Goal: Task Accomplishment & Management: Manage account settings

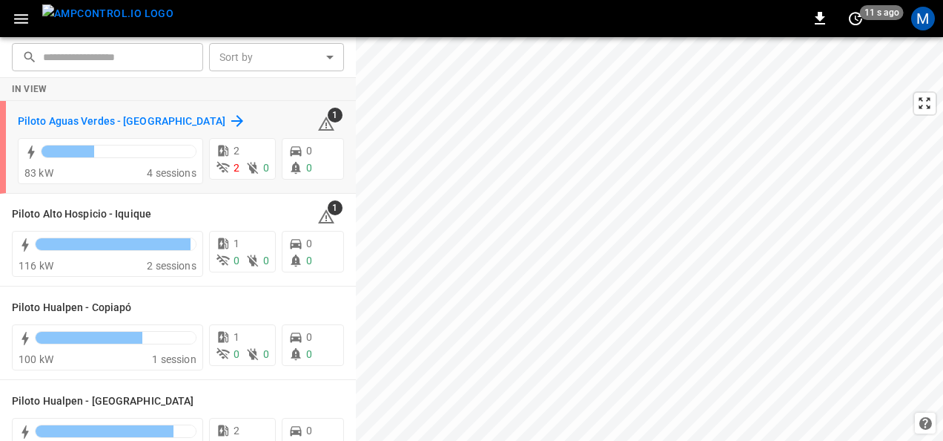
click at [168, 116] on h6 "Piloto Aguas Verdes - [GEOGRAPHIC_DATA]" at bounding box center [122, 121] width 208 height 16
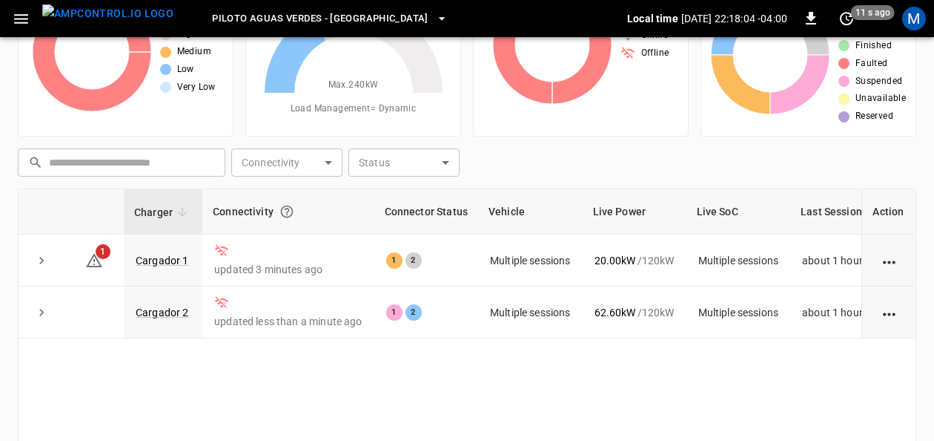
scroll to position [108, 0]
drag, startPoint x: 172, startPoint y: 257, endPoint x: 392, endPoint y: 13, distance: 327.7
click at [172, 257] on link "Cargador 1" at bounding box center [162, 260] width 53 height 12
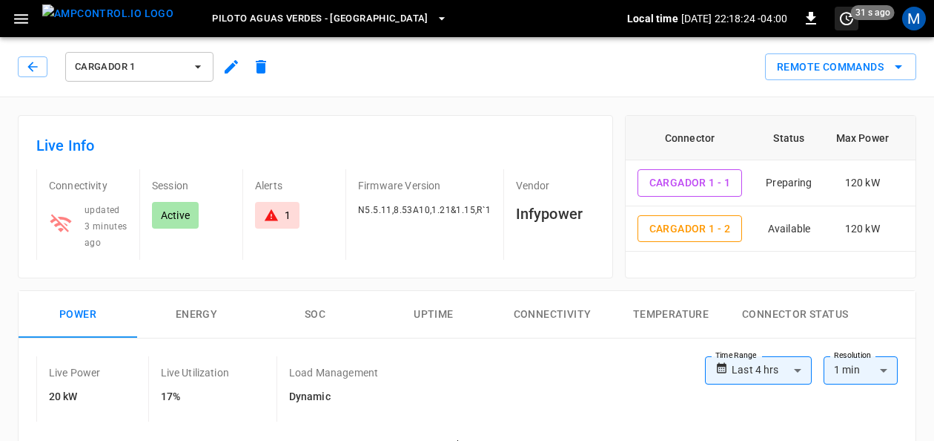
click at [841, 14] on icon "set refresh interval" at bounding box center [847, 19] width 18 height 18
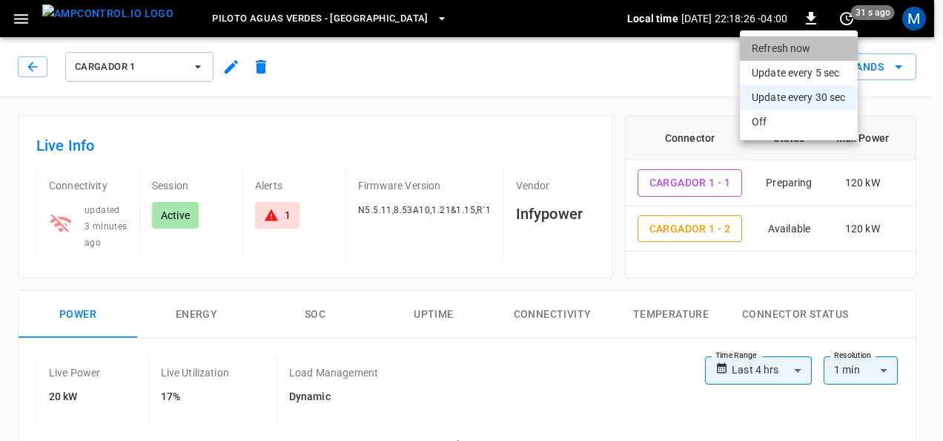
click at [796, 46] on li "Refresh now" at bounding box center [799, 48] width 118 height 24
click at [776, 47] on li "Refresh now" at bounding box center [799, 48] width 118 height 24
click at [934, 136] on div at bounding box center [471, 220] width 943 height 441
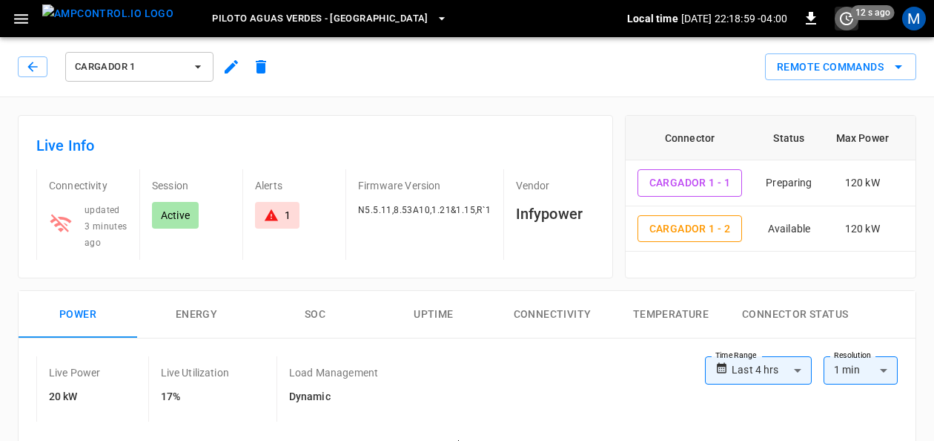
click at [848, 27] on icon "set refresh interval" at bounding box center [847, 19] width 18 height 18
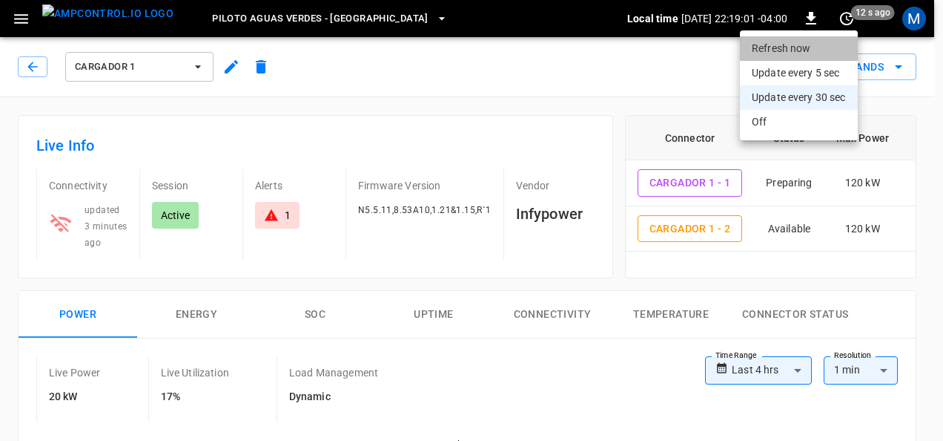
click at [817, 41] on li "Refresh now" at bounding box center [799, 48] width 118 height 24
click at [203, 71] on div at bounding box center [471, 220] width 943 height 441
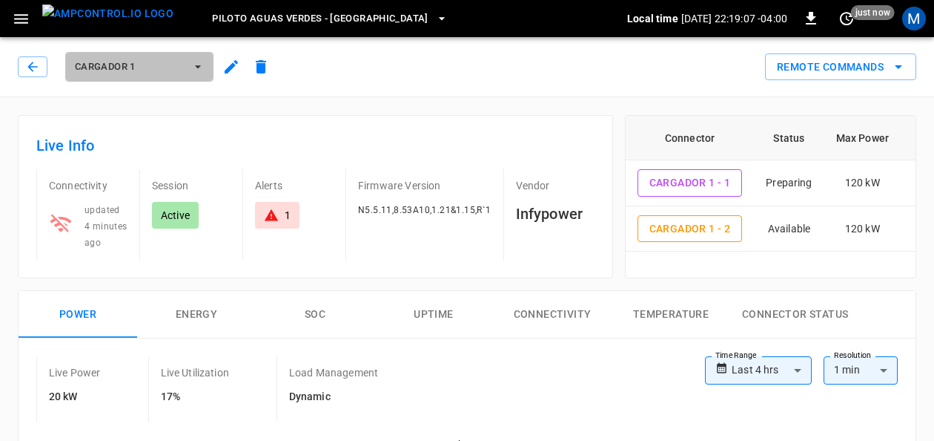
click at [197, 65] on icon "button" at bounding box center [198, 66] width 6 height 3
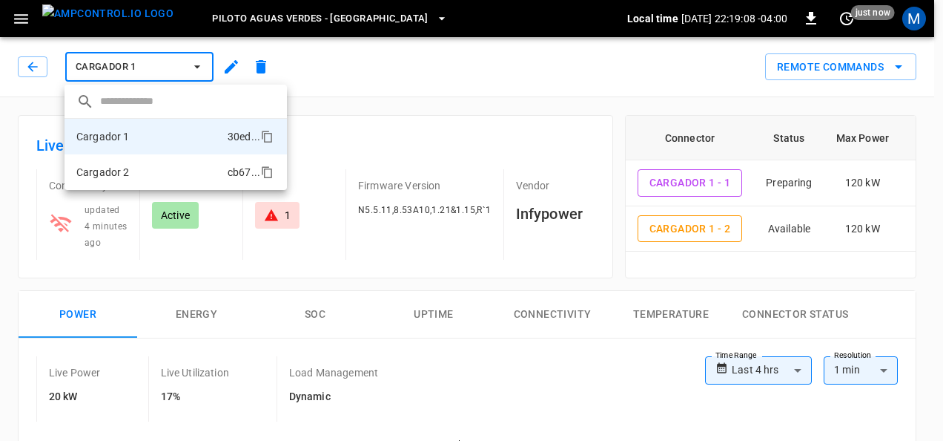
click at [148, 165] on li "Cargador 2 cb67 ..." at bounding box center [176, 172] width 222 height 36
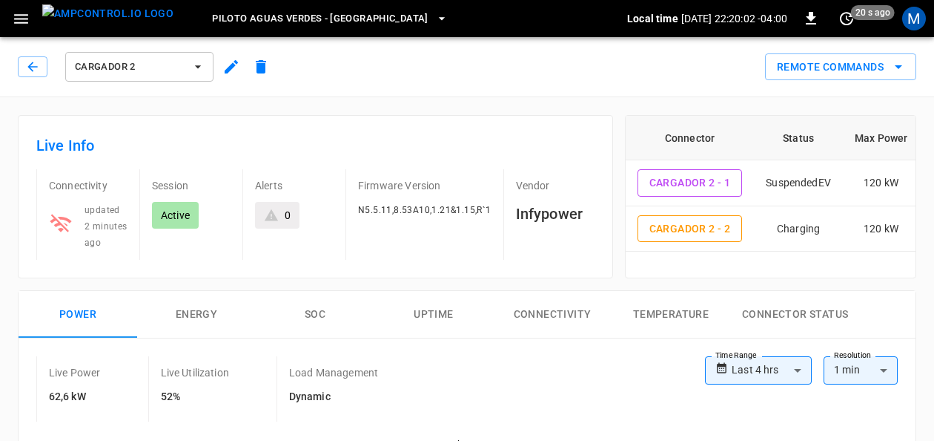
click at [196, 65] on icon "button" at bounding box center [198, 66] width 15 height 15
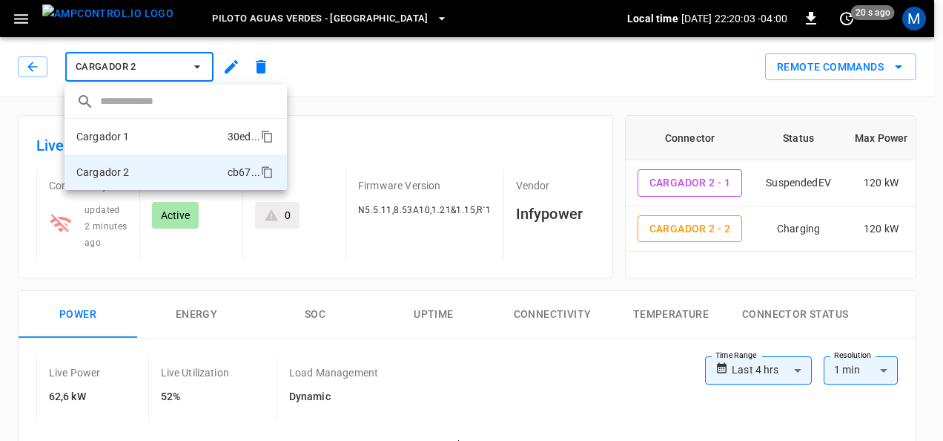
click at [165, 130] on li "Cargador 1 30ed ..." at bounding box center [176, 137] width 222 height 36
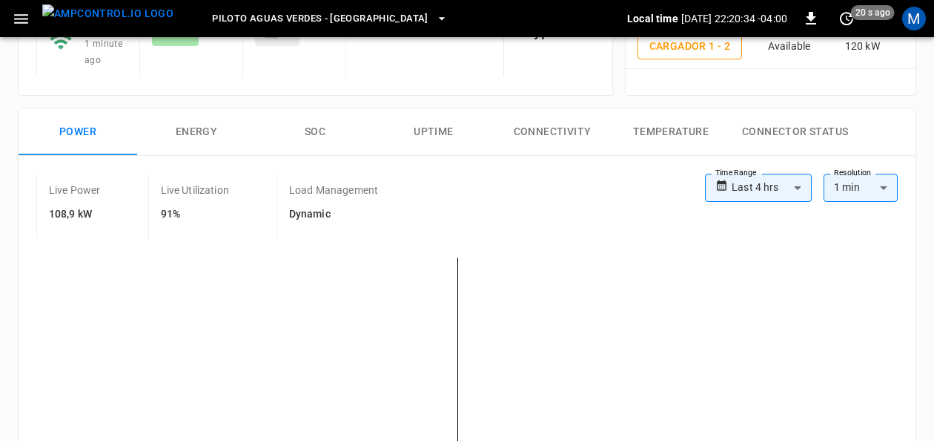
scroll to position [172, 0]
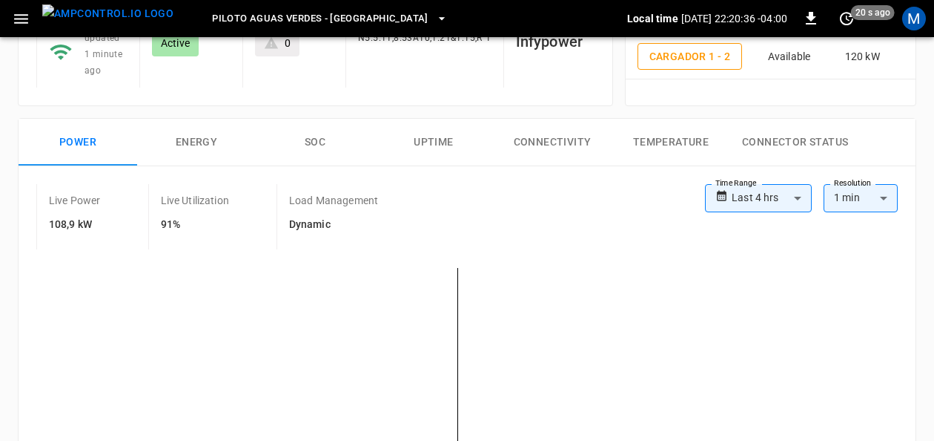
click at [317, 145] on button "SOC" at bounding box center [315, 142] width 119 height 47
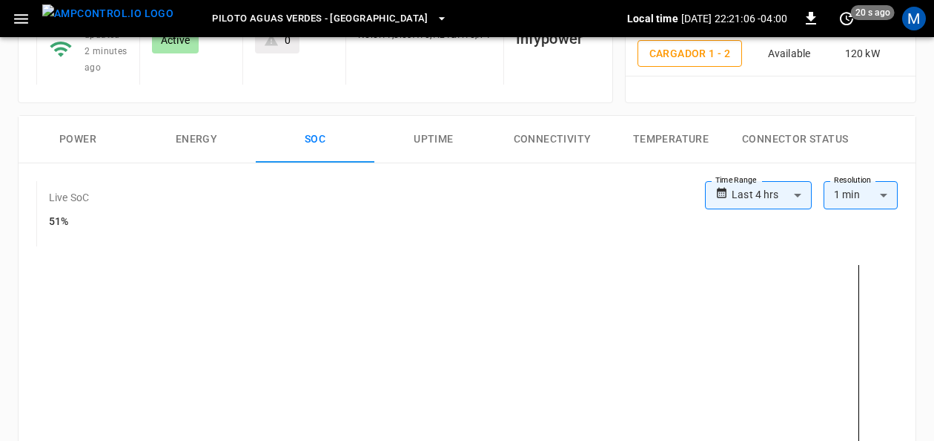
scroll to position [168, 0]
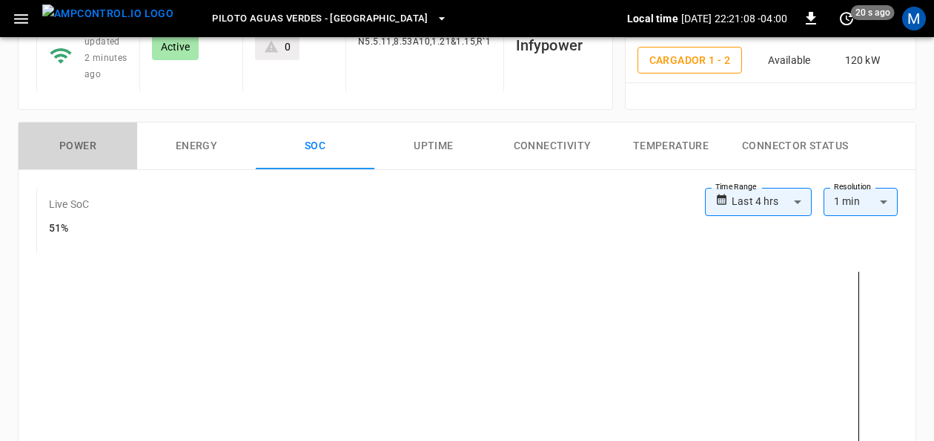
click at [82, 147] on button "Power" at bounding box center [78, 145] width 119 height 47
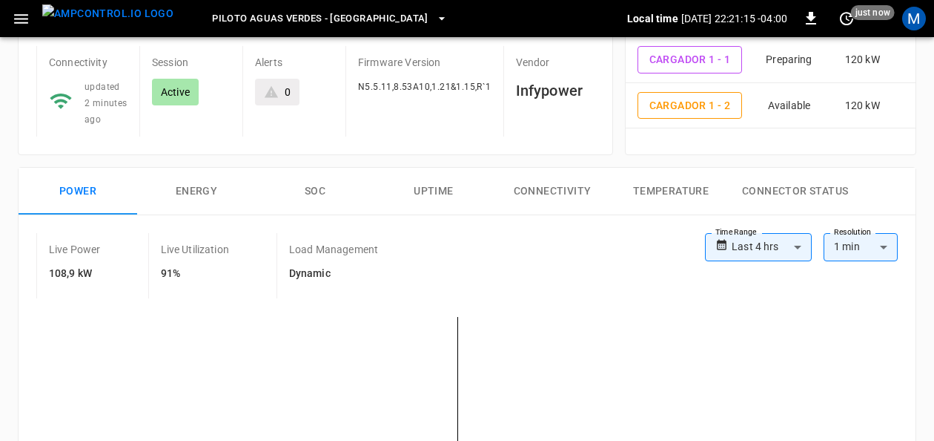
scroll to position [104, 0]
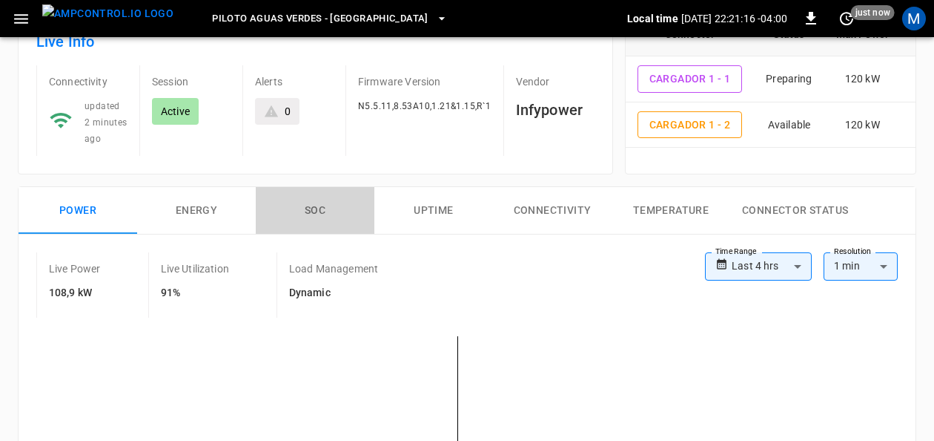
click at [324, 214] on button "SOC" at bounding box center [315, 210] width 119 height 47
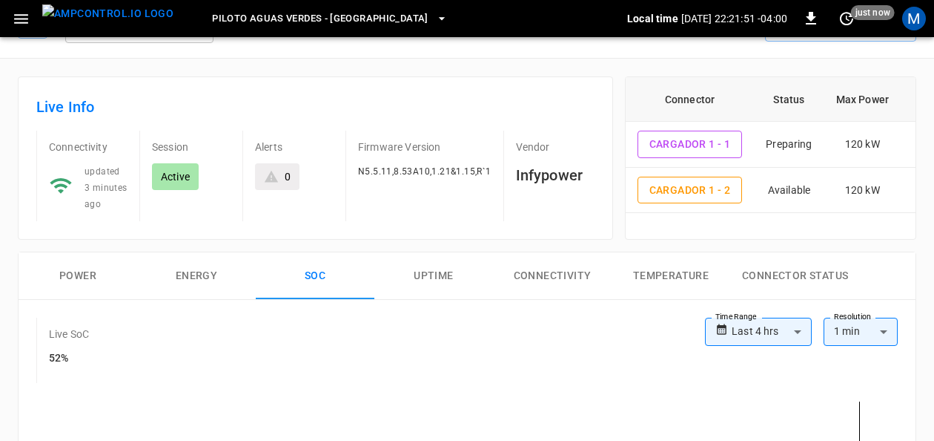
scroll to position [0, 0]
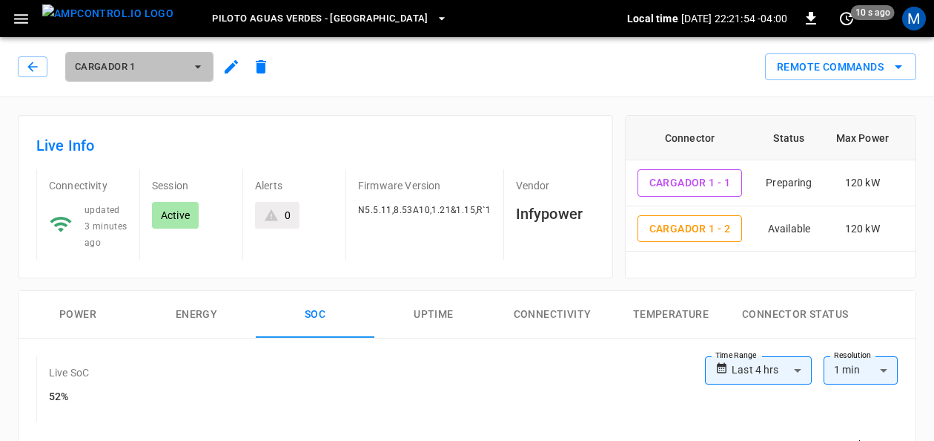
click at [194, 67] on icon "button" at bounding box center [198, 66] width 15 height 15
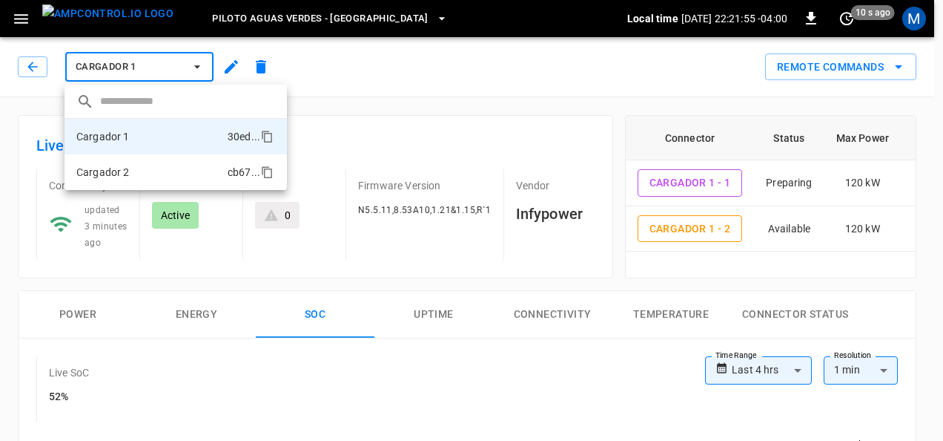
click at [165, 163] on li "Cargador 2 cb67 ..." at bounding box center [176, 172] width 222 height 36
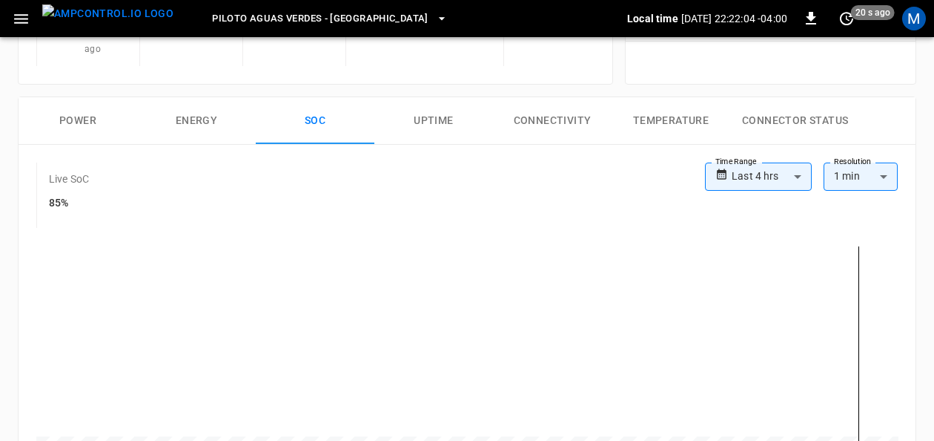
scroll to position [213, 0]
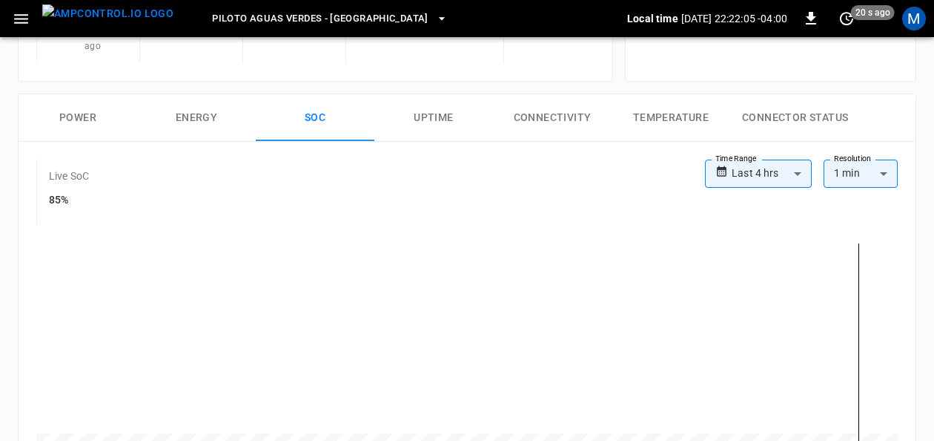
click at [78, 108] on button "Power" at bounding box center [78, 117] width 119 height 47
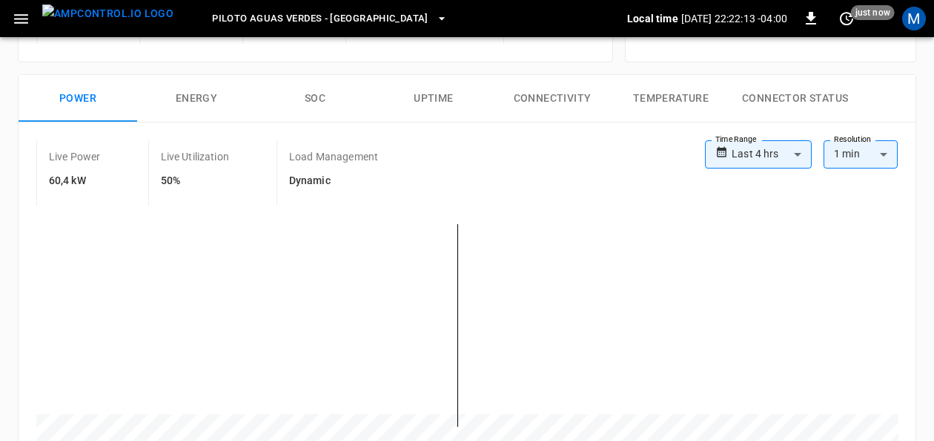
scroll to position [214, 0]
click at [322, 101] on button "SOC" at bounding box center [315, 99] width 119 height 47
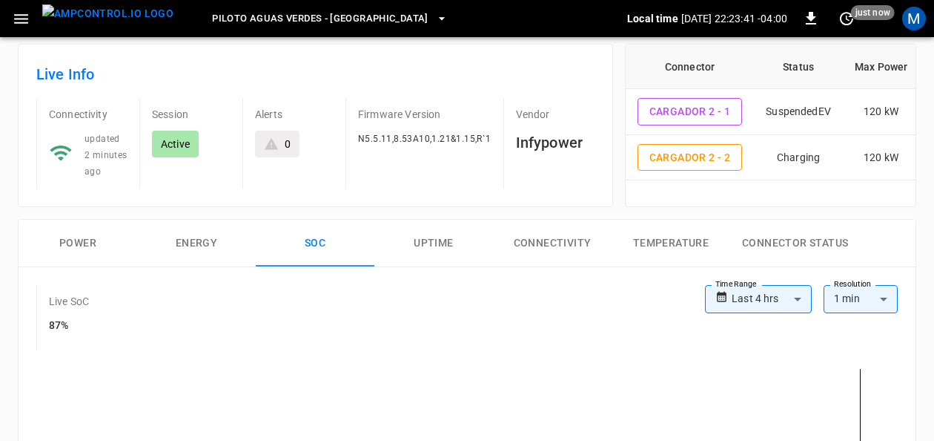
scroll to position [0, 0]
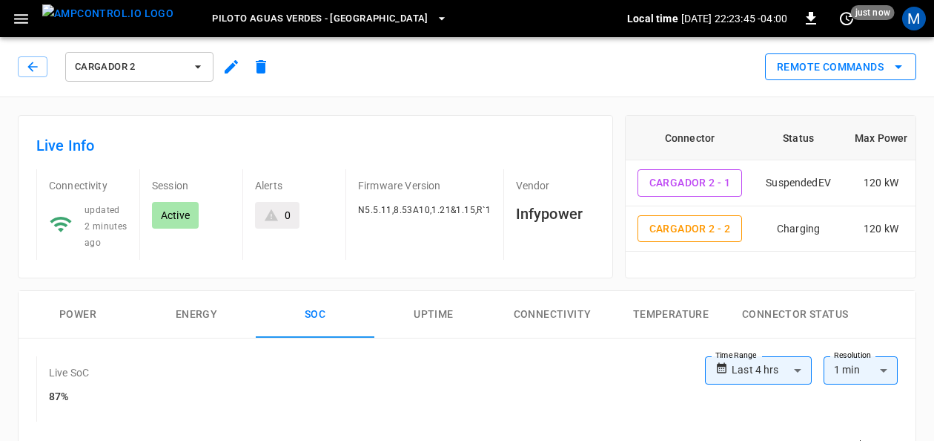
click at [898, 69] on icon "remote commands options" at bounding box center [899, 67] width 18 height 18
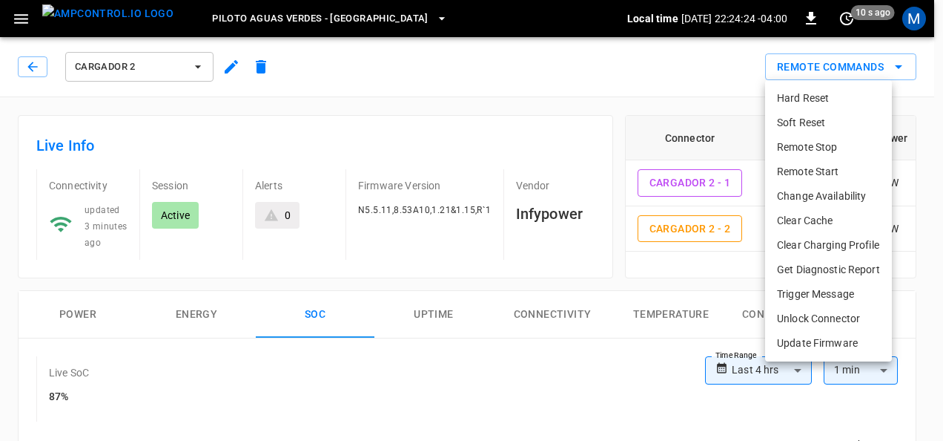
click at [929, 150] on div at bounding box center [471, 220] width 943 height 441
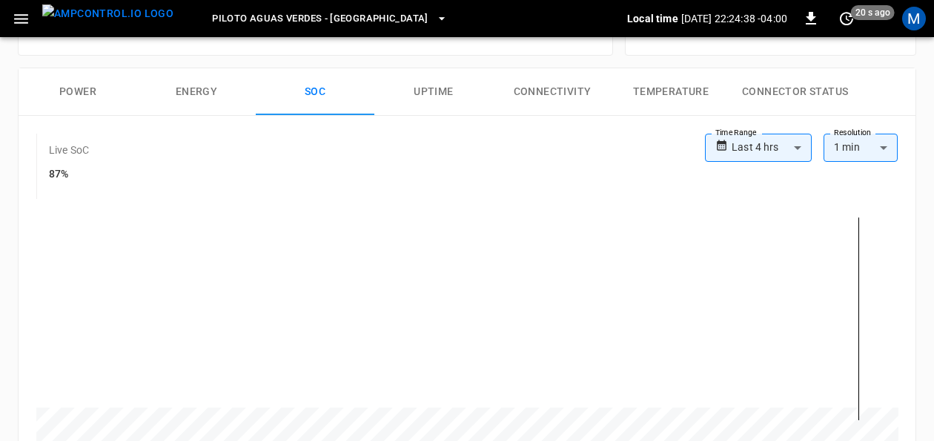
scroll to position [177, 0]
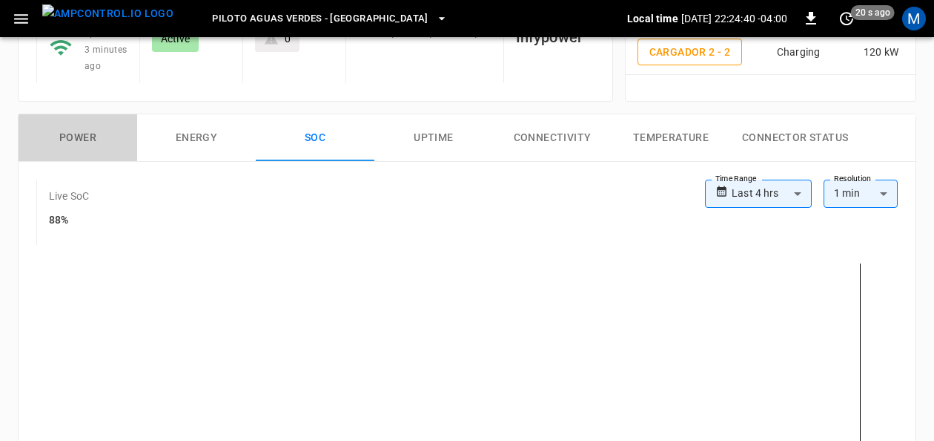
click at [77, 128] on button "Power" at bounding box center [78, 137] width 119 height 47
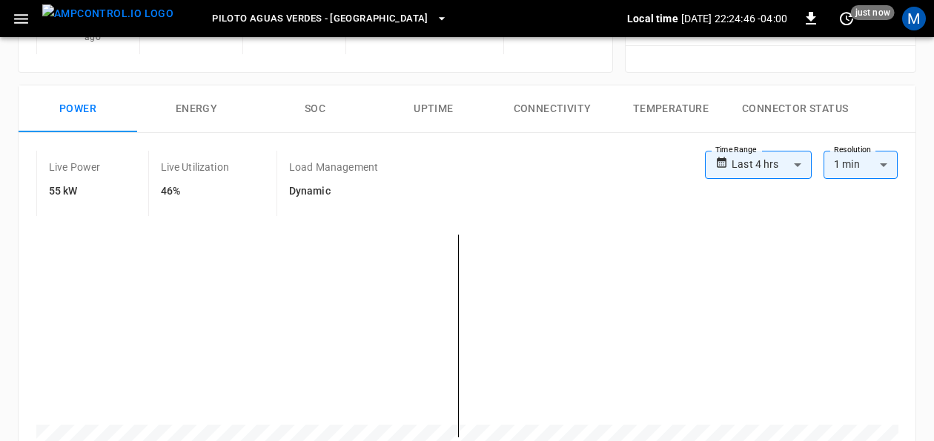
scroll to position [206, 0]
click at [310, 96] on button "SOC" at bounding box center [315, 108] width 119 height 47
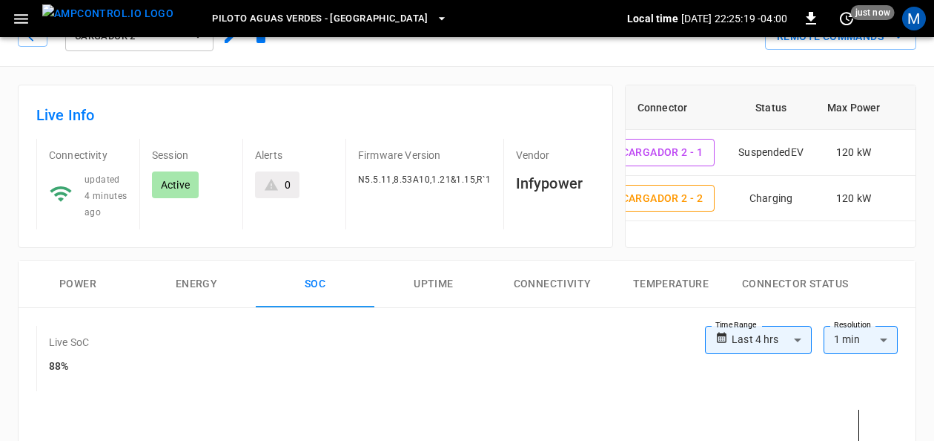
scroll to position [0, 83]
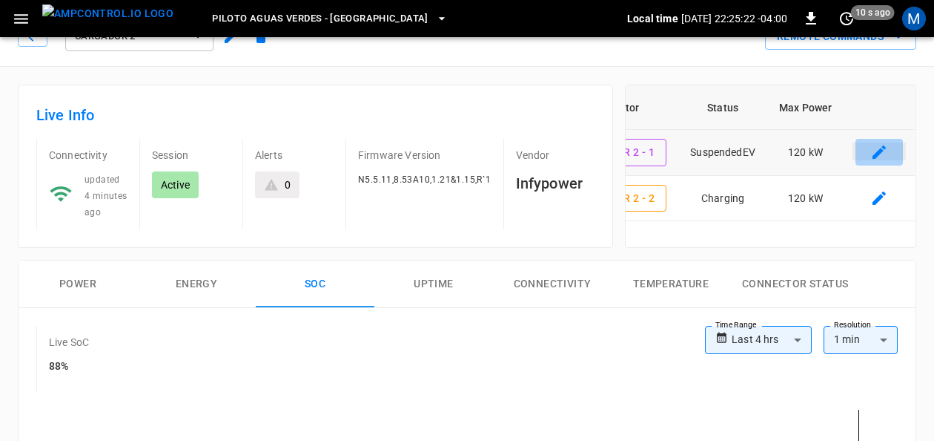
click at [880, 154] on icon "connector table" at bounding box center [880, 152] width 18 height 18
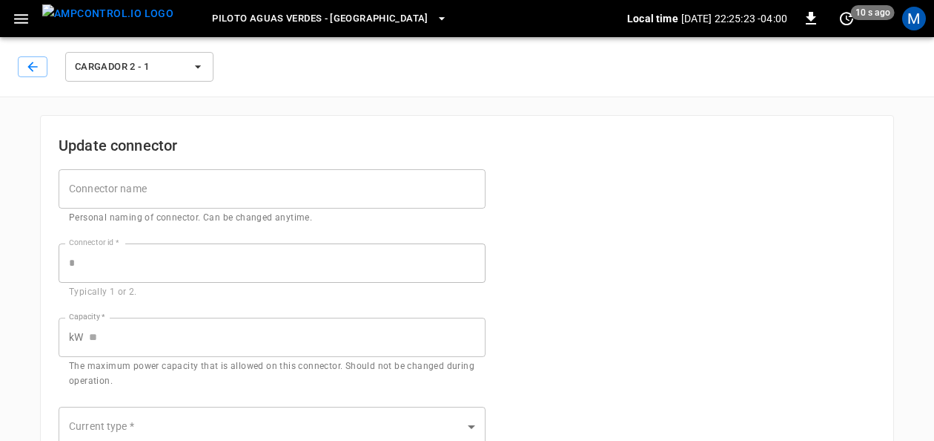
type input "***"
type input "**"
type input "****"
type input "***"
type input "*"
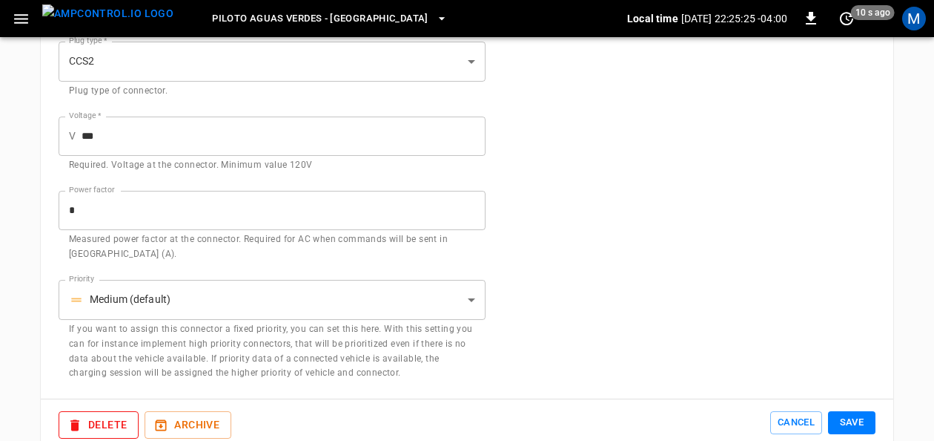
scroll to position [540, 0]
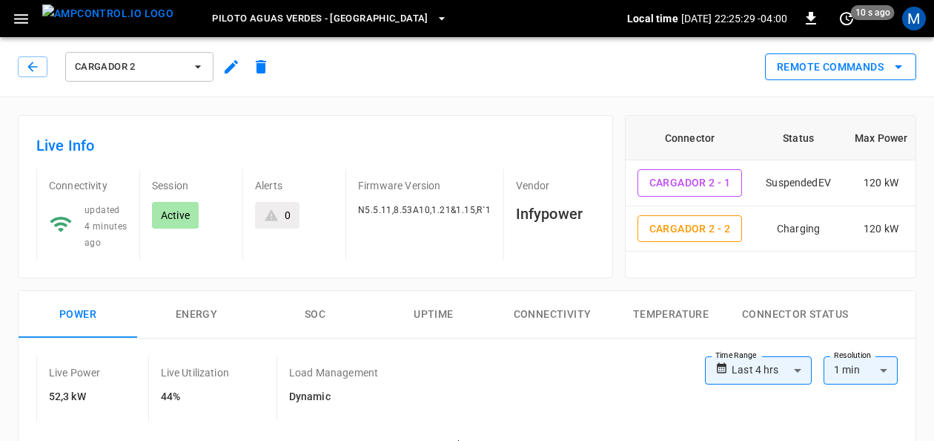
click at [909, 62] on button "Remote Commands" at bounding box center [840, 66] width 151 height 27
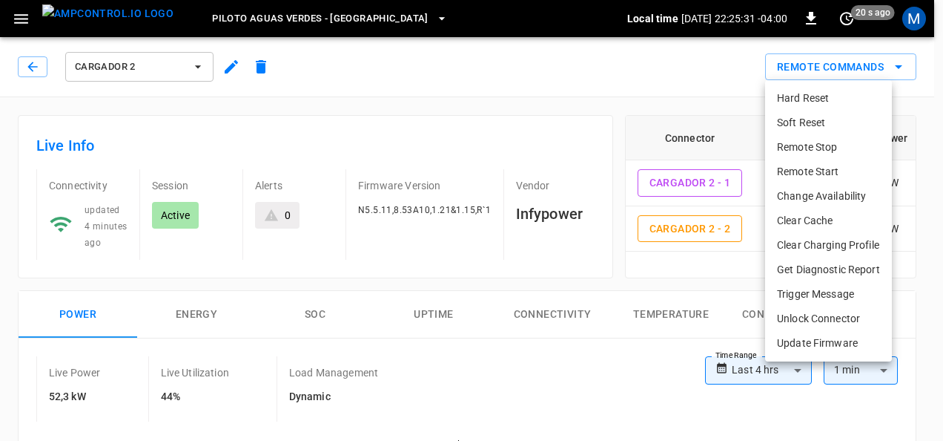
click at [842, 170] on li "Remote Start" at bounding box center [828, 171] width 127 height 24
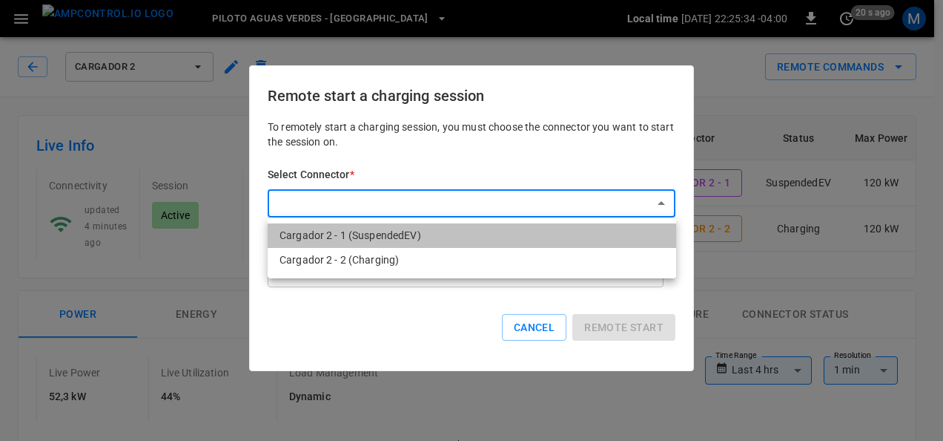
click at [433, 230] on li "Cargador 2 - 1 (SuspendedEV)" at bounding box center [472, 235] width 409 height 24
type input "**********"
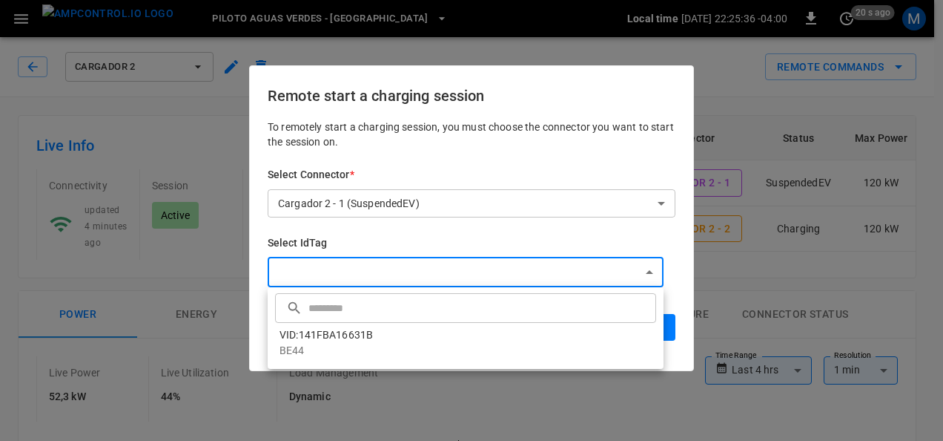
click at [469, 271] on div at bounding box center [471, 220] width 943 height 441
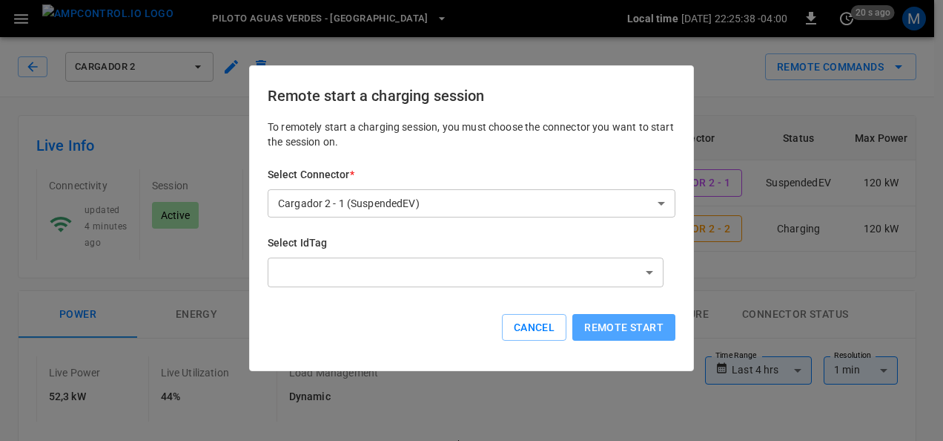
click at [621, 332] on button "Remote start" at bounding box center [624, 327] width 103 height 27
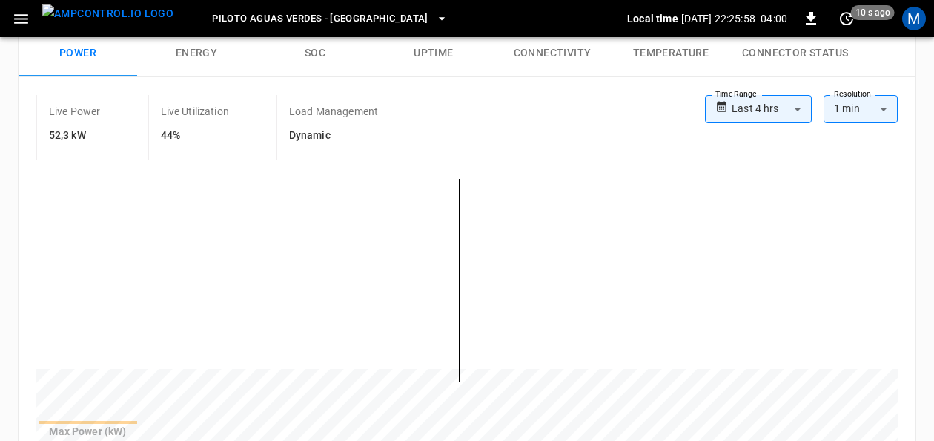
scroll to position [222, 0]
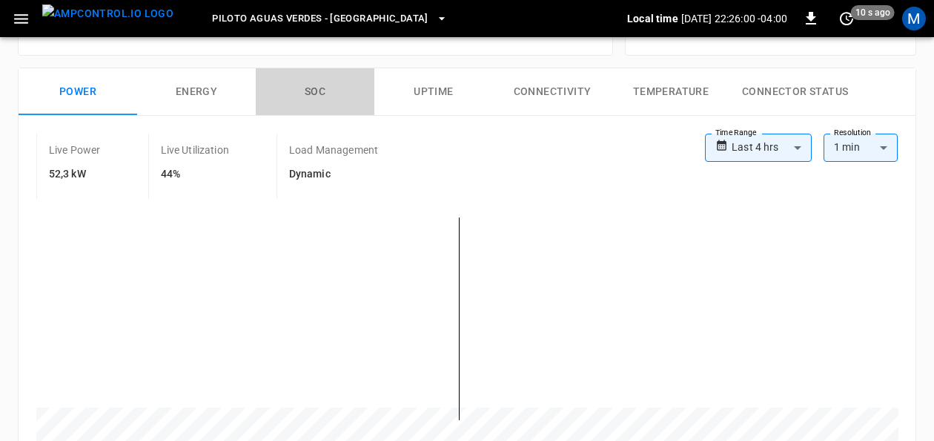
click at [319, 92] on button "SOC" at bounding box center [315, 91] width 119 height 47
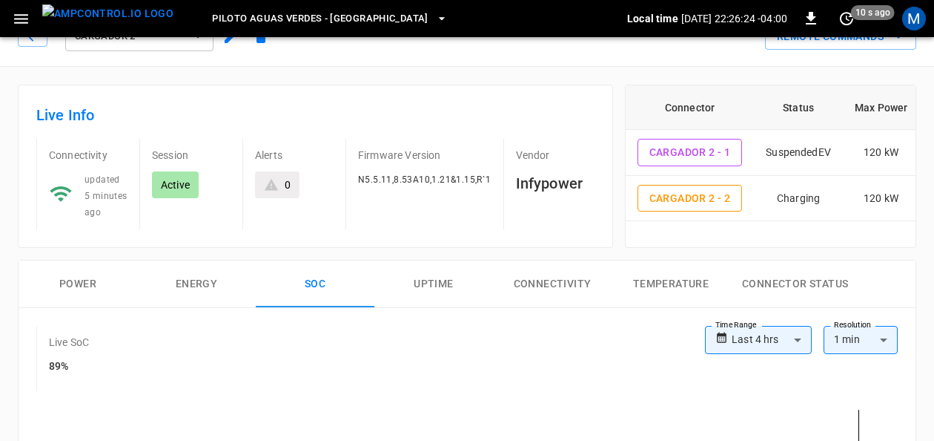
scroll to position [0, 0]
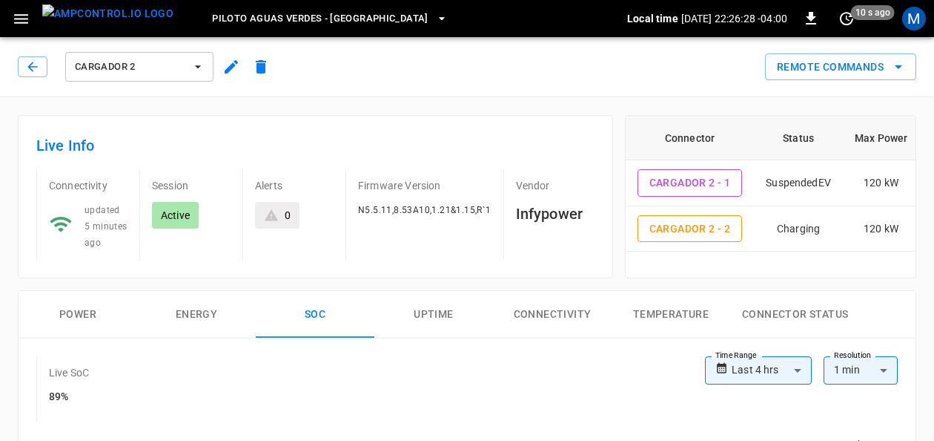
click at [71, 311] on button "Power" at bounding box center [78, 314] width 119 height 47
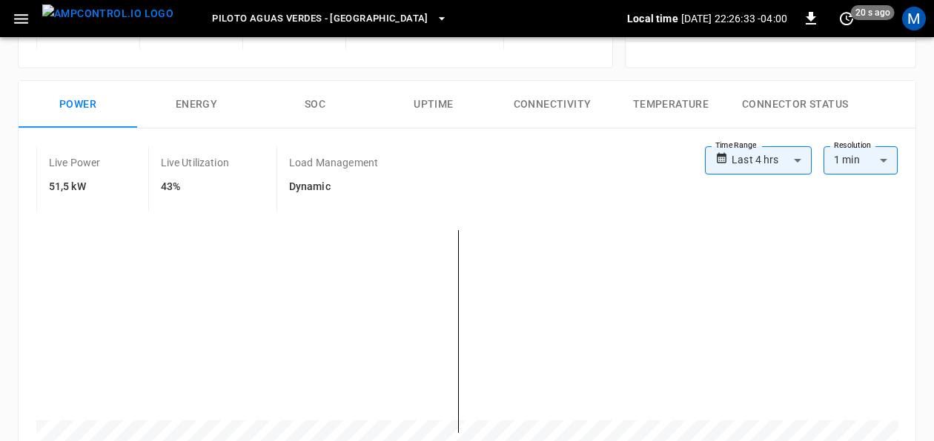
scroll to position [192, 0]
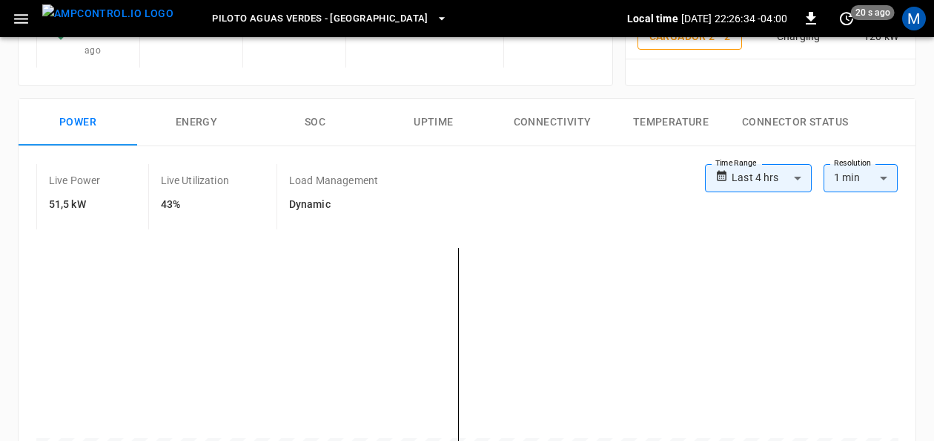
click at [325, 122] on button "SOC" at bounding box center [315, 122] width 119 height 47
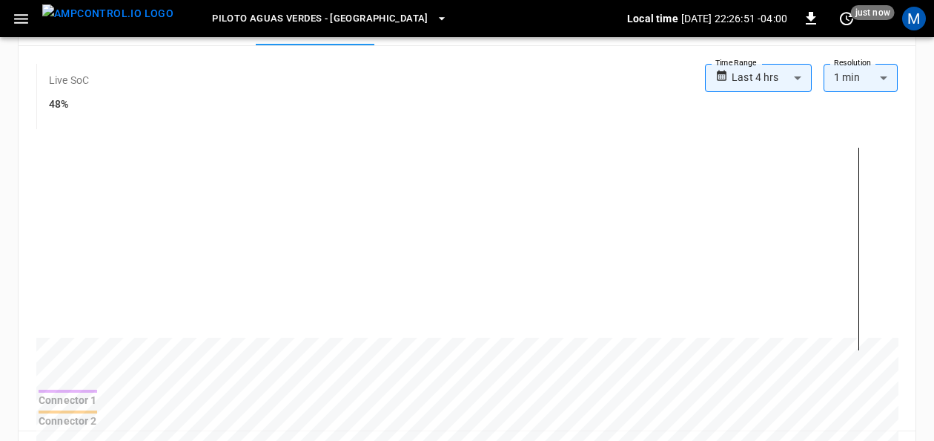
scroll to position [202, 0]
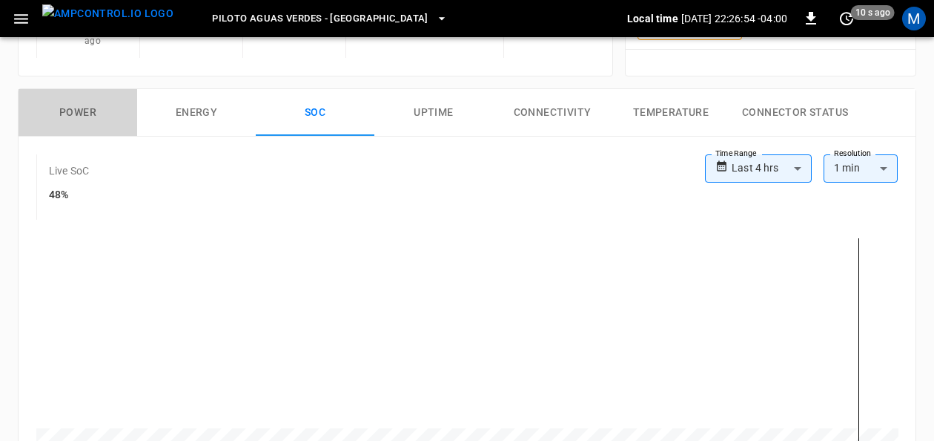
click at [94, 102] on button "Power" at bounding box center [78, 112] width 119 height 47
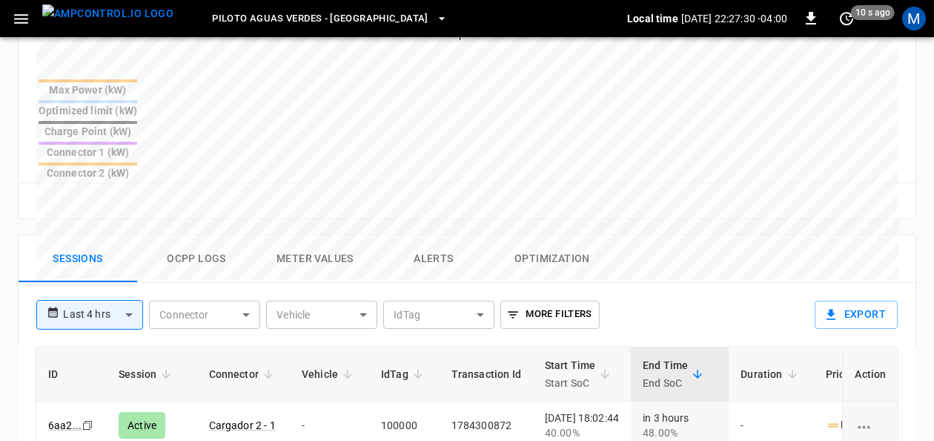
scroll to position [607, 0]
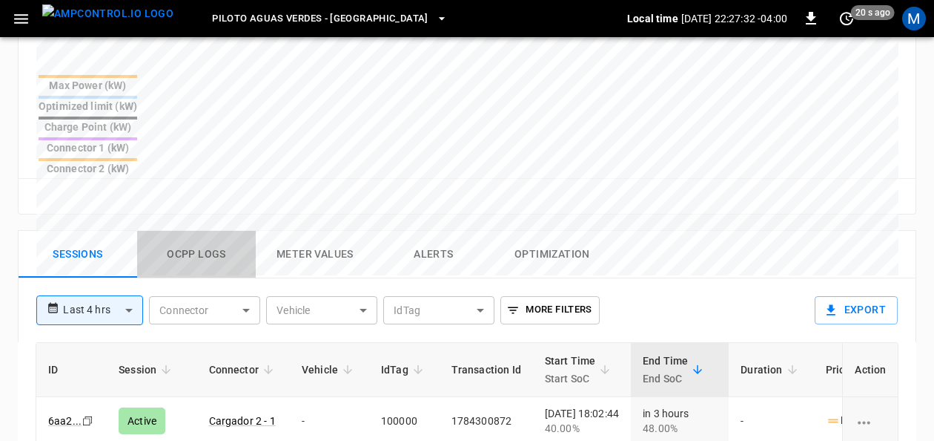
click at [191, 231] on button "Ocpp logs" at bounding box center [196, 254] width 119 height 47
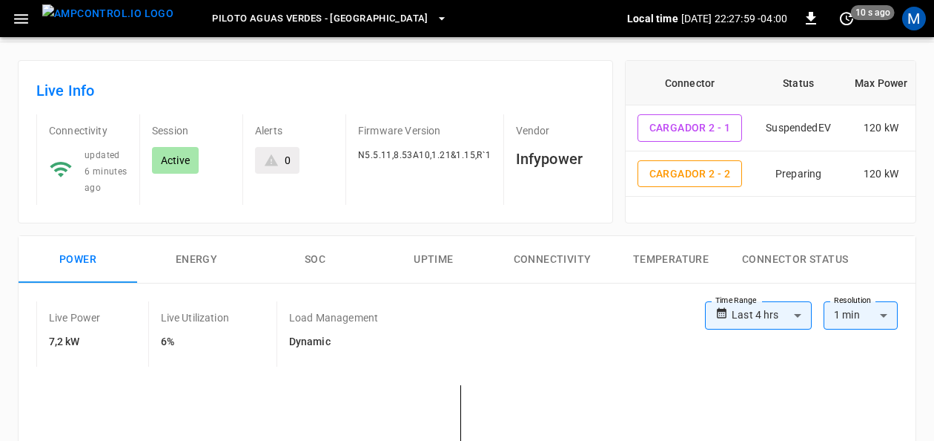
scroll to position [0, 0]
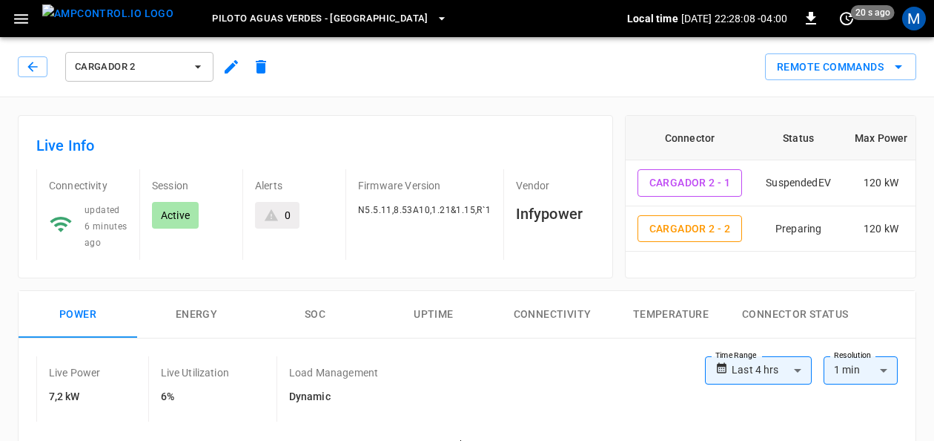
click at [328, 303] on button "SOC" at bounding box center [315, 314] width 119 height 47
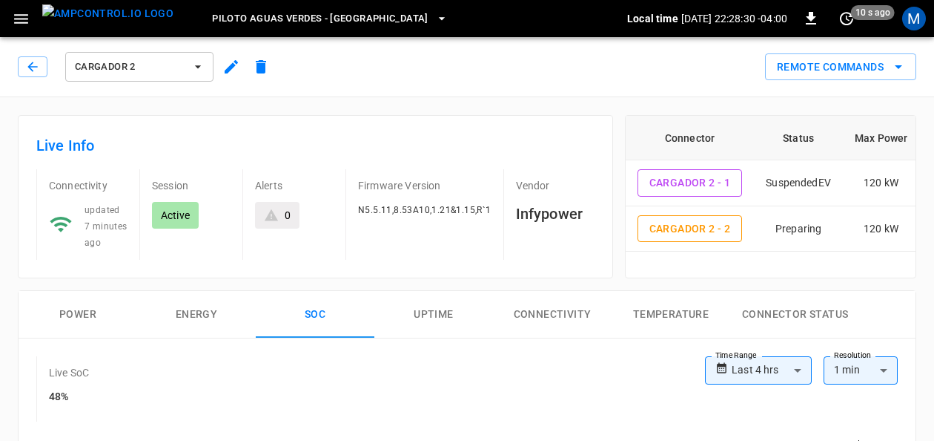
click at [197, 62] on icon "button" at bounding box center [198, 66] width 15 height 15
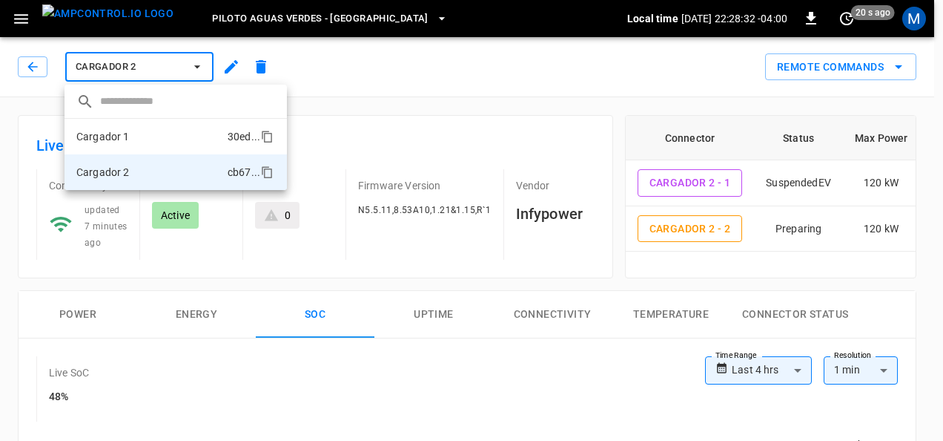
click at [174, 131] on li "Cargador 1 30ed ..." at bounding box center [176, 137] width 222 height 36
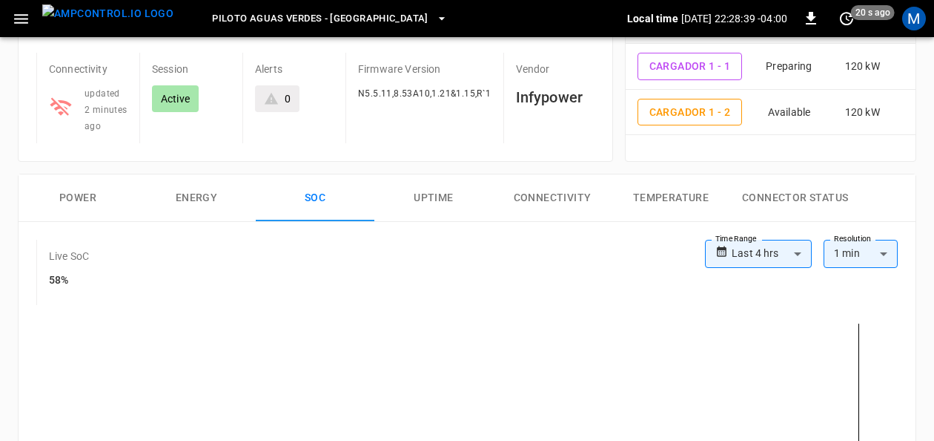
scroll to position [112, 0]
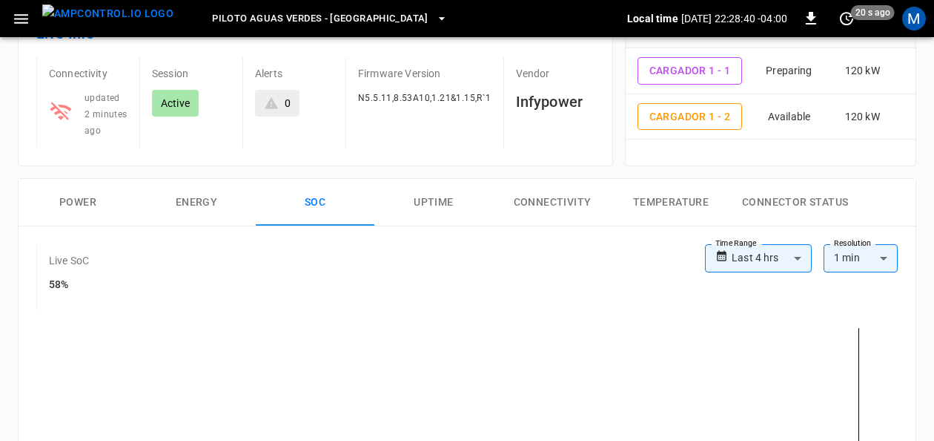
click at [63, 204] on button "Power" at bounding box center [78, 202] width 119 height 47
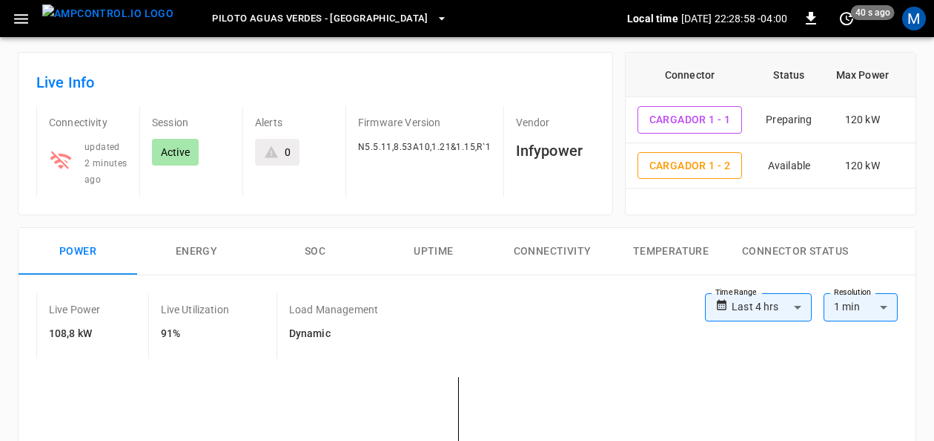
scroll to position [58, 0]
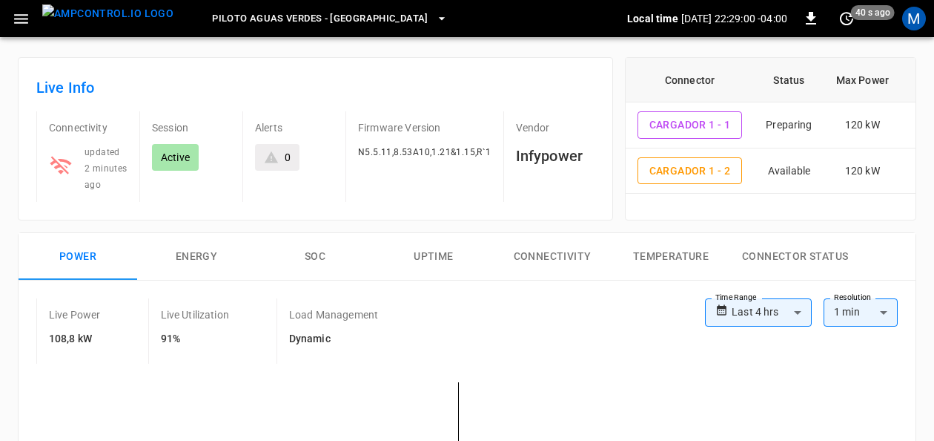
click at [319, 252] on button "SOC" at bounding box center [315, 256] width 119 height 47
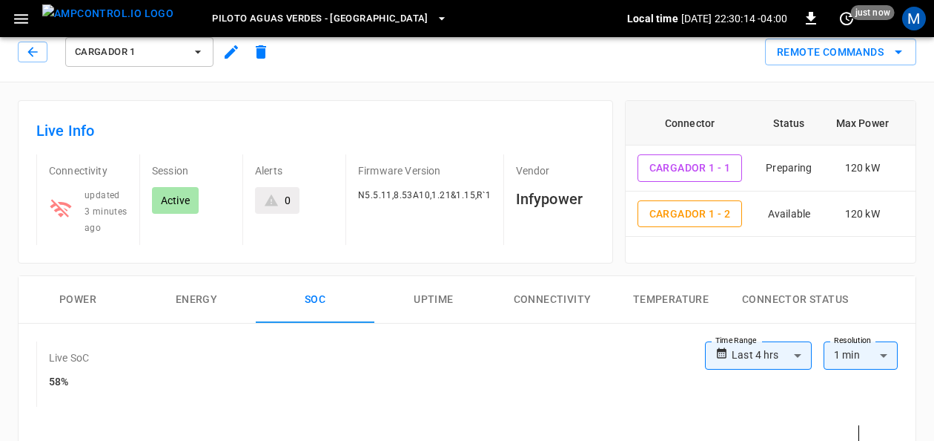
scroll to position [16, 0]
click at [90, 297] on button "Power" at bounding box center [78, 298] width 119 height 47
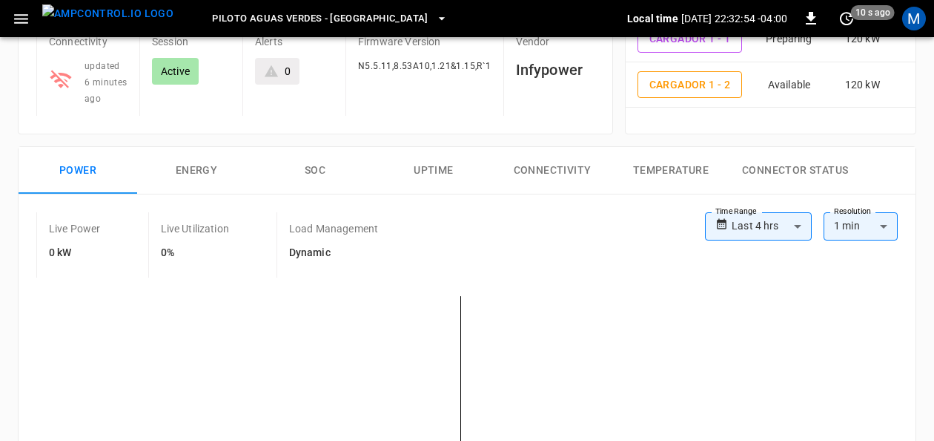
scroll to position [145, 0]
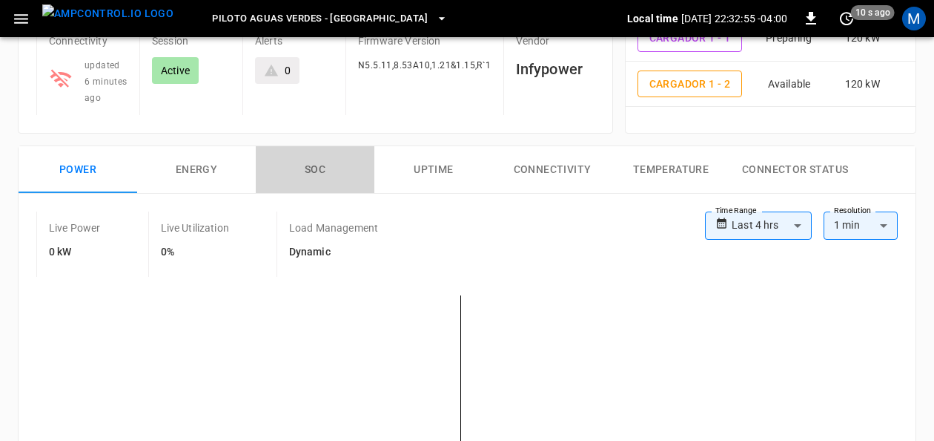
click at [326, 163] on button "SOC" at bounding box center [315, 169] width 119 height 47
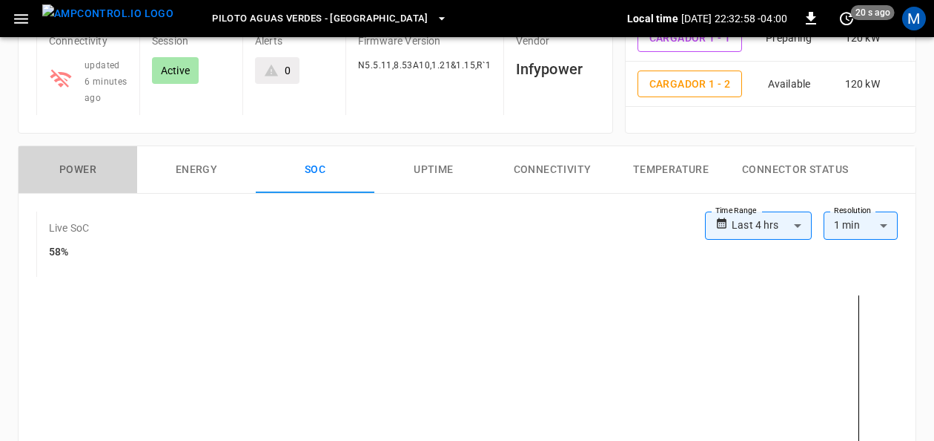
click at [79, 163] on button "Power" at bounding box center [78, 169] width 119 height 47
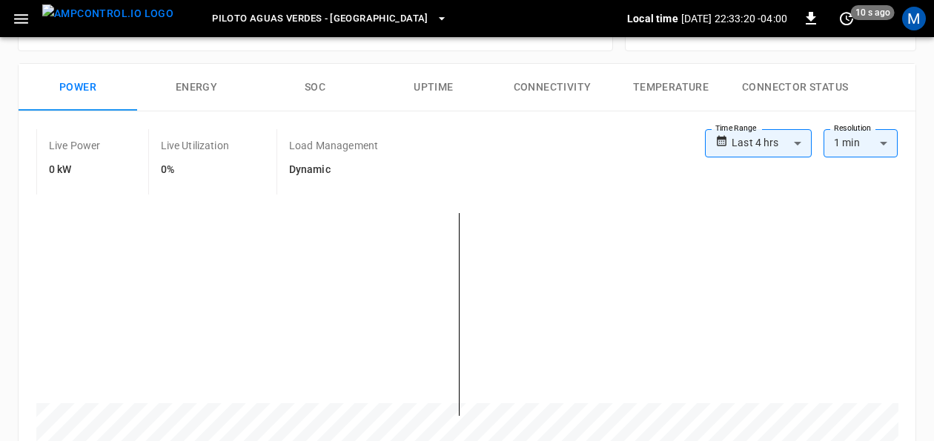
scroll to position [225, 0]
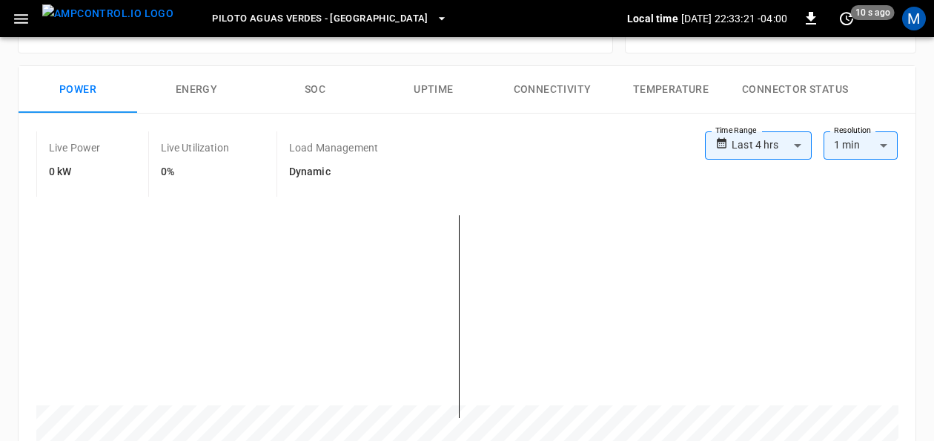
click at [314, 90] on button "SOC" at bounding box center [315, 89] width 119 height 47
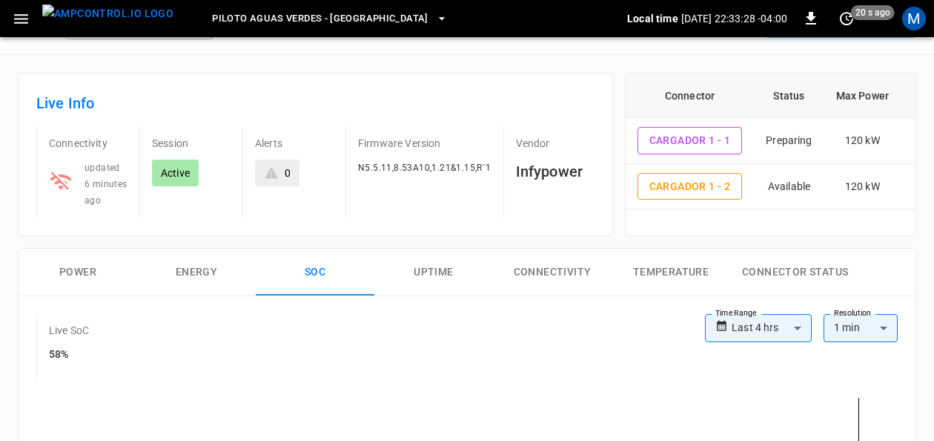
scroll to position [0, 0]
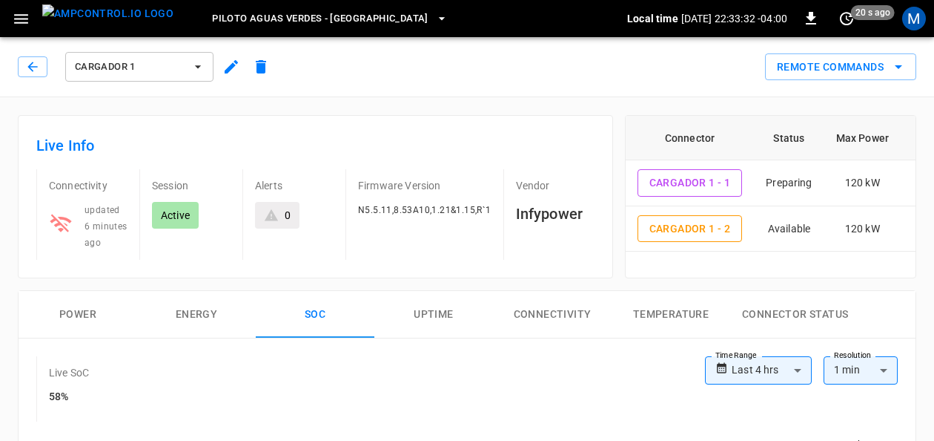
click at [207, 71] on button "Cargador 1" at bounding box center [139, 67] width 148 height 30
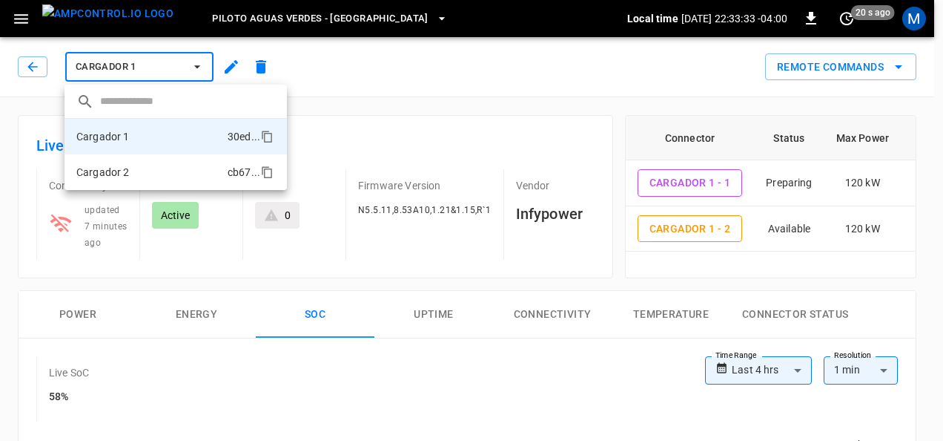
click at [177, 163] on li "Cargador 2 cb67 ..." at bounding box center [176, 172] width 222 height 36
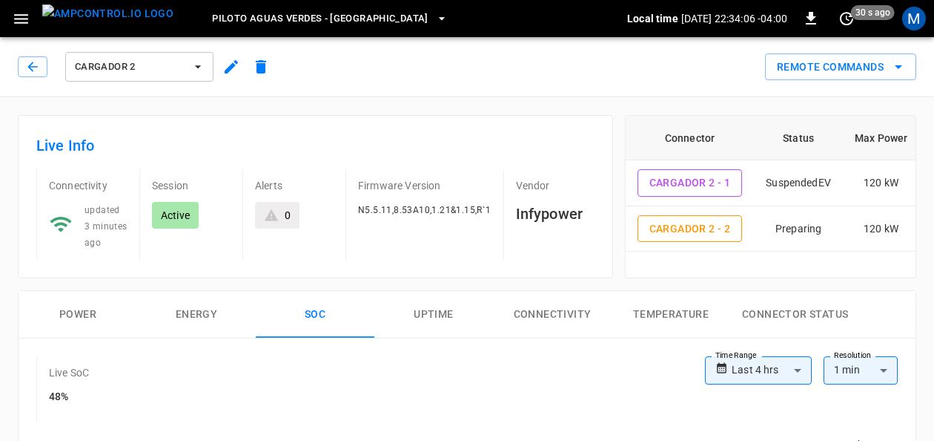
click at [205, 65] on icon "button" at bounding box center [198, 66] width 15 height 15
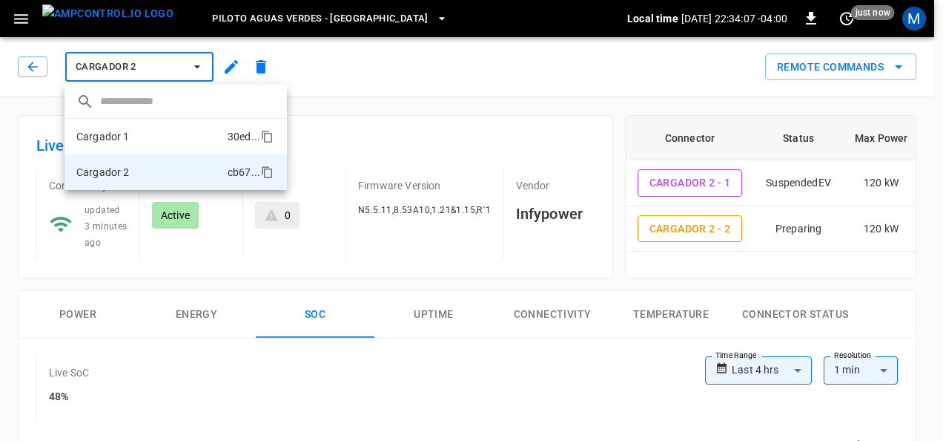
click at [162, 139] on li "Cargador 1 30ed ..." at bounding box center [176, 137] width 222 height 36
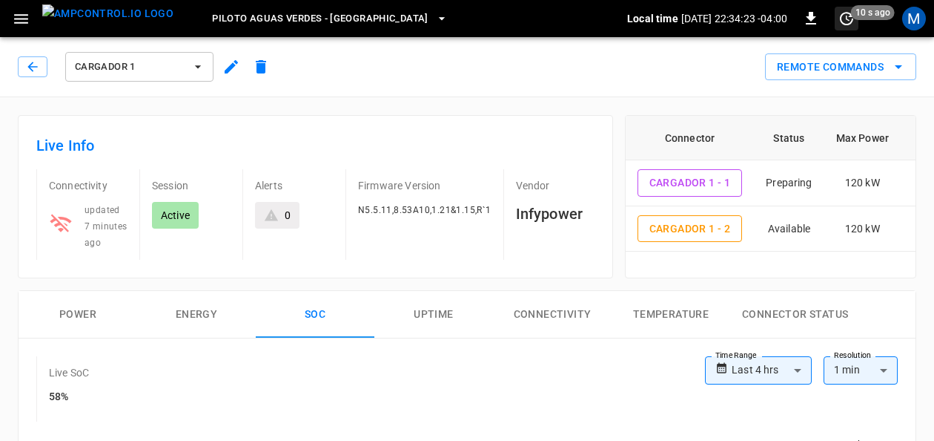
click at [842, 14] on icon "set refresh interval" at bounding box center [846, 18] width 13 height 13
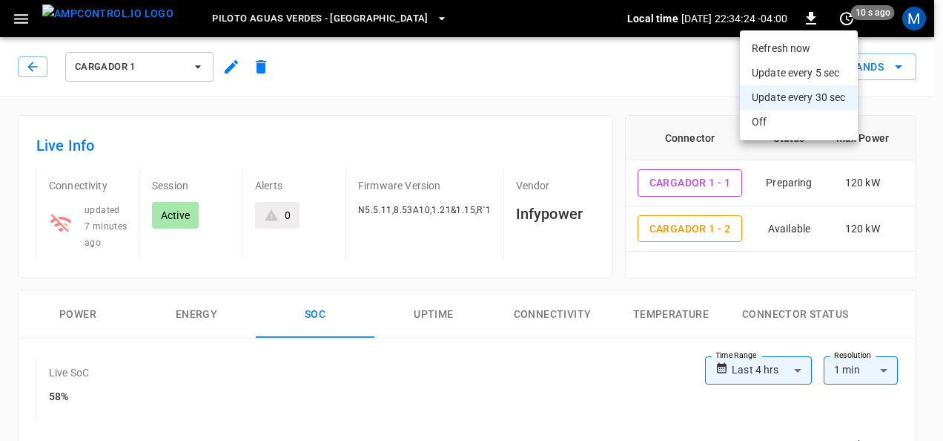
click at [795, 42] on li "Refresh now" at bounding box center [799, 48] width 118 height 24
click at [525, 47] on div at bounding box center [471, 220] width 943 height 441
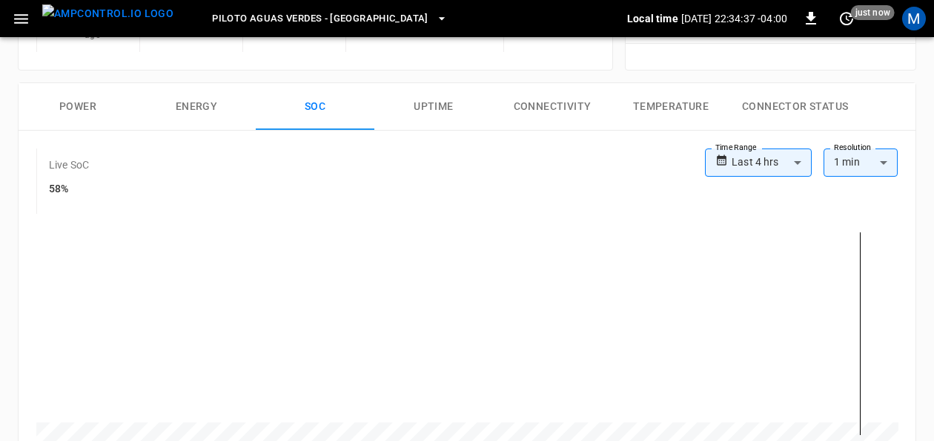
scroll to position [205, 0]
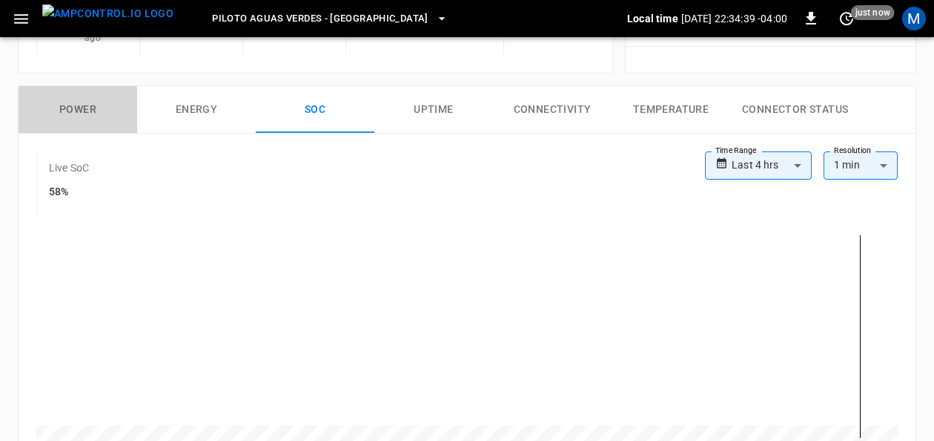
click at [100, 107] on button "Power" at bounding box center [78, 109] width 119 height 47
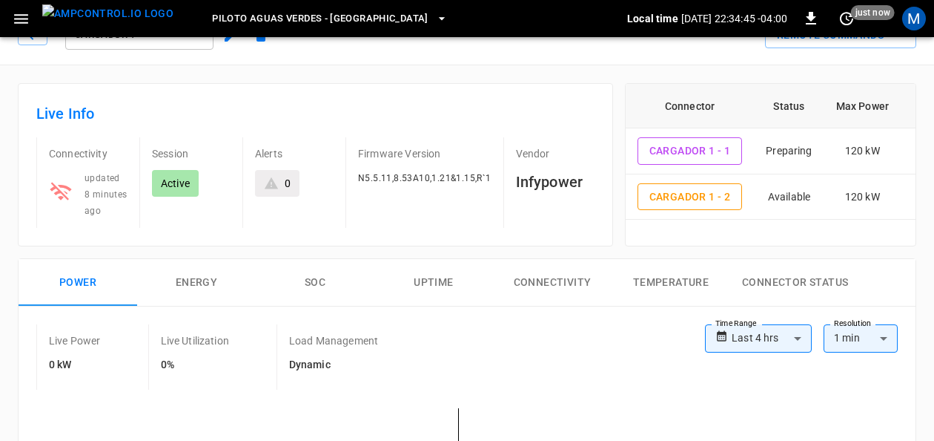
scroll to position [0, 0]
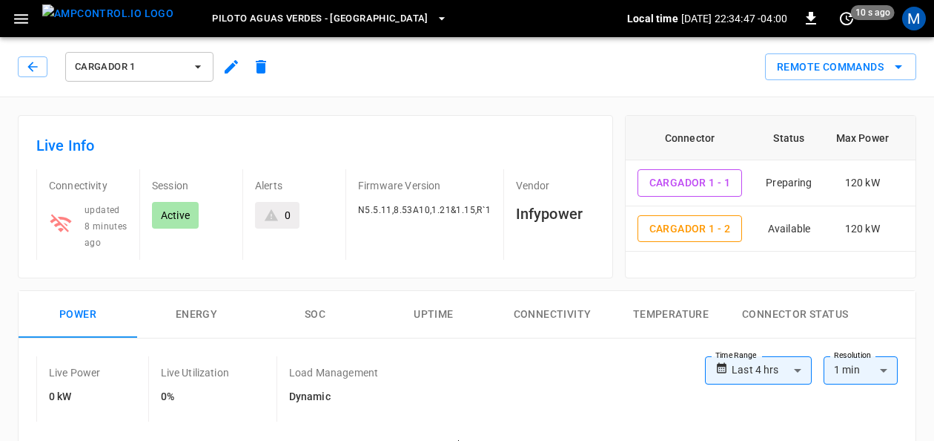
click at [200, 61] on icon "button" at bounding box center [198, 66] width 15 height 15
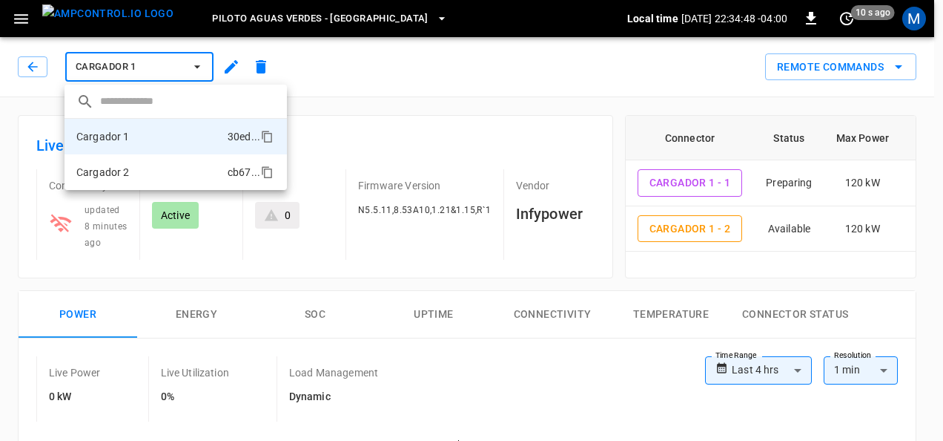
click at [151, 162] on li "Cargador 2 cb67 ..." at bounding box center [176, 172] width 222 height 36
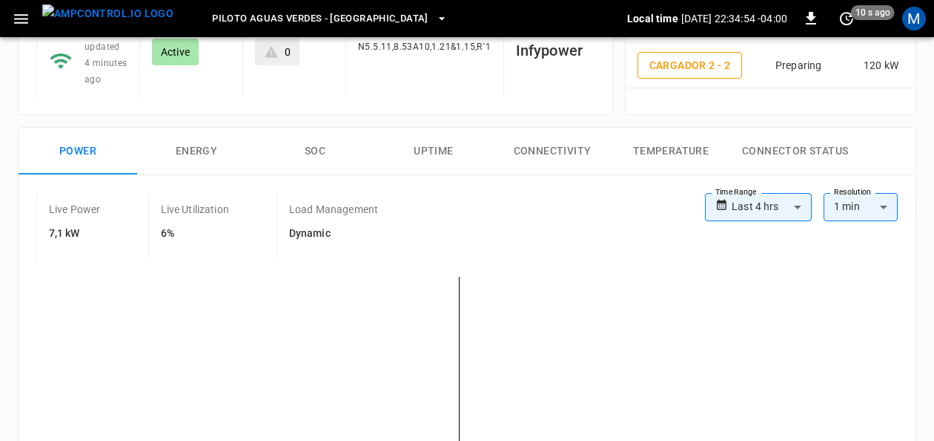
scroll to position [148, 0]
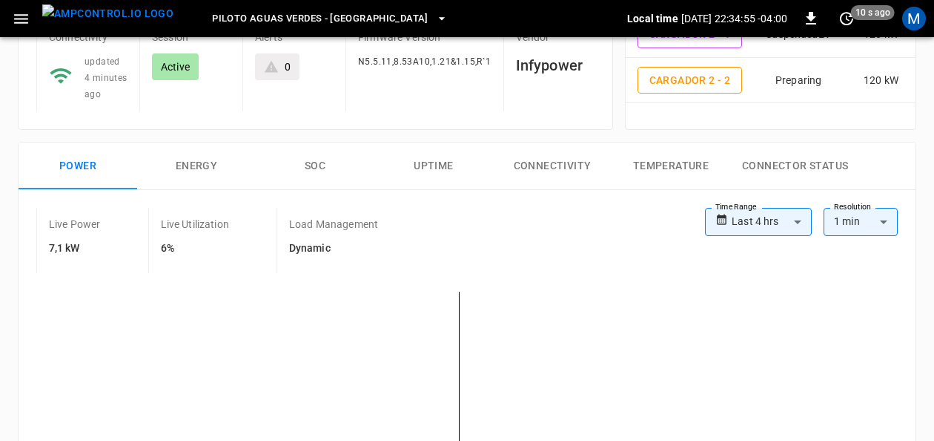
click at [314, 152] on button "SOC" at bounding box center [315, 165] width 119 height 47
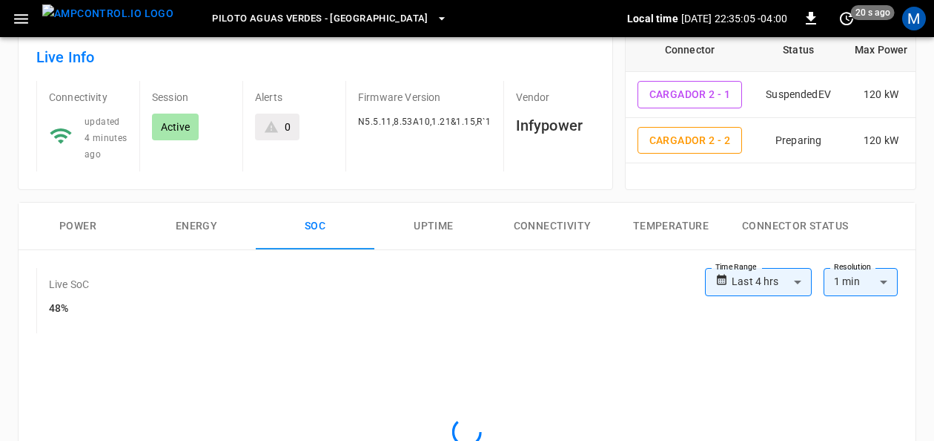
scroll to position [0, 0]
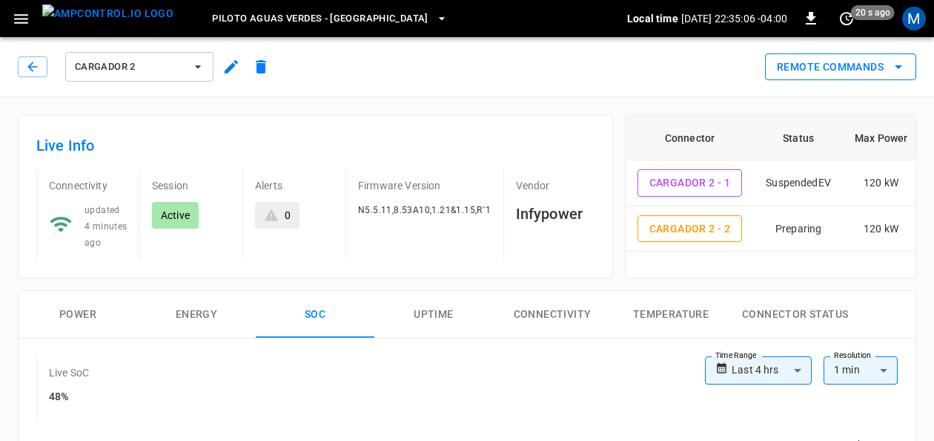
click at [910, 59] on button "Remote Commands" at bounding box center [840, 66] width 151 height 27
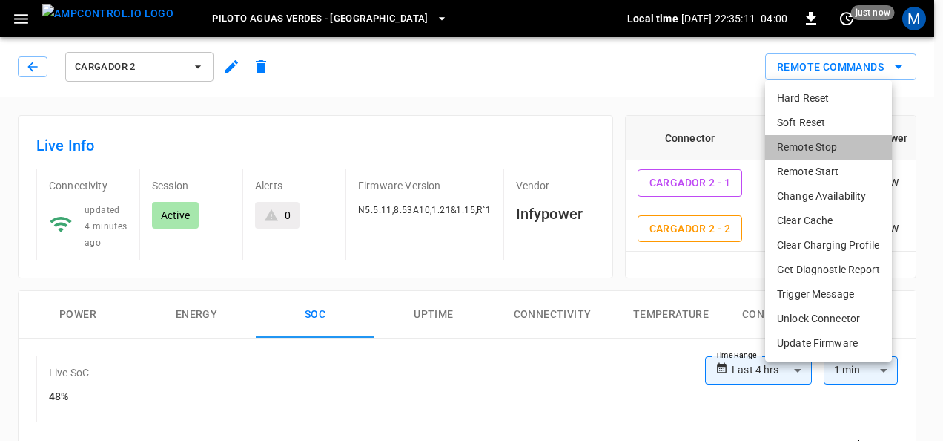
click at [834, 142] on li "Remote Stop" at bounding box center [828, 147] width 127 height 24
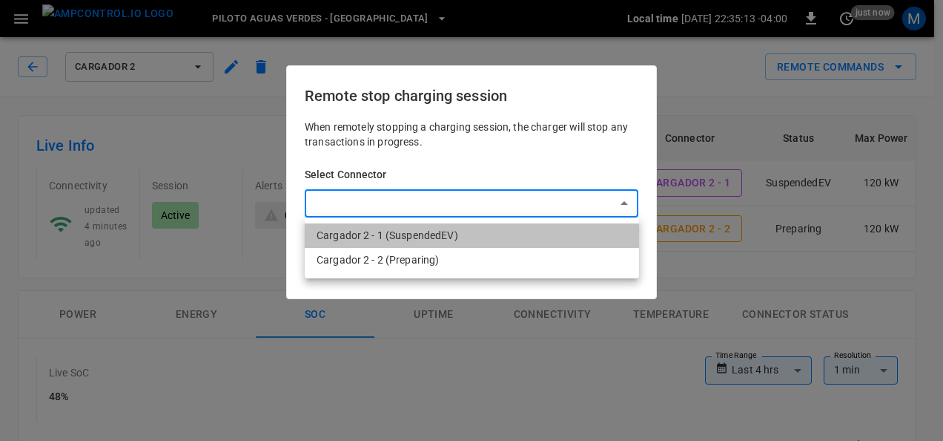
click at [456, 236] on li "Cargador 2 - 1 (SuspendedEV)" at bounding box center [472, 235] width 334 height 24
type input "**********"
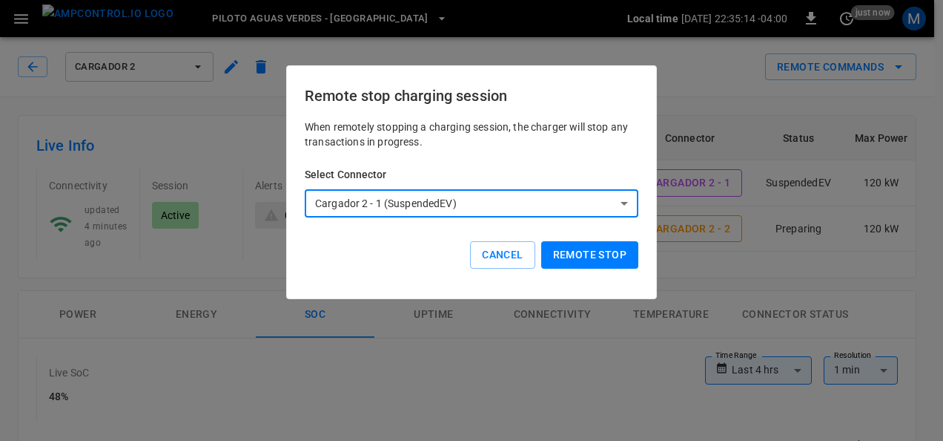
click at [563, 258] on button "Remote stop" at bounding box center [589, 254] width 97 height 27
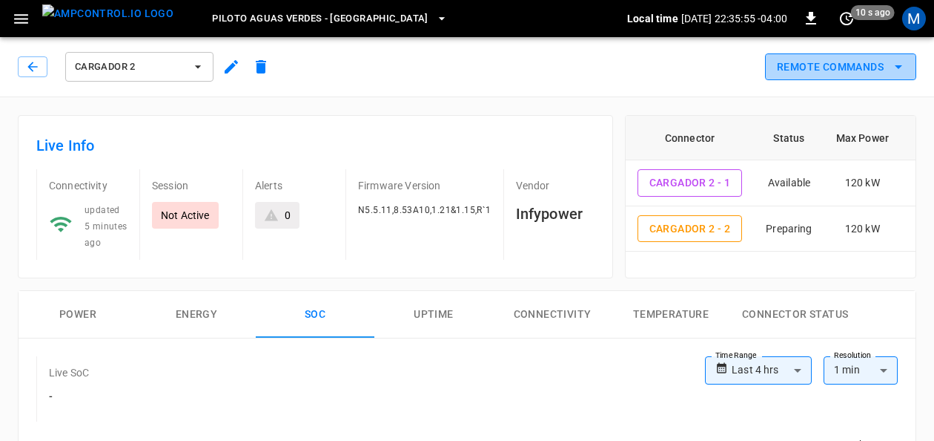
click at [883, 58] on button "Remote Commands" at bounding box center [840, 66] width 151 height 27
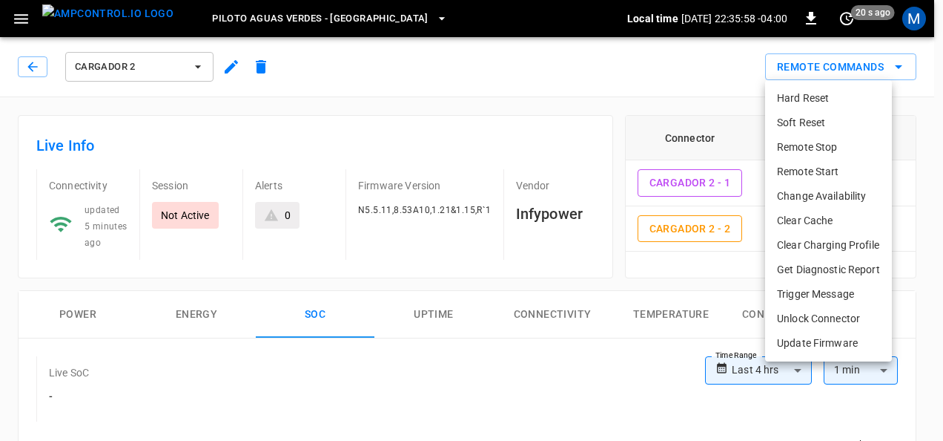
click at [831, 164] on li "Remote Start" at bounding box center [828, 171] width 127 height 24
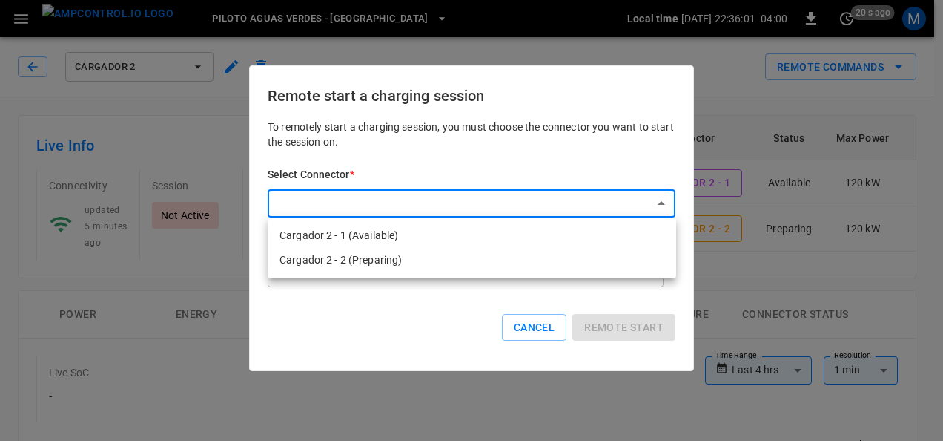
click at [445, 232] on li "Cargador 2 - 1 (Available)" at bounding box center [472, 235] width 409 height 24
type input "**********"
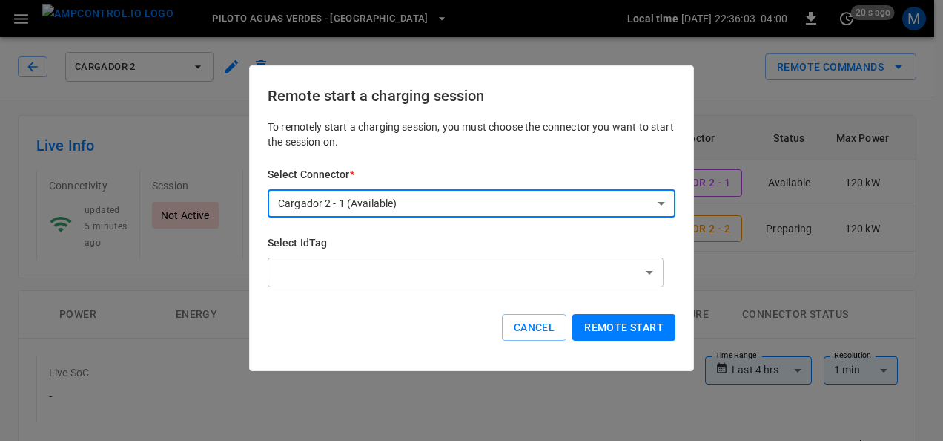
click at [607, 323] on button "Remote start" at bounding box center [624, 327] width 103 height 27
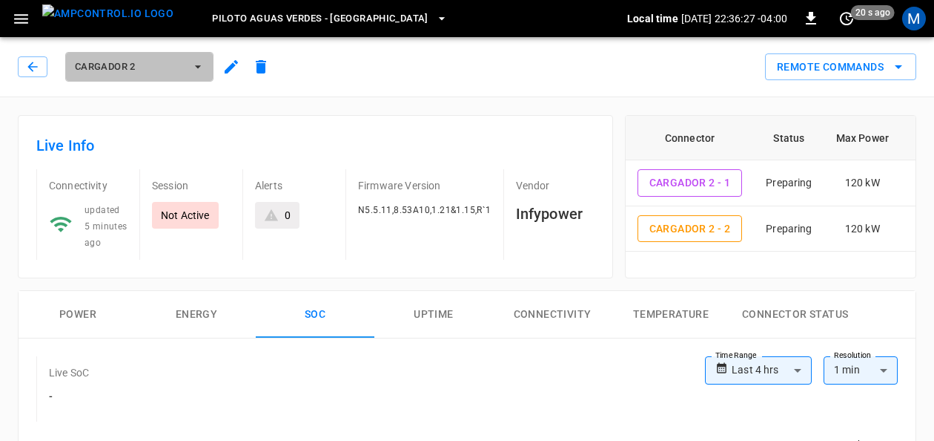
click at [206, 65] on button "Cargador 2" at bounding box center [139, 67] width 148 height 30
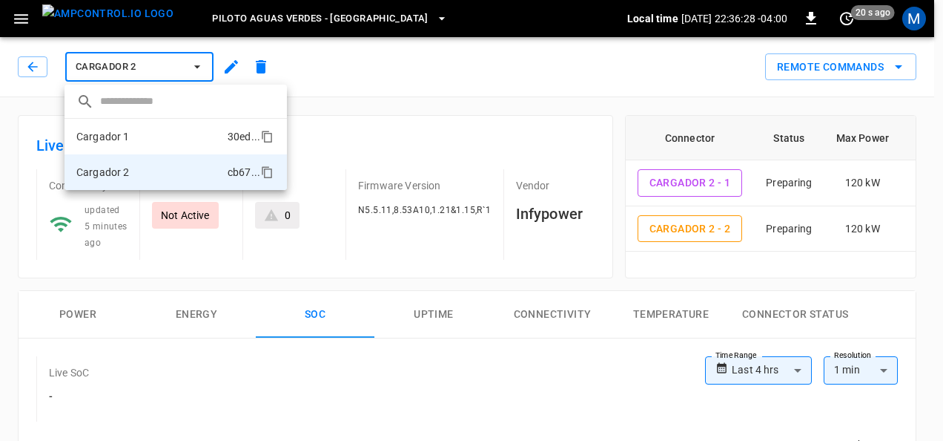
click at [170, 139] on li "Cargador 1 30ed ..." at bounding box center [176, 137] width 222 height 36
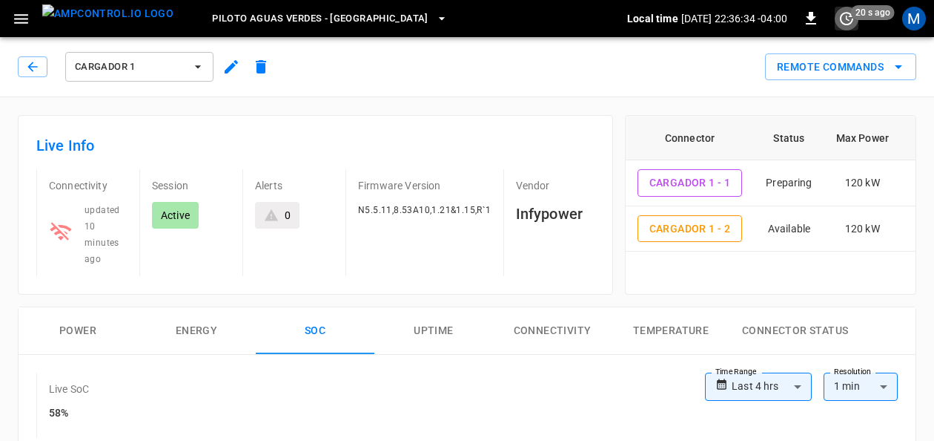
click at [840, 21] on icon "set refresh interval" at bounding box center [847, 19] width 18 height 18
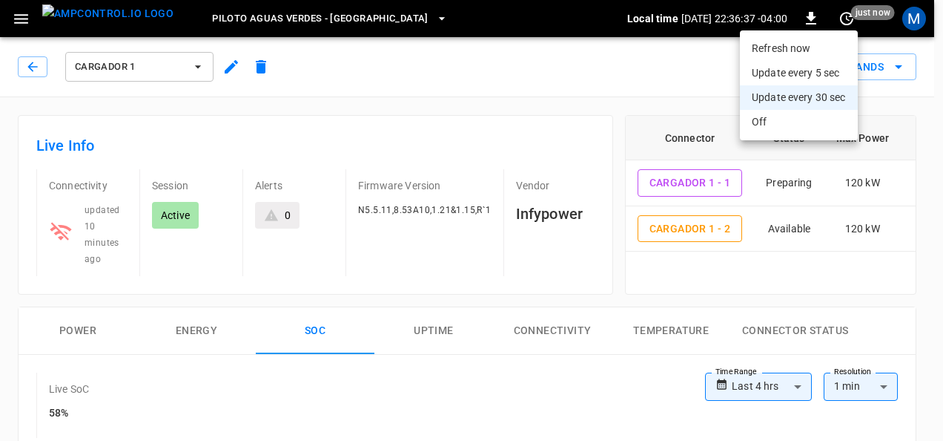
click at [805, 52] on li "Refresh now" at bounding box center [799, 48] width 118 height 24
click at [655, 64] on div at bounding box center [471, 220] width 943 height 441
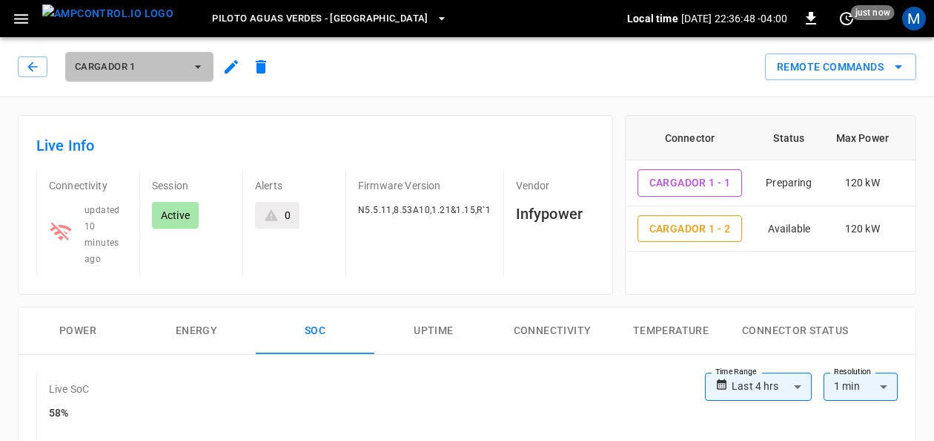
click at [185, 57] on button "Cargador 1" at bounding box center [139, 67] width 148 height 30
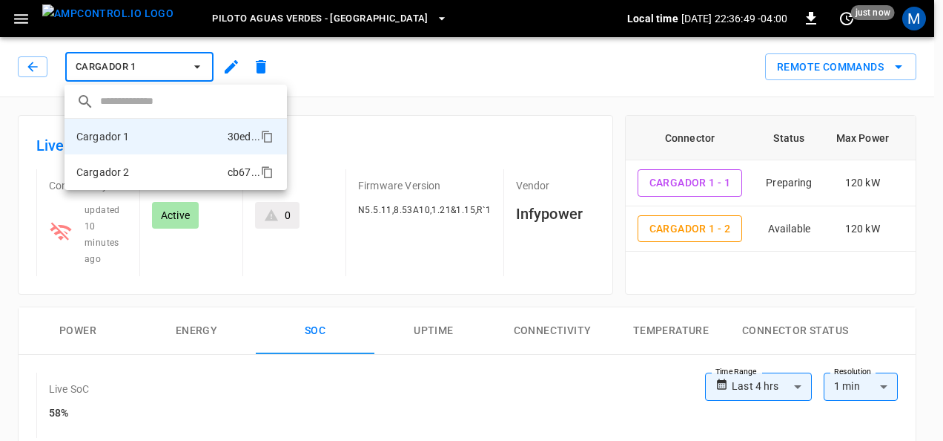
click at [159, 166] on li "Cargador 2 cb67 ..." at bounding box center [176, 172] width 222 height 36
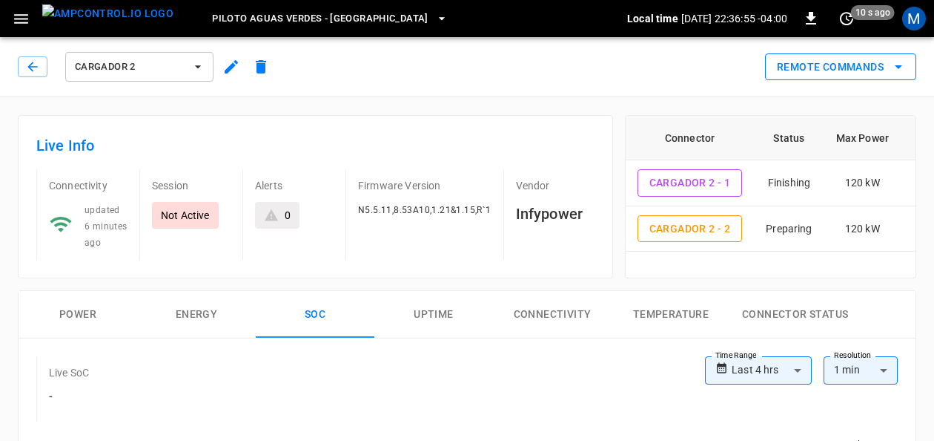
click at [877, 64] on button "Remote Commands" at bounding box center [840, 66] width 151 height 27
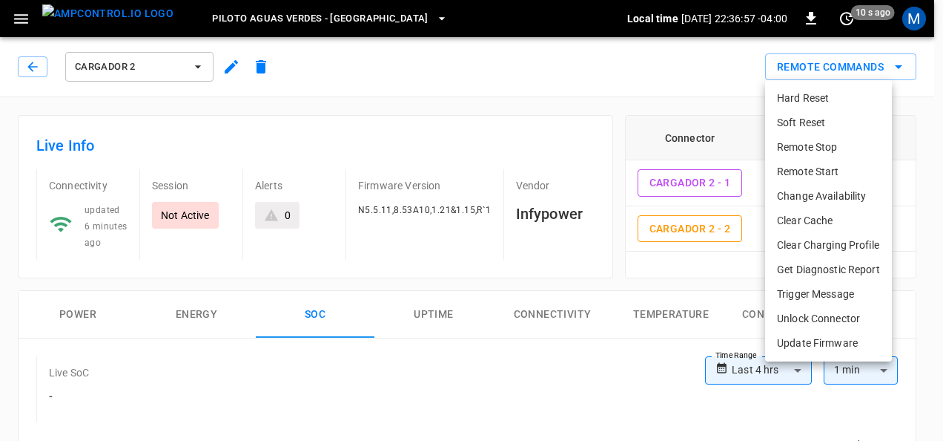
click at [840, 102] on li "Hard Reset" at bounding box center [828, 98] width 127 height 24
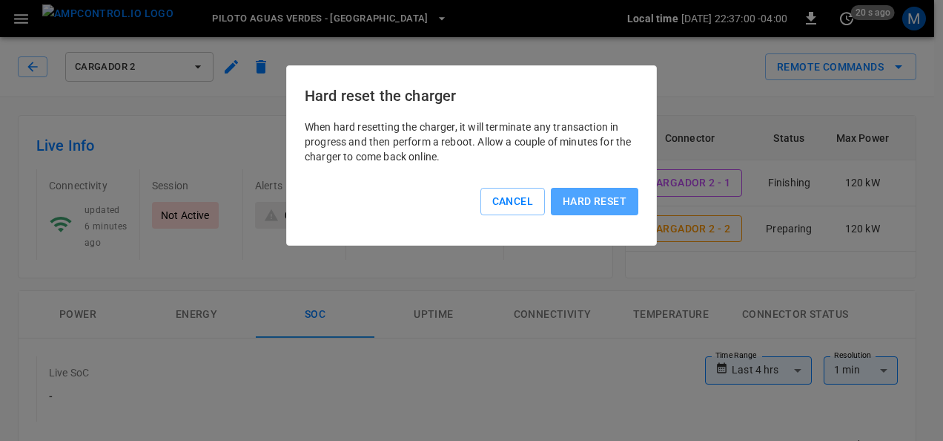
click at [596, 202] on button "Hard reset" at bounding box center [595, 201] width 88 height 27
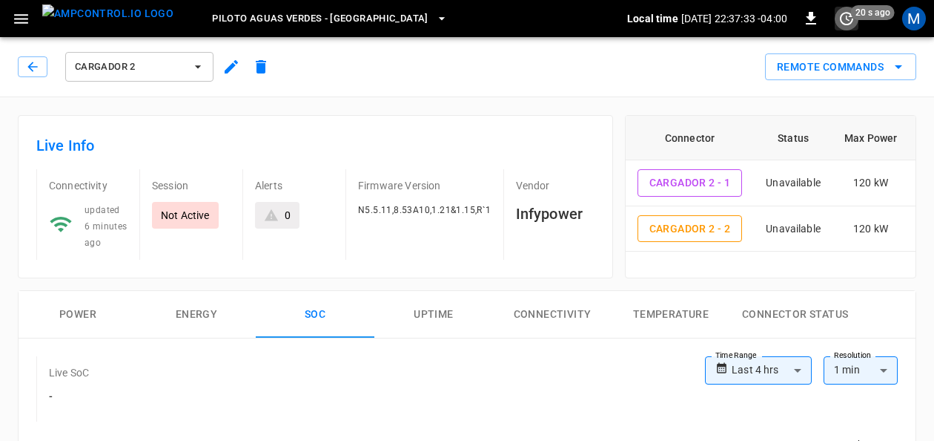
click at [851, 23] on icon "set refresh interval" at bounding box center [847, 19] width 18 height 18
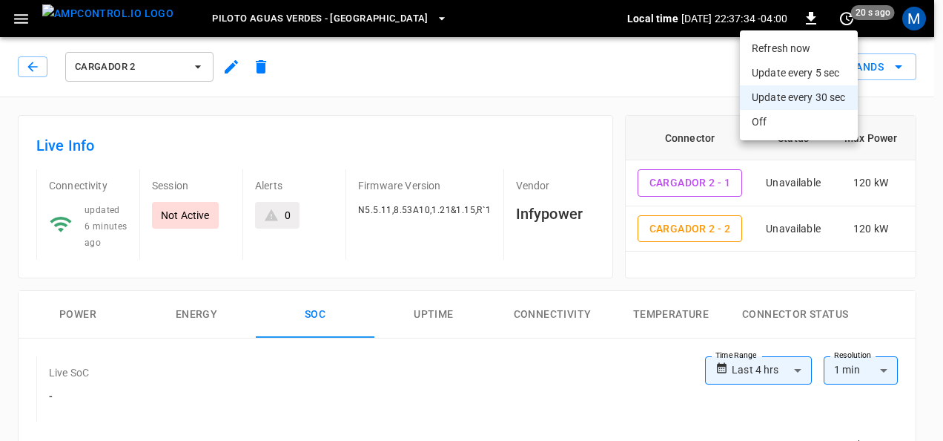
click at [829, 64] on li "Update every 5 sec" at bounding box center [799, 73] width 118 height 24
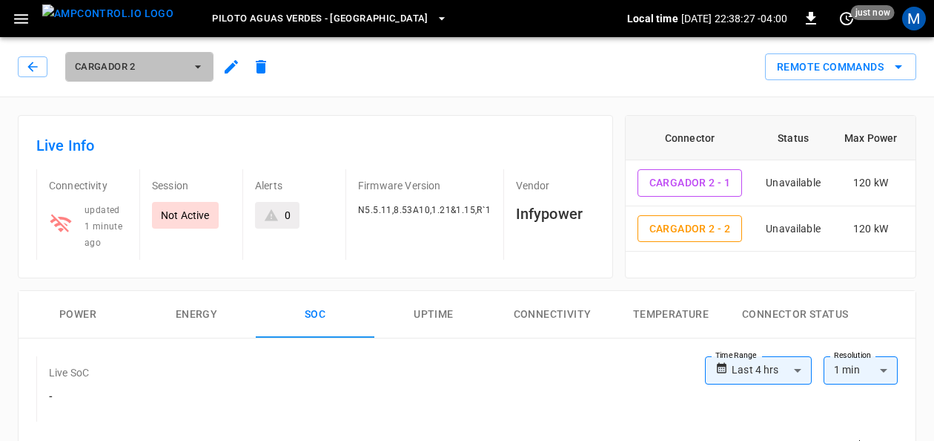
click at [198, 71] on icon "button" at bounding box center [198, 66] width 15 height 15
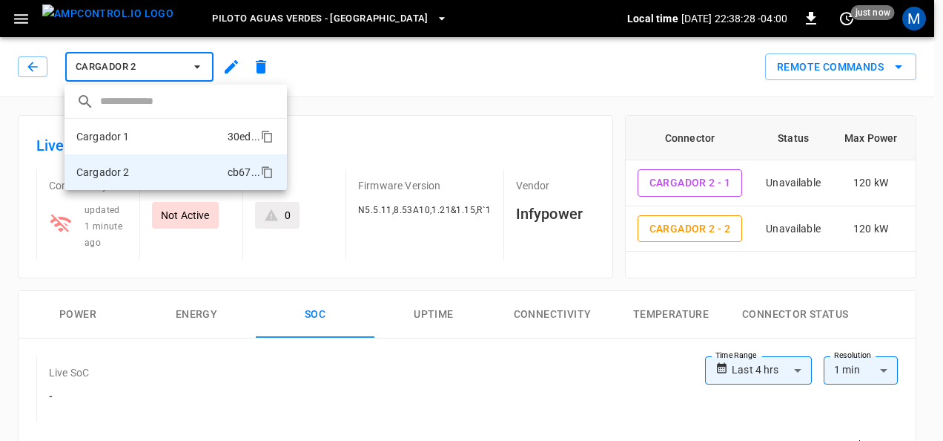
click at [168, 131] on li "Cargador 1 30ed ..." at bounding box center [176, 137] width 222 height 36
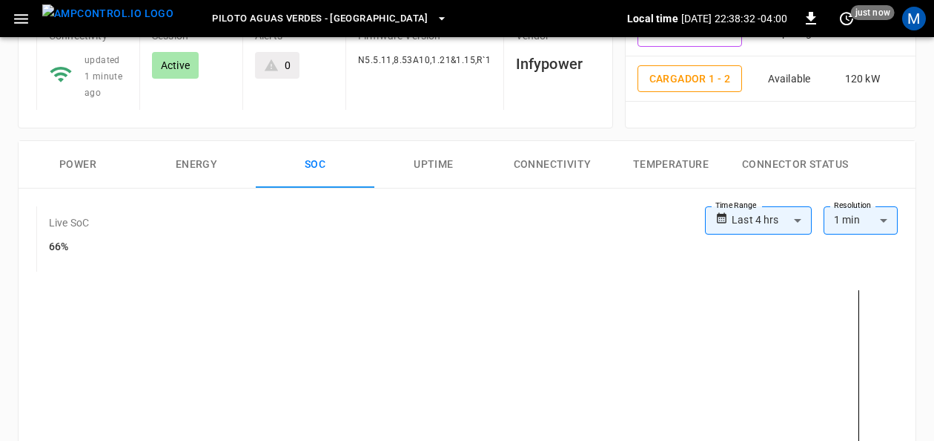
scroll to position [154, 0]
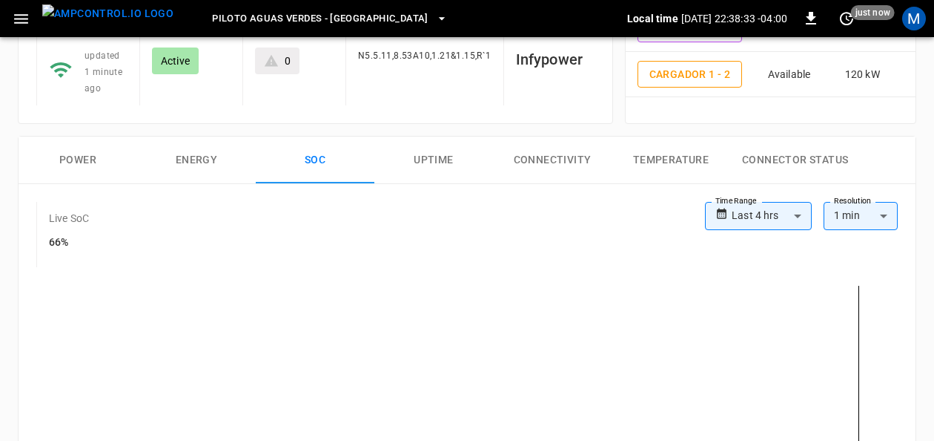
click at [88, 162] on button "Power" at bounding box center [78, 159] width 119 height 47
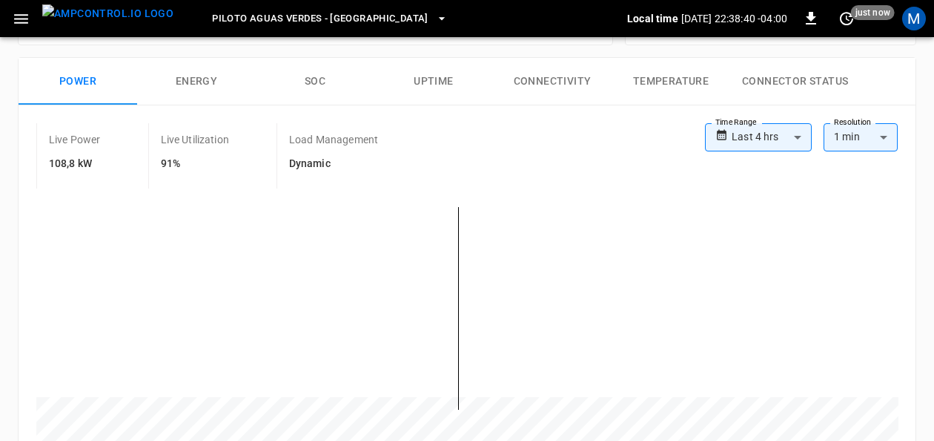
scroll to position [218, 0]
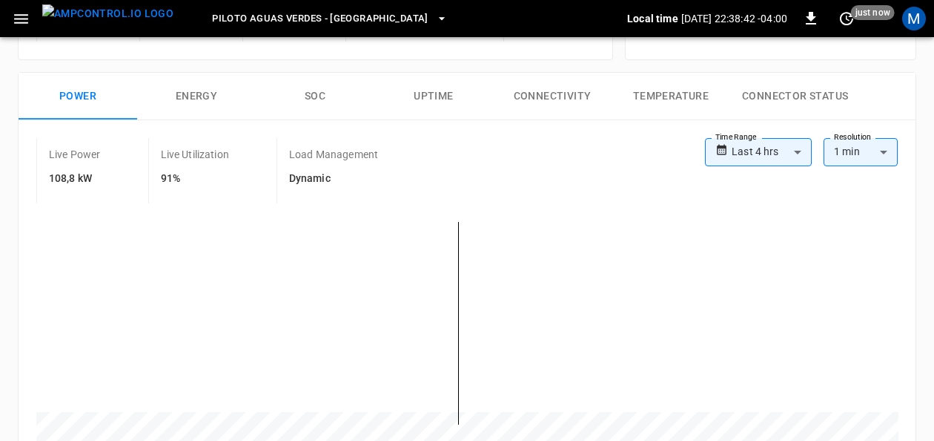
click at [320, 101] on button "SOC" at bounding box center [315, 96] width 119 height 47
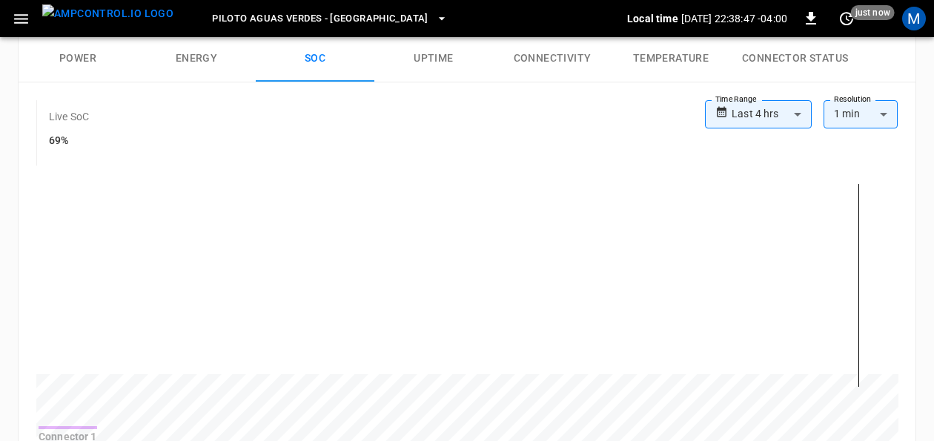
scroll to position [0, 0]
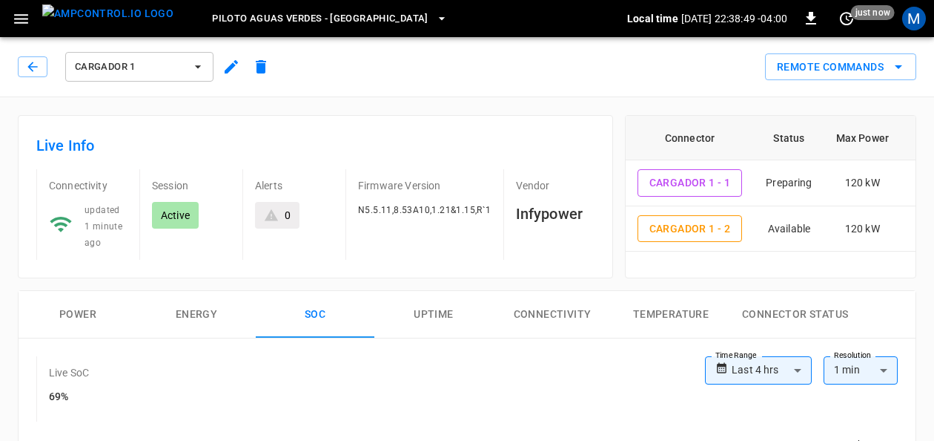
click at [205, 66] on icon "button" at bounding box center [198, 66] width 15 height 15
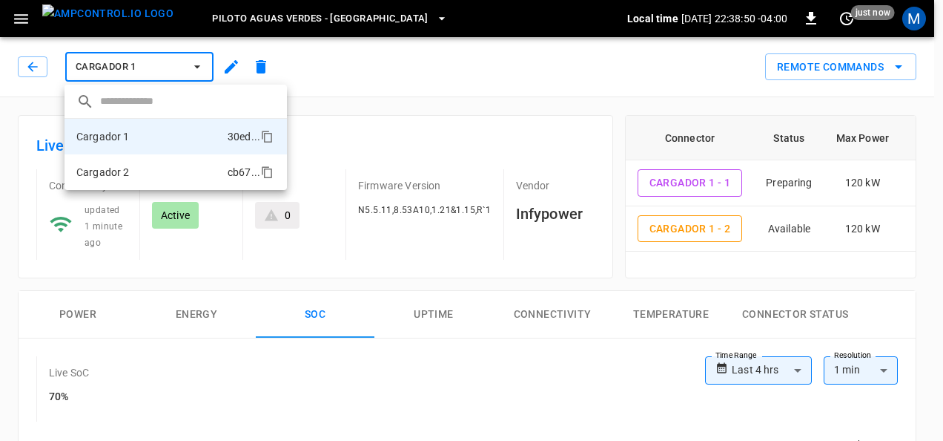
click at [160, 168] on li "Cargador 2 cb67 ..." at bounding box center [176, 172] width 222 height 36
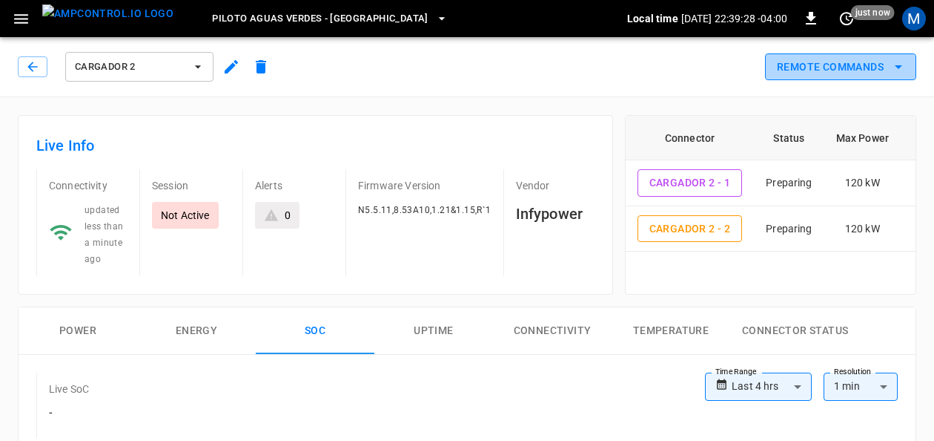
click at [904, 59] on icon "remote commands options" at bounding box center [899, 67] width 18 height 18
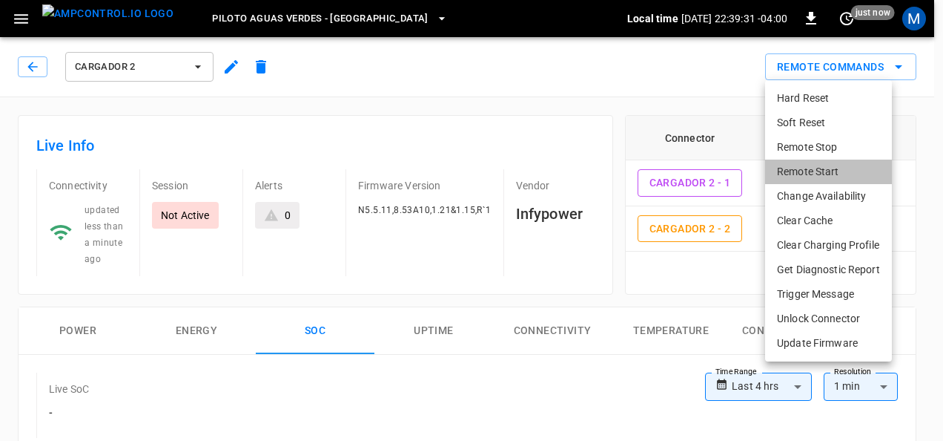
click at [814, 165] on li "Remote Start" at bounding box center [828, 171] width 127 height 24
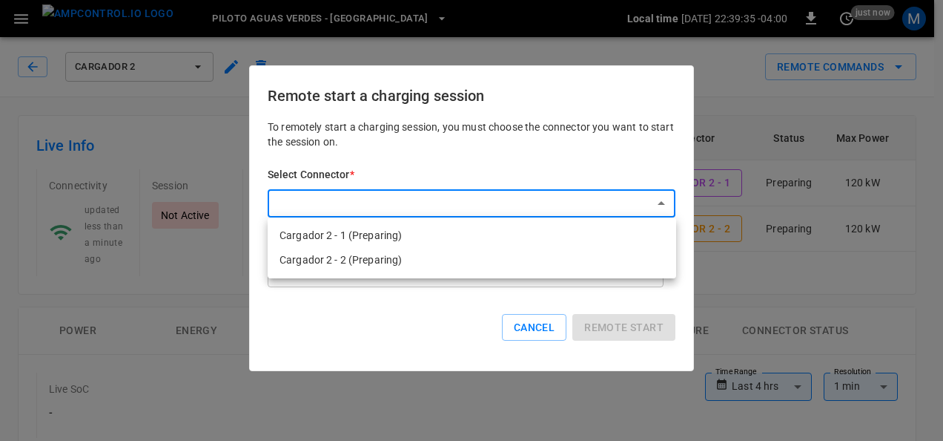
click at [376, 226] on li "Cargador 2 - 1 (Preparing)" at bounding box center [472, 235] width 409 height 24
type input "**********"
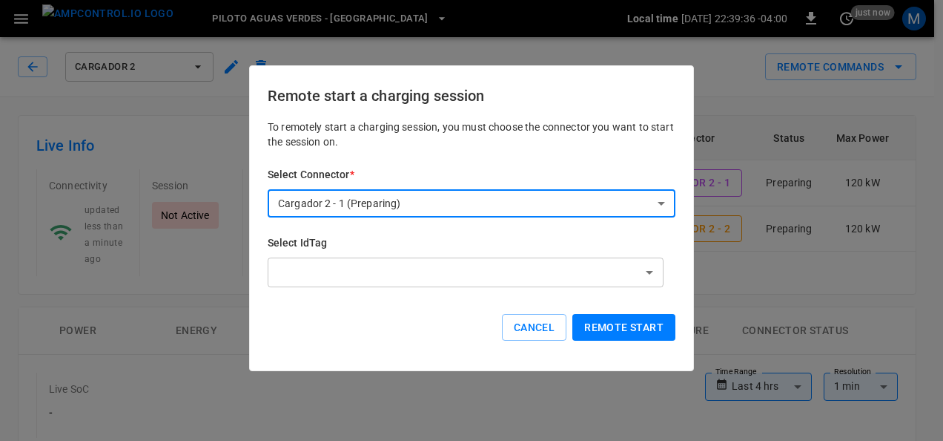
click at [630, 323] on button "Remote start" at bounding box center [624, 327] width 103 height 27
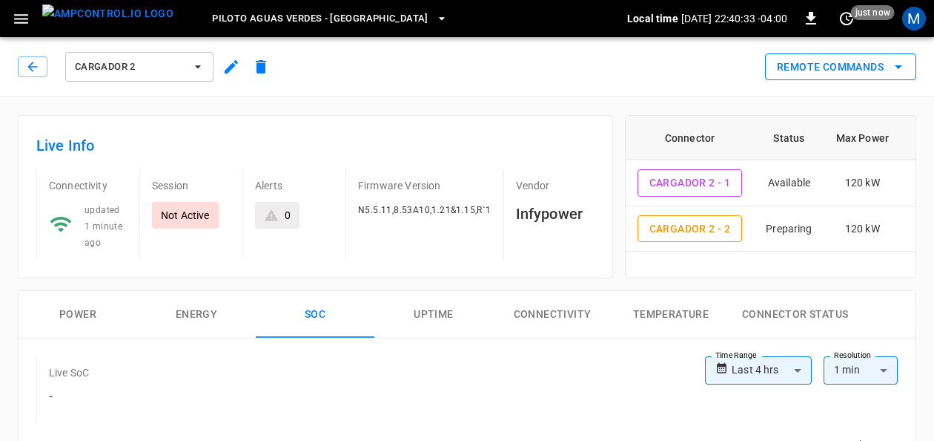
click at [894, 67] on icon "remote commands options" at bounding box center [899, 67] width 18 height 18
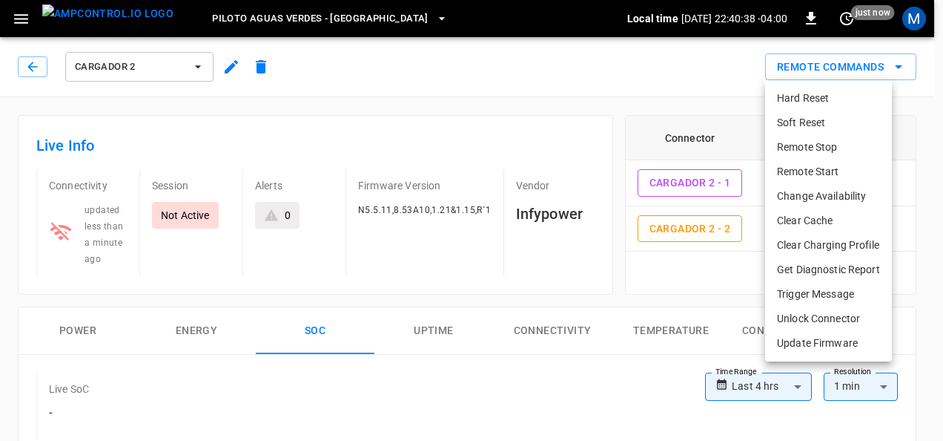
click at [835, 164] on li "Remote Start" at bounding box center [828, 171] width 127 height 24
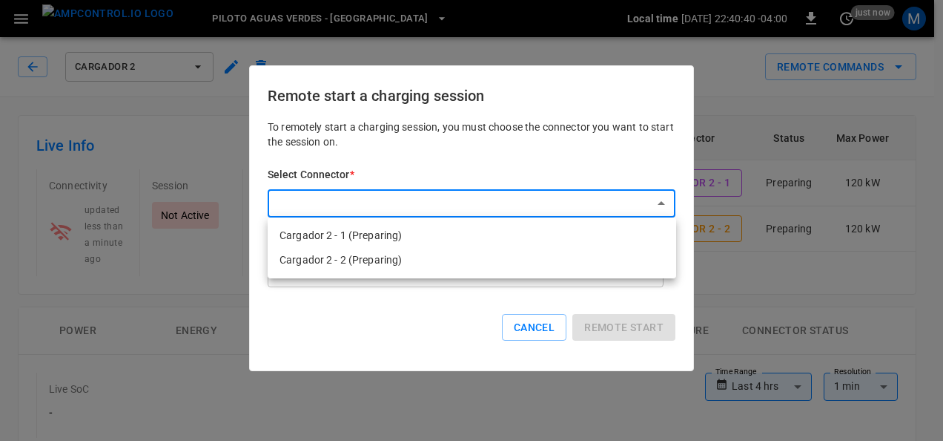
click at [481, 225] on li "Cargador 2 - 1 (Preparing)" at bounding box center [472, 235] width 409 height 24
type input "**********"
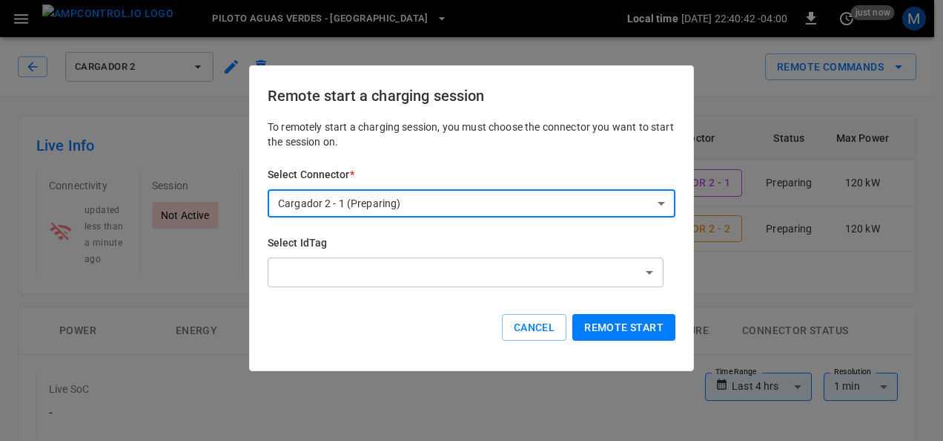
click at [597, 322] on button "Remote start" at bounding box center [624, 327] width 103 height 27
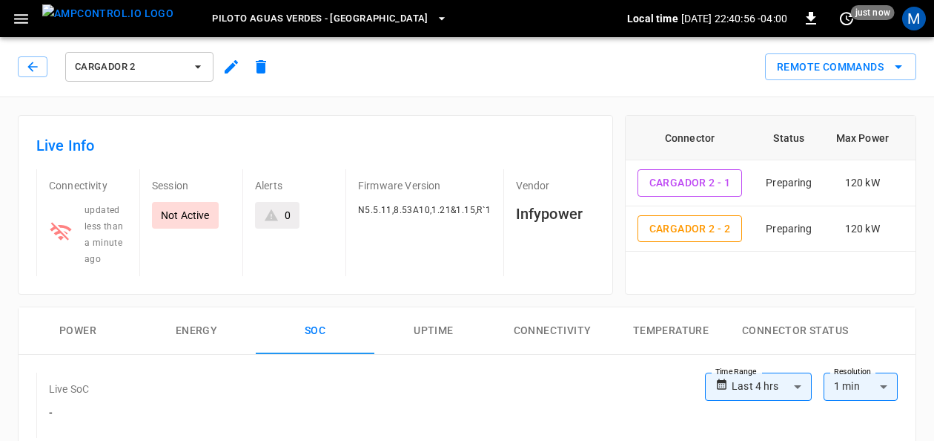
click at [202, 70] on icon "button" at bounding box center [198, 66] width 15 height 15
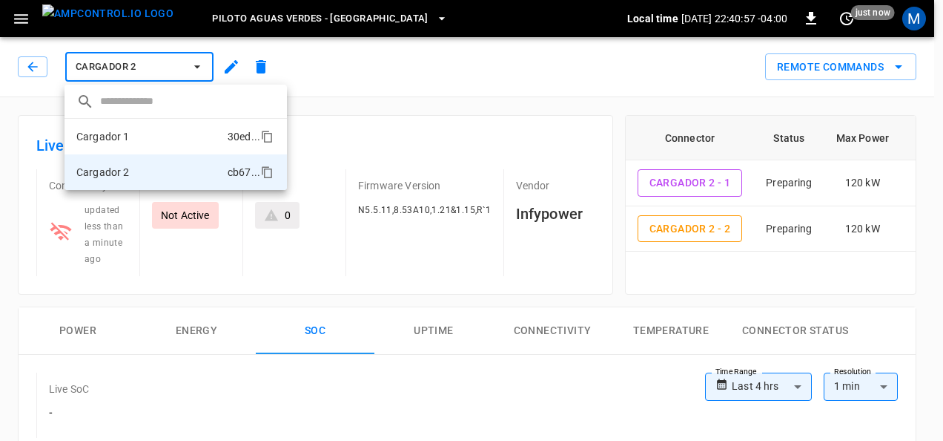
click at [163, 125] on li "Cargador 1 30ed ..." at bounding box center [176, 137] width 222 height 36
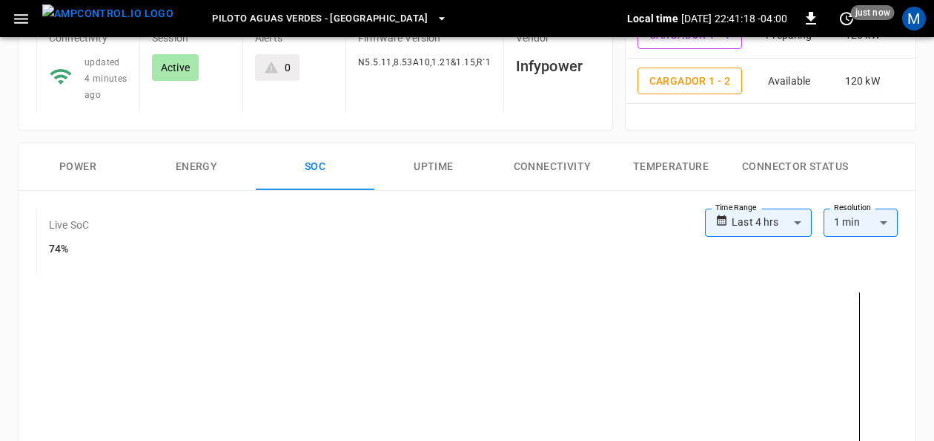
scroll to position [133, 0]
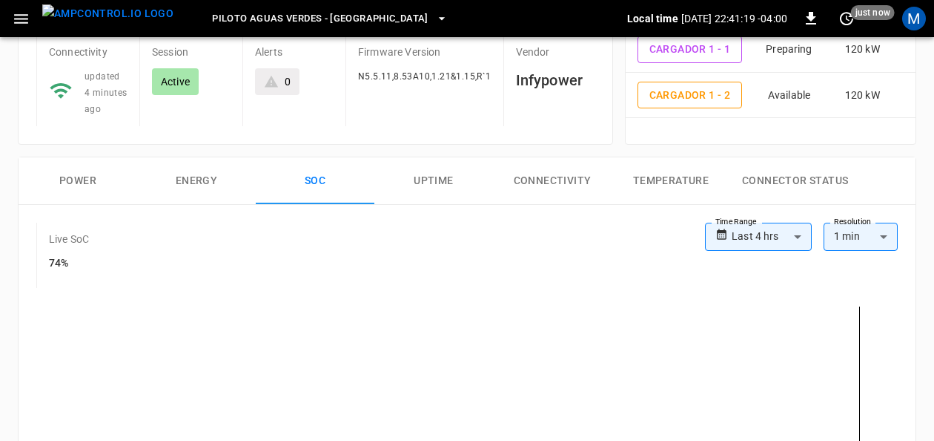
click at [90, 184] on button "Power" at bounding box center [78, 180] width 119 height 47
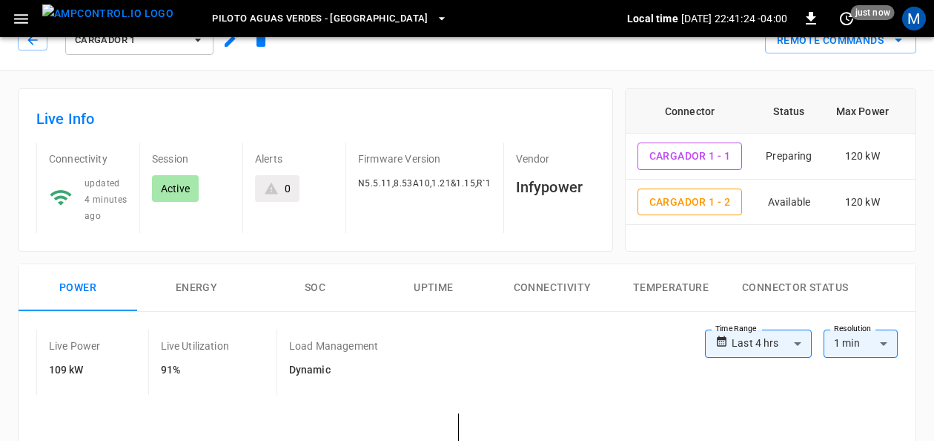
scroll to position [0, 0]
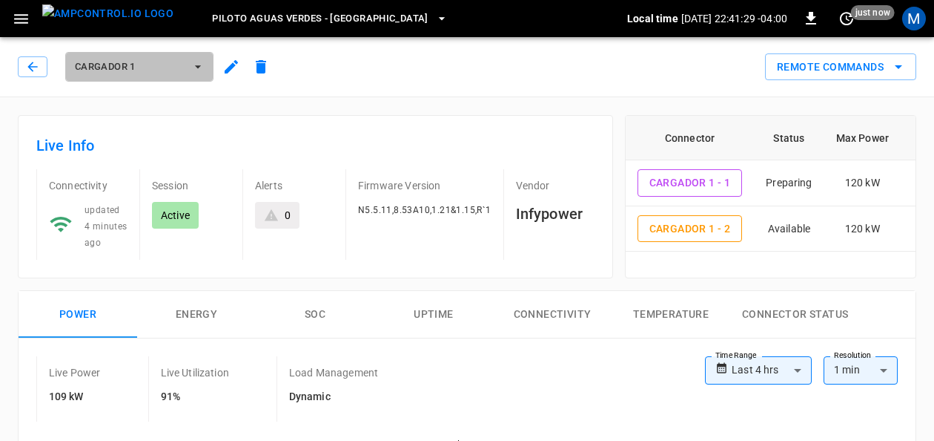
click at [206, 61] on button "Cargador 1" at bounding box center [139, 67] width 148 height 30
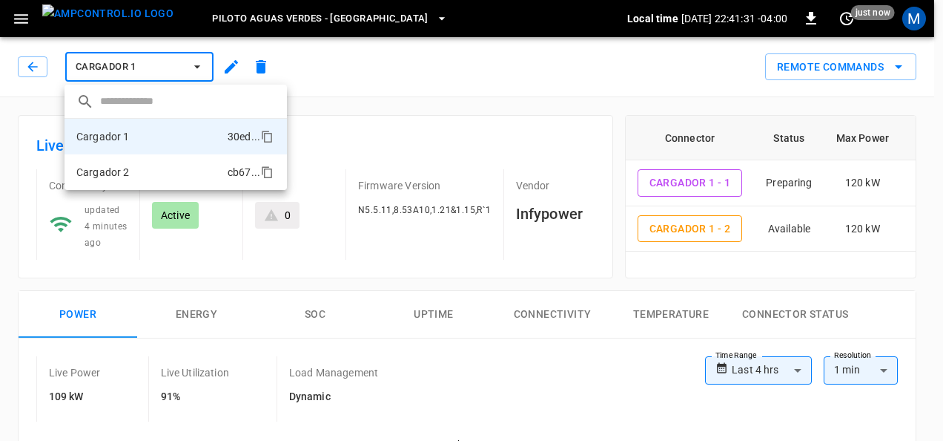
click at [120, 160] on li "Cargador 2 cb67 ..." at bounding box center [176, 172] width 222 height 36
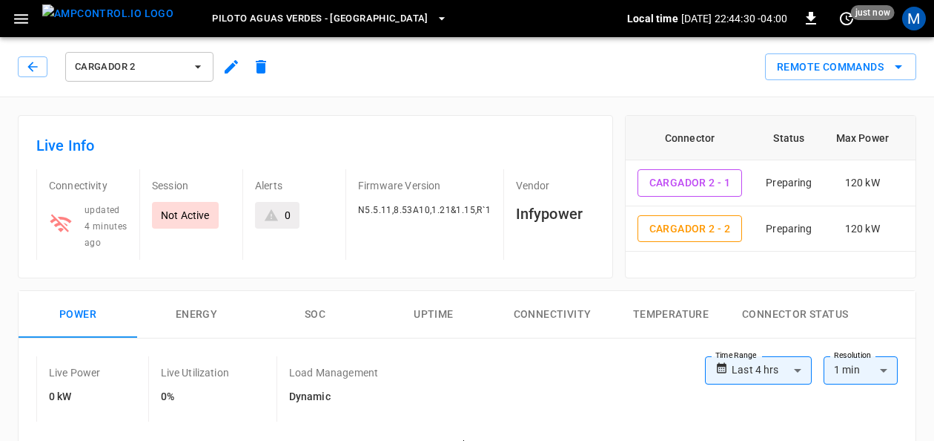
click at [199, 53] on button "Cargador 2" at bounding box center [139, 67] width 148 height 30
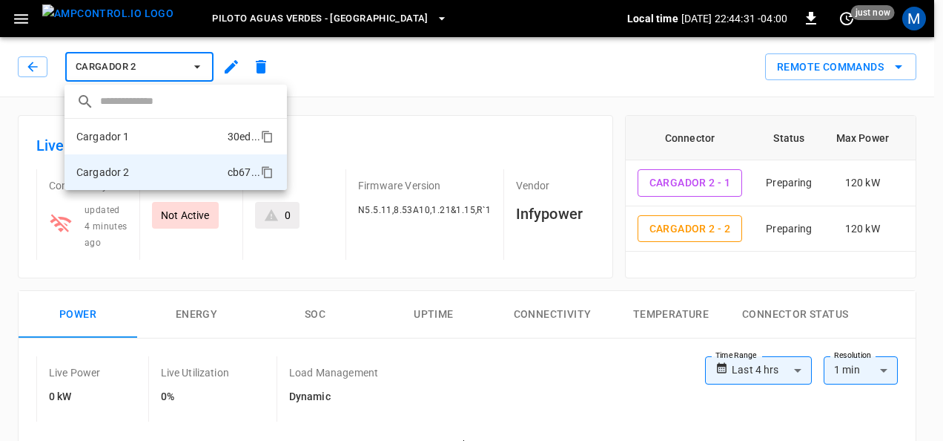
click at [161, 133] on li "Cargador 1 30ed ..." at bounding box center [176, 137] width 222 height 36
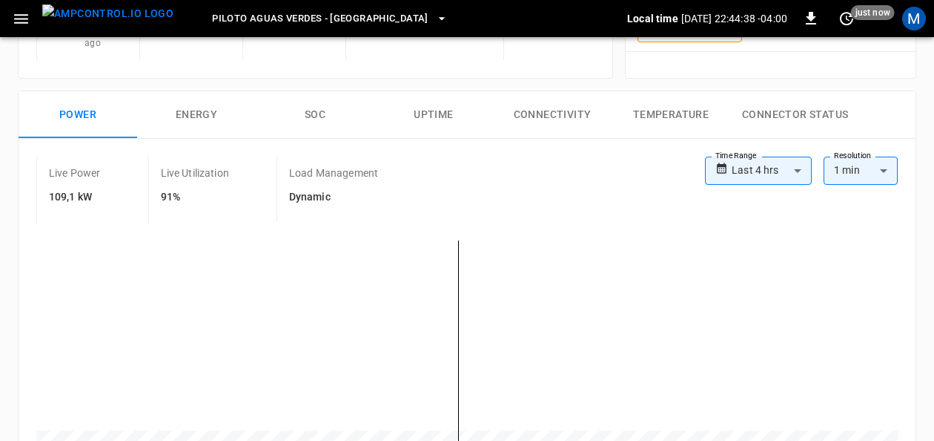
scroll to position [133, 0]
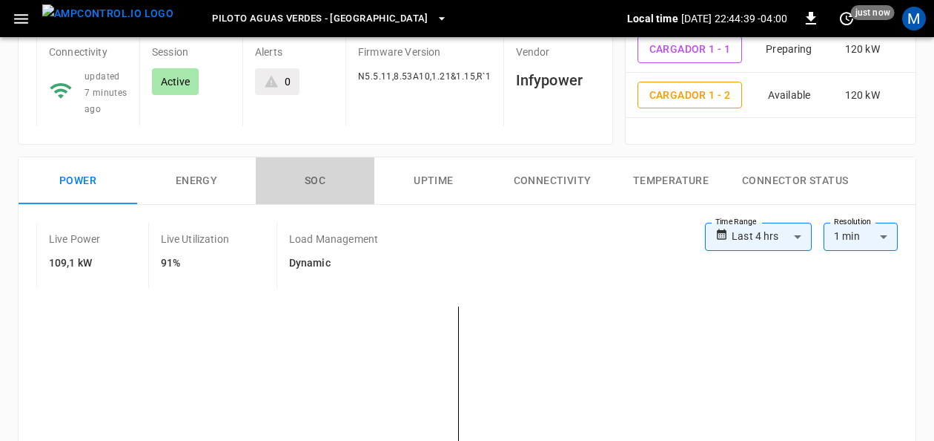
click at [311, 177] on button "SOC" at bounding box center [315, 180] width 119 height 47
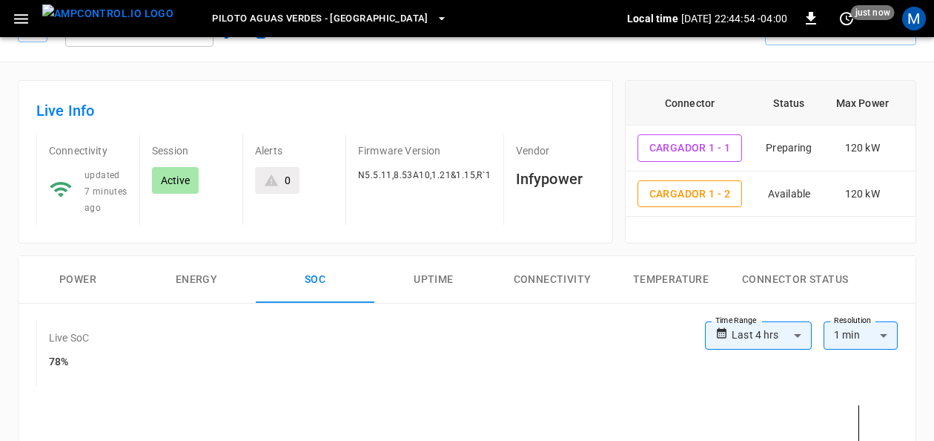
scroll to position [0, 0]
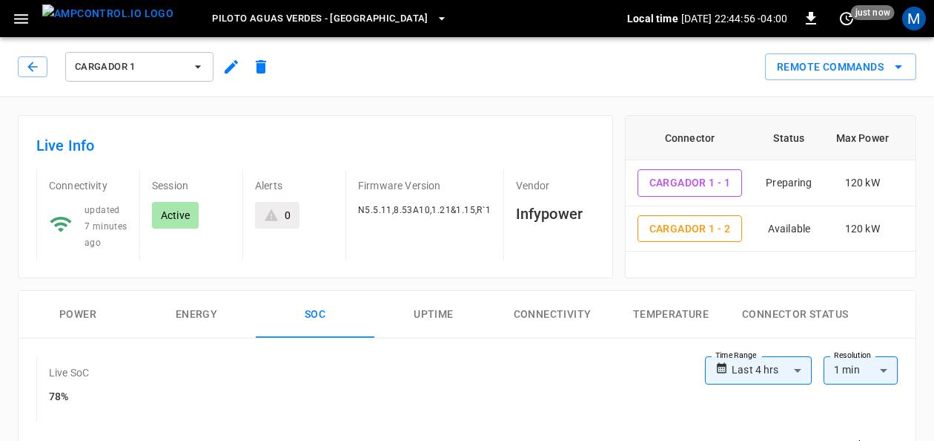
click at [200, 71] on icon "button" at bounding box center [198, 66] width 15 height 15
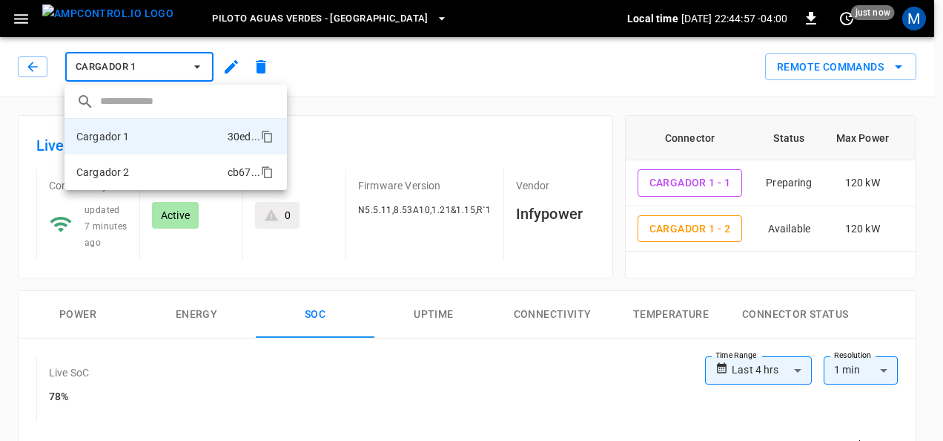
click at [148, 167] on li "Cargador 2 cb67 ..." at bounding box center [176, 172] width 222 height 36
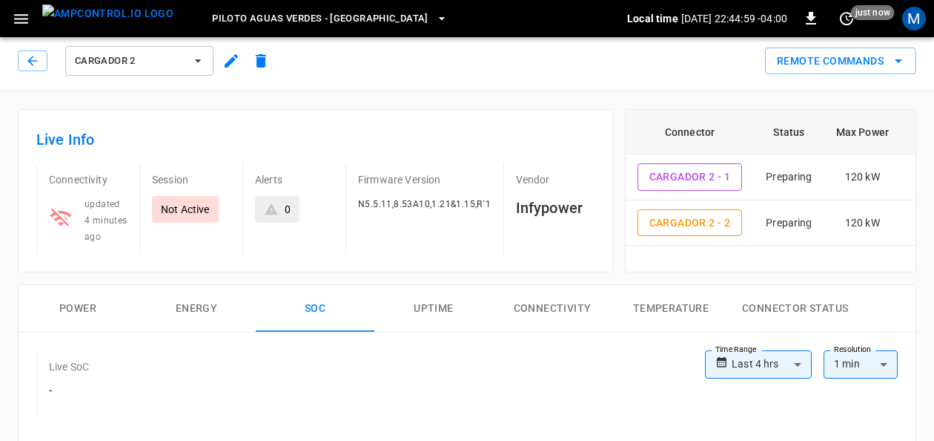
scroll to position [38, 0]
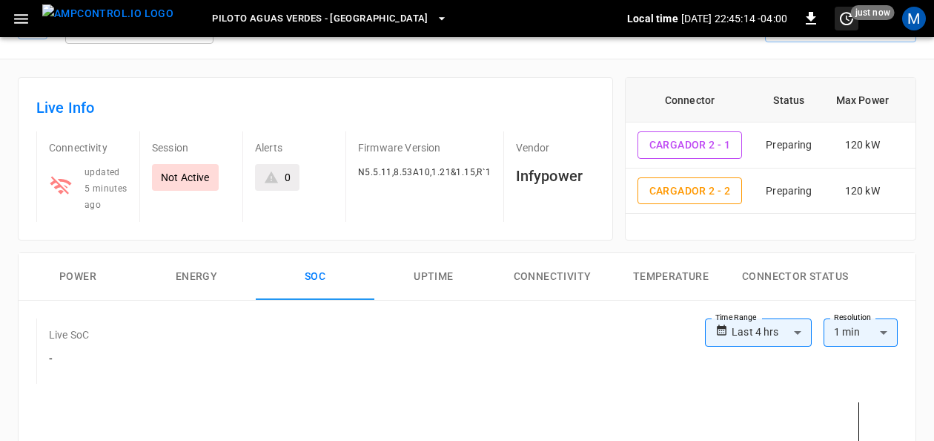
click at [843, 27] on icon "set refresh interval" at bounding box center [847, 19] width 18 height 18
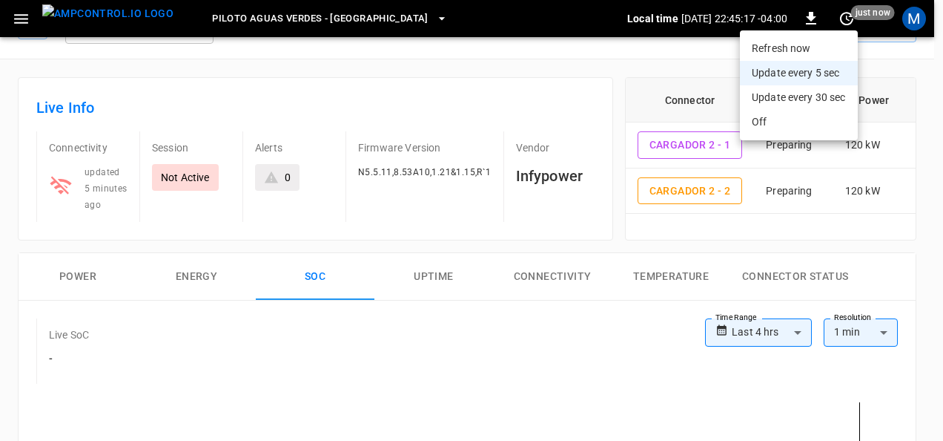
click at [811, 47] on li "Refresh now" at bounding box center [799, 48] width 118 height 24
click at [495, 75] on div at bounding box center [471, 220] width 943 height 441
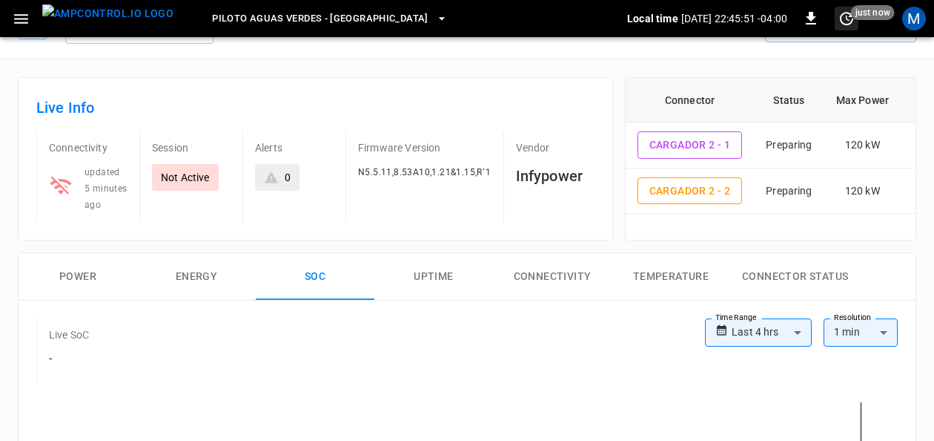
click at [847, 24] on icon "set refresh interval" at bounding box center [847, 19] width 18 height 18
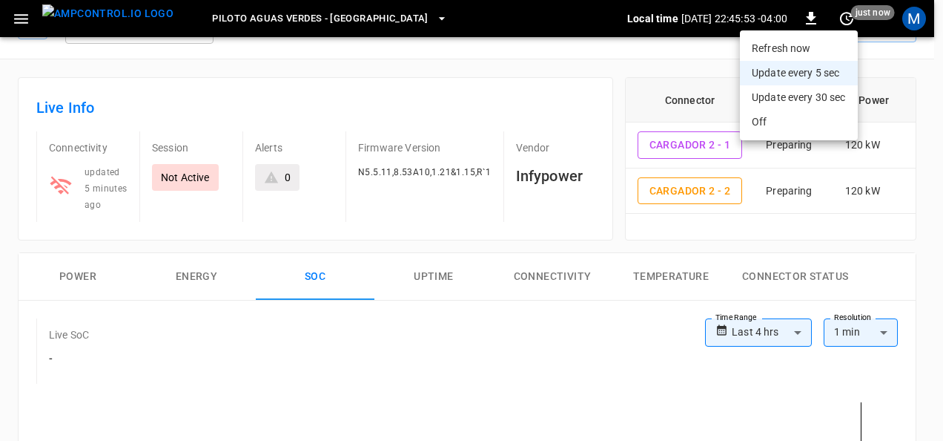
click at [820, 50] on li "Refresh now" at bounding box center [799, 48] width 118 height 24
click at [553, 60] on div at bounding box center [471, 220] width 943 height 441
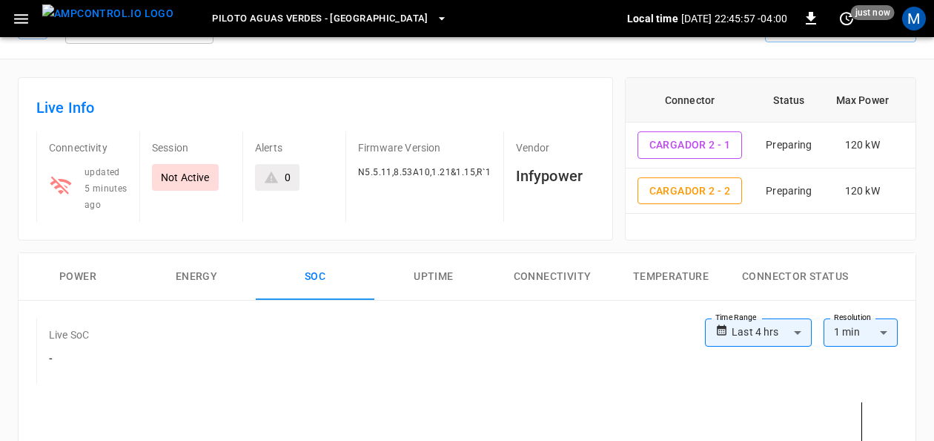
scroll to position [0, 0]
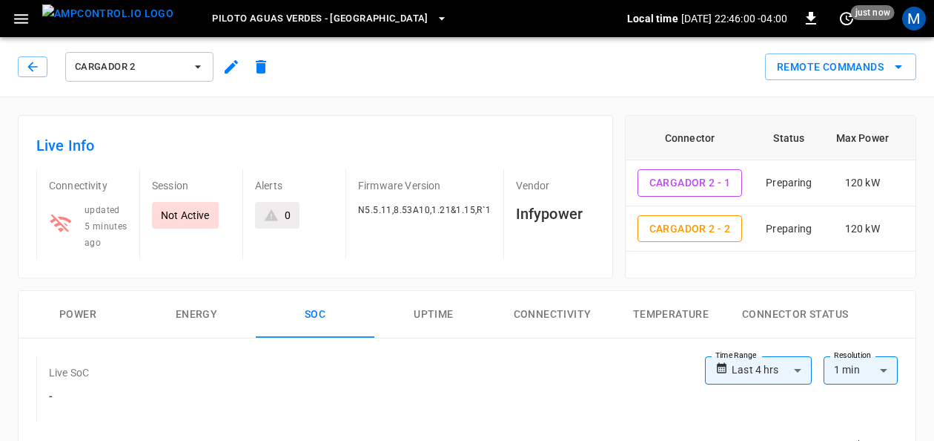
click at [194, 57] on button "Cargador 2" at bounding box center [139, 67] width 148 height 30
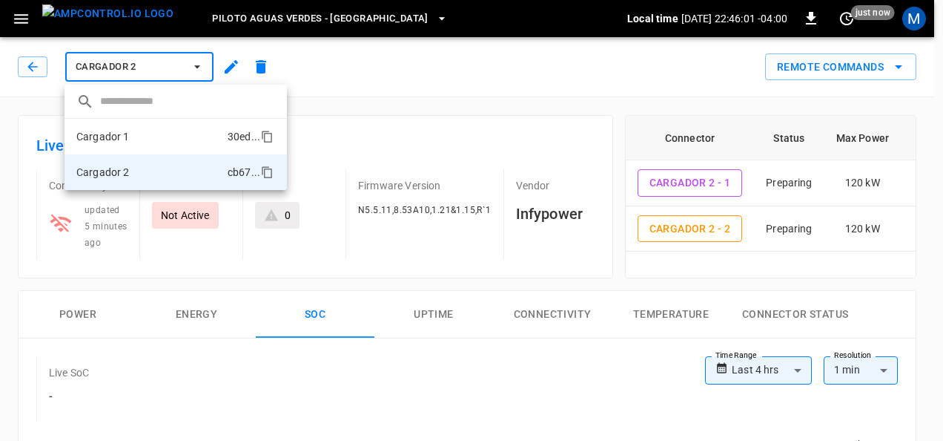
click at [178, 132] on li "Cargador 1 30ed ..." at bounding box center [176, 137] width 222 height 36
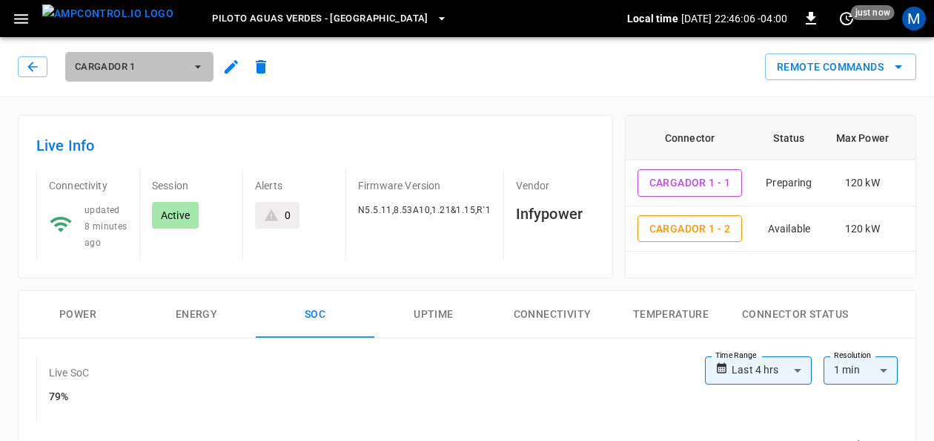
click at [196, 61] on icon "button" at bounding box center [198, 66] width 15 height 15
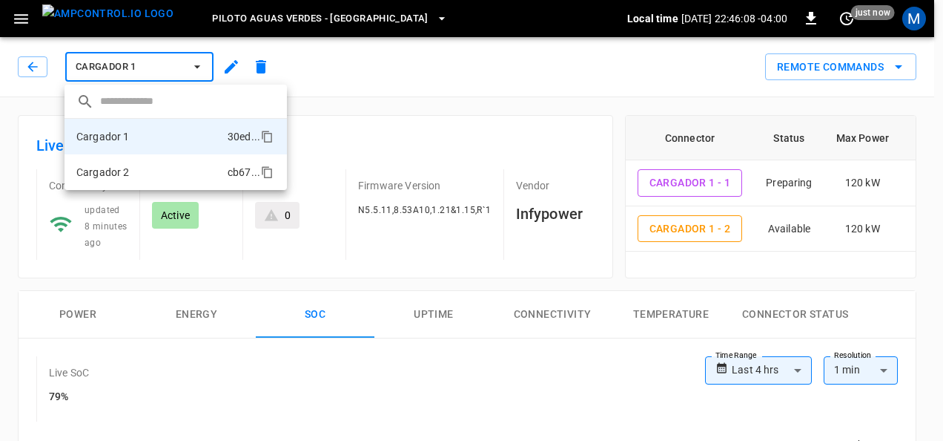
click at [157, 166] on li "Cargador 2 cb67 ..." at bounding box center [176, 172] width 222 height 36
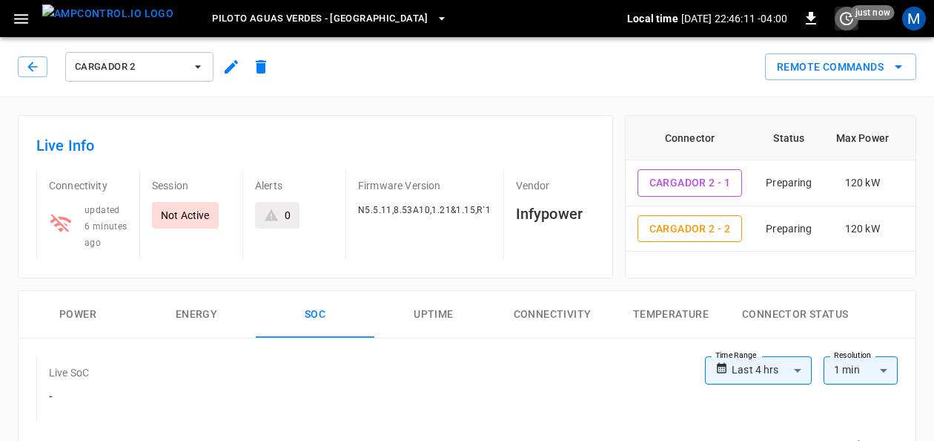
click at [848, 22] on icon "set refresh interval" at bounding box center [847, 19] width 18 height 18
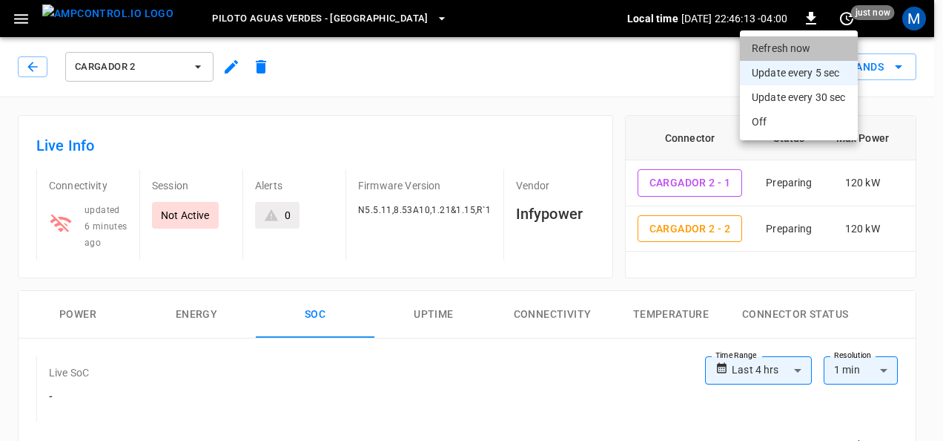
click at [784, 40] on li "Refresh now" at bounding box center [799, 48] width 118 height 24
click at [798, 41] on li "Refresh now" at bounding box center [799, 48] width 118 height 24
click at [780, 43] on li "Refresh now" at bounding box center [799, 48] width 118 height 24
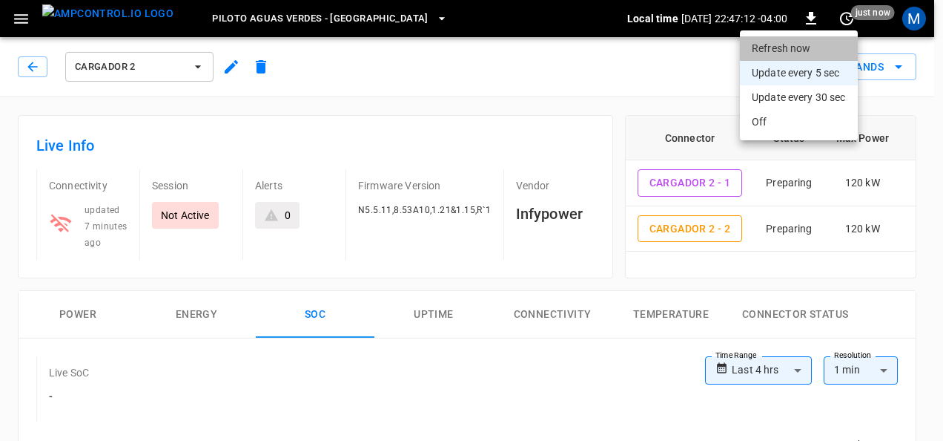
click at [780, 43] on li "Refresh now" at bounding box center [799, 48] width 118 height 24
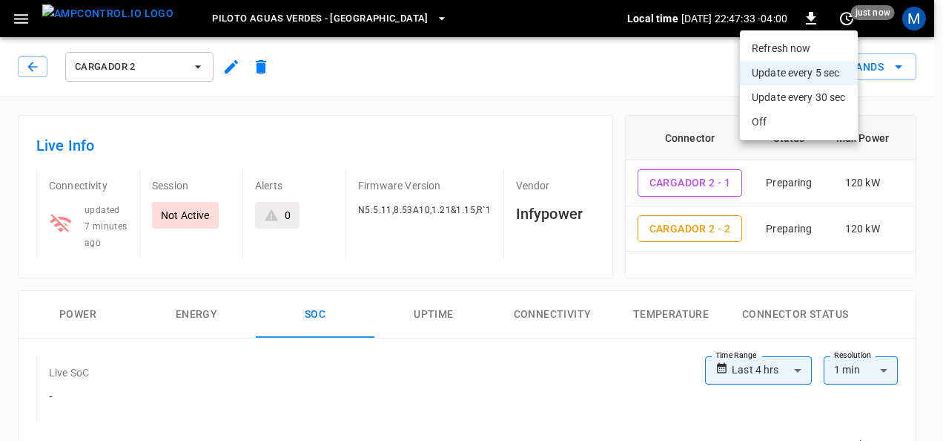
click at [780, 43] on li "Refresh now" at bounding box center [799, 48] width 118 height 24
click at [780, 43] on li "refreshing dashboard" at bounding box center [799, 48] width 118 height 24
click at [780, 43] on li "Refresh now" at bounding box center [799, 48] width 118 height 24
click at [783, 47] on li "Refresh now" at bounding box center [799, 48] width 118 height 24
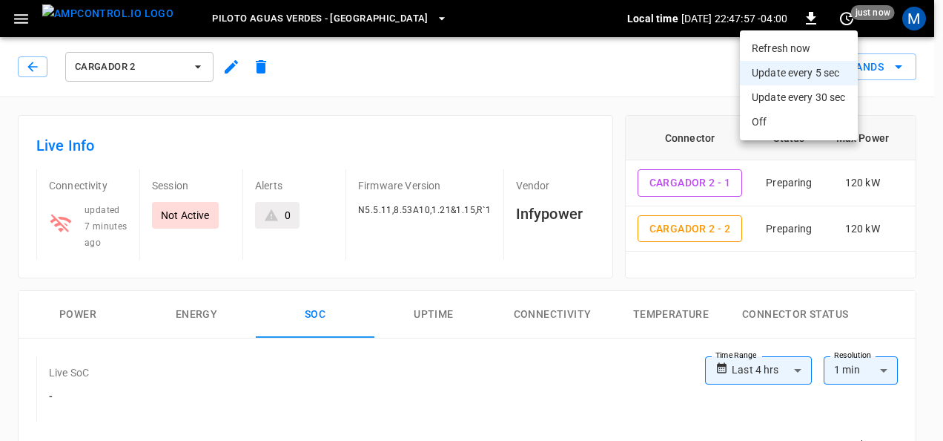
click at [783, 47] on li "Refresh now" at bounding box center [799, 48] width 118 height 24
click at [783, 47] on li "refreshing dashboard" at bounding box center [799, 48] width 118 height 24
click at [200, 64] on div at bounding box center [471, 220] width 943 height 441
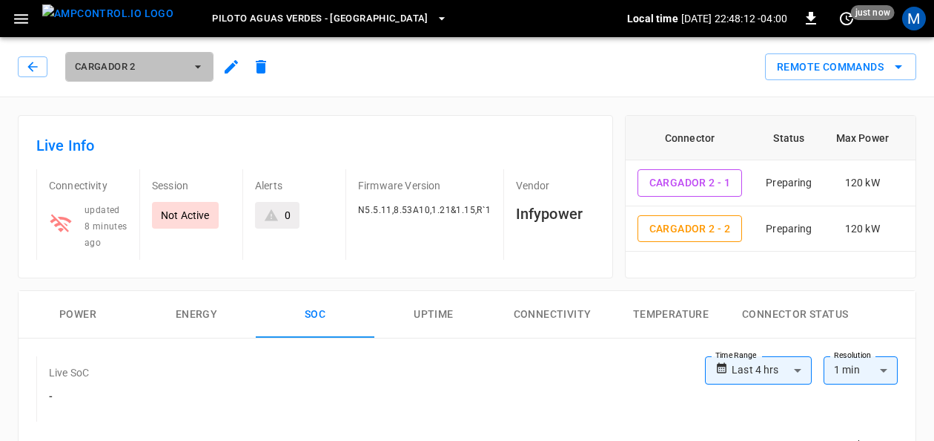
click at [194, 62] on icon "button" at bounding box center [198, 66] width 15 height 15
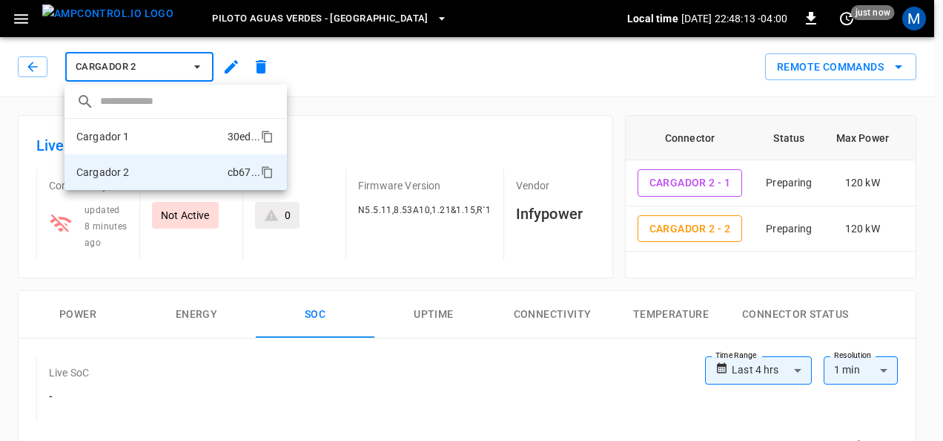
click at [160, 134] on li "Cargador 1 30ed ..." at bounding box center [176, 137] width 222 height 36
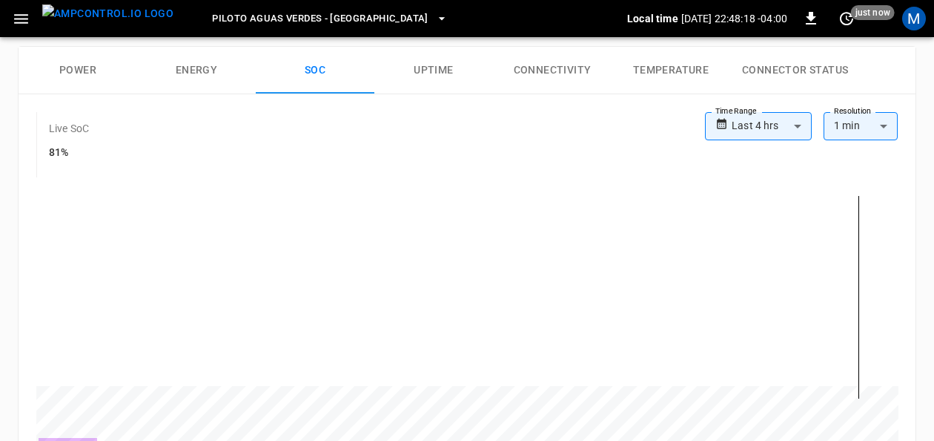
scroll to position [214, 0]
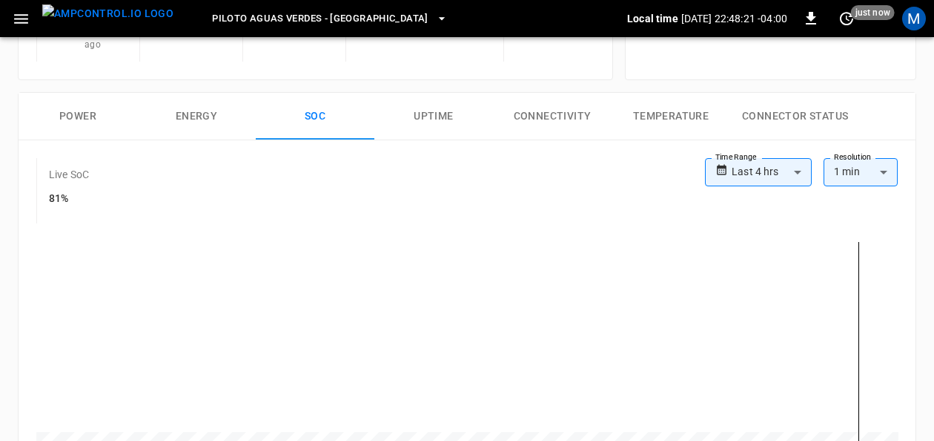
click at [93, 105] on button "Power" at bounding box center [78, 116] width 119 height 47
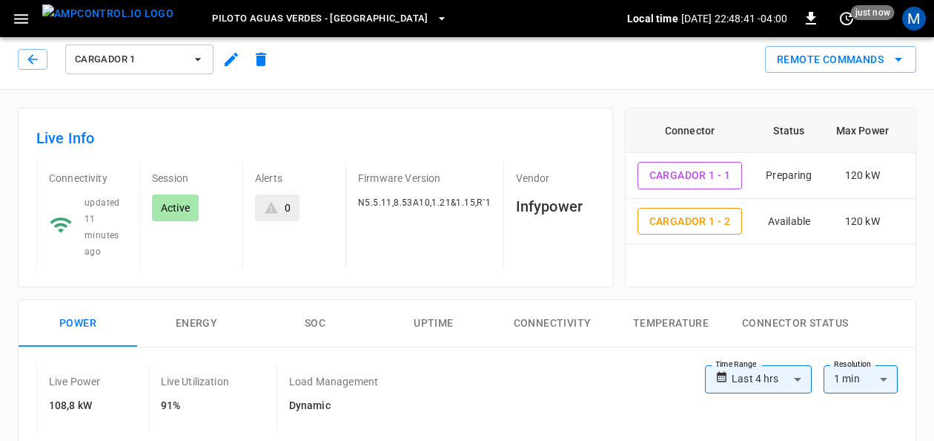
scroll to position [0, 0]
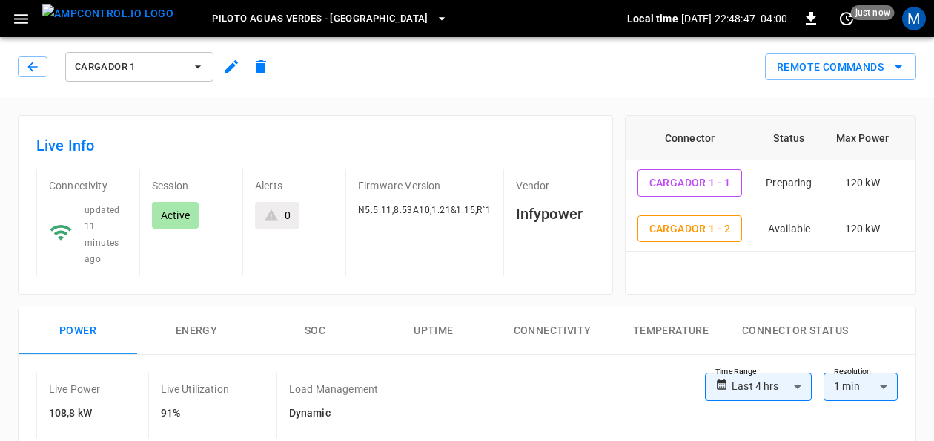
click at [184, 65] on span "Cargador 1" at bounding box center [130, 67] width 110 height 17
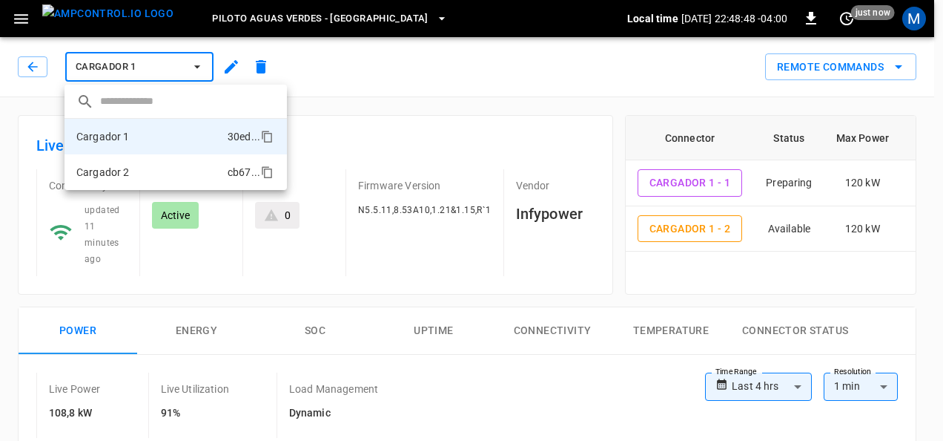
click at [153, 172] on li "Cargador 2 cb67 ..." at bounding box center [176, 172] width 222 height 36
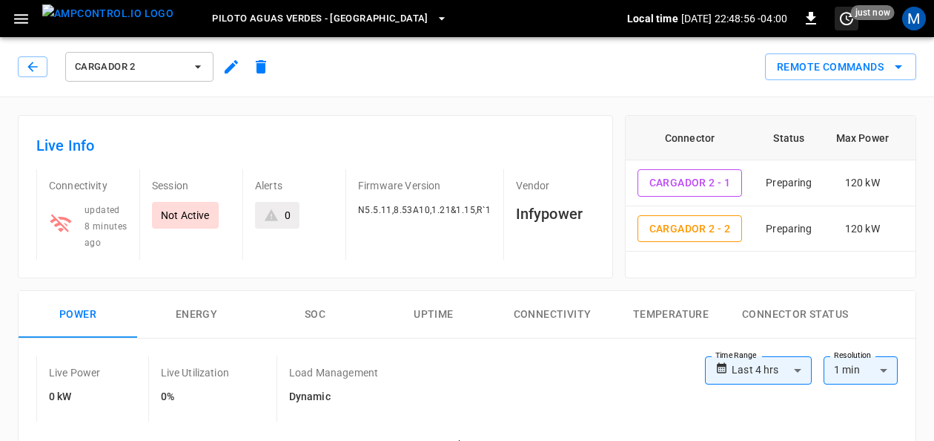
click at [848, 21] on icon "set refresh interval" at bounding box center [847, 19] width 18 height 18
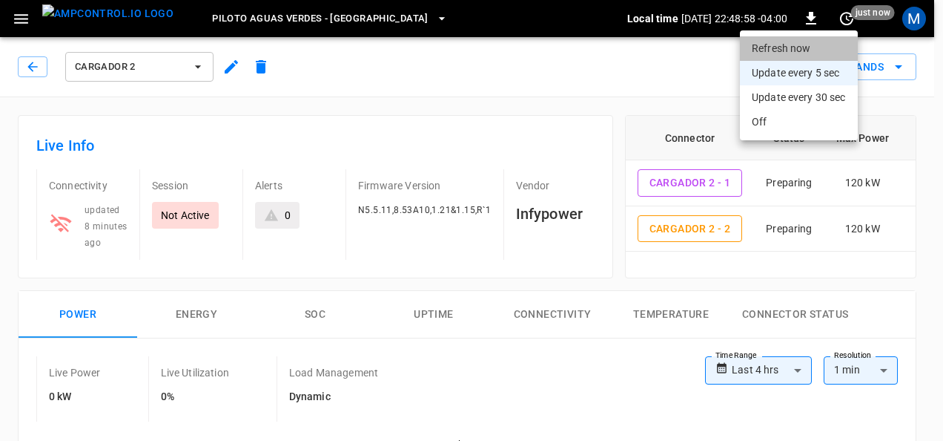
click at [766, 41] on li "Refresh now" at bounding box center [799, 48] width 118 height 24
click at [561, 54] on div at bounding box center [471, 220] width 943 height 441
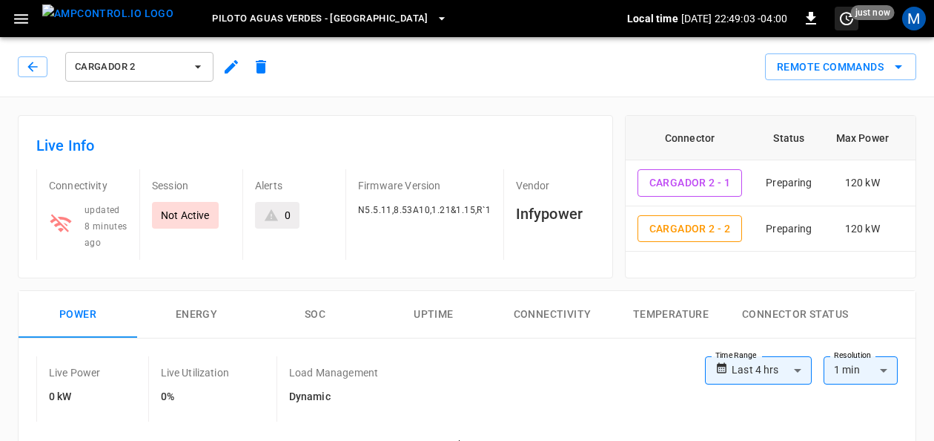
click at [852, 18] on icon "set refresh interval" at bounding box center [847, 19] width 18 height 18
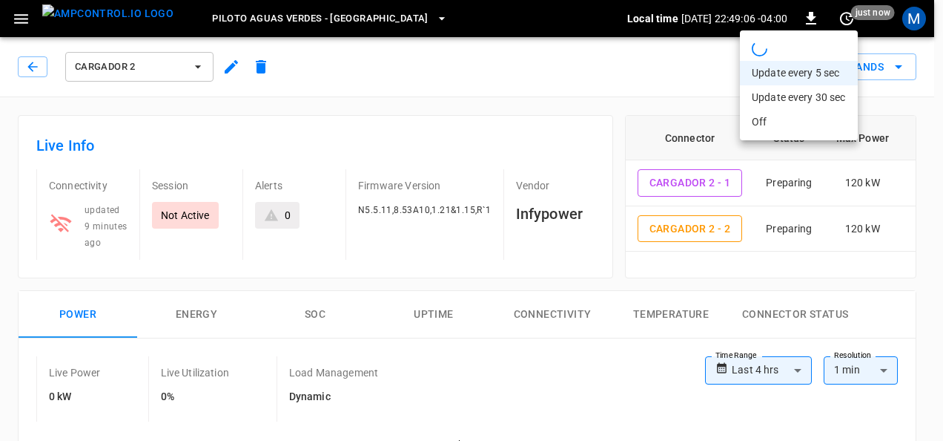
click at [552, 62] on div at bounding box center [471, 220] width 943 height 441
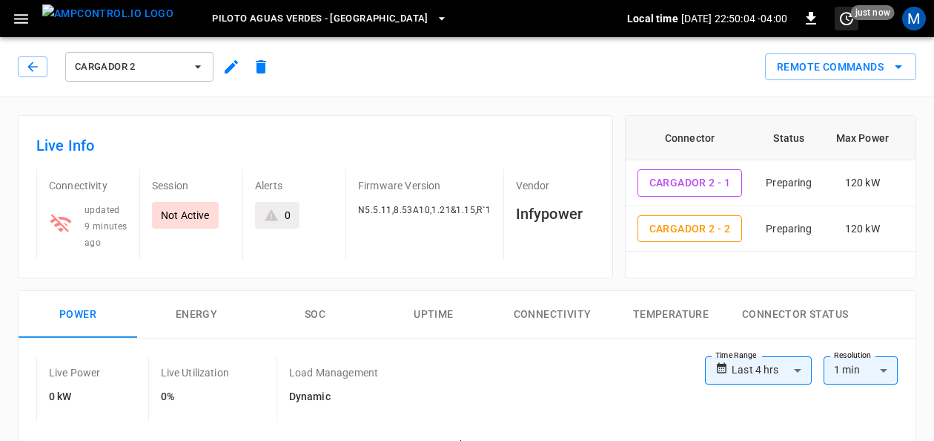
click at [845, 18] on icon "set refresh interval" at bounding box center [847, 19] width 18 height 18
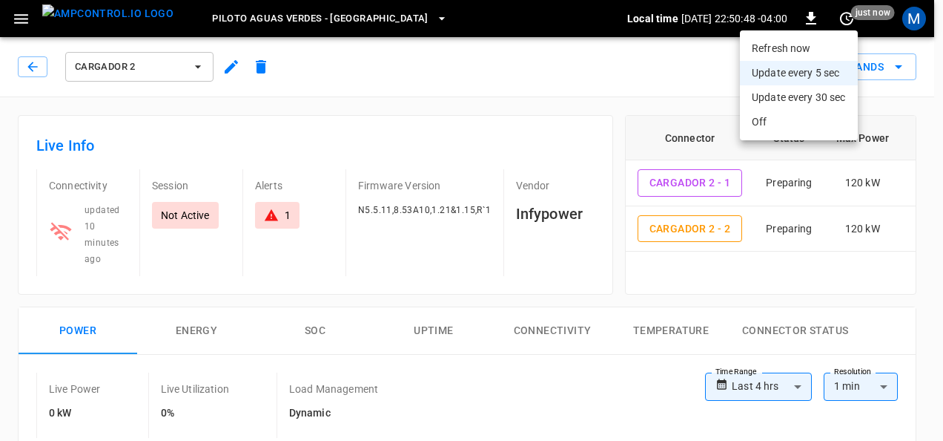
click at [280, 216] on div at bounding box center [471, 220] width 943 height 441
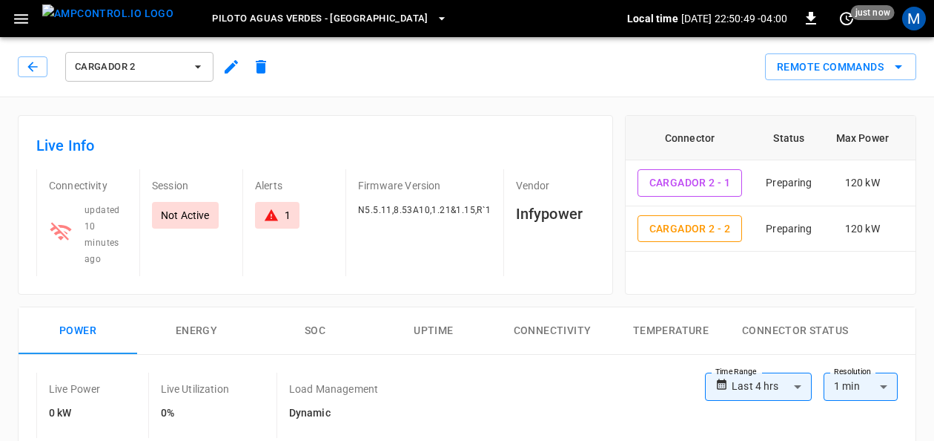
click at [277, 213] on icon at bounding box center [271, 215] width 15 height 15
click at [842, 17] on icon "set refresh interval" at bounding box center [847, 19] width 18 height 18
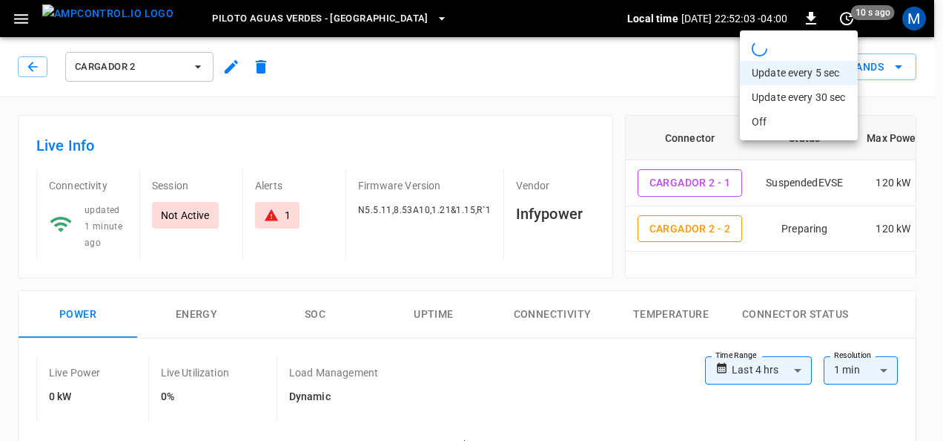
drag, startPoint x: 782, startPoint y: 252, endPoint x: 823, endPoint y: 252, distance: 40.8
click at [823, 252] on div at bounding box center [471, 220] width 943 height 441
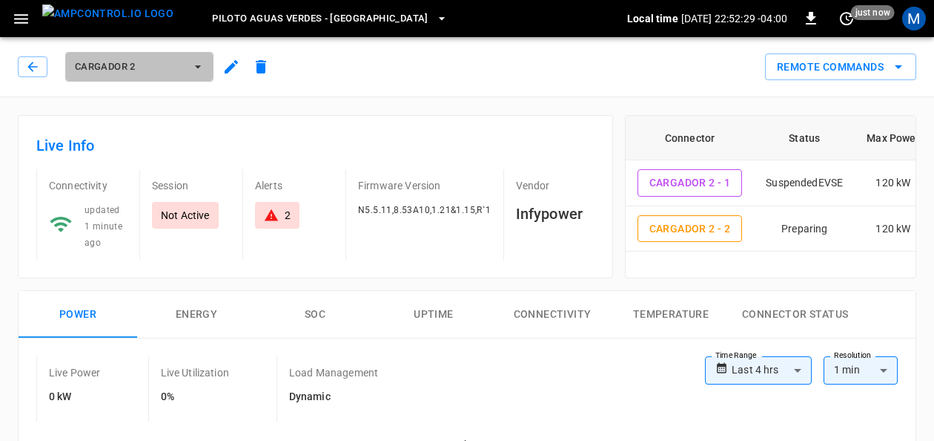
click at [178, 63] on span "Cargador 2" at bounding box center [130, 67] width 110 height 17
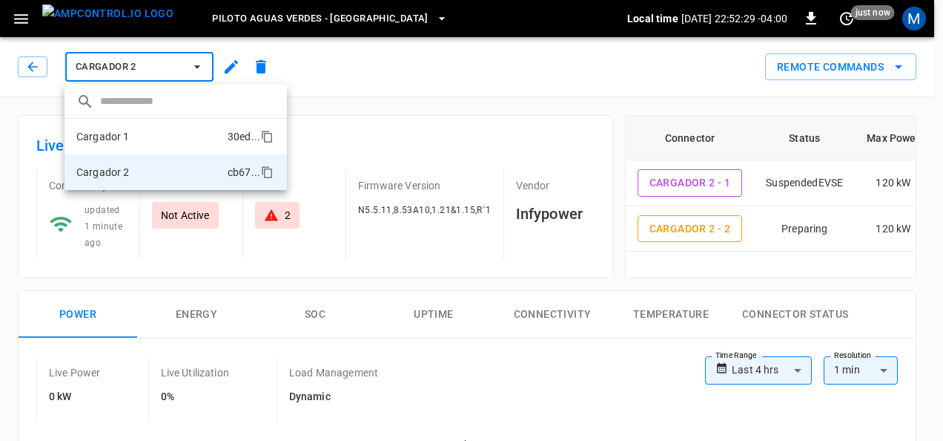
click at [142, 130] on li "Cargador 1 30ed ..." at bounding box center [176, 137] width 222 height 36
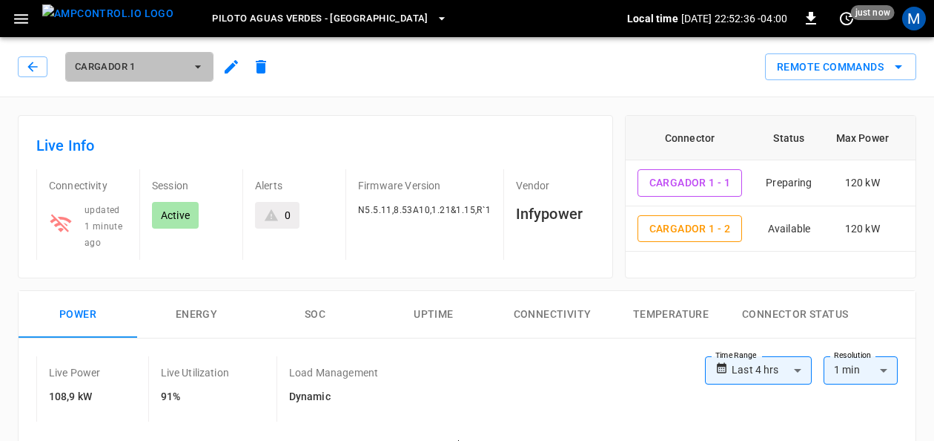
click at [173, 76] on button "Cargador 1" at bounding box center [139, 67] width 148 height 30
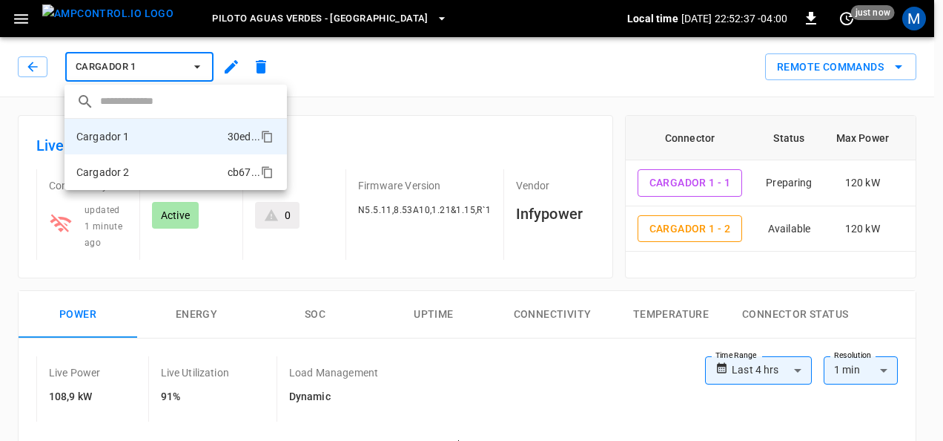
click at [162, 168] on li "Cargador 2 cb67 ..." at bounding box center [176, 172] width 222 height 36
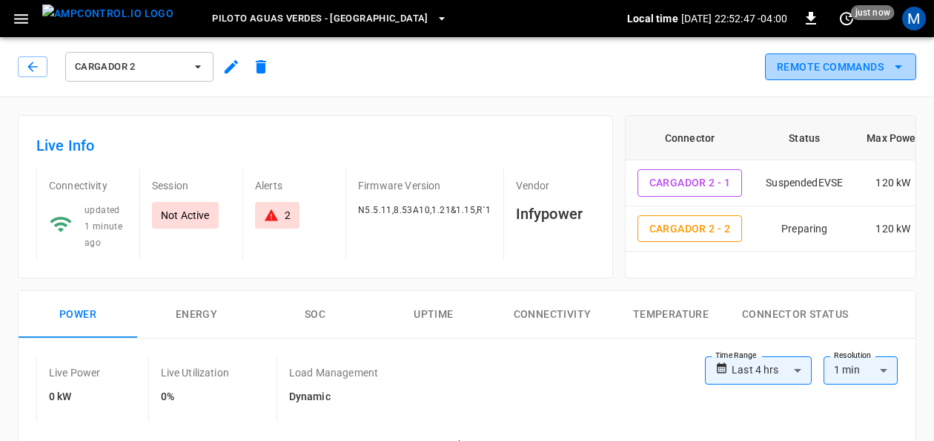
click at [877, 76] on button "Remote Commands" at bounding box center [840, 66] width 151 height 27
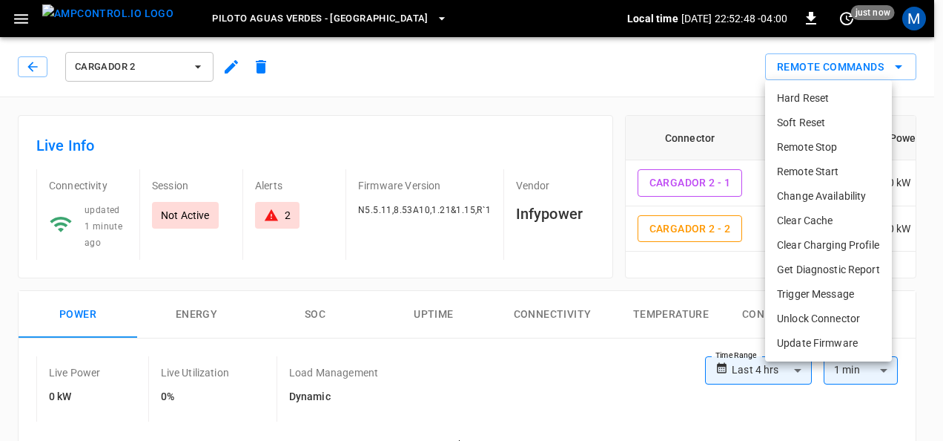
click at [827, 177] on li "Remote Start" at bounding box center [828, 171] width 127 height 24
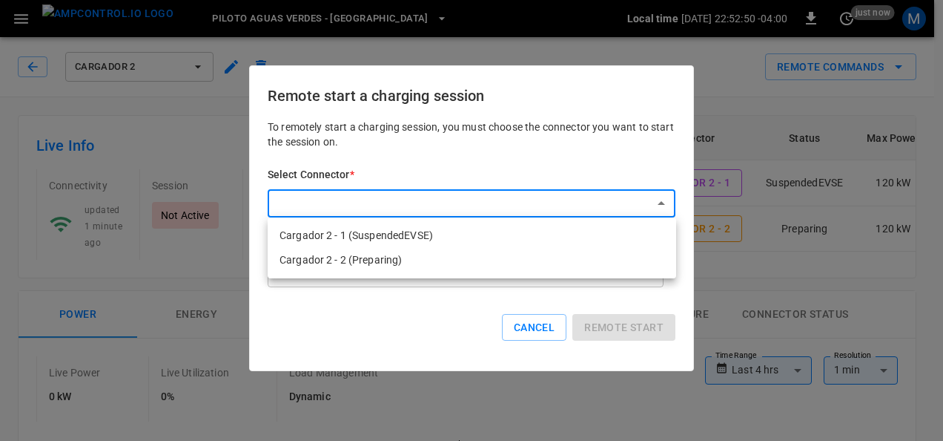
click at [469, 239] on li "Cargador 2 - 1 (SuspendedEVSE)" at bounding box center [472, 235] width 409 height 24
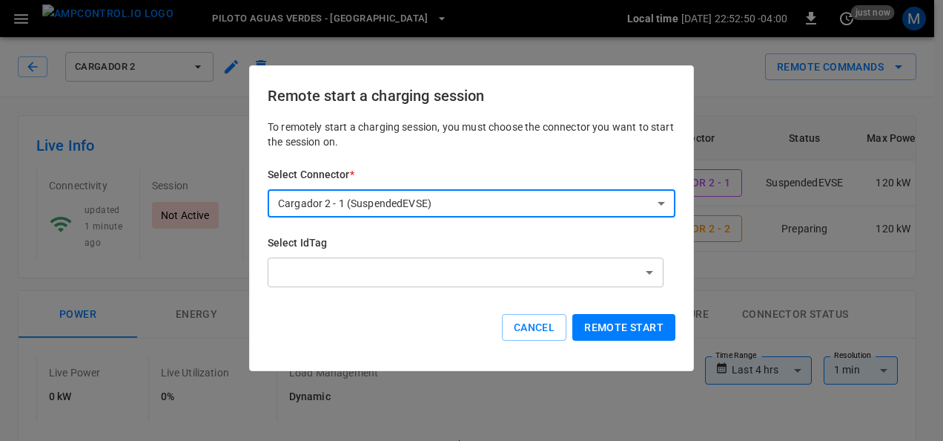
type input "**********"
click at [587, 323] on button "Remote start" at bounding box center [624, 327] width 103 height 27
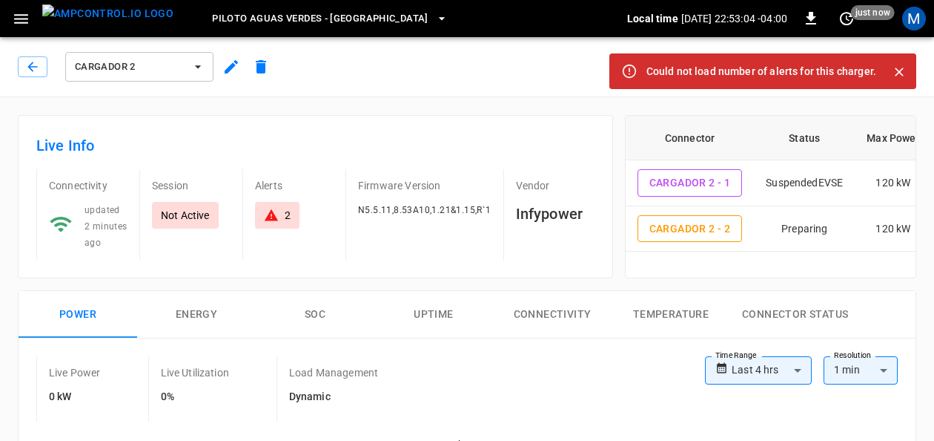
click at [905, 71] on icon "Close" at bounding box center [899, 72] width 15 height 15
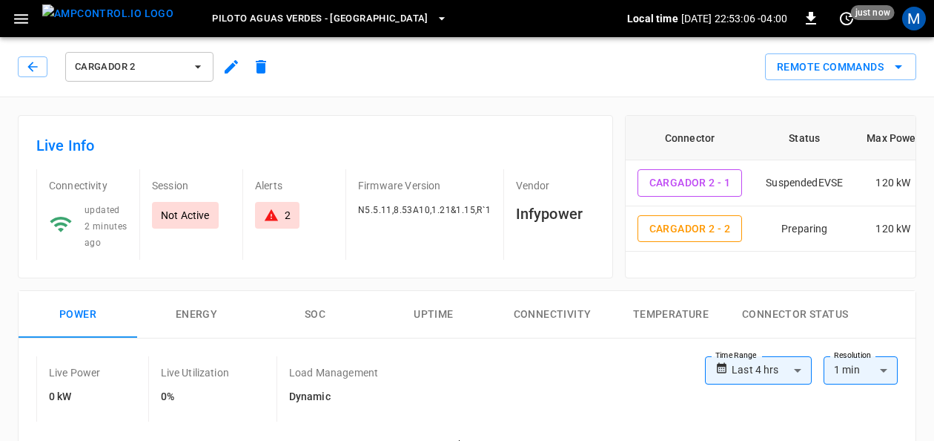
click at [283, 211] on div "2" at bounding box center [277, 215] width 27 height 15
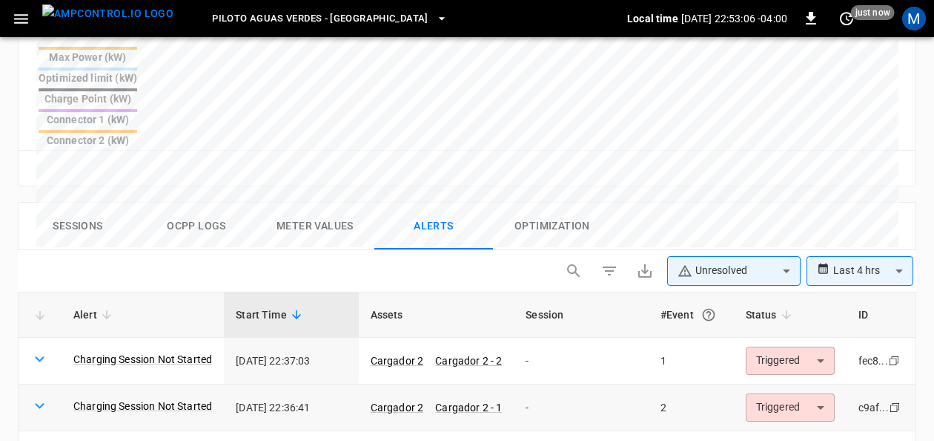
scroll to position [721, 0]
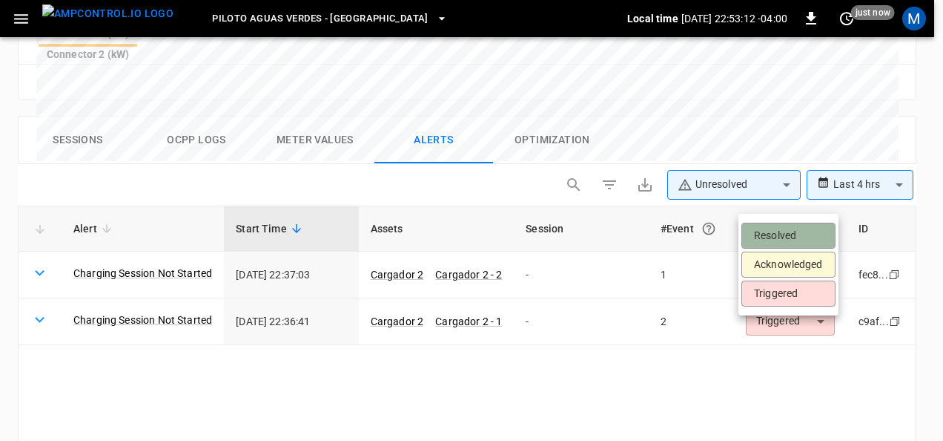
click at [798, 239] on li "Resolved" at bounding box center [789, 235] width 94 height 26
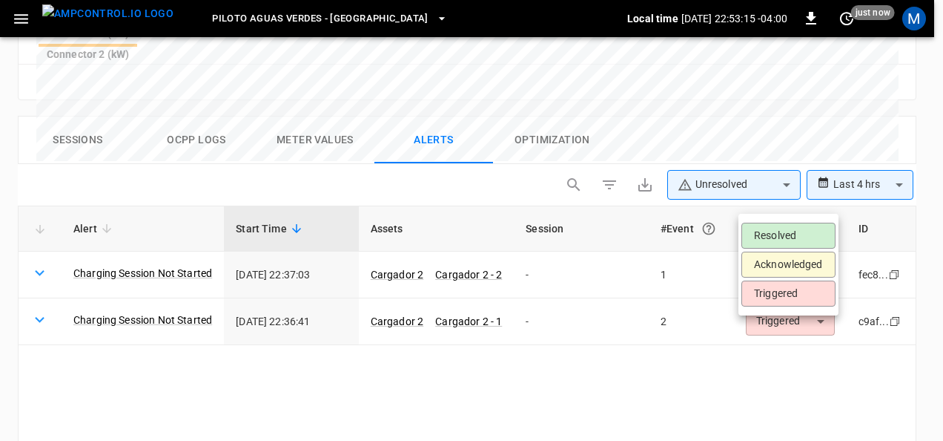
click at [787, 236] on li "Resolved" at bounding box center [789, 235] width 94 height 26
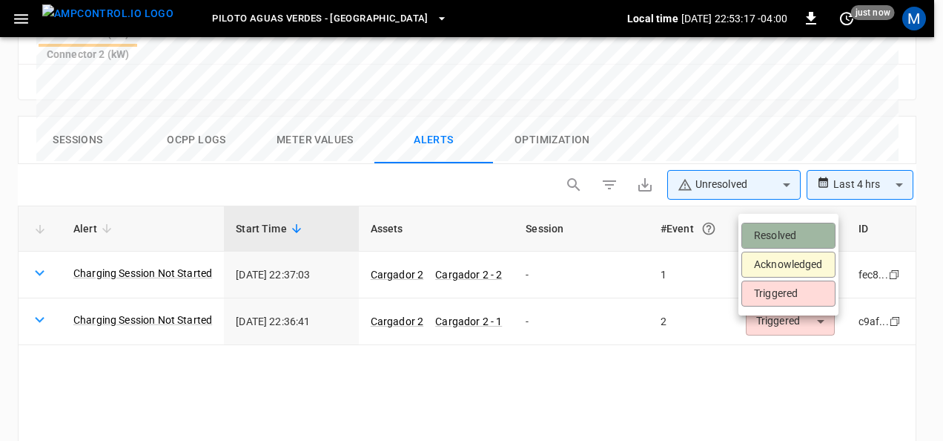
click at [779, 240] on li "Resolved" at bounding box center [789, 235] width 94 height 26
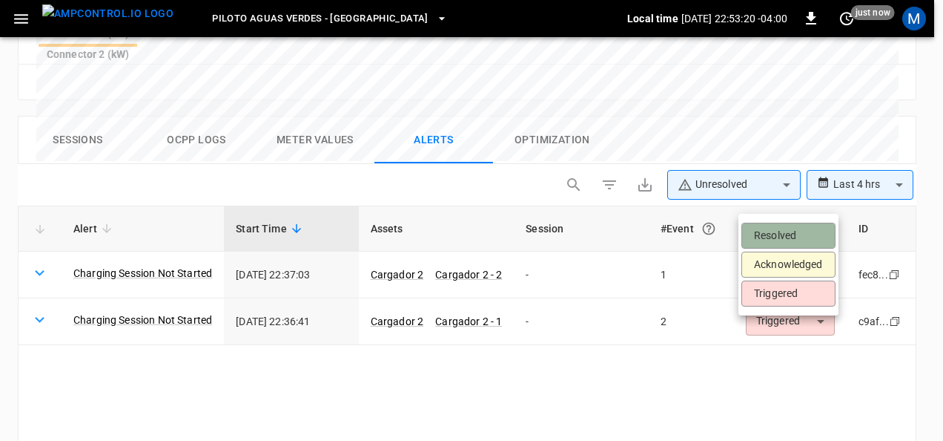
click at [788, 228] on li "Resolved" at bounding box center [789, 235] width 94 height 26
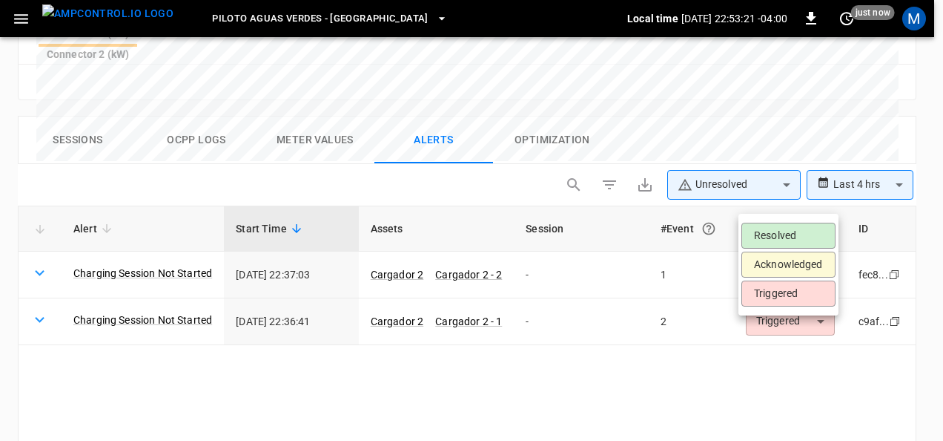
click at [777, 227] on li "Resolved" at bounding box center [789, 235] width 94 height 26
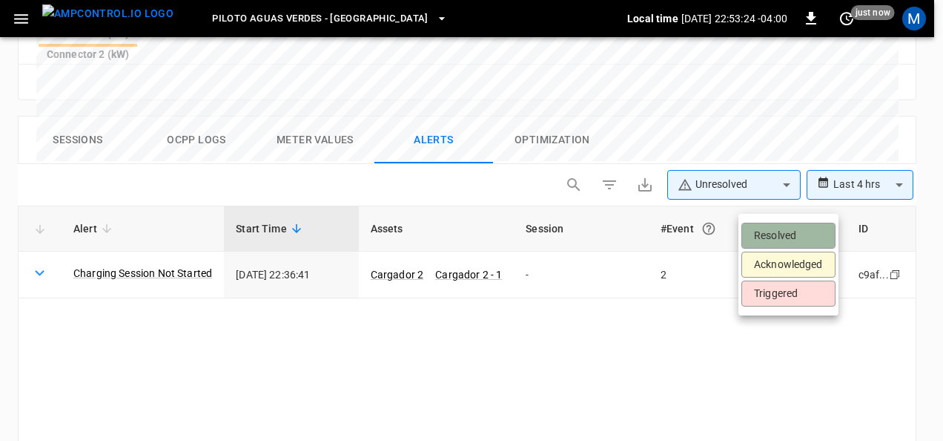
click at [782, 228] on li "Resolved" at bounding box center [789, 235] width 94 height 26
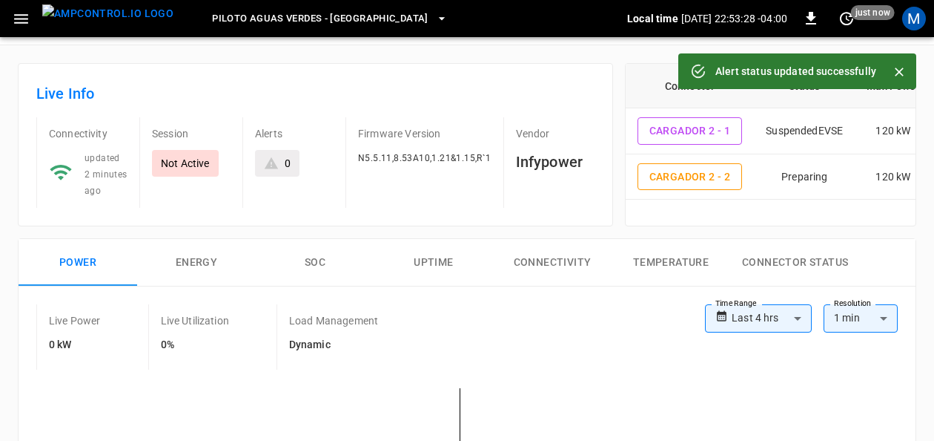
scroll to position [0, 0]
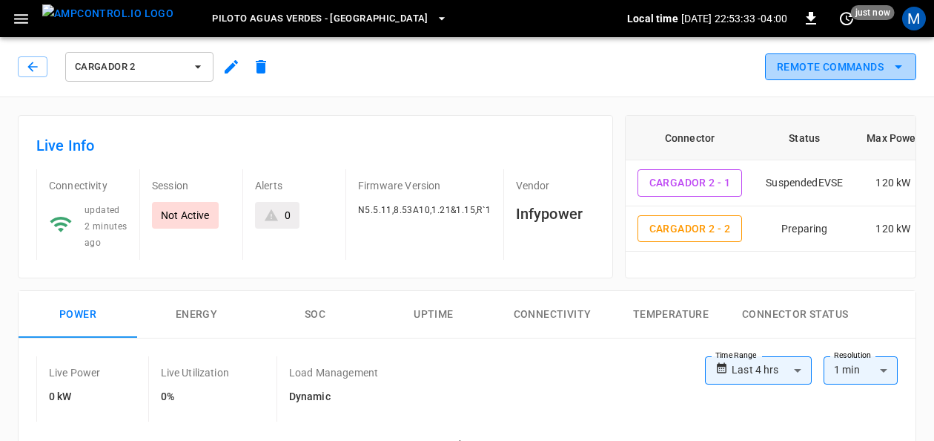
click at [860, 74] on button "Remote Commands" at bounding box center [840, 66] width 151 height 27
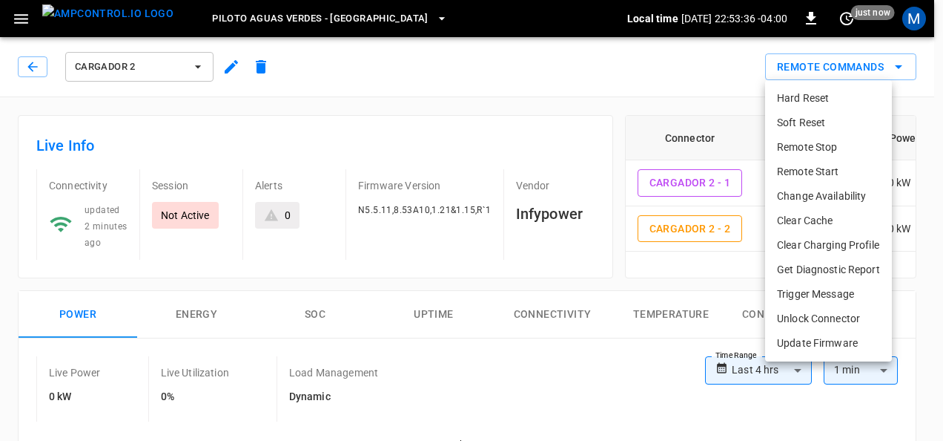
click at [818, 172] on li "Remote Start" at bounding box center [828, 171] width 127 height 24
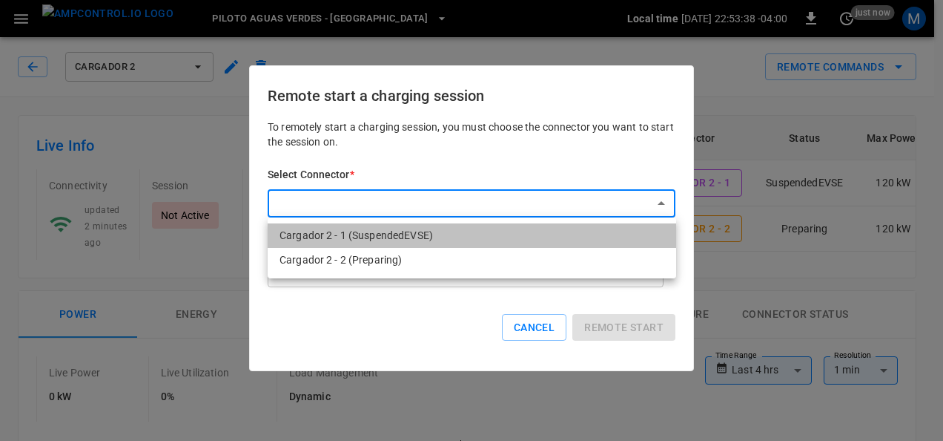
click at [443, 230] on li "Cargador 2 - 1 (SuspendedEVSE)" at bounding box center [472, 235] width 409 height 24
type input "**********"
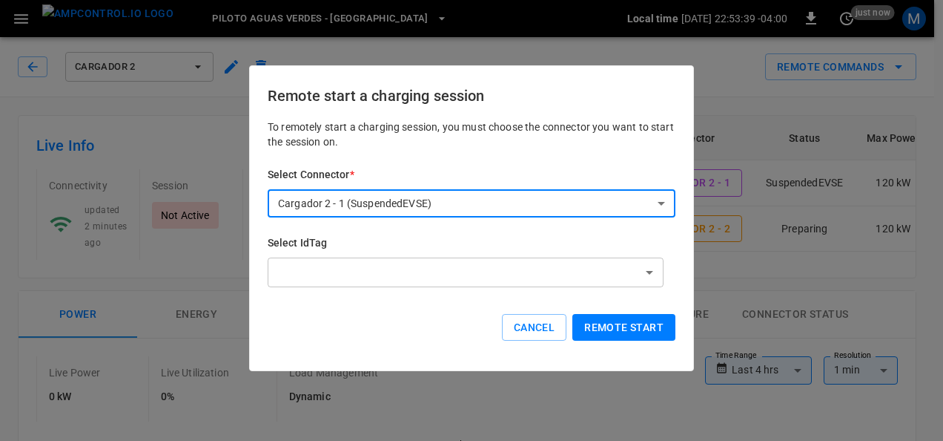
click at [645, 331] on button "Remote start" at bounding box center [624, 327] width 103 height 27
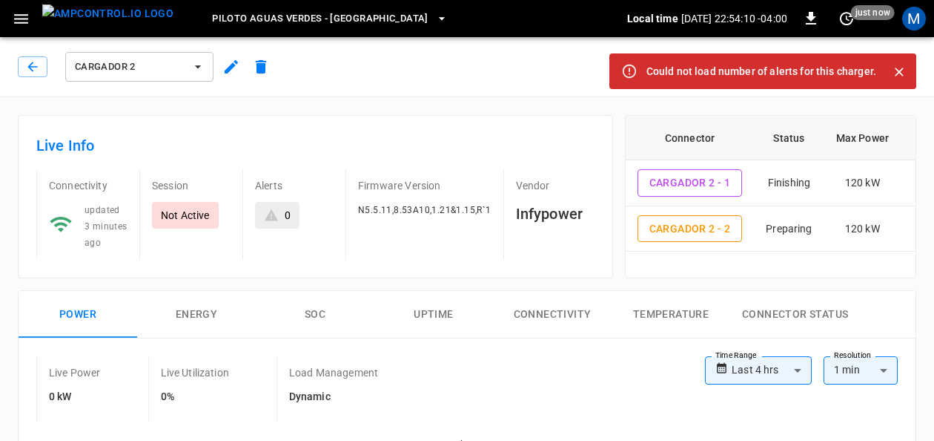
click at [845, 73] on div "Could not load number of alerts for this charger." at bounding box center [762, 71] width 230 height 27
click at [901, 73] on icon "Close" at bounding box center [899, 71] width 9 height 9
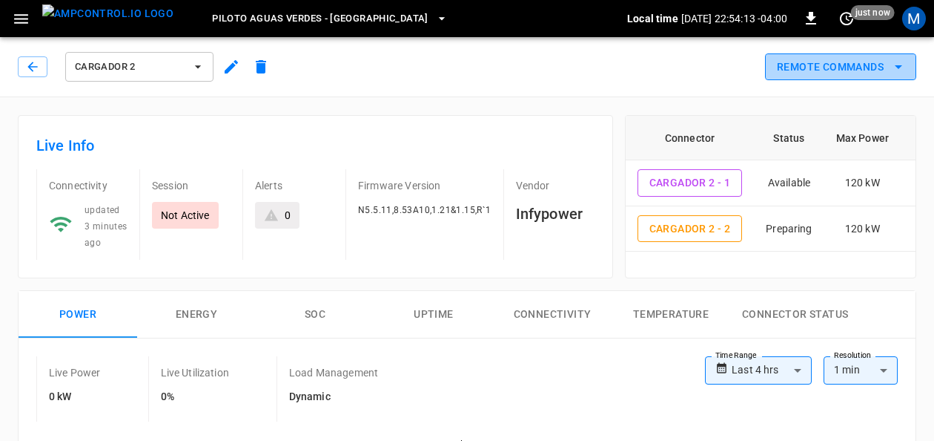
click at [904, 66] on icon "remote commands options" at bounding box center [899, 67] width 18 height 18
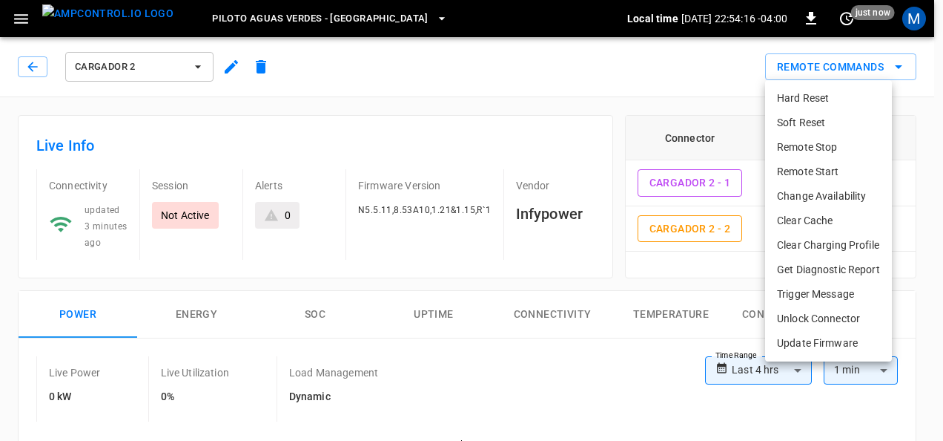
click at [817, 96] on li "Hard Reset" at bounding box center [828, 98] width 127 height 24
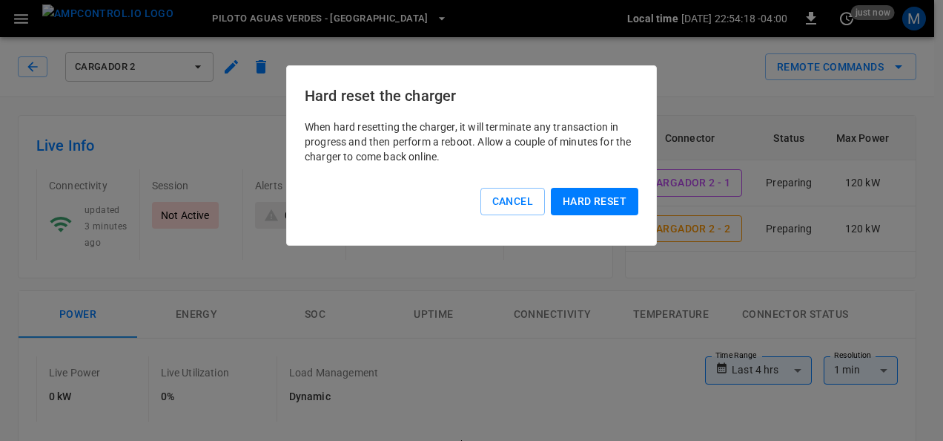
click at [610, 194] on button "Hard reset" at bounding box center [595, 201] width 88 height 27
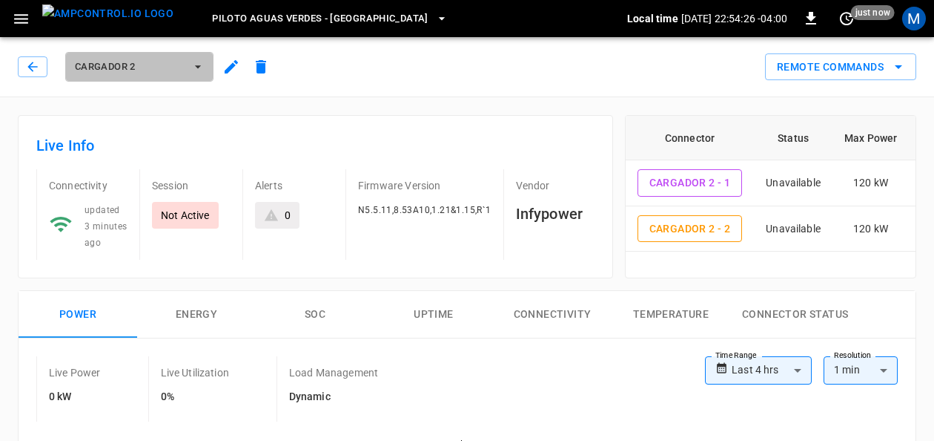
click at [202, 68] on icon "button" at bounding box center [198, 66] width 15 height 15
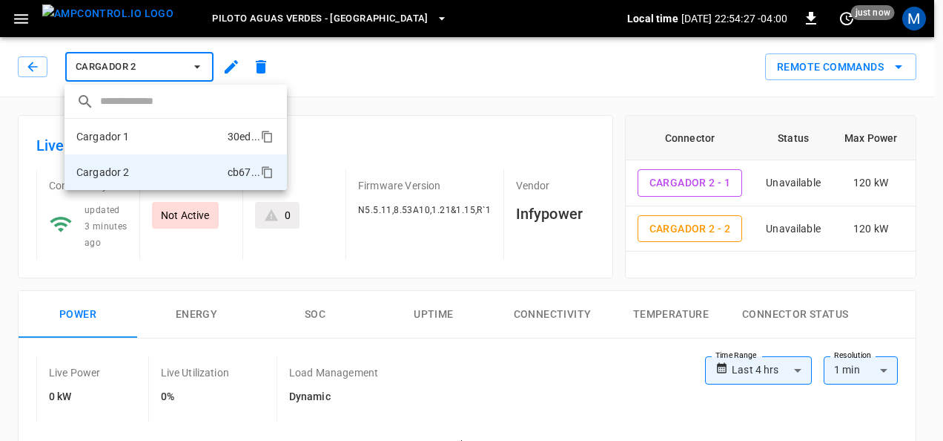
click at [163, 127] on li "Cargador 1 30ed ..." at bounding box center [176, 137] width 222 height 36
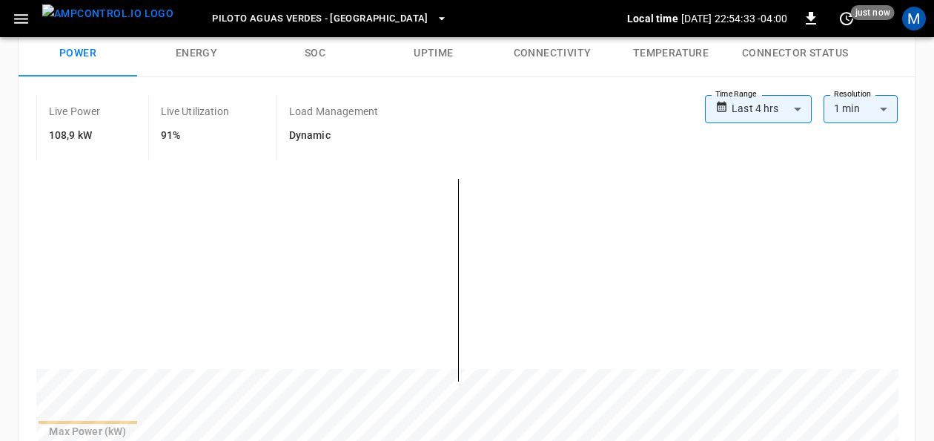
scroll to position [116, 0]
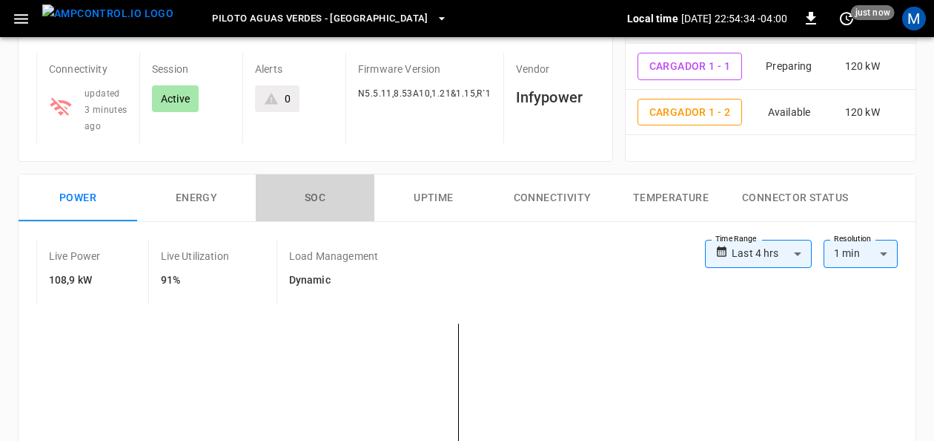
click at [320, 194] on button "SOC" at bounding box center [315, 197] width 119 height 47
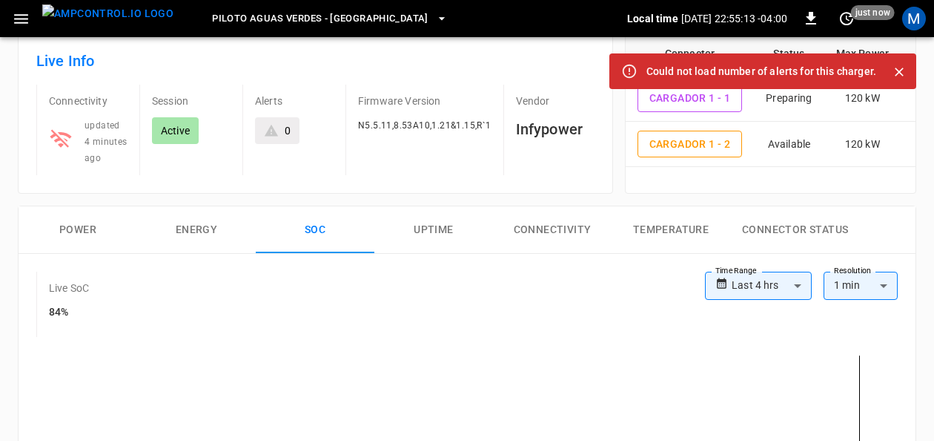
scroll to position [62, 0]
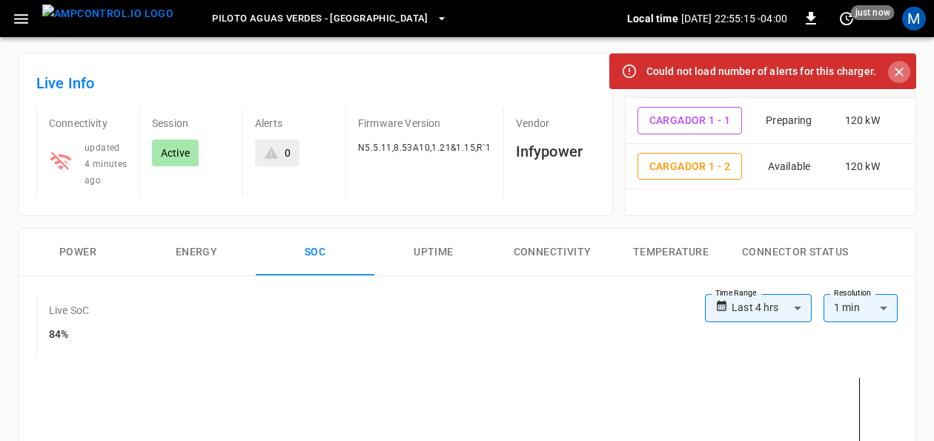
click at [904, 67] on icon "Close" at bounding box center [899, 72] width 15 height 15
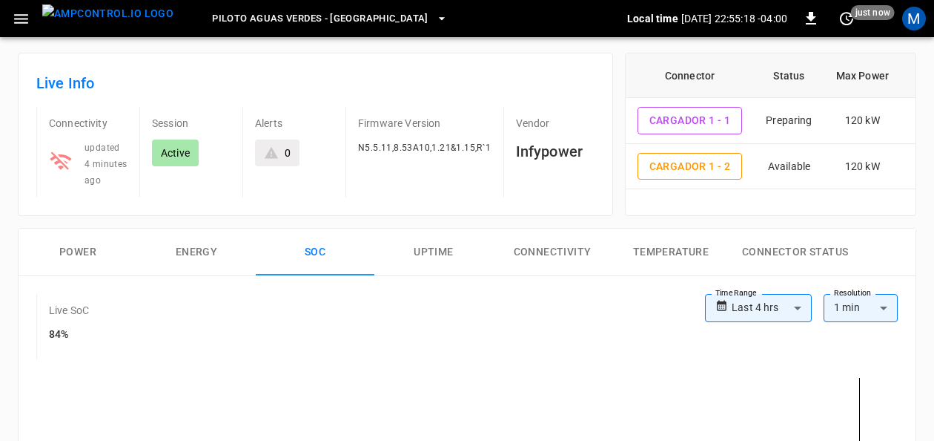
scroll to position [0, 0]
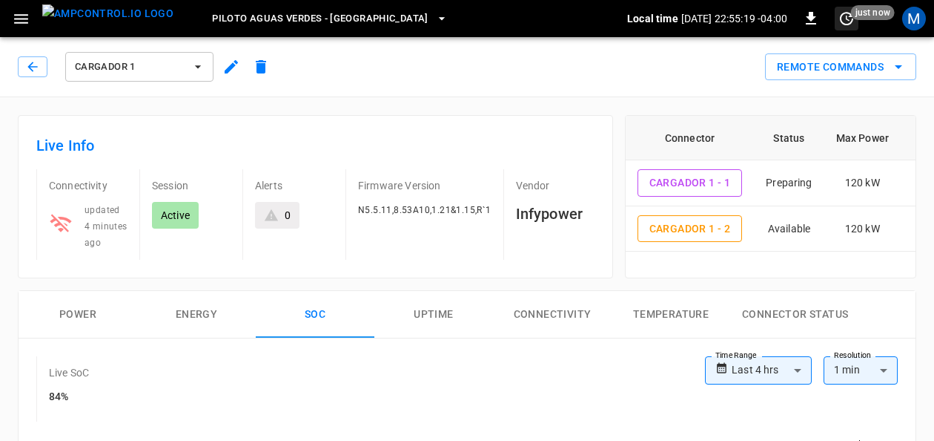
click at [847, 19] on icon "set refresh interval" at bounding box center [846, 18] width 13 height 13
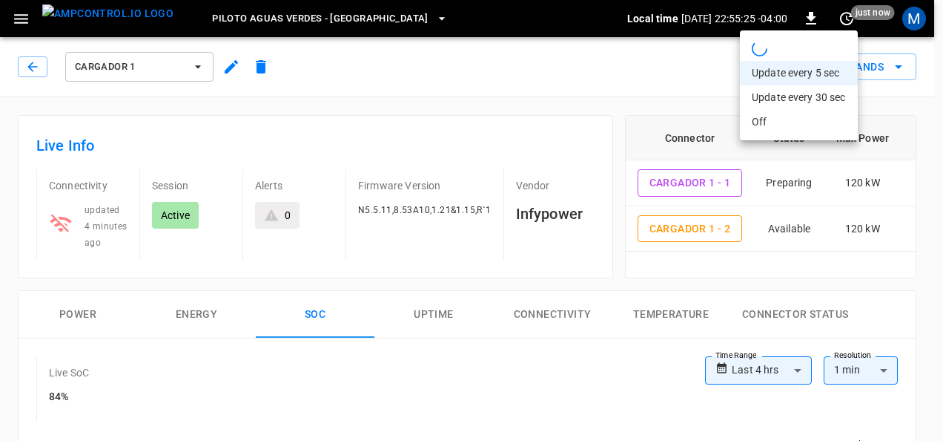
click at [481, 85] on div at bounding box center [471, 220] width 943 height 441
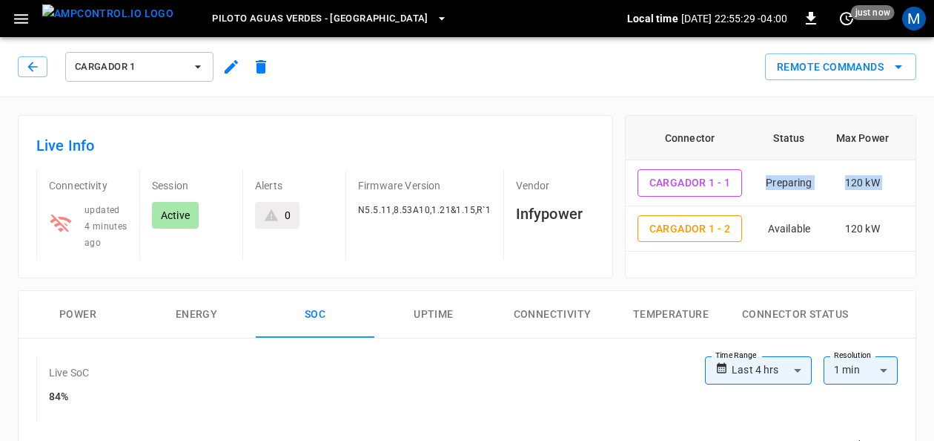
drag, startPoint x: 934, startPoint y: 143, endPoint x: 939, endPoint y: 181, distance: 38.2
drag, startPoint x: 939, startPoint y: 181, endPoint x: 923, endPoint y: 194, distance: 20.6
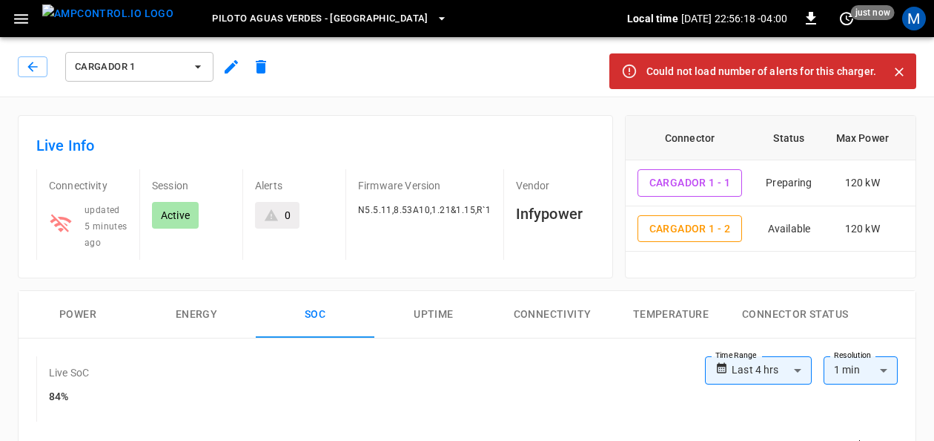
click at [189, 57] on button "Cargador 1" at bounding box center [139, 67] width 148 height 30
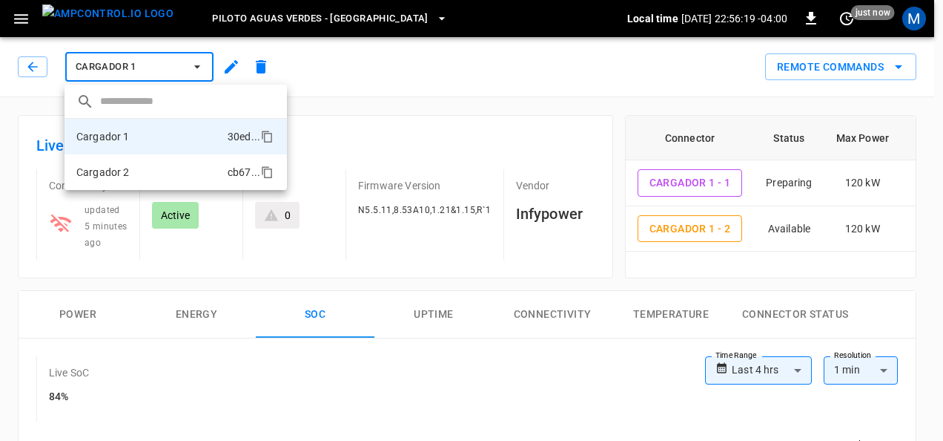
click at [166, 159] on li "Cargador 2 cb67 ..." at bounding box center [176, 172] width 222 height 36
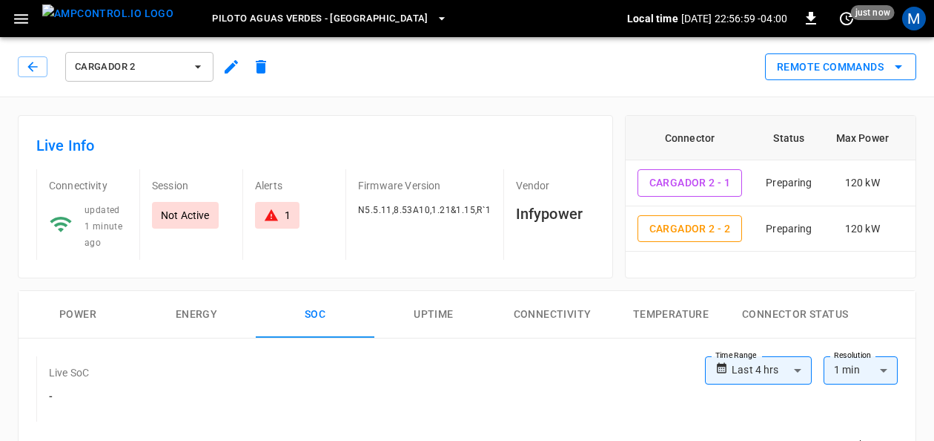
click at [903, 67] on icon "remote commands options" at bounding box center [899, 67] width 18 height 18
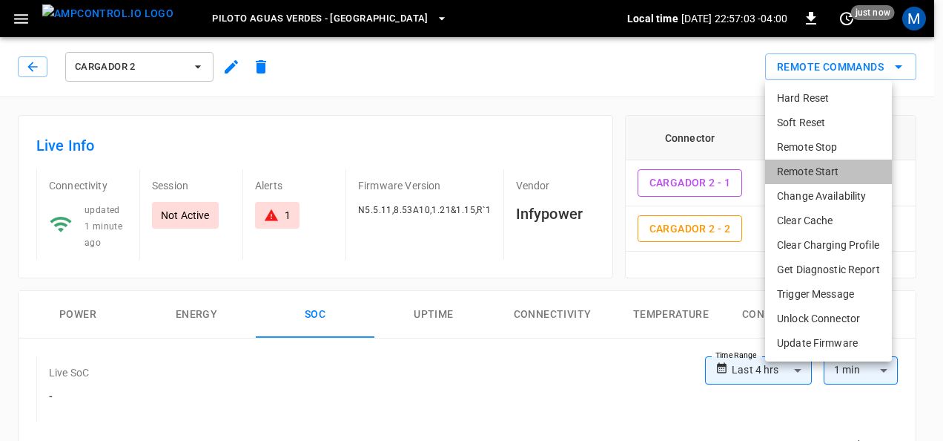
click at [832, 171] on li "Remote Start" at bounding box center [828, 171] width 127 height 24
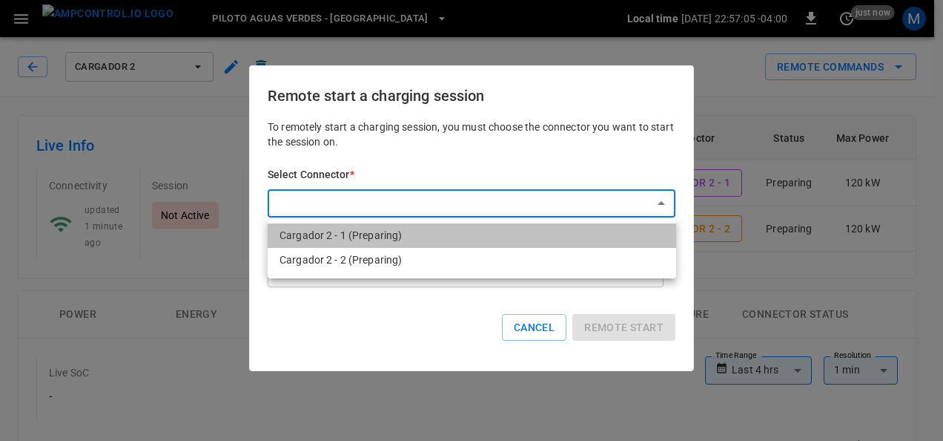
click at [504, 237] on li "Cargador 2 - 1 (Preparing)" at bounding box center [472, 235] width 409 height 24
type input "**********"
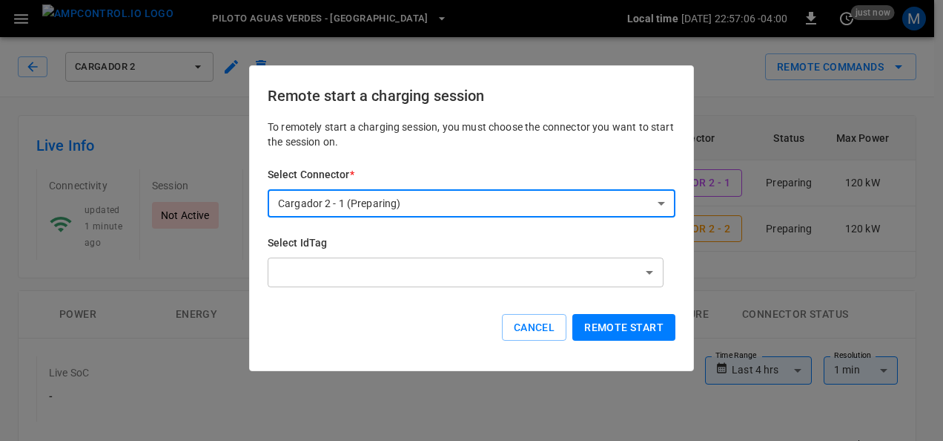
click at [613, 320] on button "Remote start" at bounding box center [624, 327] width 103 height 27
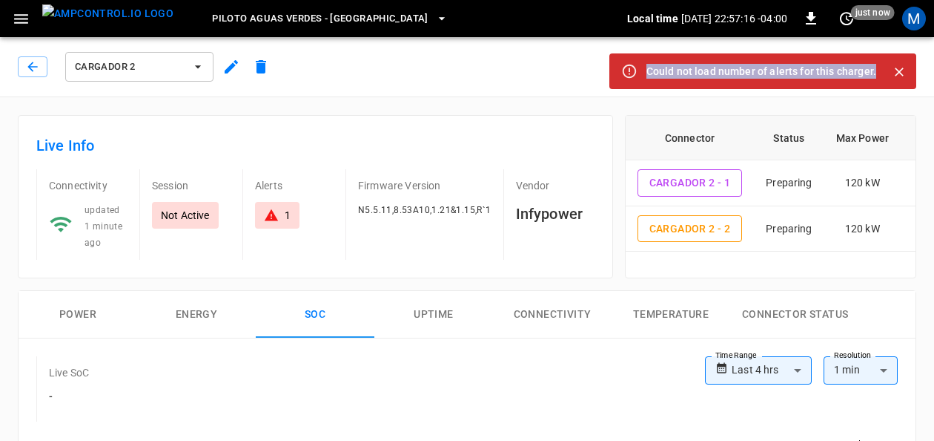
drag, startPoint x: 877, startPoint y: 70, endPoint x: 646, endPoint y: 62, distance: 231.5
click at [646, 62] on div "Could not load number of alerts for this charger." at bounding box center [763, 71] width 307 height 36
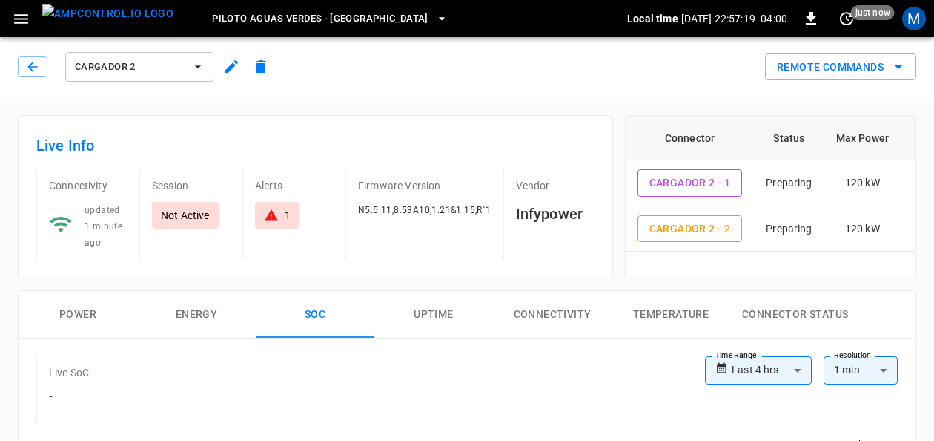
drag, startPoint x: 646, startPoint y: 62, endPoint x: 555, endPoint y: 61, distance: 91.2
click at [555, 61] on div "Remote Commands" at bounding box center [596, 61] width 641 height 39
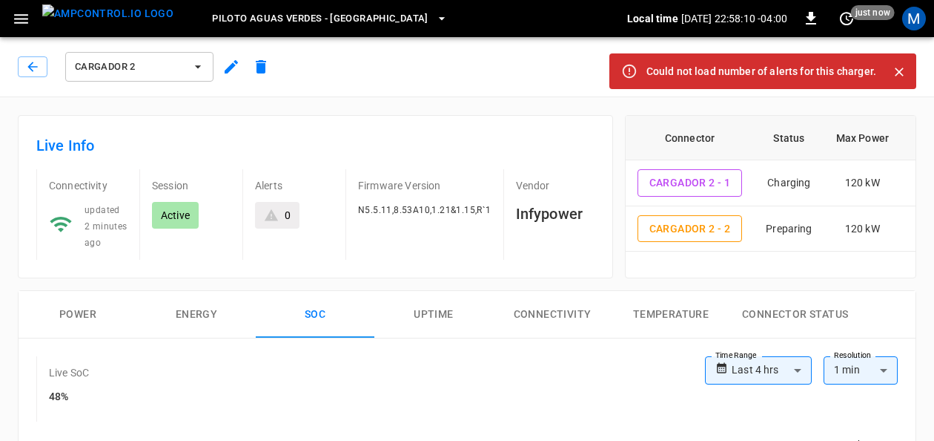
click at [901, 79] on icon "Close" at bounding box center [899, 72] width 15 height 15
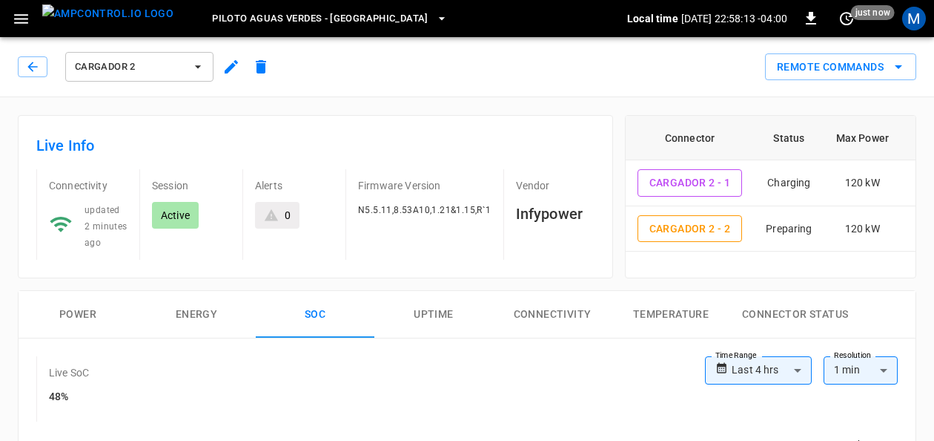
click at [101, 318] on button "Power" at bounding box center [78, 314] width 119 height 47
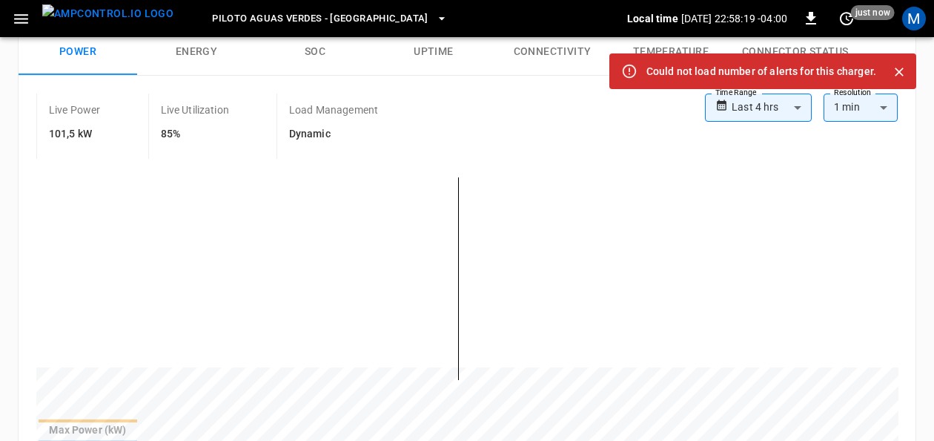
scroll to position [251, 0]
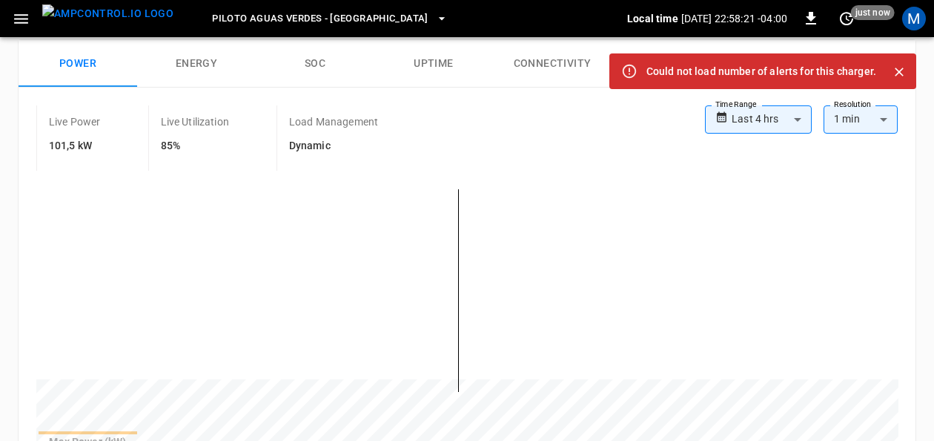
click at [897, 73] on icon "Close" at bounding box center [899, 72] width 15 height 15
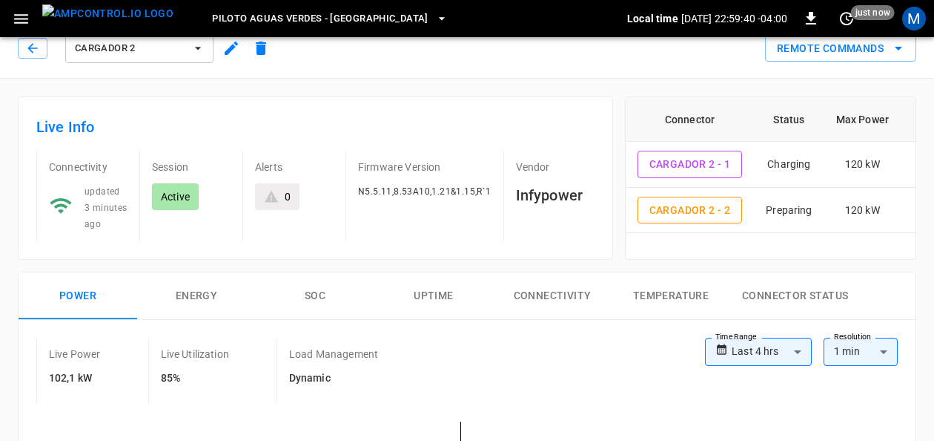
scroll to position [0, 0]
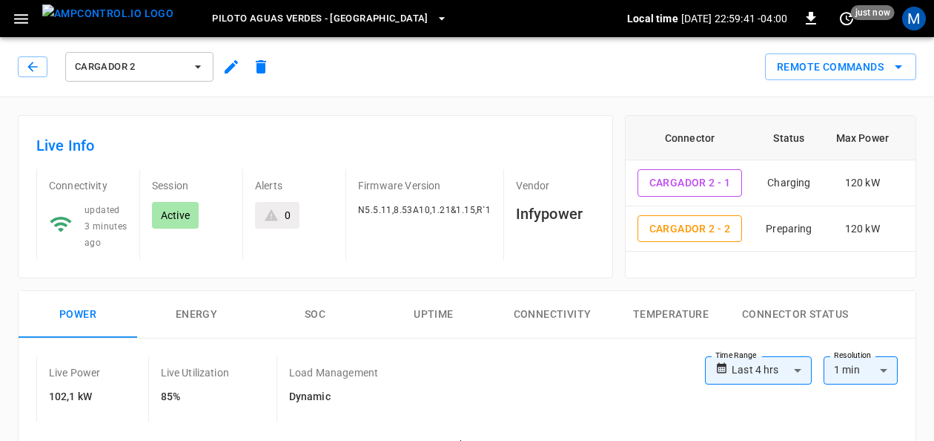
drag, startPoint x: 934, startPoint y: 53, endPoint x: 946, endPoint y: 5, distance: 49.6
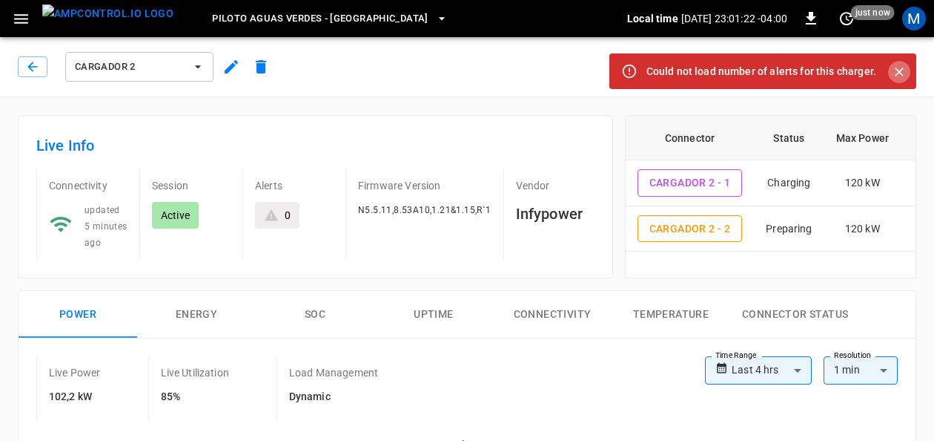
click at [900, 71] on icon "Close" at bounding box center [899, 71] width 9 height 9
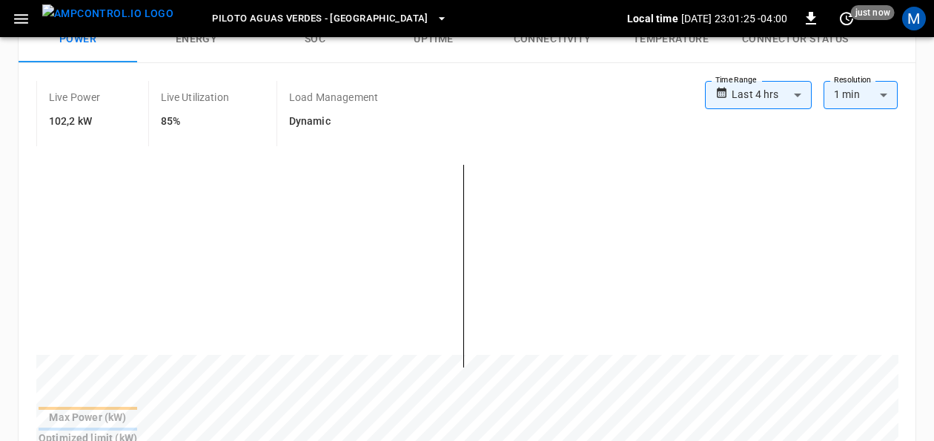
scroll to position [207, 0]
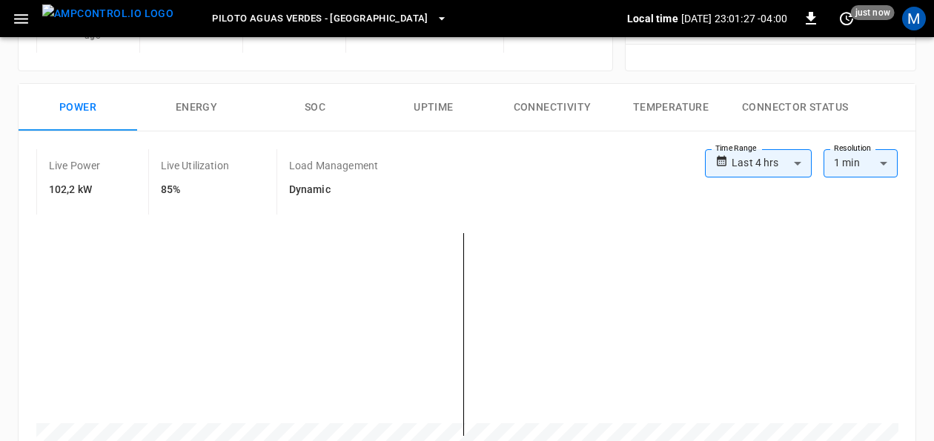
click at [326, 93] on button "SOC" at bounding box center [315, 107] width 119 height 47
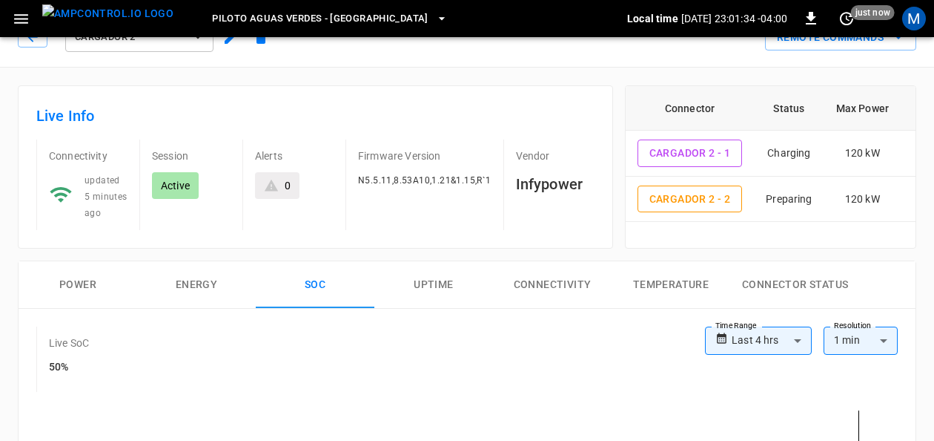
scroll to position [0, 0]
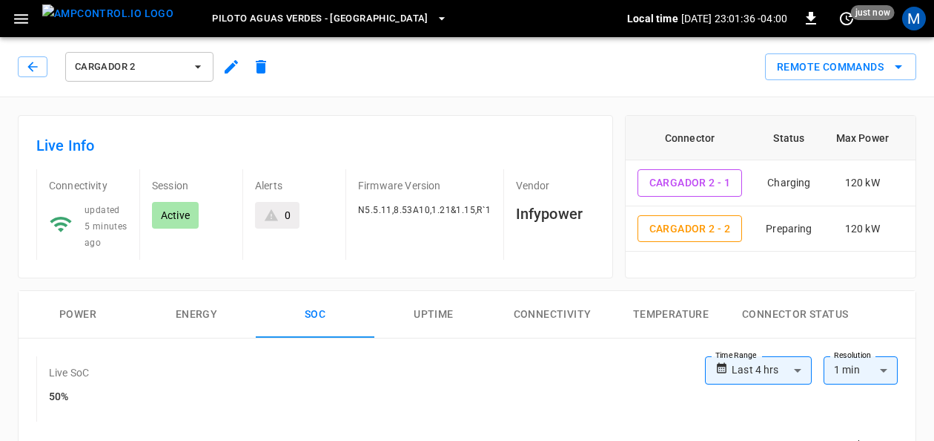
click at [196, 72] on icon "button" at bounding box center [198, 66] width 15 height 15
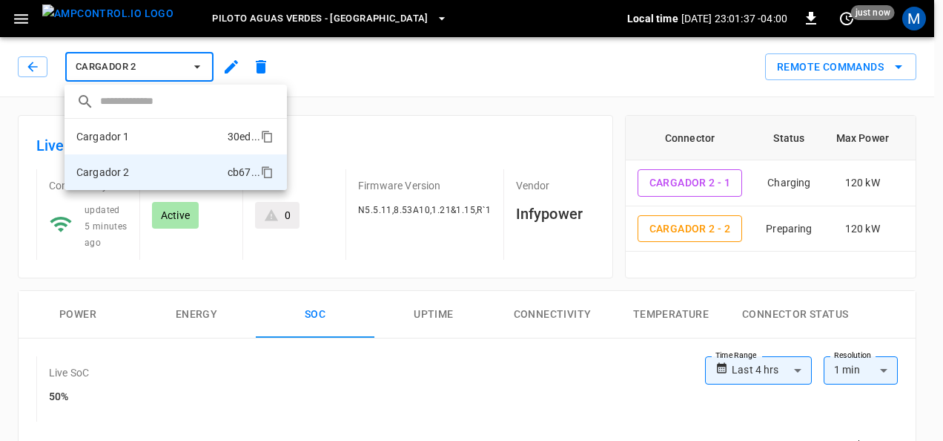
click at [149, 133] on li "Cargador 1 30ed ..." at bounding box center [176, 137] width 222 height 36
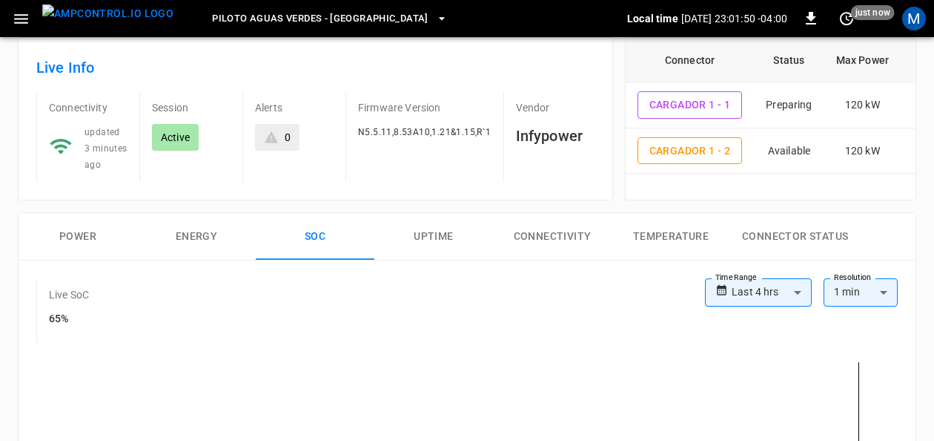
scroll to position [76, 0]
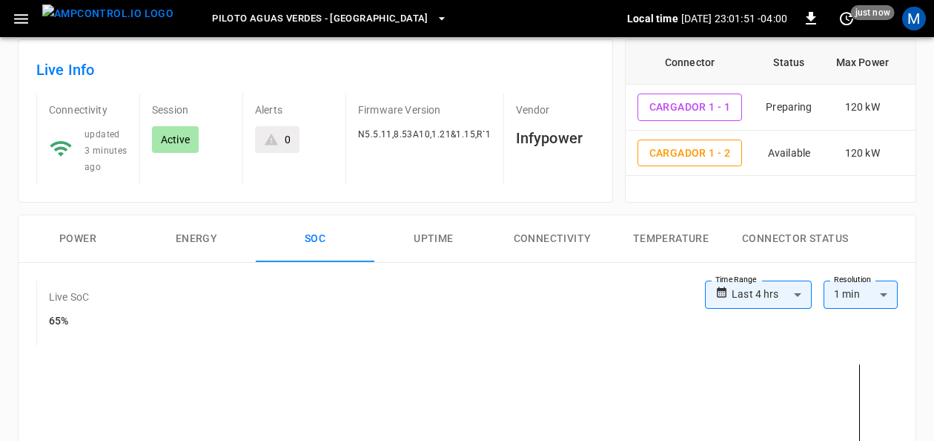
click at [85, 232] on button "Power" at bounding box center [78, 238] width 119 height 47
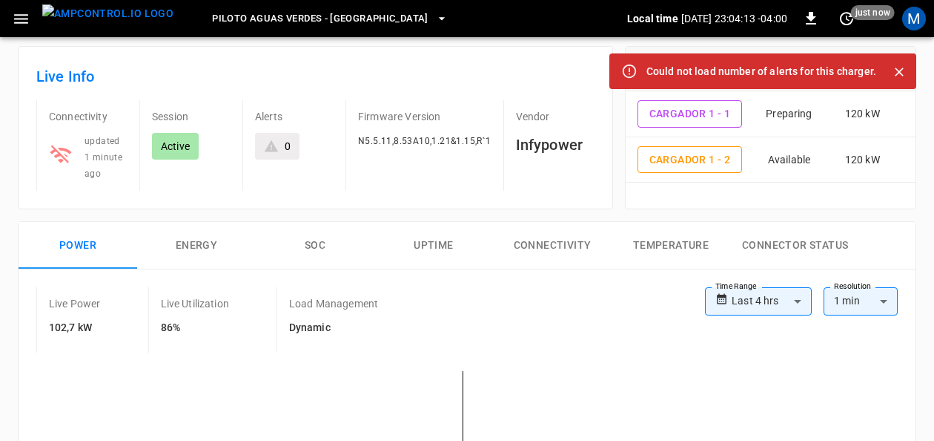
scroll to position [0, 0]
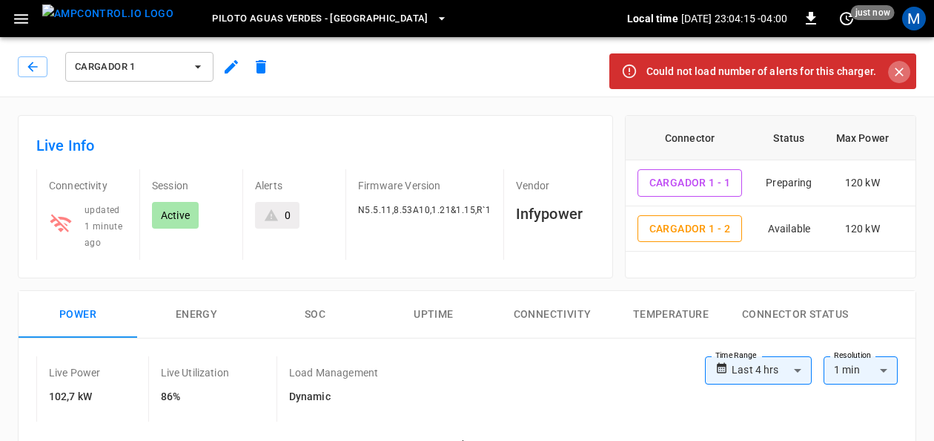
click at [897, 79] on button "Close" at bounding box center [899, 72] width 22 height 22
click at [326, 311] on button "SOC" at bounding box center [315, 314] width 119 height 47
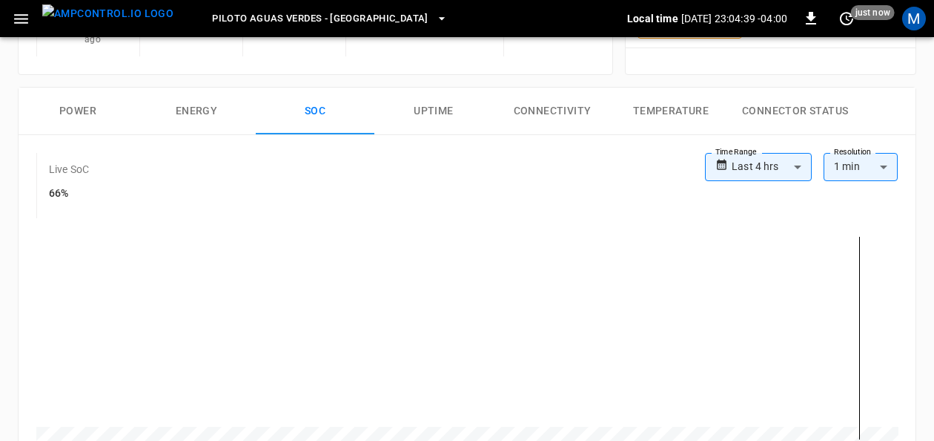
scroll to position [211, 0]
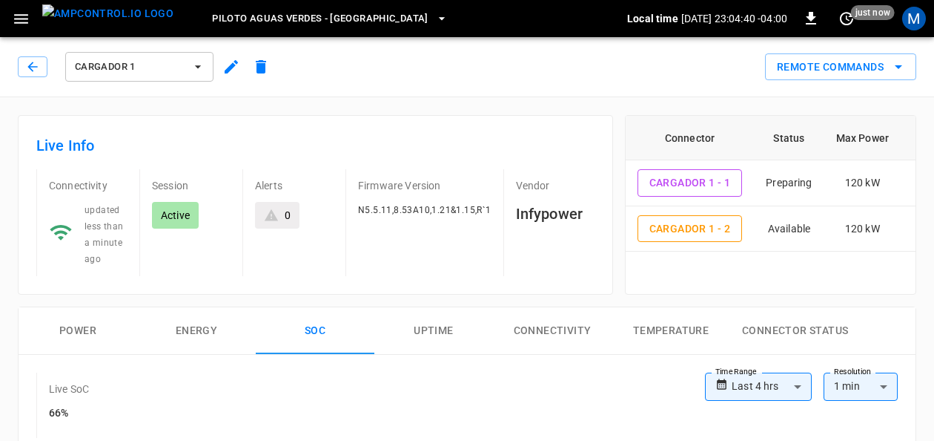
scroll to position [211, 0]
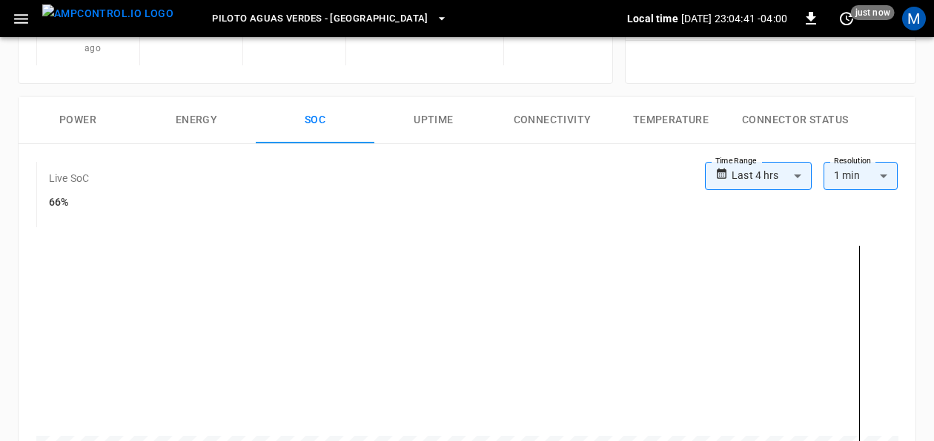
click at [83, 108] on button "Power" at bounding box center [78, 119] width 119 height 47
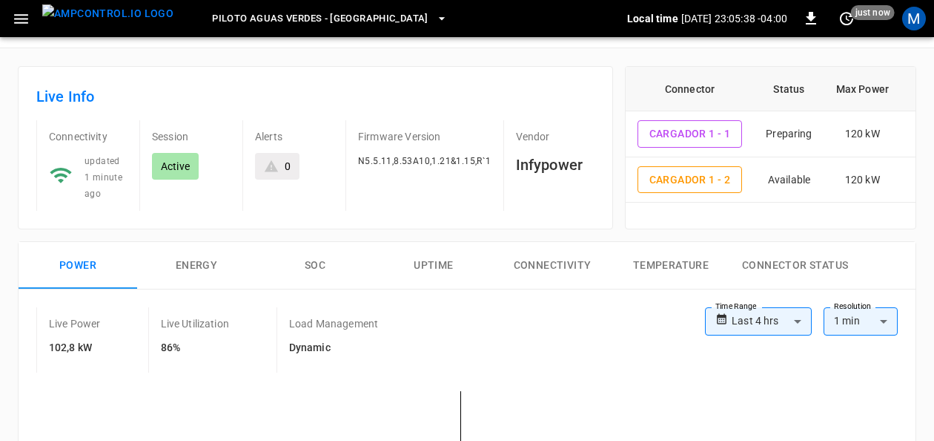
scroll to position [0, 0]
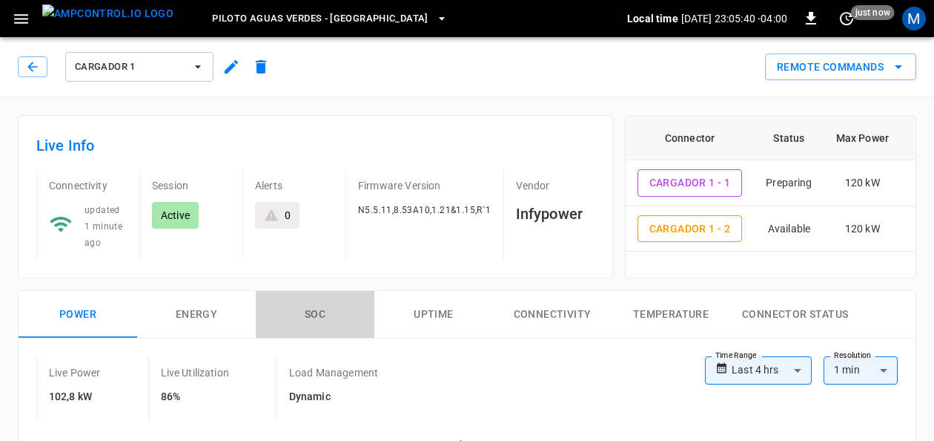
click at [317, 303] on button "SOC" at bounding box center [315, 314] width 119 height 47
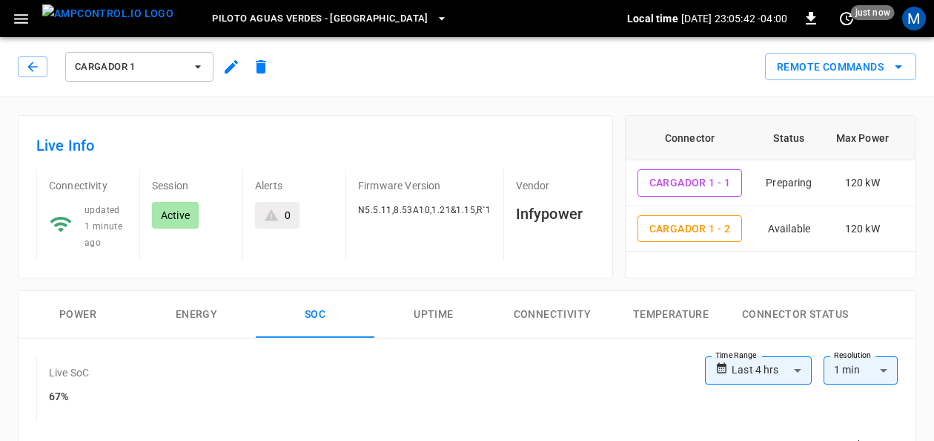
click at [76, 306] on button "Power" at bounding box center [78, 314] width 119 height 47
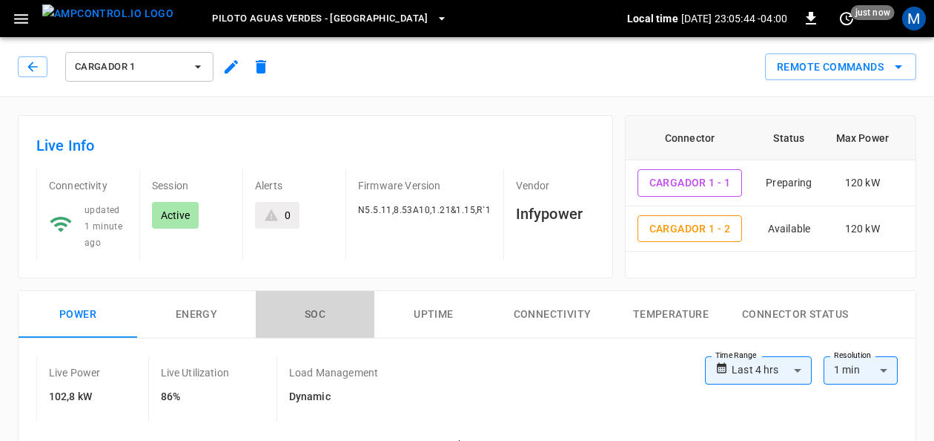
click at [323, 313] on button "SOC" at bounding box center [315, 314] width 119 height 47
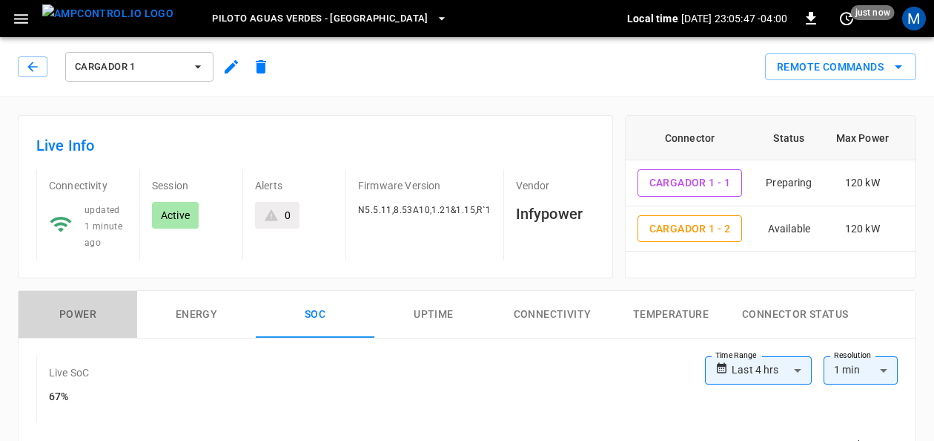
click at [83, 306] on button "Power" at bounding box center [78, 314] width 119 height 47
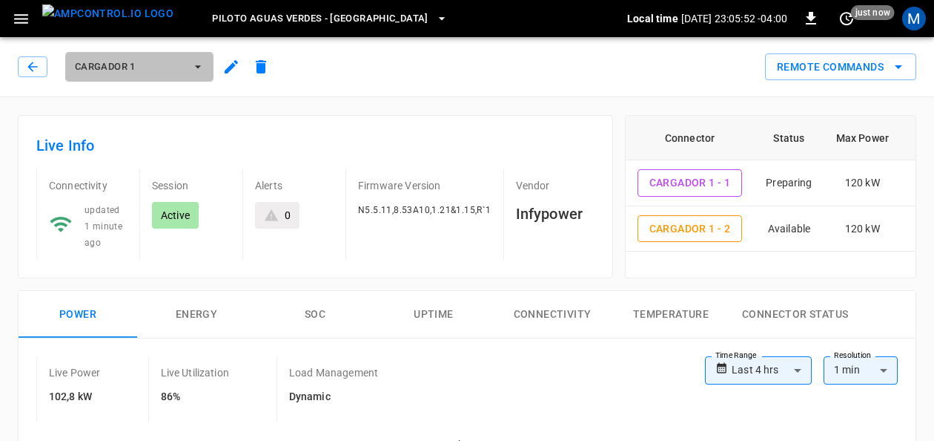
click at [198, 67] on icon "button" at bounding box center [198, 66] width 6 height 3
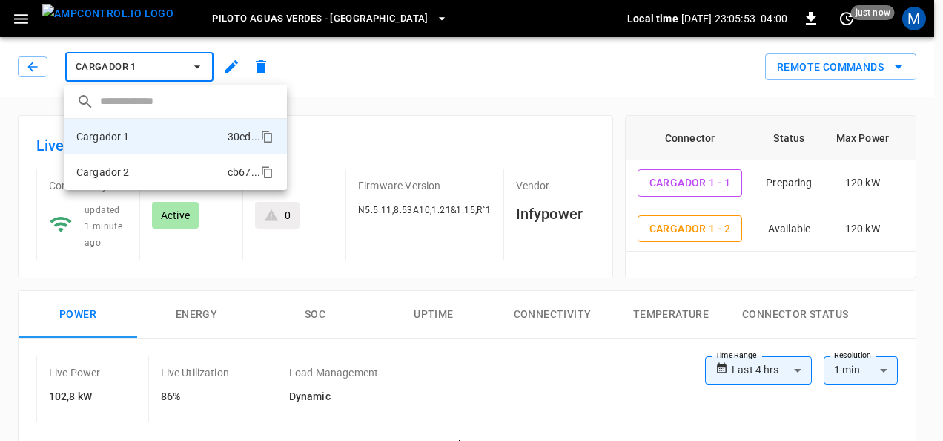
click at [160, 163] on li "Cargador 2 cb67 ..." at bounding box center [176, 172] width 222 height 36
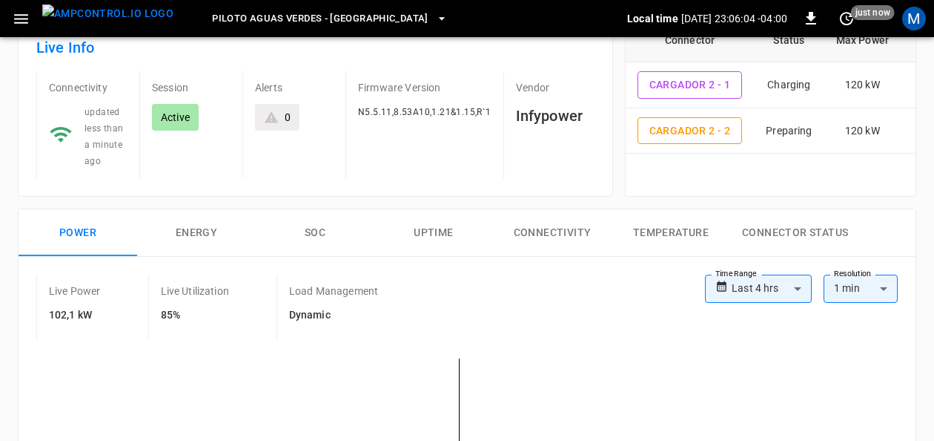
scroll to position [101, 0]
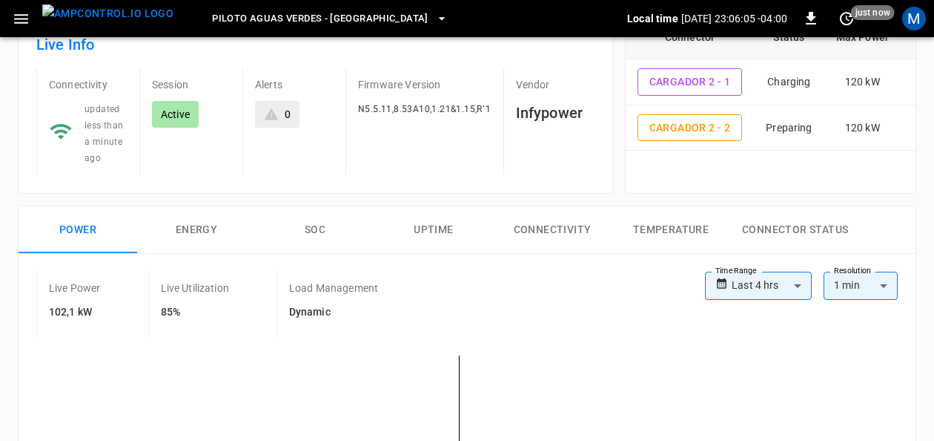
click at [306, 220] on button "SOC" at bounding box center [315, 229] width 119 height 47
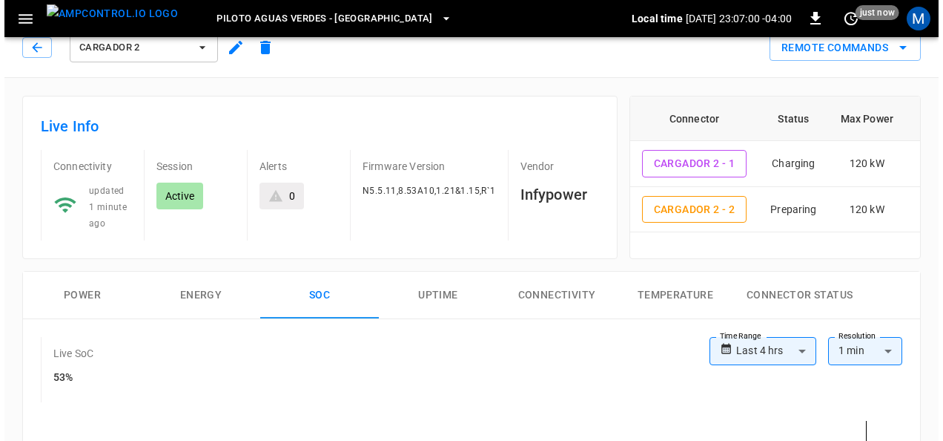
scroll to position [0, 0]
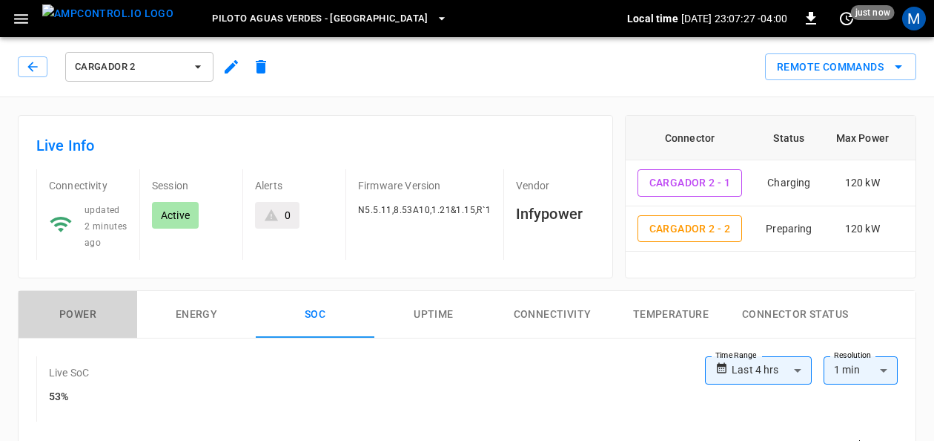
click at [85, 305] on button "Power" at bounding box center [78, 314] width 119 height 47
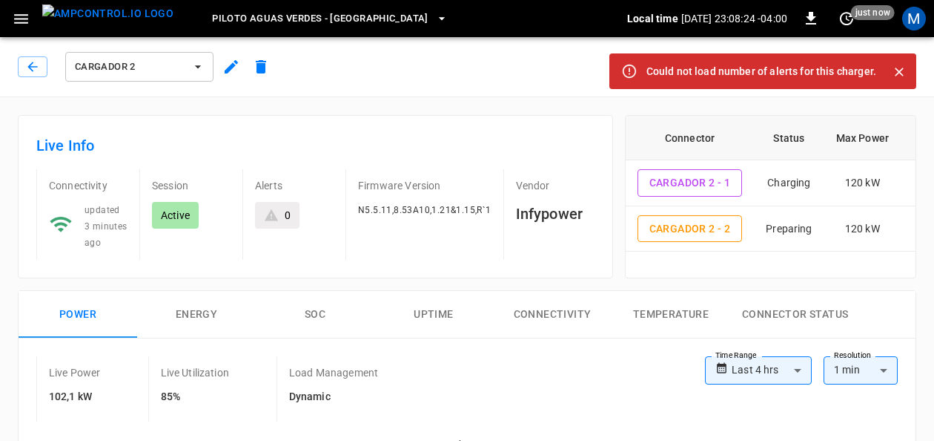
click at [13, 15] on icon "button" at bounding box center [21, 19] width 19 height 19
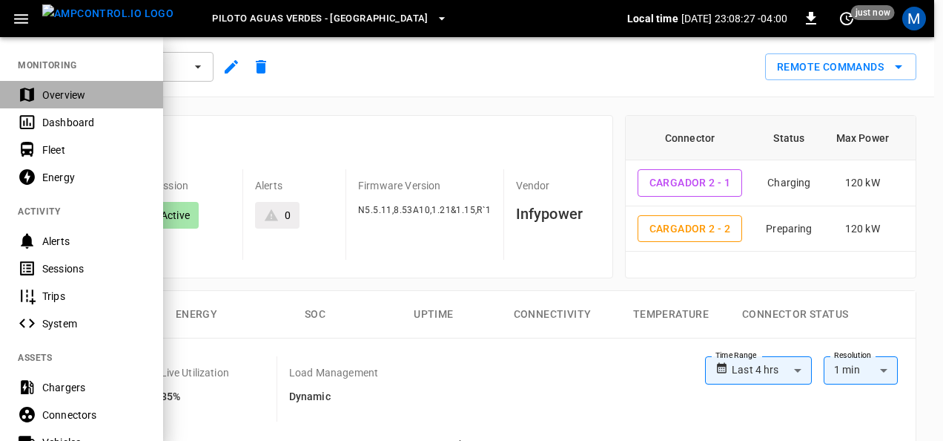
click at [70, 96] on div "Overview" at bounding box center [93, 95] width 103 height 15
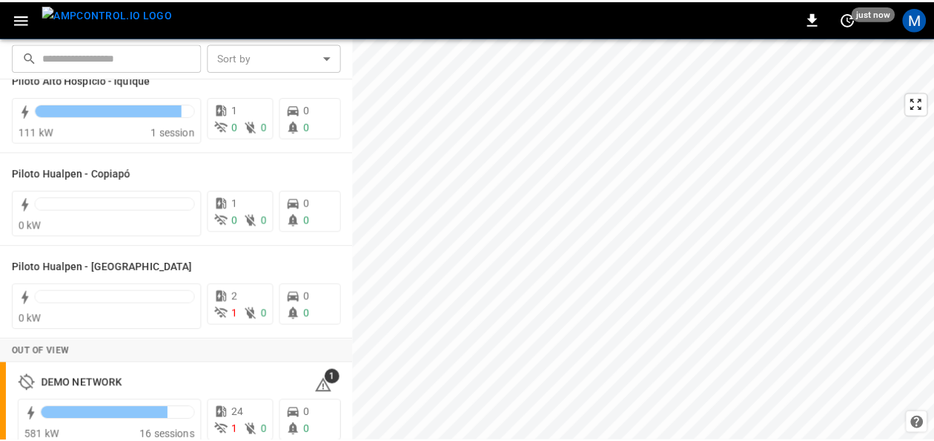
scroll to position [148, 0]
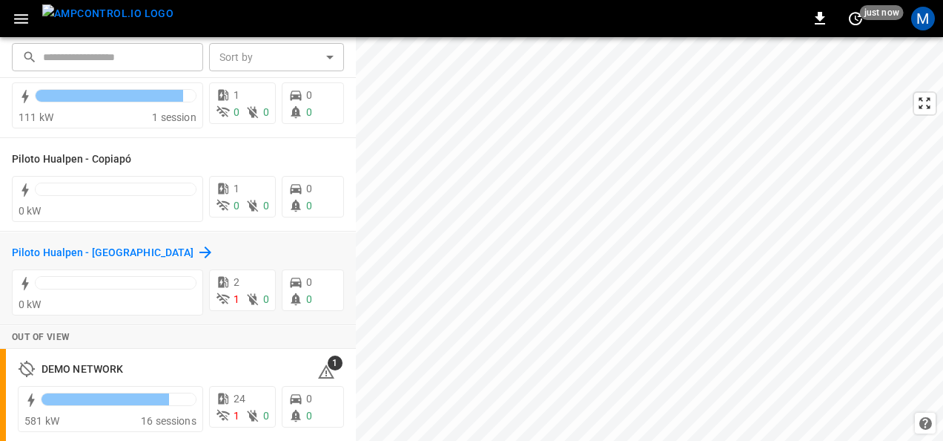
click at [40, 251] on h6 "Piloto Hualpen - [GEOGRAPHIC_DATA]" at bounding box center [103, 253] width 182 height 16
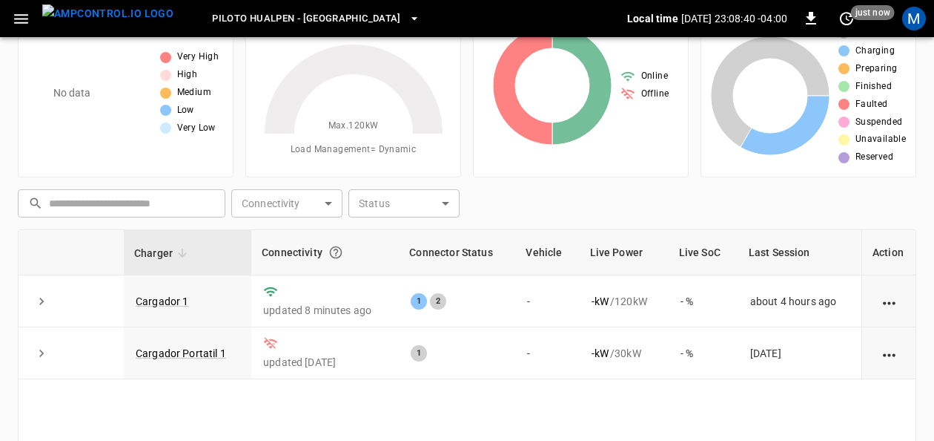
scroll to position [77, 0]
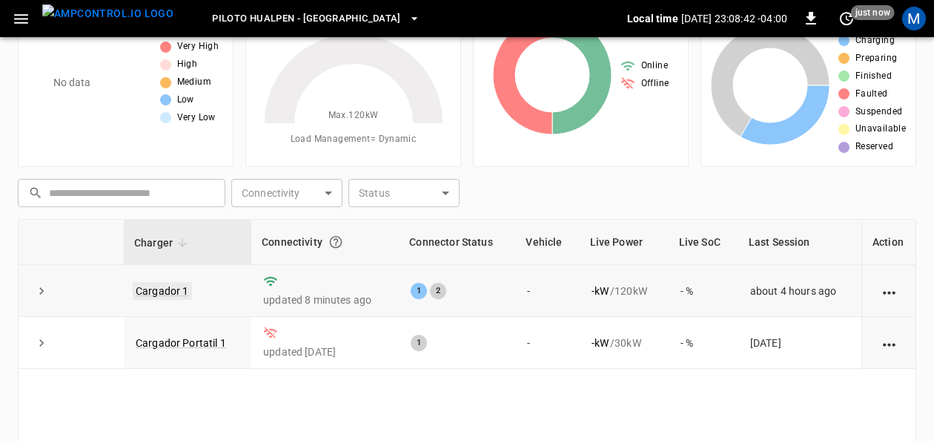
click at [175, 289] on link "Cargador 1" at bounding box center [162, 291] width 59 height 18
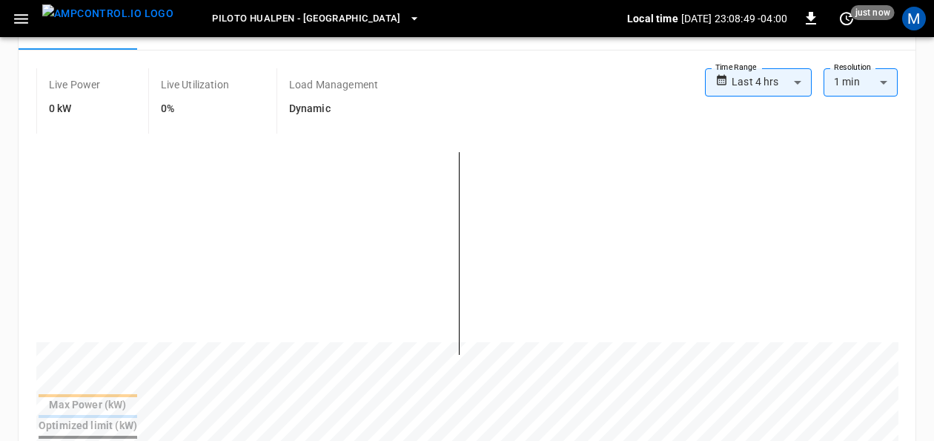
scroll to position [253, 0]
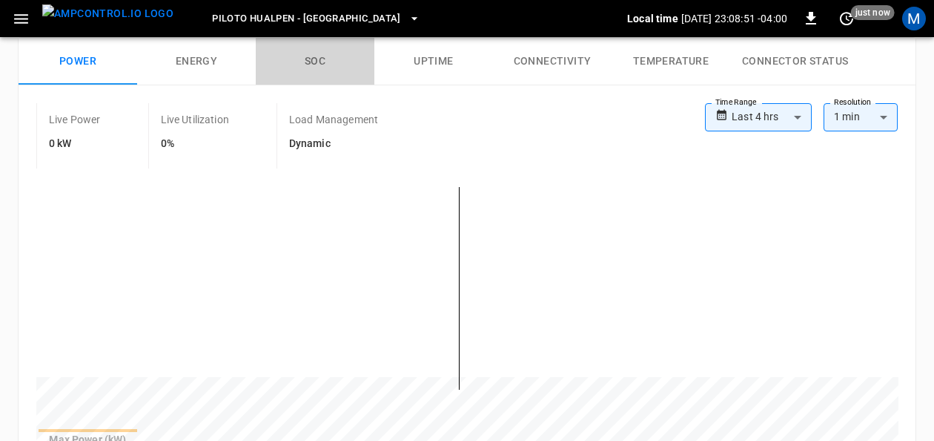
click at [317, 79] on button "SOC" at bounding box center [315, 61] width 119 height 47
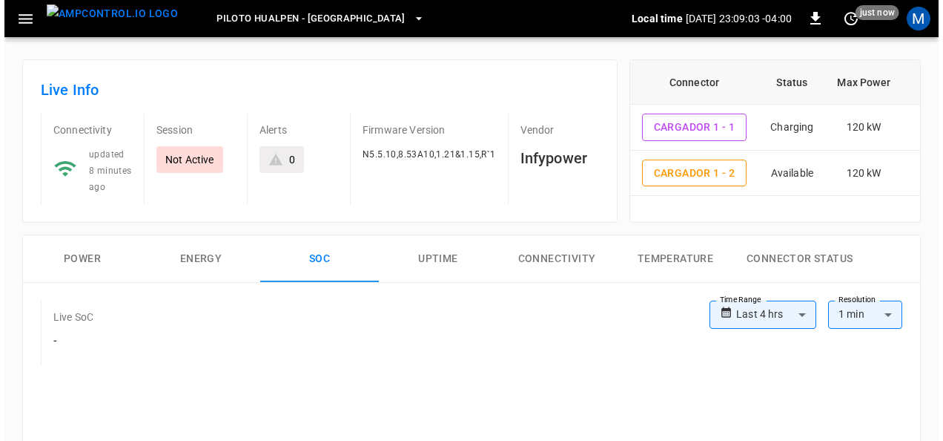
scroll to position [0, 0]
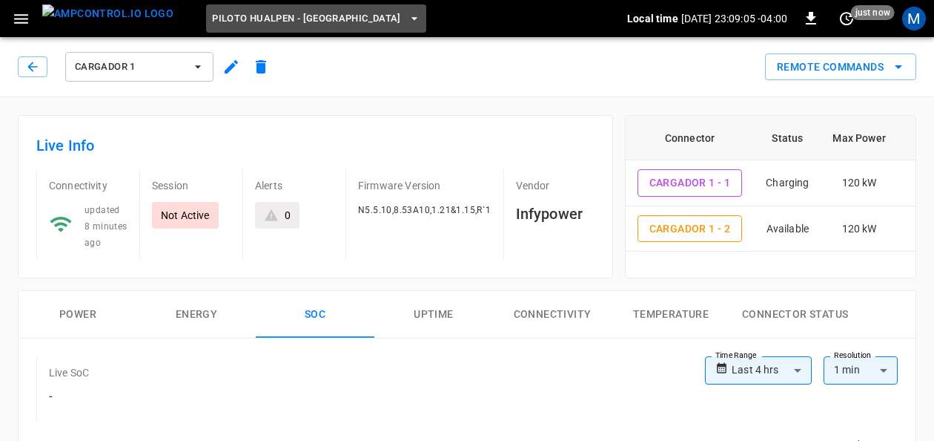
click at [325, 28] on button "Piloto Hualpen - [GEOGRAPHIC_DATA]" at bounding box center [316, 18] width 220 height 29
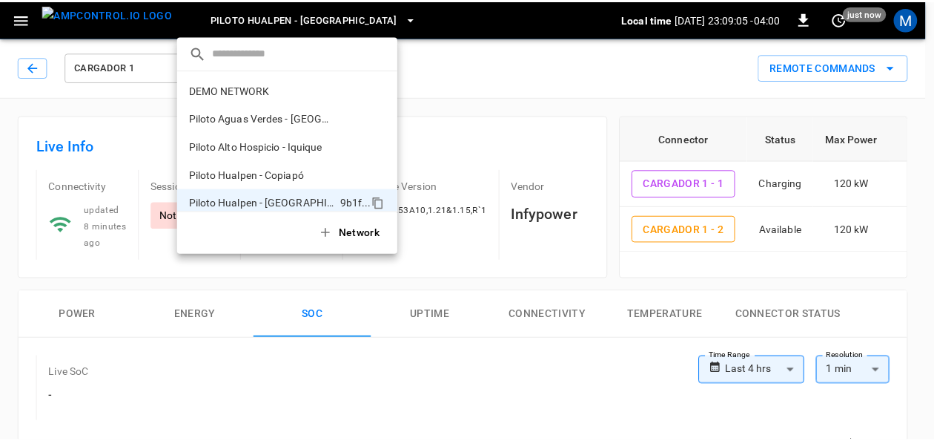
scroll to position [12, 0]
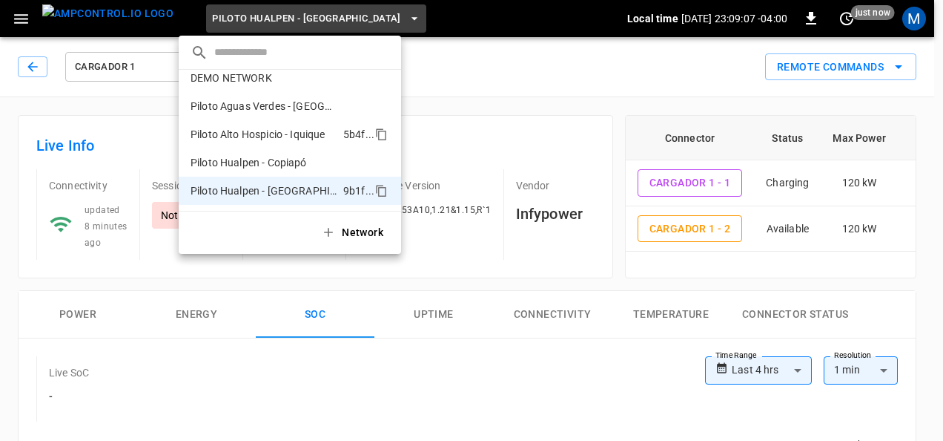
click at [317, 133] on p "Piloto Alto Hospicio - Iquique" at bounding box center [264, 134] width 147 height 15
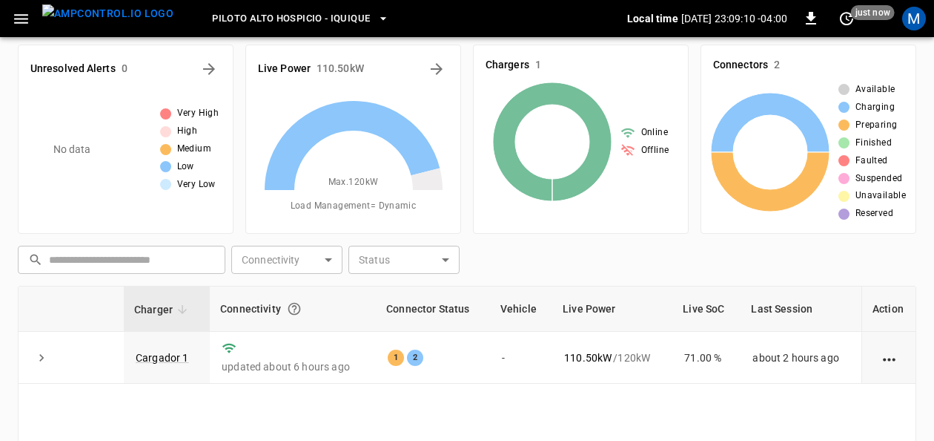
scroll to position [66, 0]
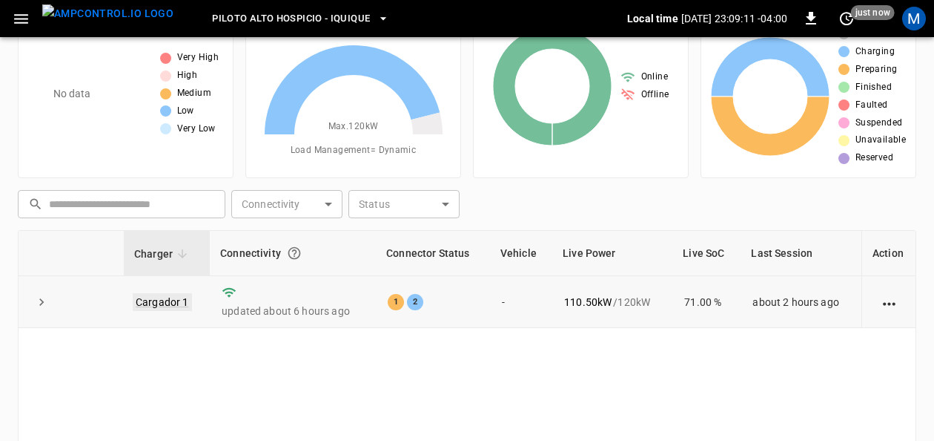
click at [163, 302] on link "Cargador 1" at bounding box center [162, 302] width 59 height 18
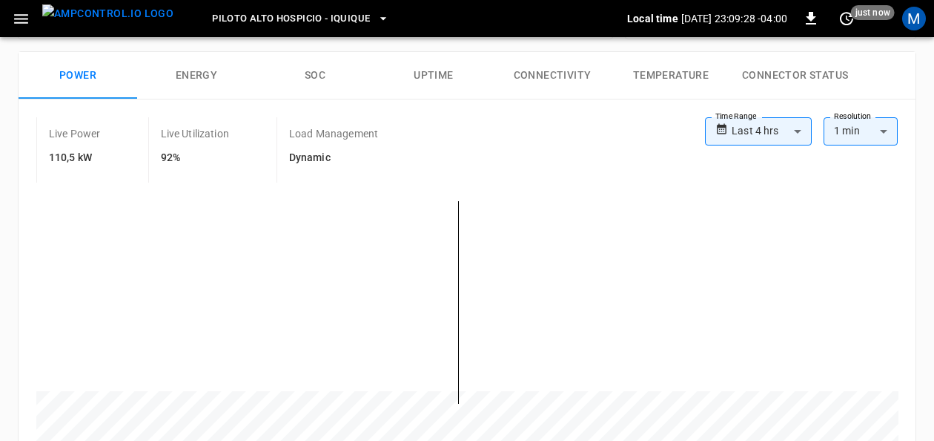
scroll to position [245, 0]
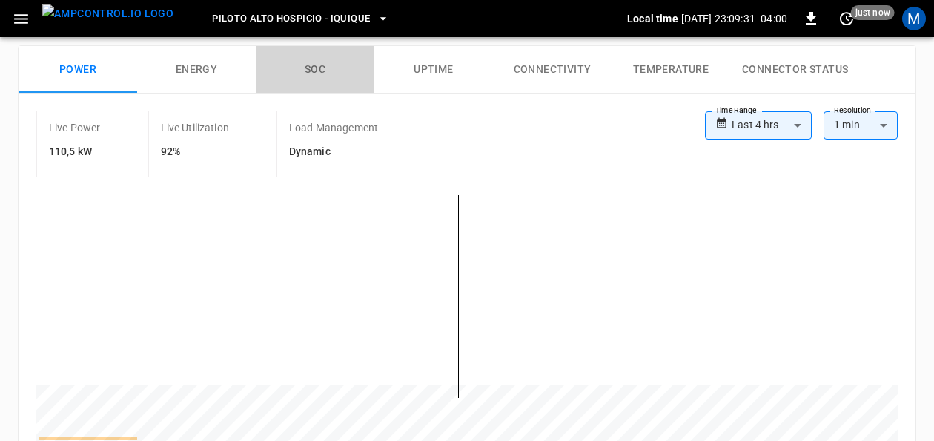
click at [307, 63] on button "SOC" at bounding box center [315, 69] width 119 height 47
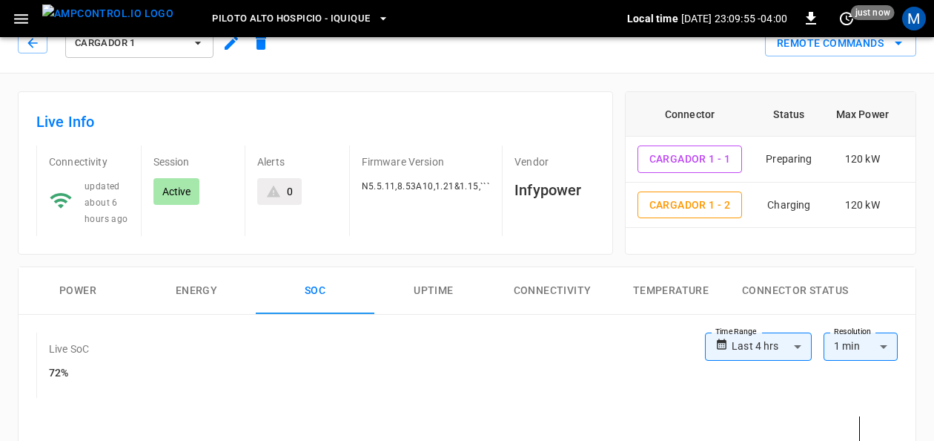
scroll to position [83, 0]
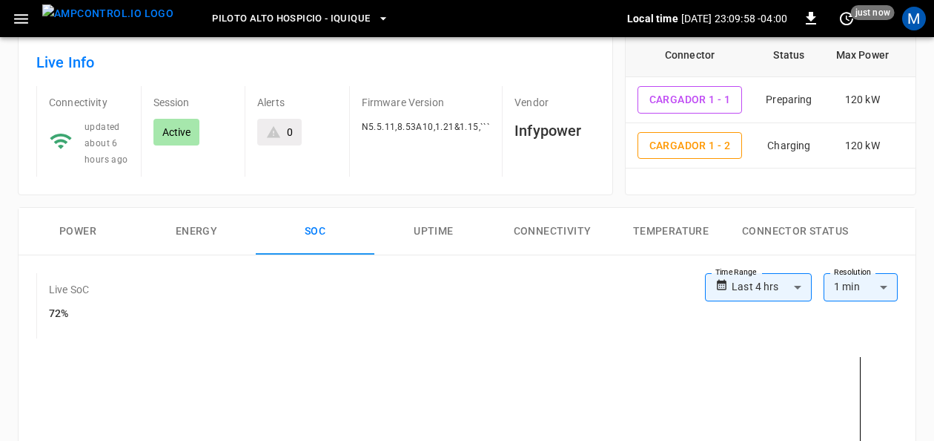
click at [104, 221] on button "Power" at bounding box center [78, 231] width 119 height 47
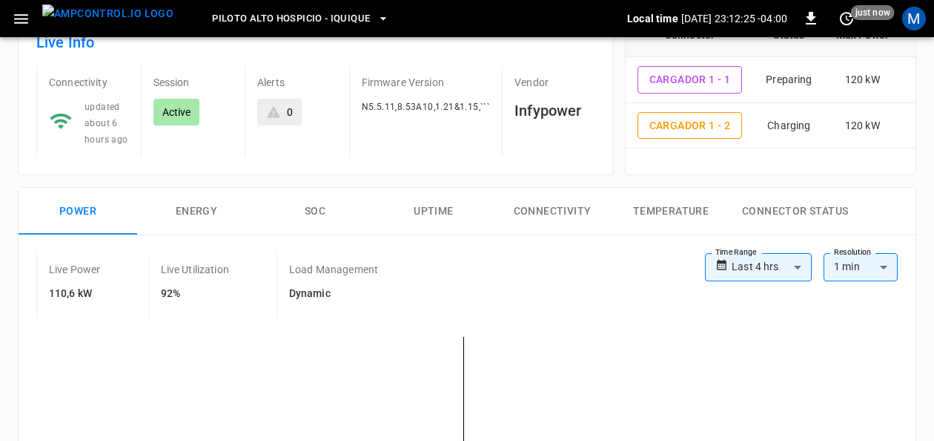
scroll to position [97, 0]
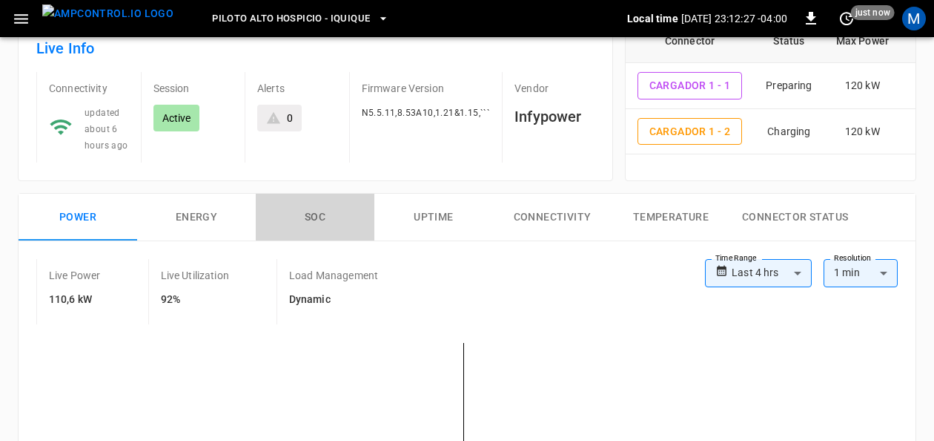
click at [317, 211] on button "SOC" at bounding box center [315, 217] width 119 height 47
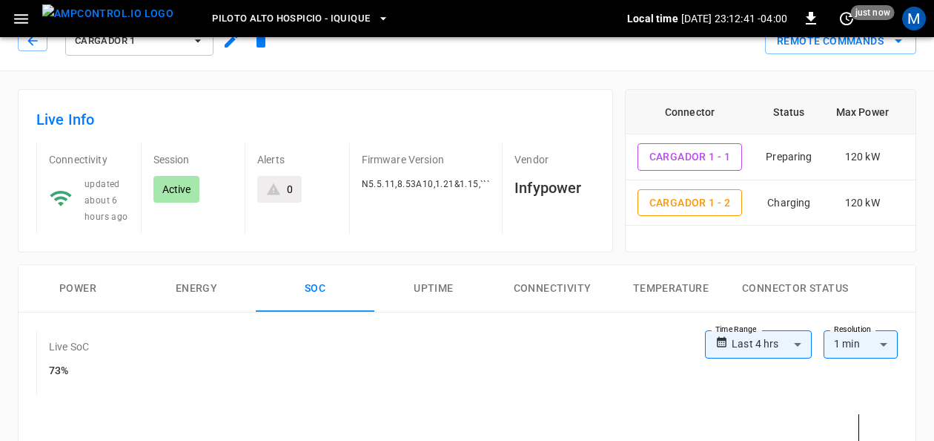
scroll to position [0, 0]
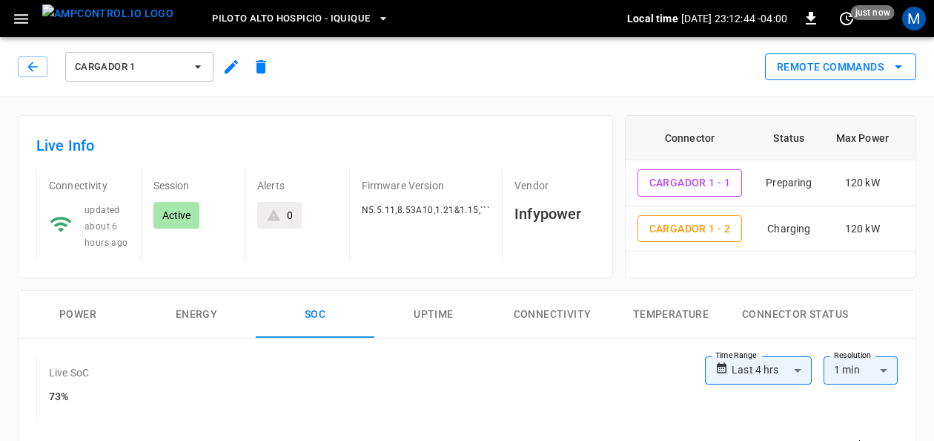
click at [895, 76] on button "Remote Commands" at bounding box center [840, 66] width 151 height 27
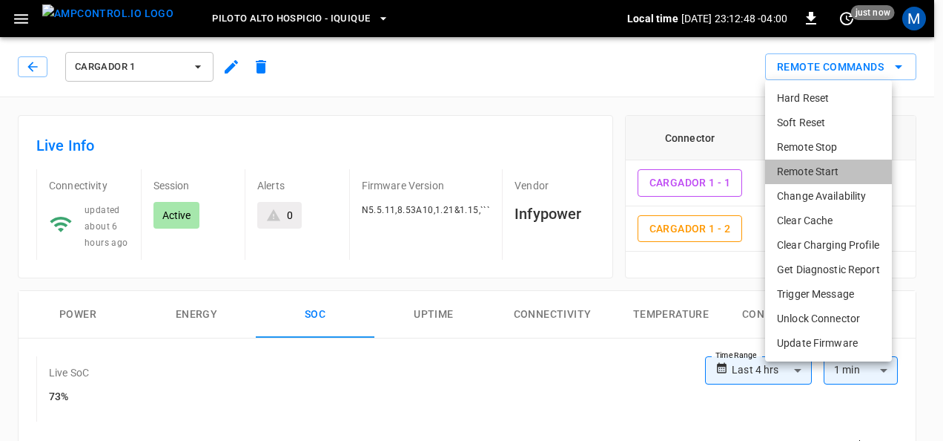
click at [815, 166] on li "Remote Start" at bounding box center [828, 171] width 127 height 24
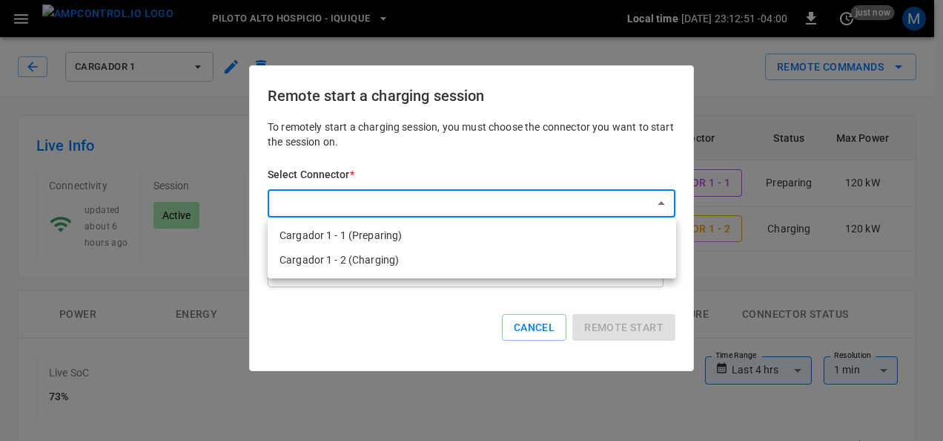
click at [457, 234] on li "Cargador 1 - 1 (Preparing)" at bounding box center [472, 235] width 409 height 24
type input "**********"
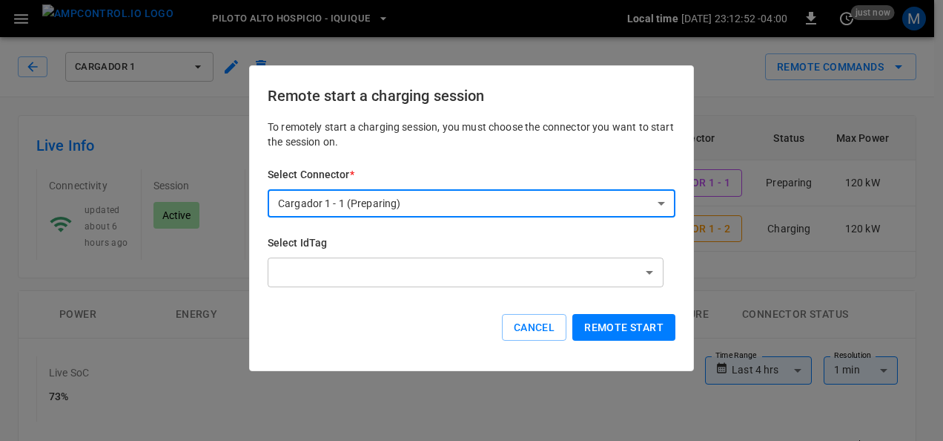
click at [633, 328] on button "Remote start" at bounding box center [624, 327] width 103 height 27
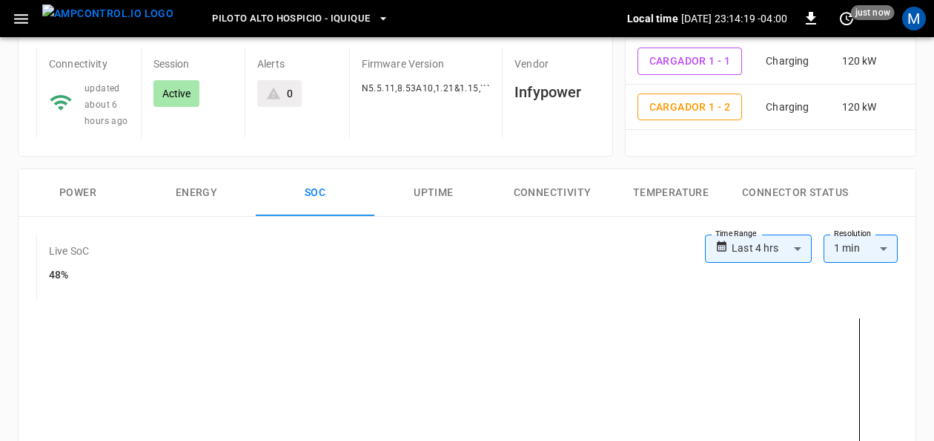
scroll to position [139, 0]
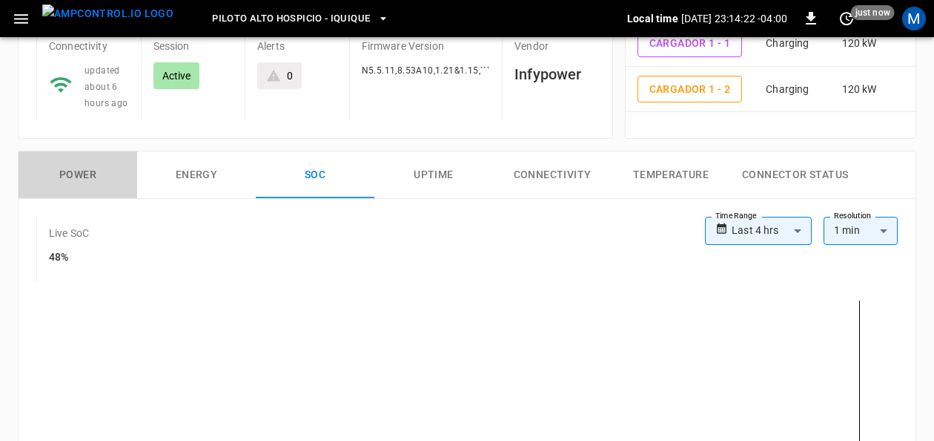
click at [58, 175] on button "Power" at bounding box center [78, 174] width 119 height 47
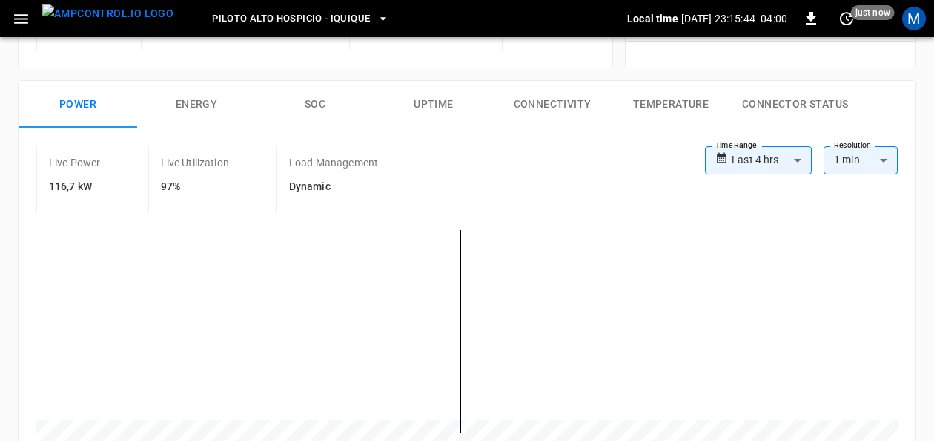
scroll to position [194, 0]
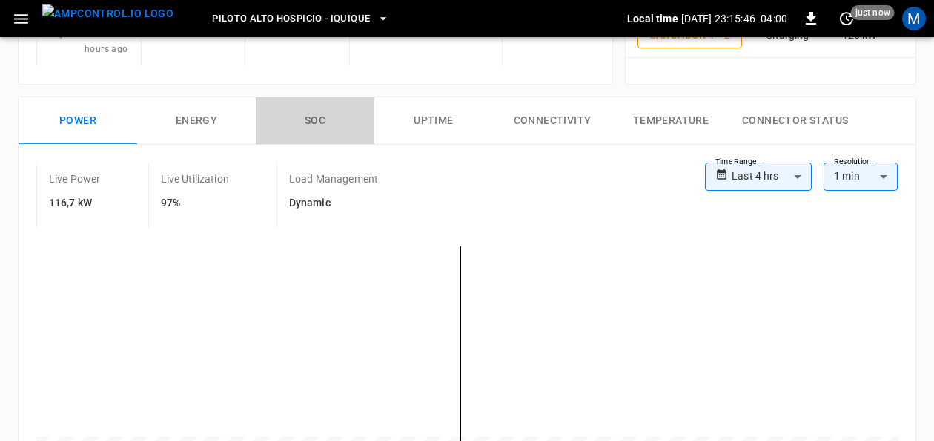
click at [330, 123] on button "SOC" at bounding box center [315, 120] width 119 height 47
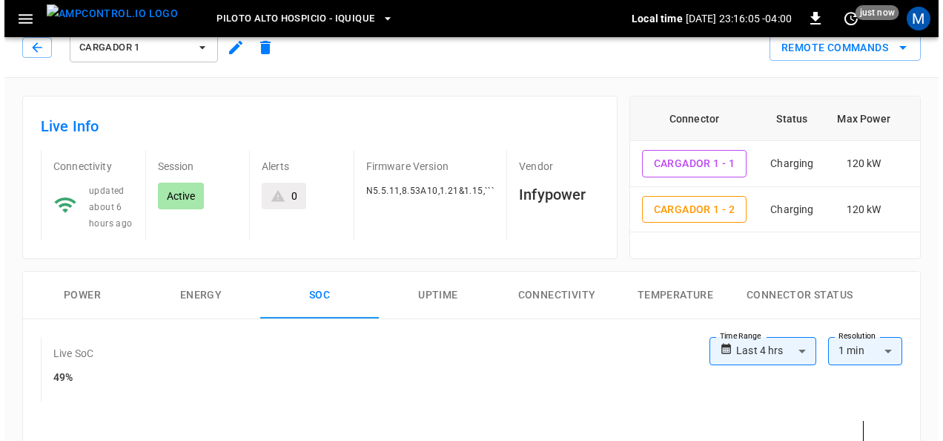
scroll to position [0, 0]
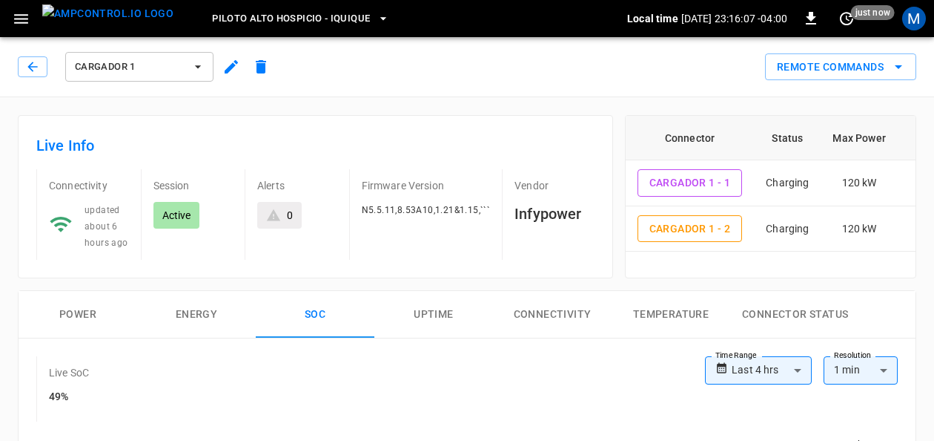
click at [288, 13] on span "Piloto Alto Hospicio - Iquique" at bounding box center [291, 18] width 158 height 17
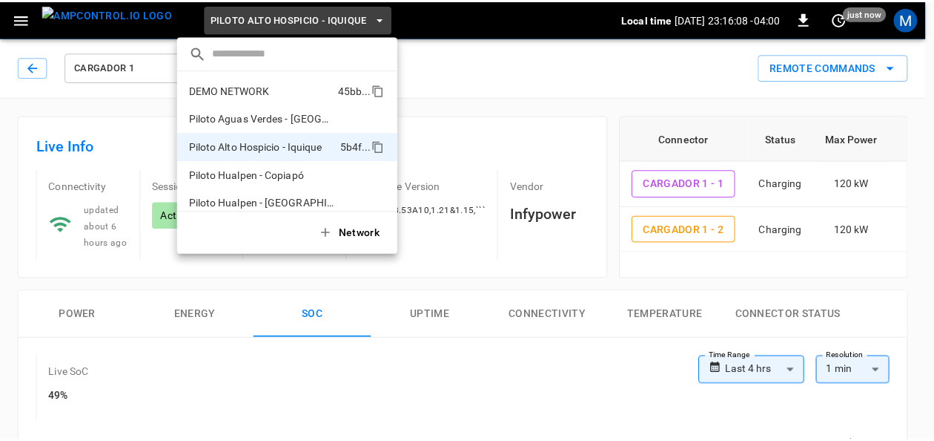
scroll to position [12, 0]
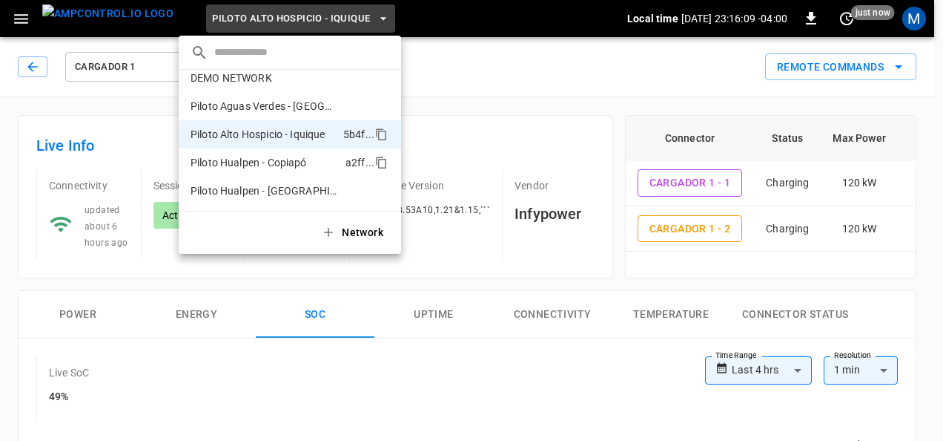
click at [297, 166] on p "Piloto Hualpen - Copiapó" at bounding box center [265, 162] width 149 height 15
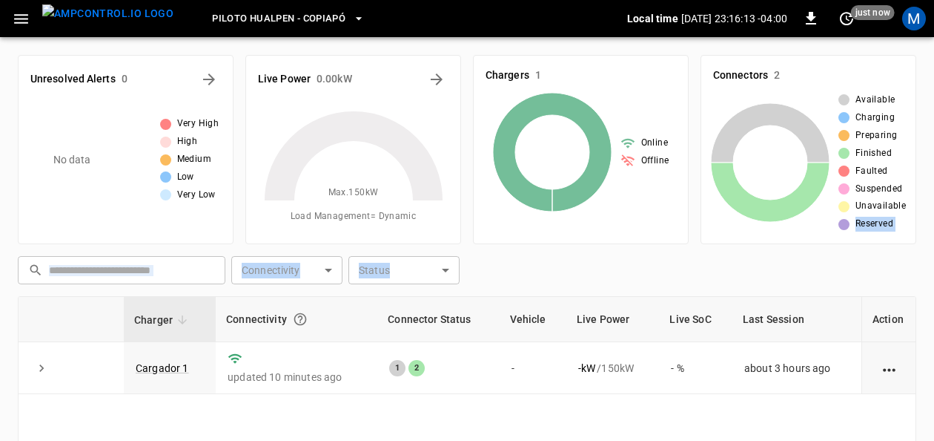
drag, startPoint x: 933, startPoint y: 208, endPoint x: 946, endPoint y: 270, distance: 63.6
click at [934, 270] on html "Piloto Hualpen - Copiapó Local time 2025-09-04 23:16:13 -04:00 0 just now M Unr…" at bounding box center [467, 331] width 934 height 662
click at [518, 289] on div "​ ​ Connectivity ​ Connectivity Status ​ Status Charger Connectivity Connector …" at bounding box center [467, 447] width 899 height 394
click at [157, 365] on link "Cargador 1" at bounding box center [162, 368] width 59 height 18
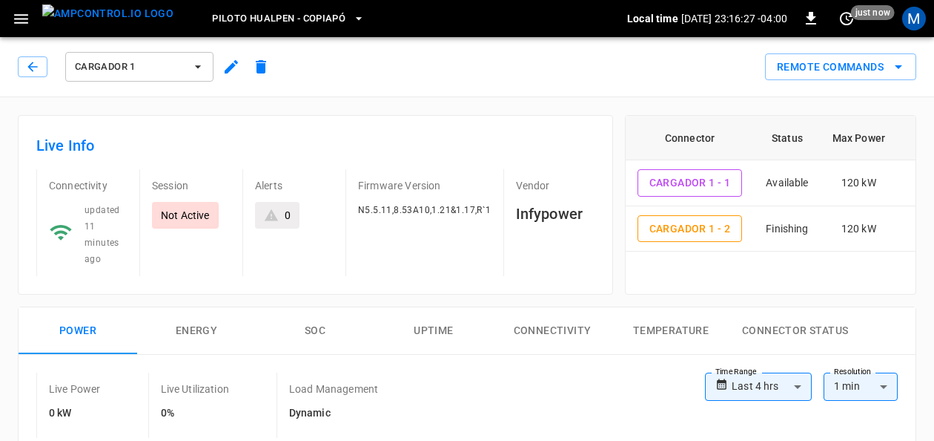
click at [317, 328] on button "SOC" at bounding box center [315, 330] width 119 height 47
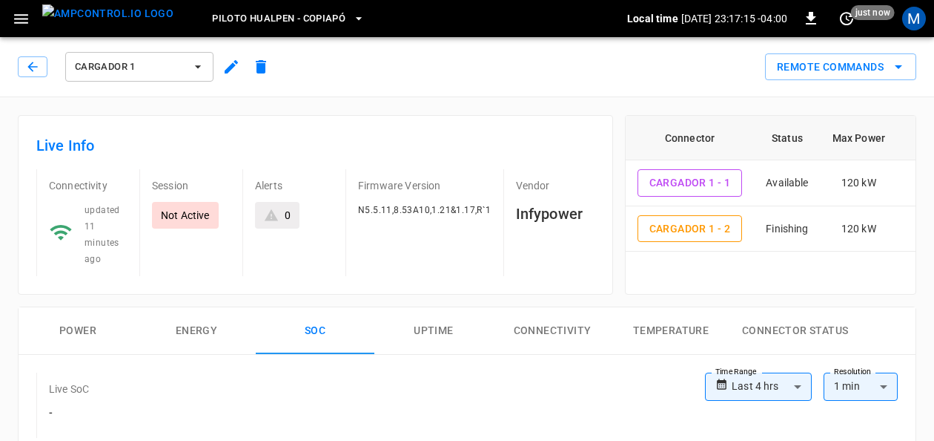
click at [352, 13] on icon "button" at bounding box center [359, 18] width 15 height 15
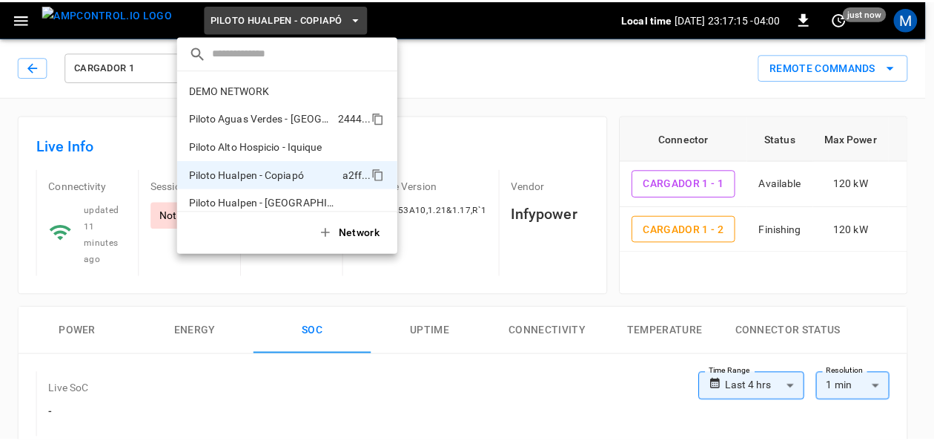
scroll to position [12, 0]
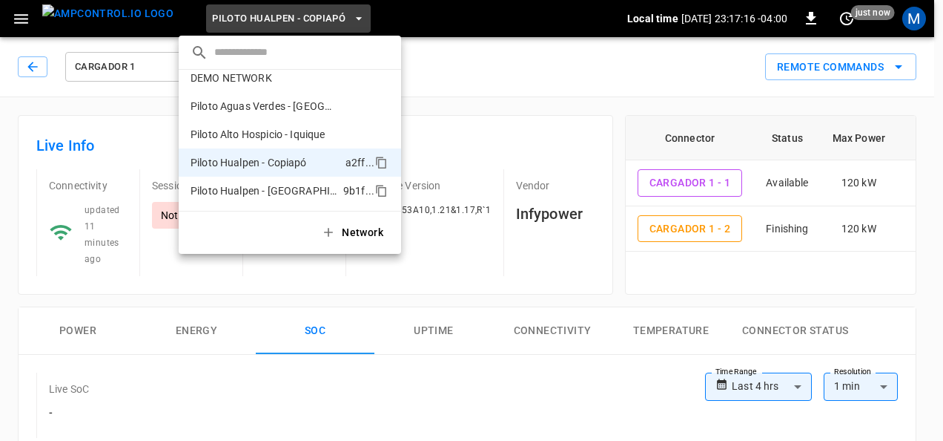
click at [306, 185] on p "Piloto Hualpen - [GEOGRAPHIC_DATA]" at bounding box center [264, 190] width 147 height 15
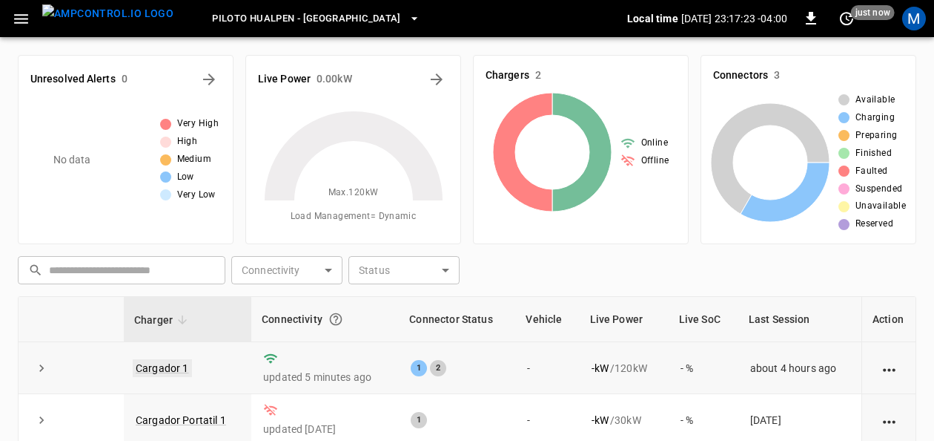
click at [155, 365] on link "Cargador 1" at bounding box center [162, 368] width 59 height 18
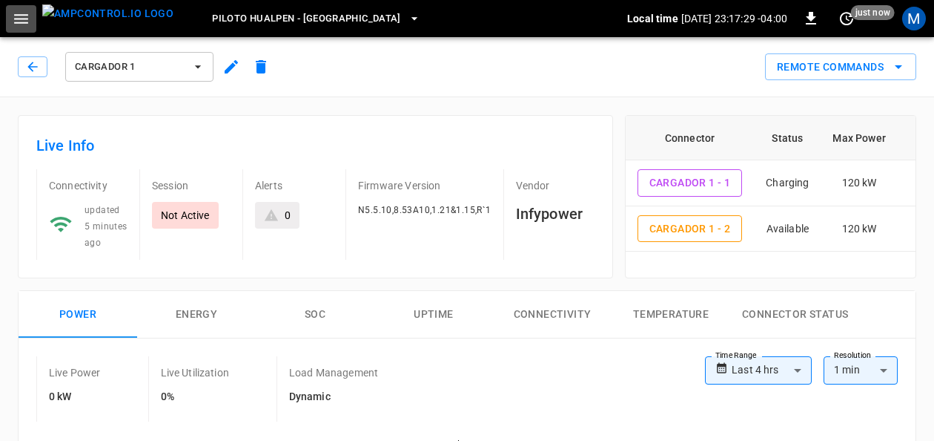
click at [19, 21] on icon "button" at bounding box center [21, 19] width 19 height 19
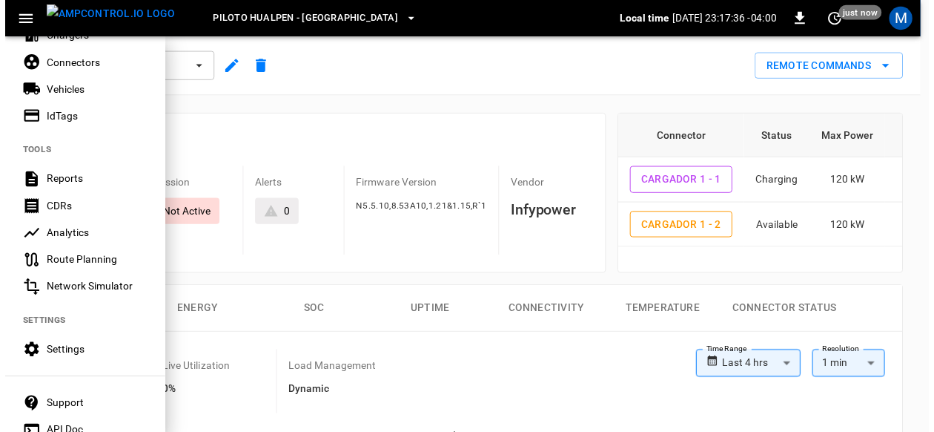
scroll to position [350, 0]
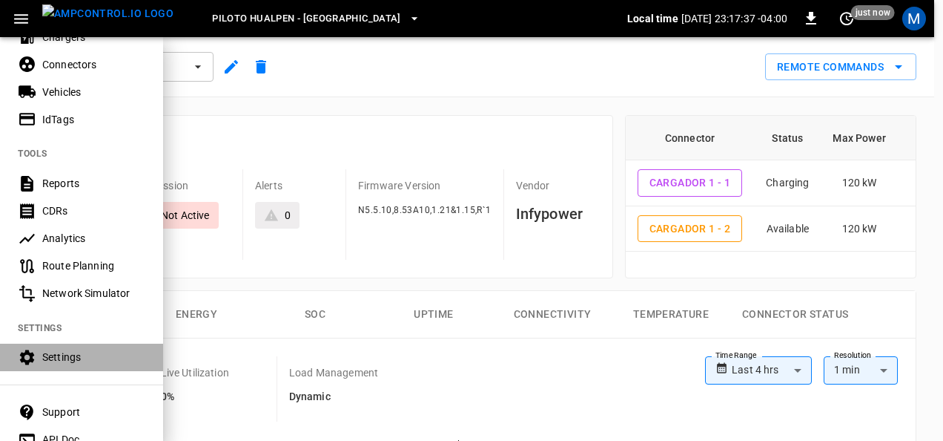
click at [77, 362] on div "Settings" at bounding box center [93, 356] width 103 height 15
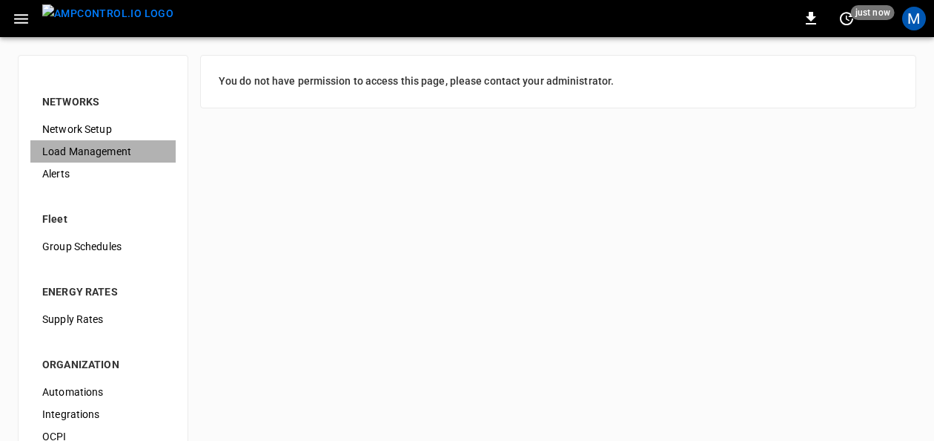
click at [105, 154] on span "Load Management" at bounding box center [103, 152] width 122 height 16
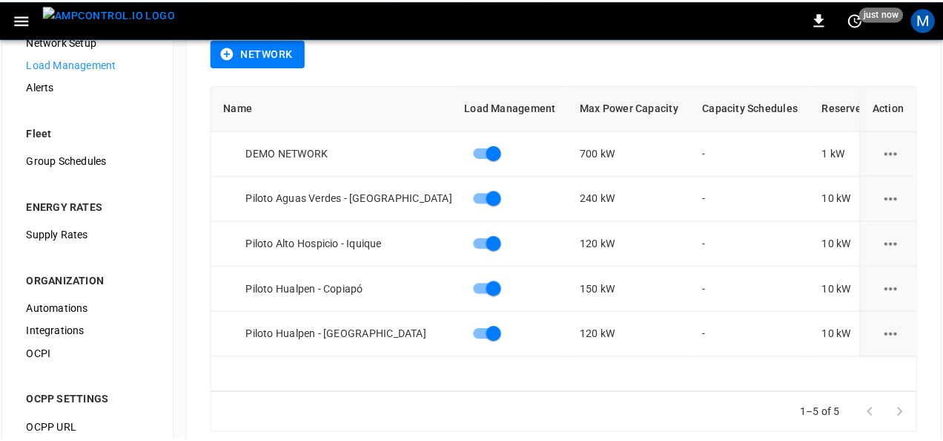
scroll to position [101, 0]
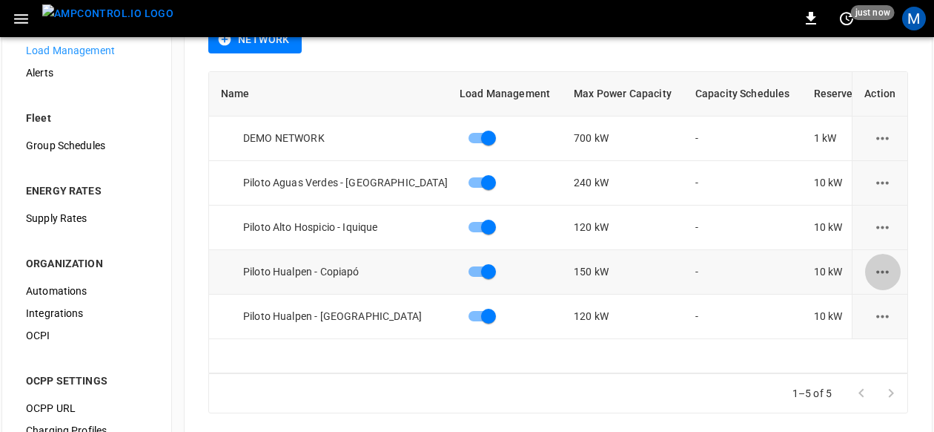
click at [884, 272] on icon "load management options" at bounding box center [883, 272] width 19 height 19
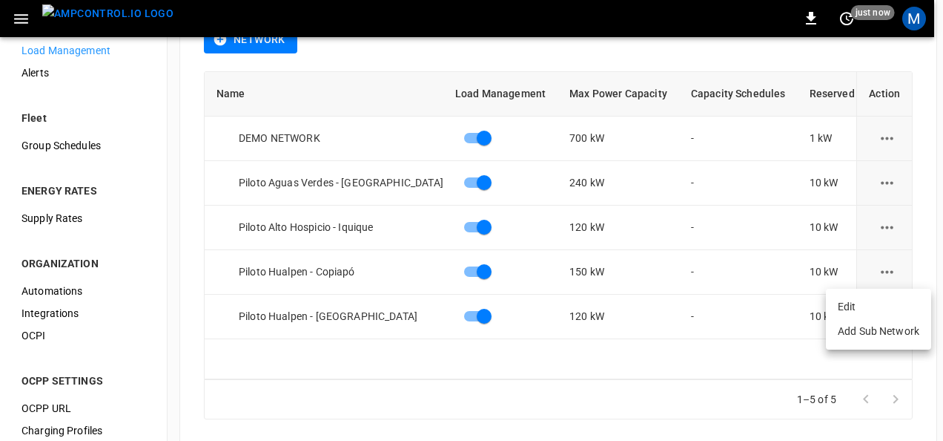
click at [880, 300] on li "Edit" at bounding box center [878, 306] width 105 height 24
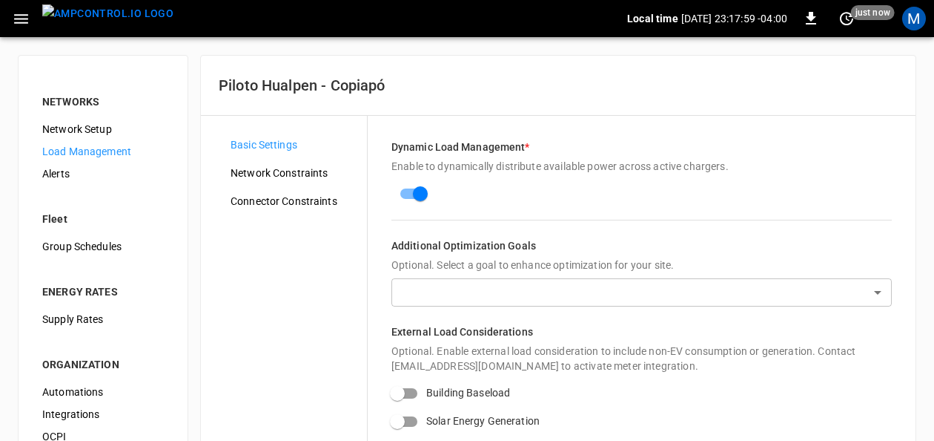
click at [332, 171] on span "Network Constraints" at bounding box center [293, 173] width 125 height 16
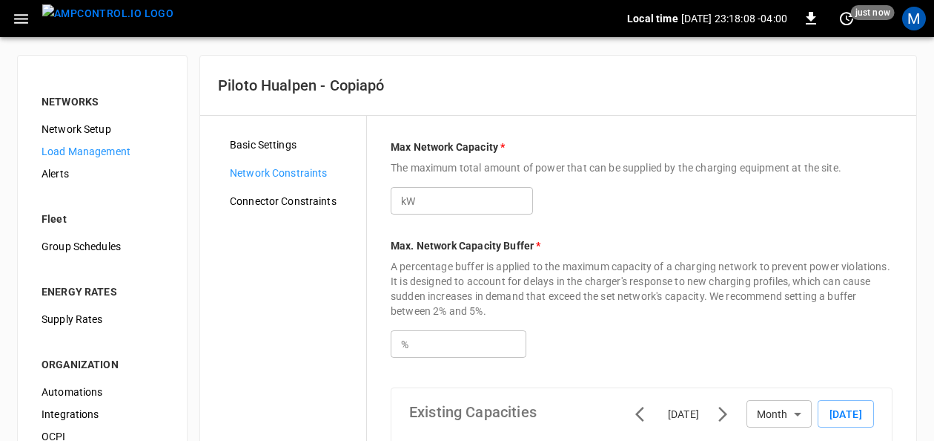
click at [277, 205] on span "Connector Constraints" at bounding box center [292, 202] width 125 height 16
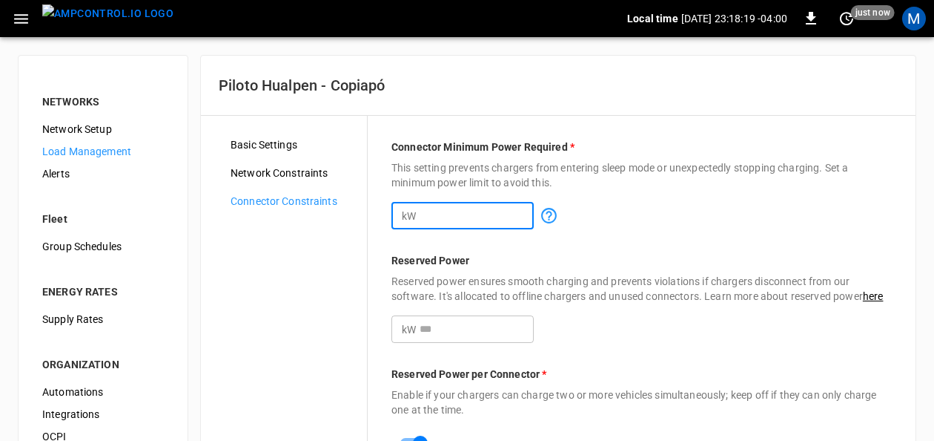
click at [526, 211] on input "*" at bounding box center [477, 215] width 114 height 27
type input "**"
click at [526, 211] on input "**" at bounding box center [477, 215] width 114 height 27
click at [473, 320] on input "**" at bounding box center [477, 328] width 114 height 27
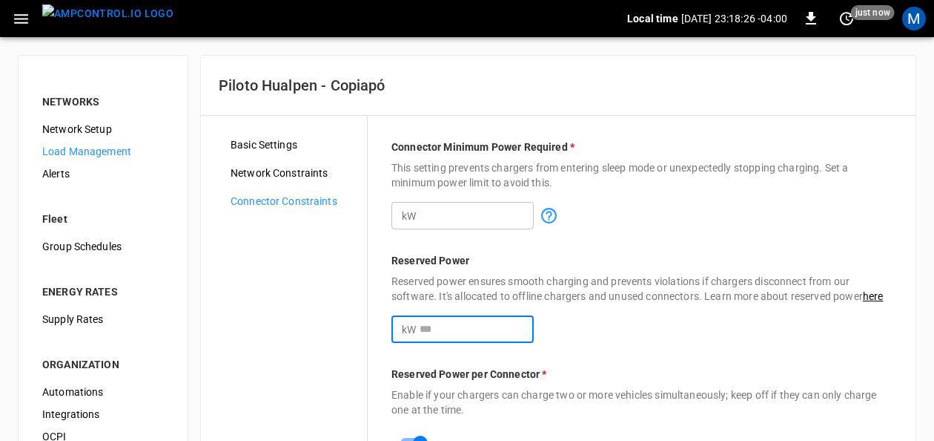
click at [525, 323] on input "**" at bounding box center [477, 328] width 114 height 27
type input "**"
click at [525, 323] on input "**" at bounding box center [477, 328] width 114 height 27
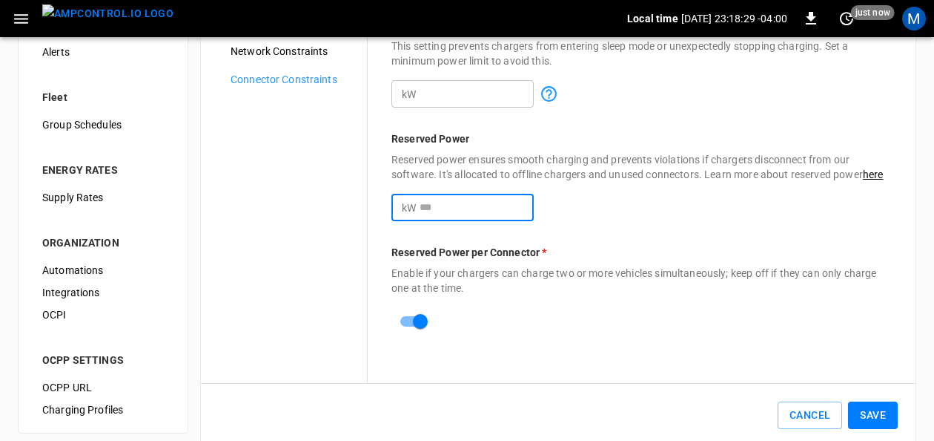
scroll to position [145, 0]
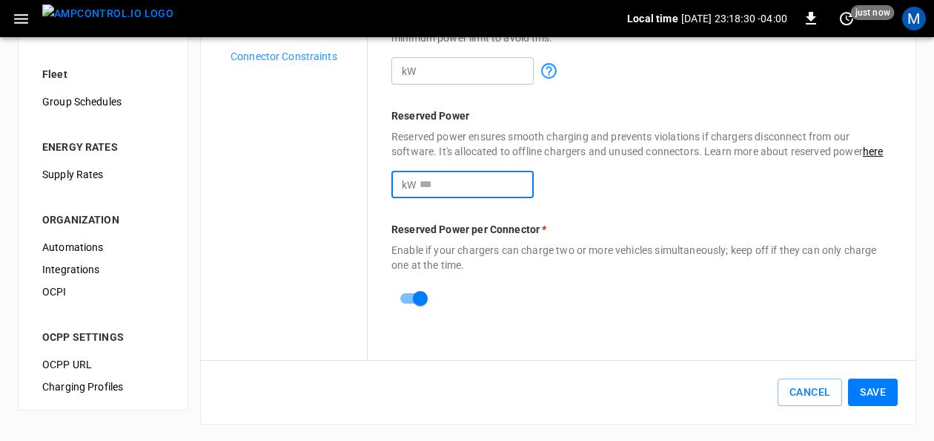
click at [883, 393] on button "Save" at bounding box center [873, 391] width 50 height 27
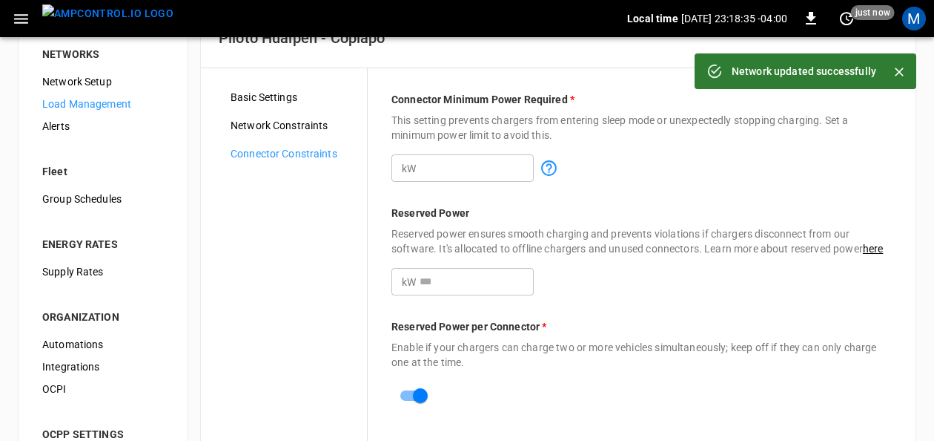
scroll to position [0, 0]
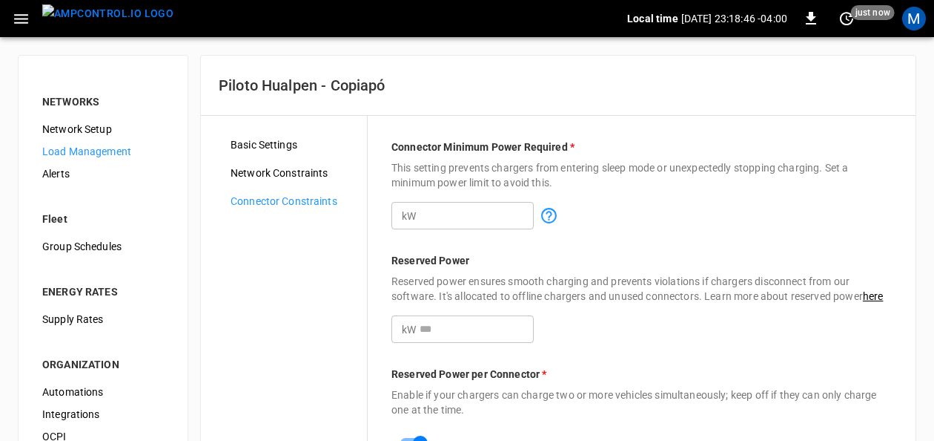
click at [299, 172] on span "Network Constraints" at bounding box center [293, 173] width 125 height 16
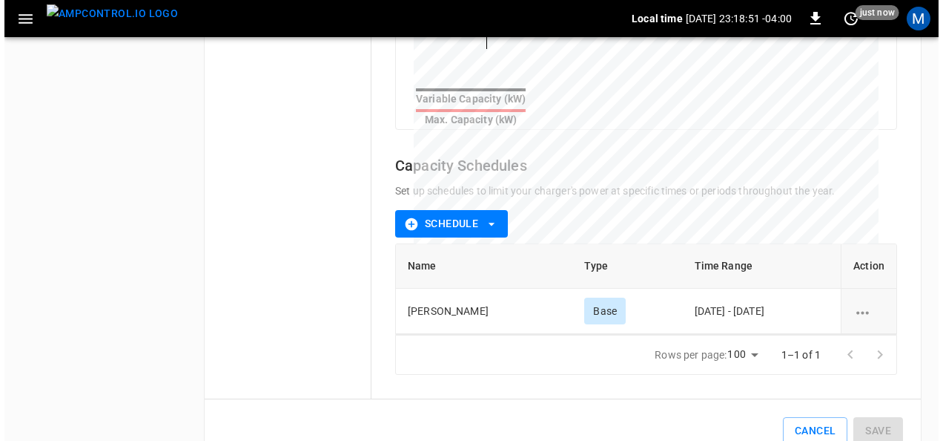
scroll to position [639, 0]
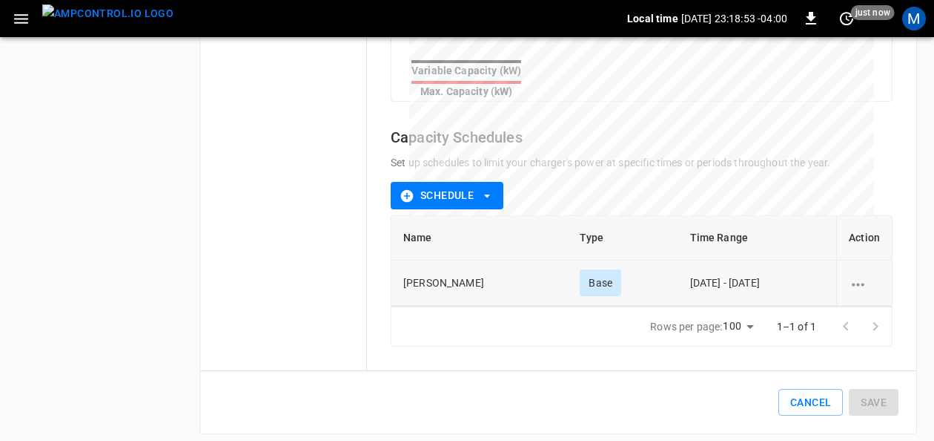
click at [857, 275] on icon "schedule options" at bounding box center [858, 284] width 19 height 19
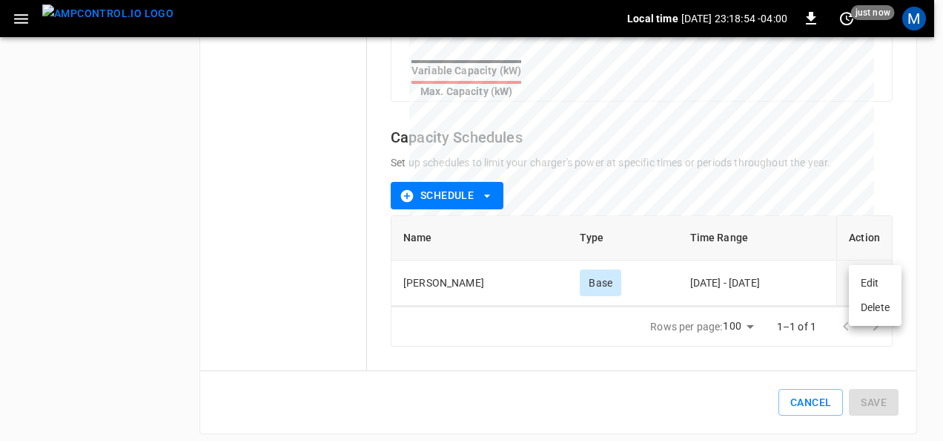
click at [874, 287] on li "Edit" at bounding box center [875, 283] width 53 height 24
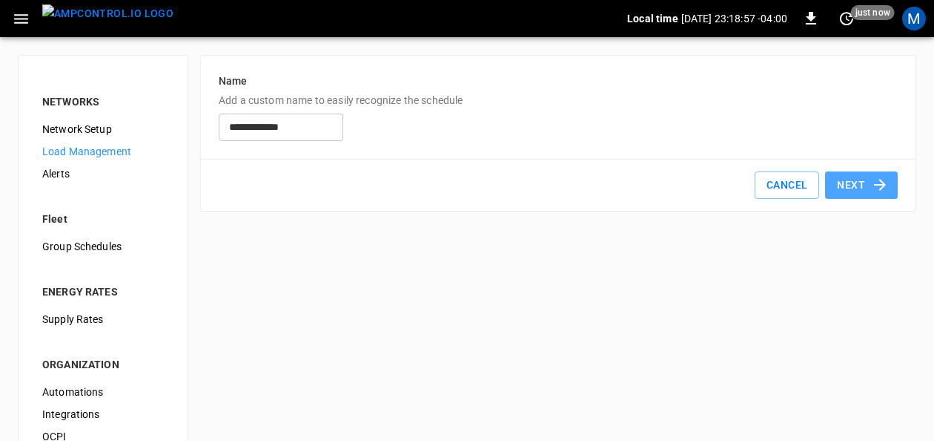
click at [842, 188] on button "Next" at bounding box center [861, 184] width 73 height 27
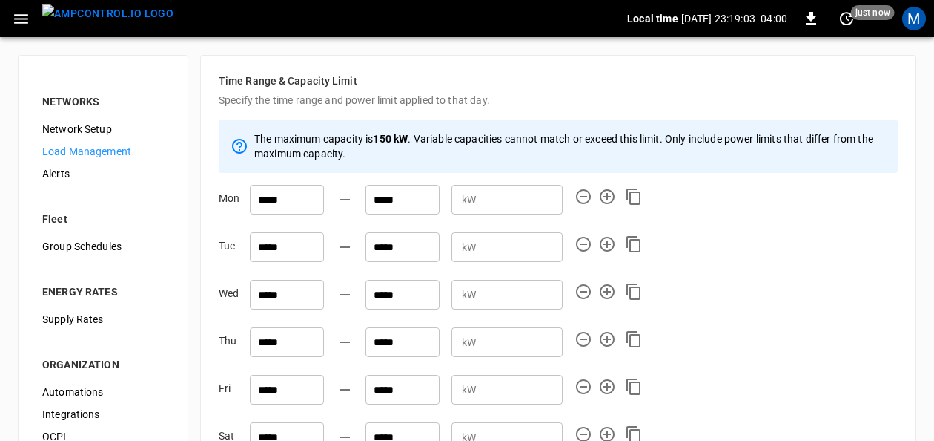
click at [515, 196] on input "**" at bounding box center [522, 198] width 81 height 27
type input "**"
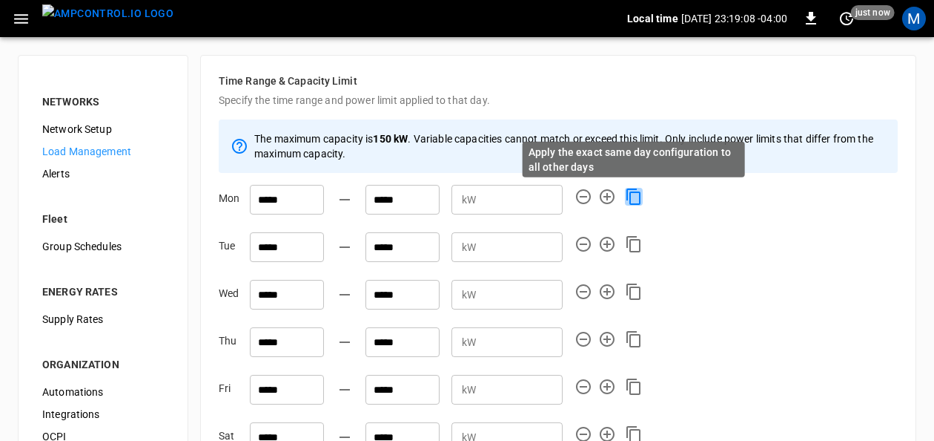
click at [642, 196] on icon "Apply the exact same day configuration to all other days" at bounding box center [634, 197] width 18 height 18
type input "**"
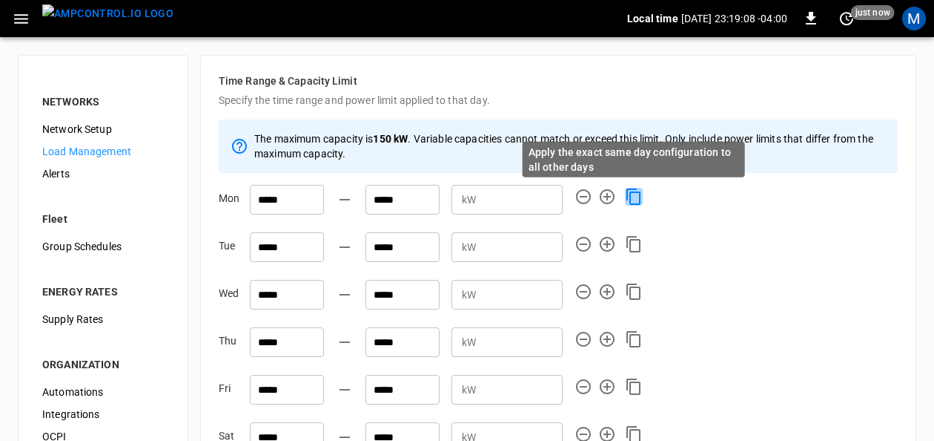
type input "**"
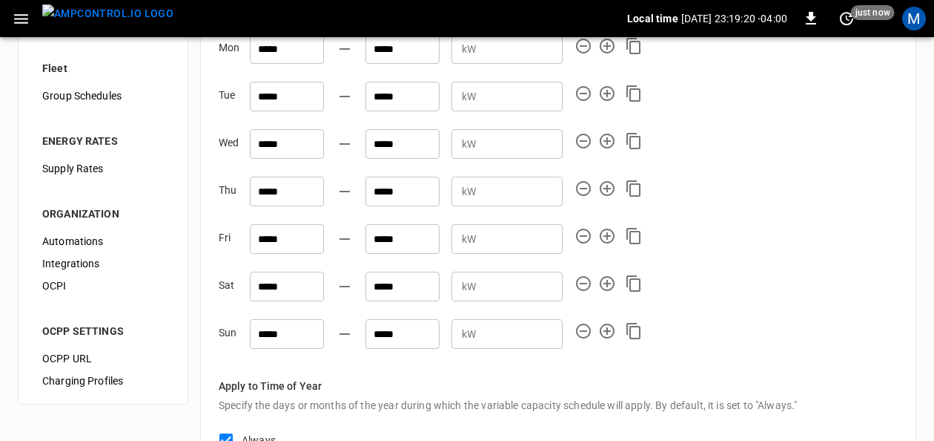
scroll to position [274, 0]
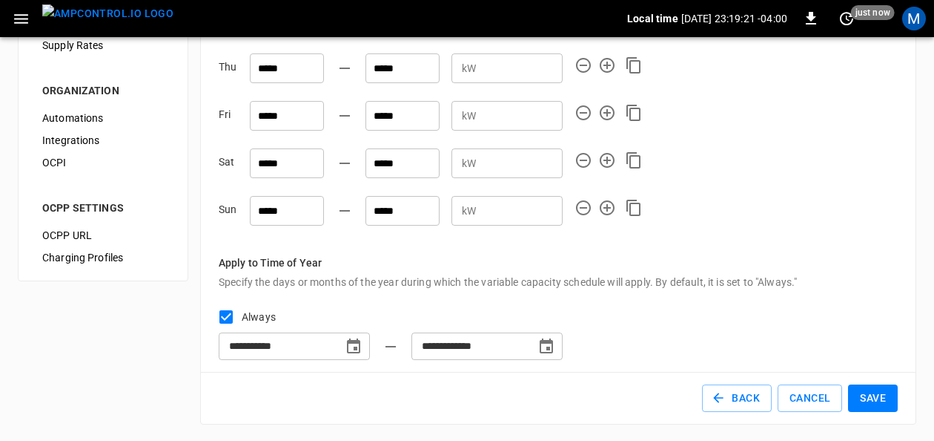
click at [871, 398] on button "Save" at bounding box center [873, 397] width 50 height 27
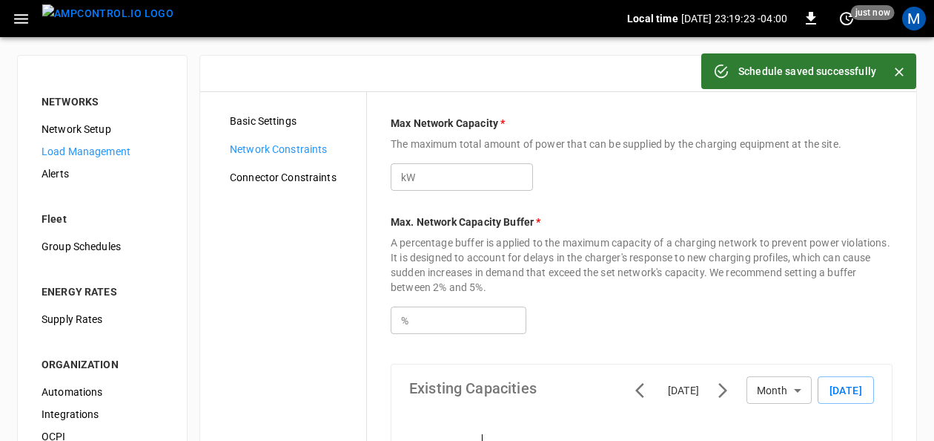
type input "***"
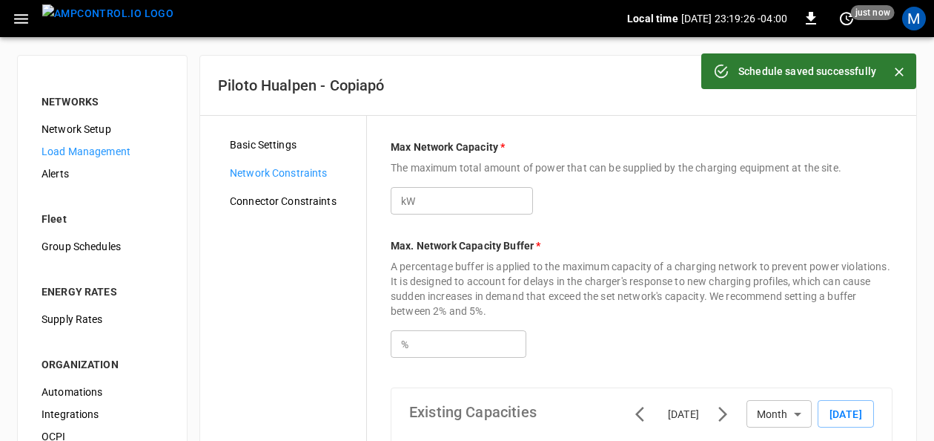
click at [105, 153] on span "Load Management" at bounding box center [103, 152] width 122 height 16
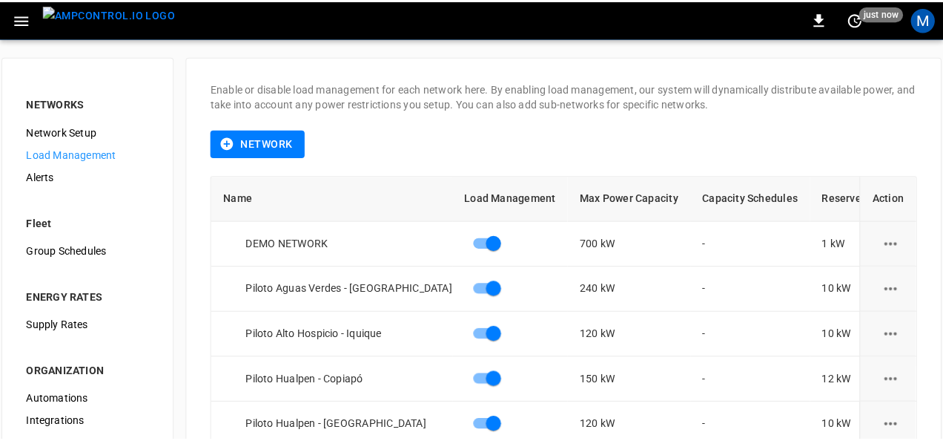
scroll to position [70, 0]
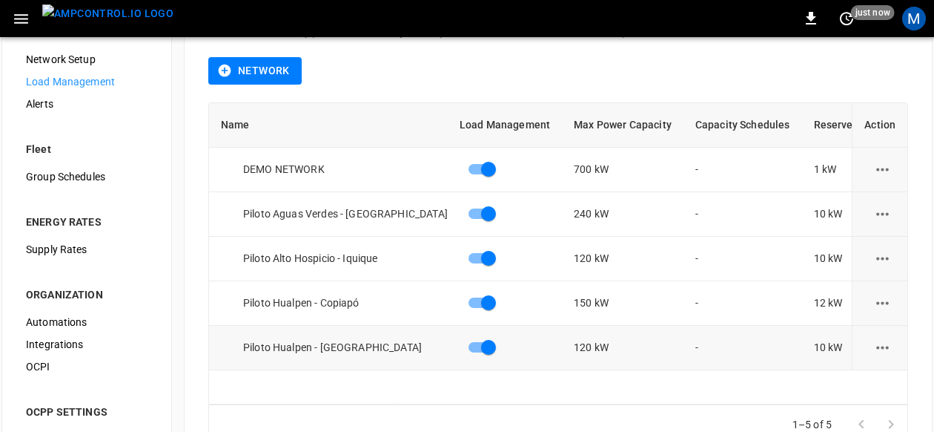
click at [889, 347] on icon "load management options" at bounding box center [883, 347] width 13 height 3
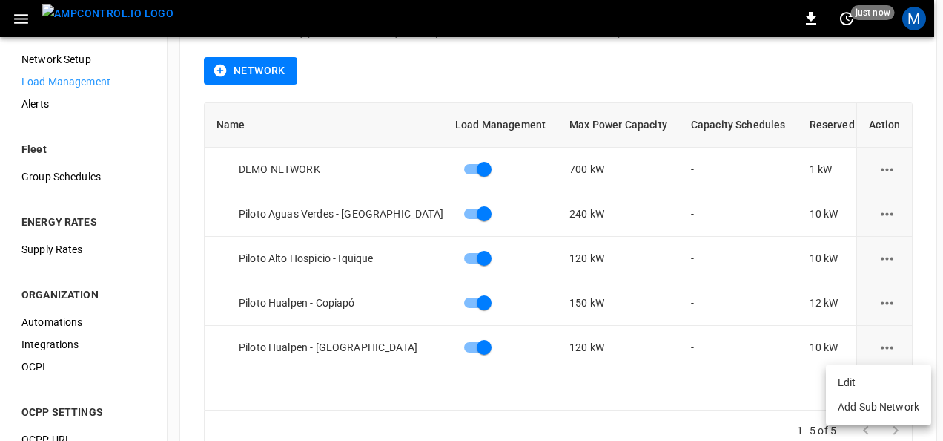
click at [878, 375] on li "Edit" at bounding box center [878, 382] width 105 height 24
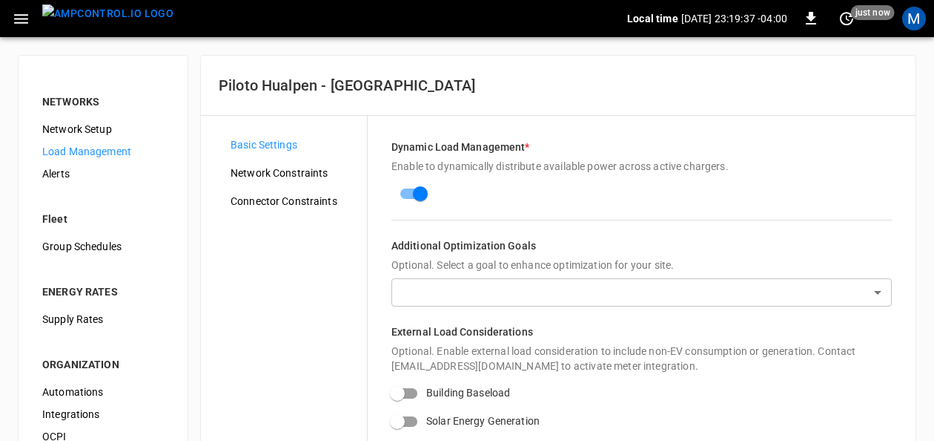
click at [316, 191] on div "Connector Constraints" at bounding box center [293, 201] width 148 height 22
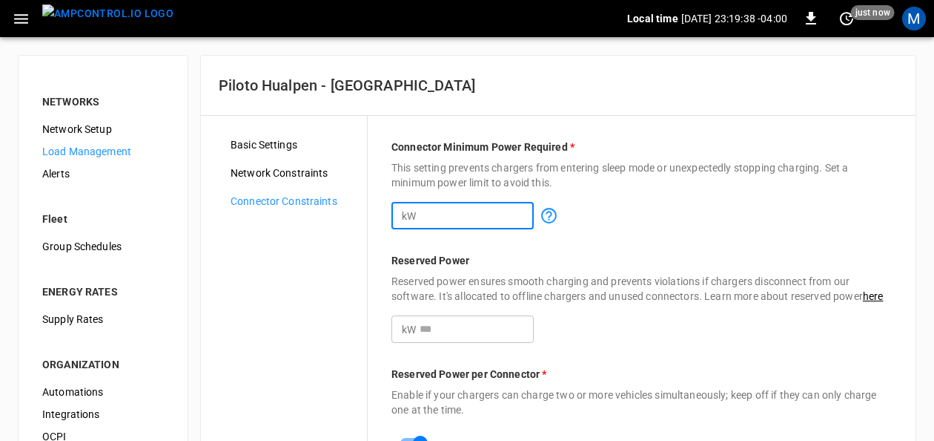
click at [480, 205] on input "*" at bounding box center [477, 215] width 114 height 27
click at [527, 209] on input "*" at bounding box center [477, 215] width 114 height 27
type input "**"
click at [527, 209] on input "**" at bounding box center [477, 215] width 114 height 27
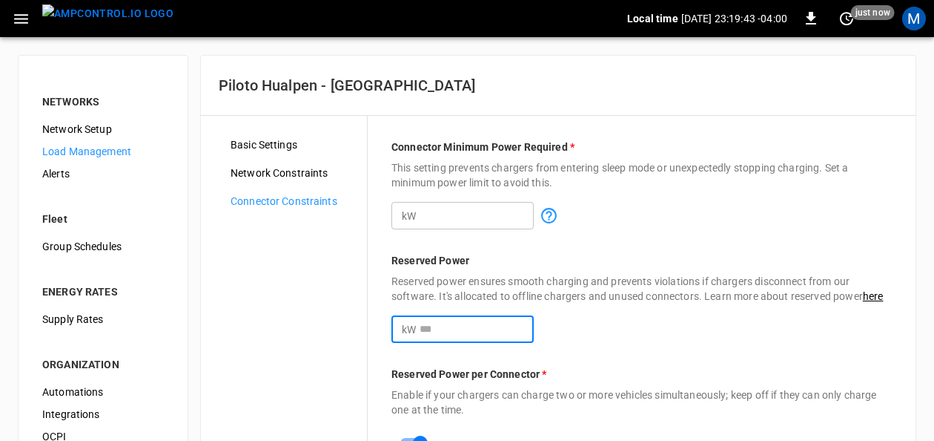
click at [525, 322] on input "**" at bounding box center [477, 328] width 114 height 27
type input "**"
click at [525, 322] on input "**" at bounding box center [477, 328] width 114 height 27
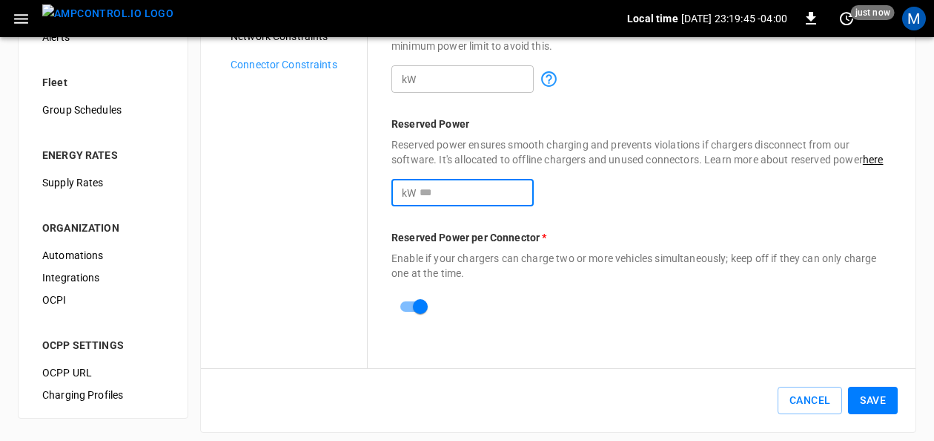
click at [874, 390] on button "Save" at bounding box center [873, 399] width 50 height 27
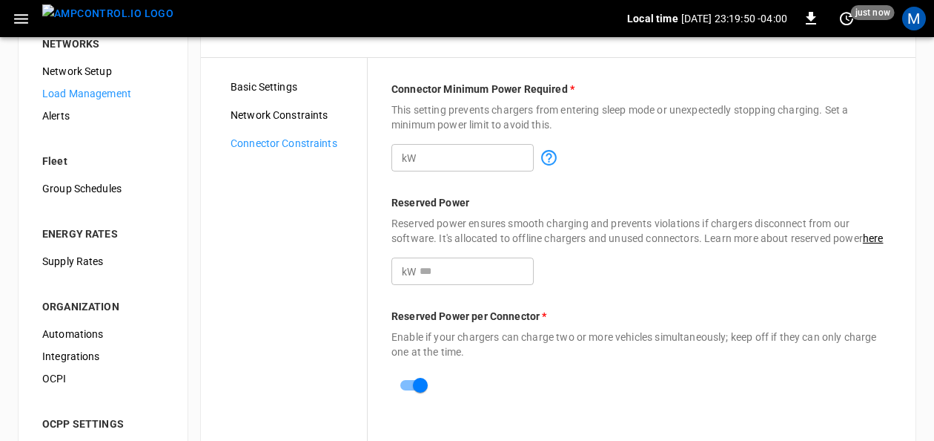
scroll to position [24, 0]
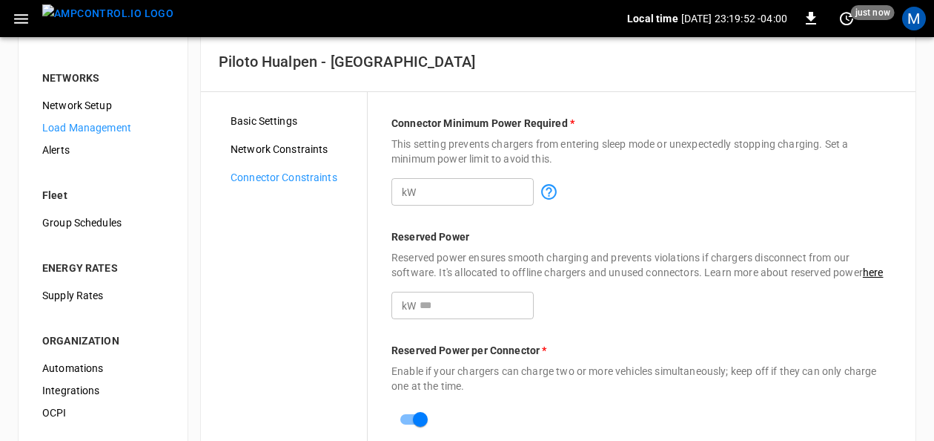
click at [296, 142] on span "Network Constraints" at bounding box center [293, 150] width 125 height 16
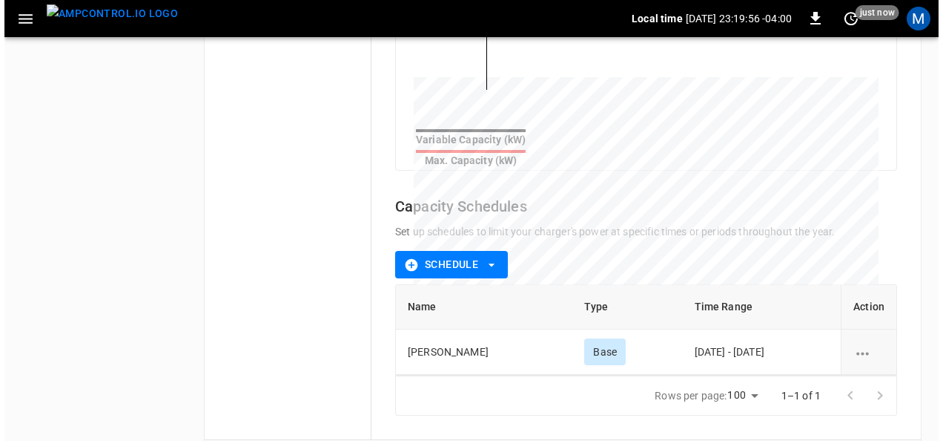
scroll to position [639, 0]
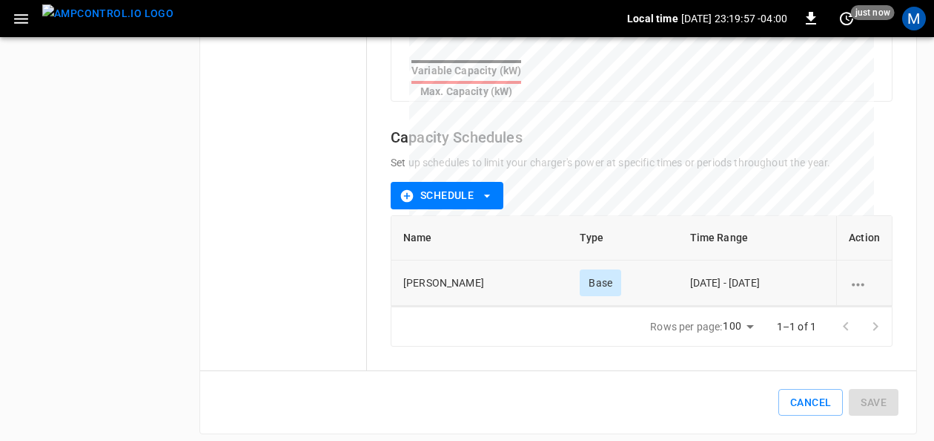
click at [862, 275] on icon "schedule options" at bounding box center [858, 284] width 19 height 19
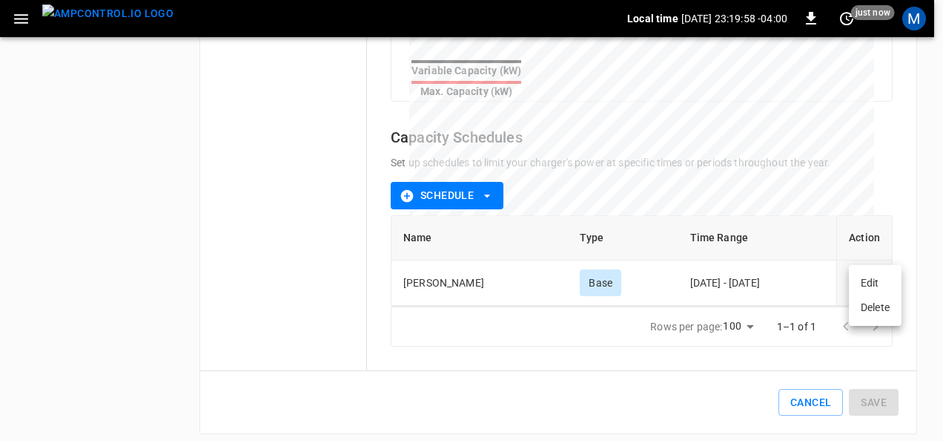
click at [867, 279] on li "Edit" at bounding box center [875, 283] width 53 height 24
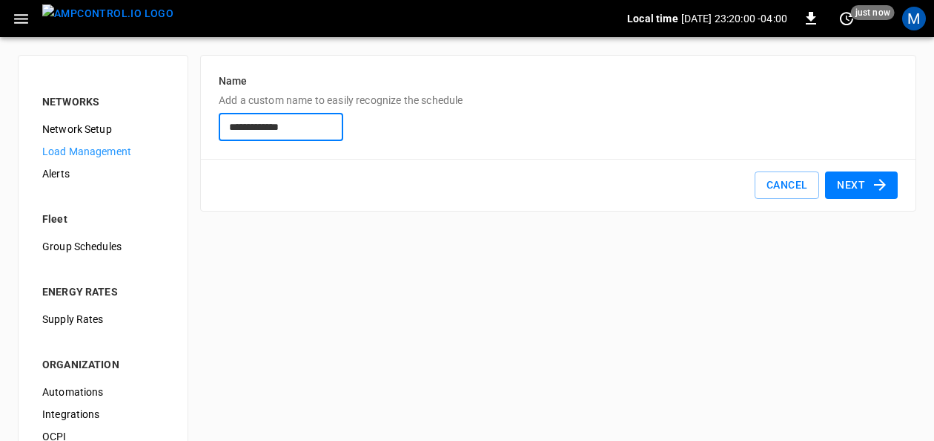
click at [845, 194] on button "Next" at bounding box center [861, 184] width 73 height 27
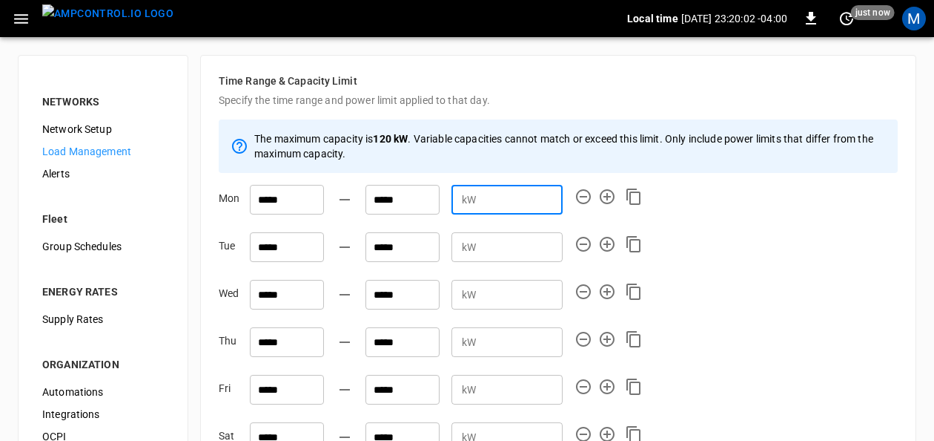
click at [523, 194] on input "**" at bounding box center [522, 198] width 81 height 27
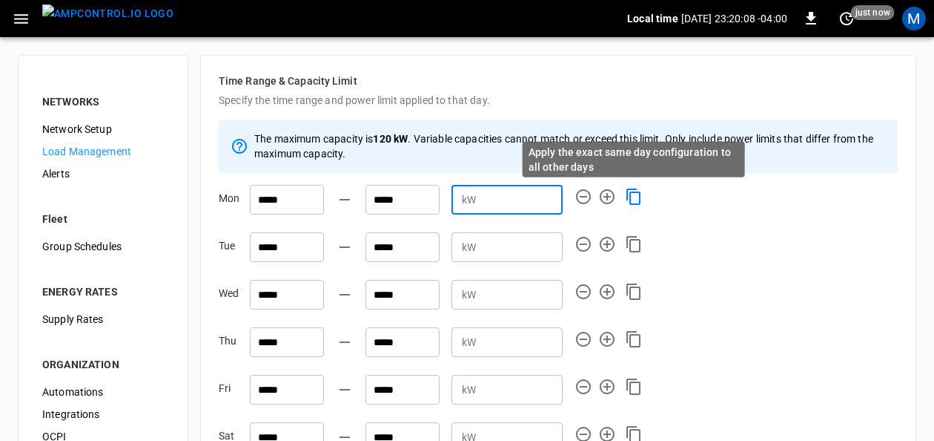
type input "**"
click at [635, 194] on icon "Apply the exact same day configuration to all other days" at bounding box center [634, 197] width 18 height 18
type input "**"
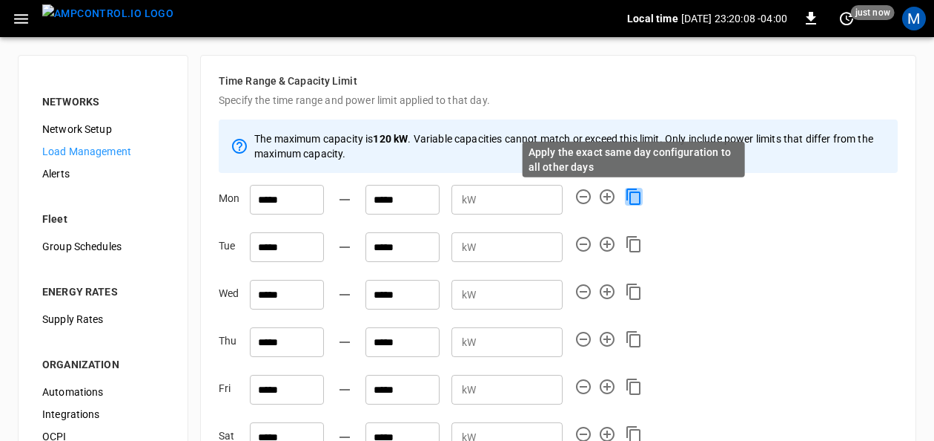
type input "**"
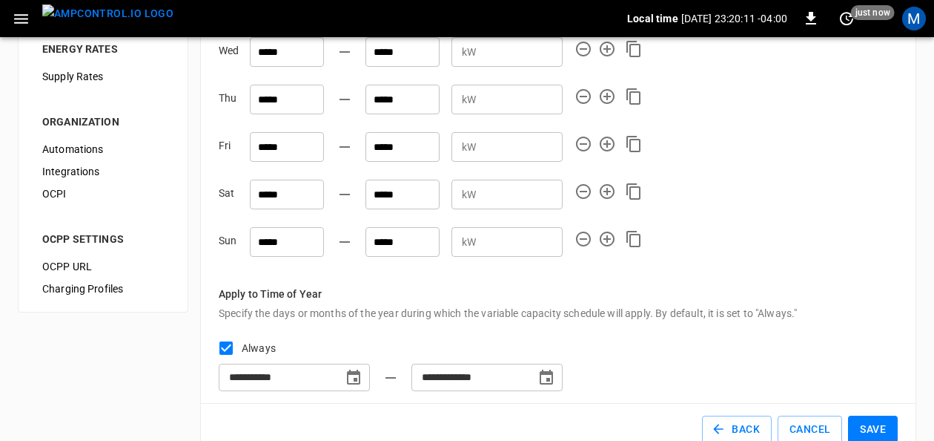
scroll to position [274, 0]
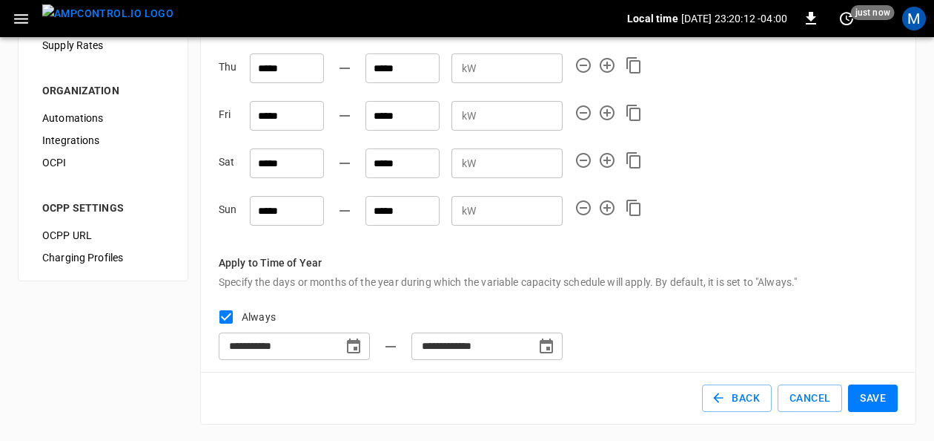
click at [889, 392] on button "Save" at bounding box center [873, 397] width 50 height 27
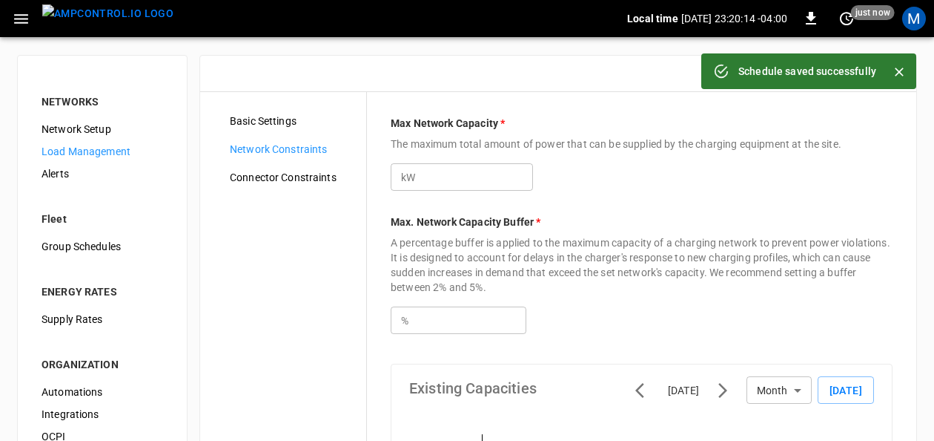
type input "***"
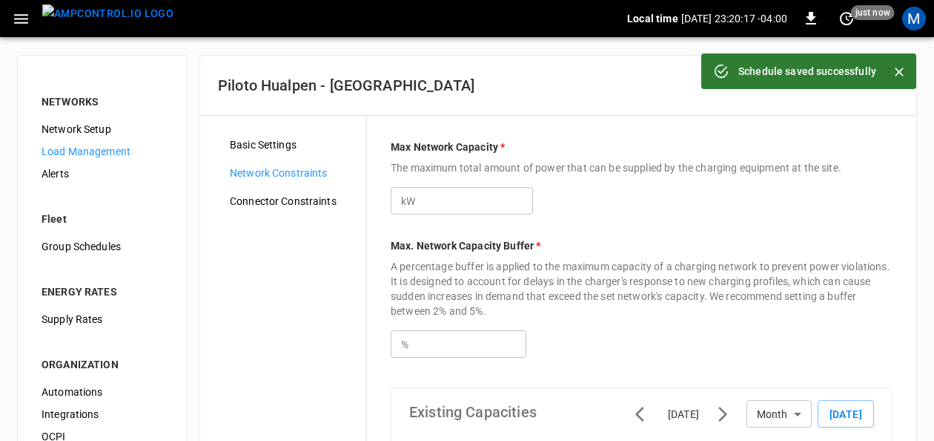
click at [101, 148] on span "Load Management" at bounding box center [103, 152] width 122 height 16
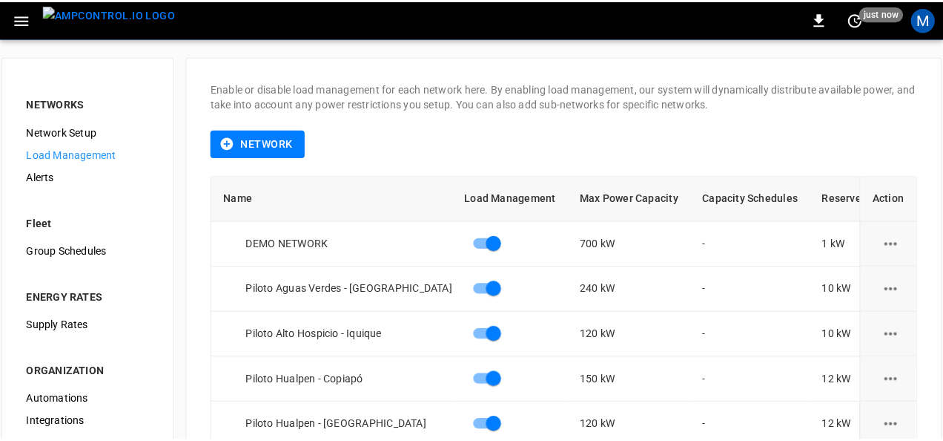
scroll to position [86, 0]
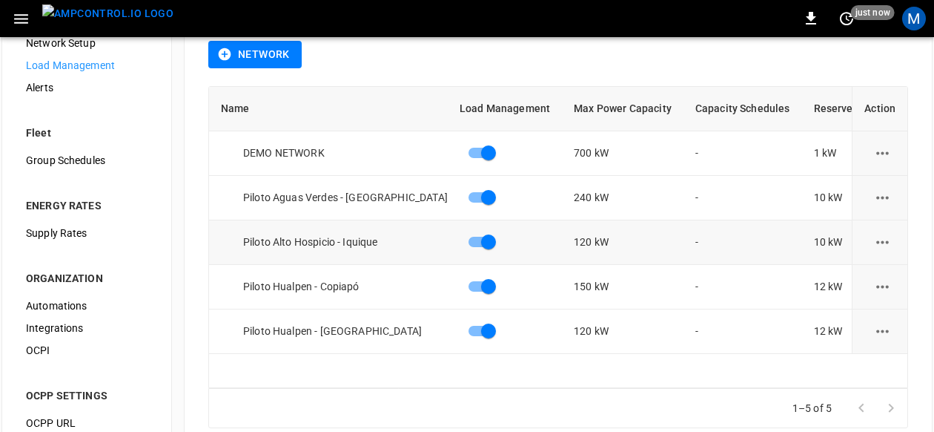
click at [888, 246] on icon "load management options" at bounding box center [883, 242] width 19 height 19
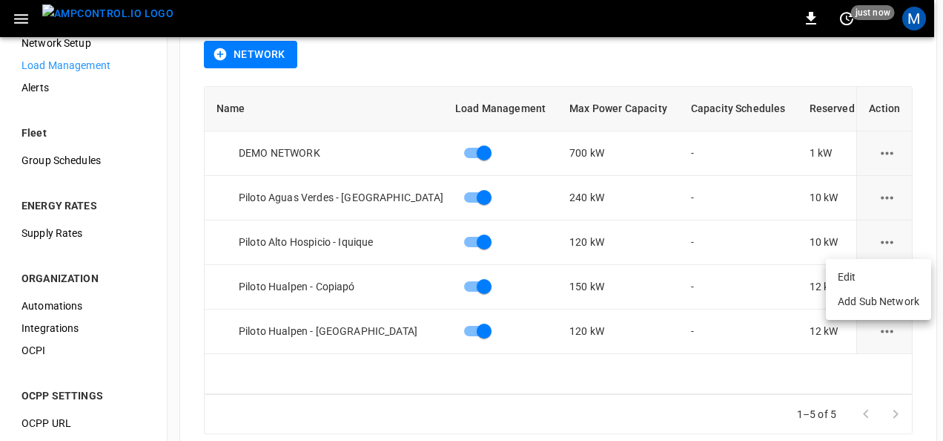
click at [863, 269] on li "Edit" at bounding box center [878, 277] width 105 height 24
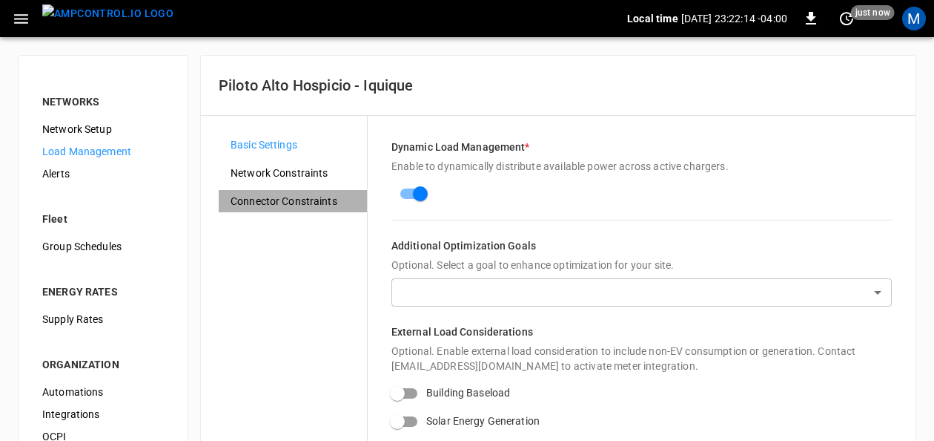
click at [320, 199] on span "Connector Constraints" at bounding box center [293, 202] width 125 height 16
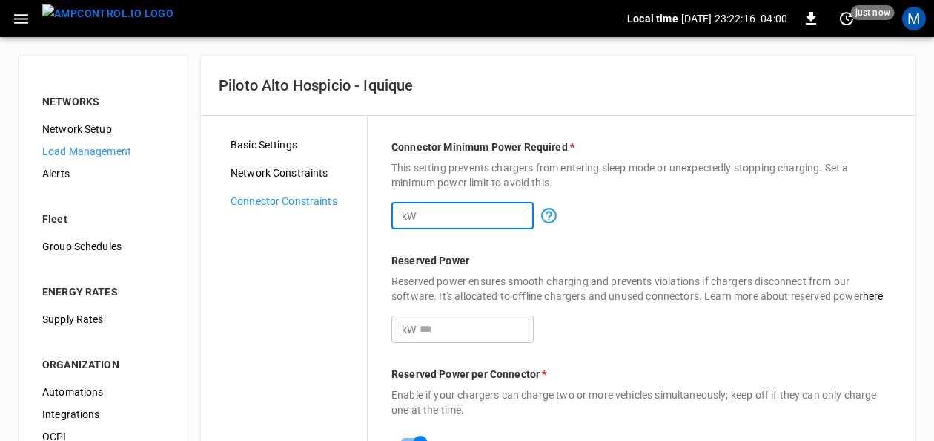
click at [526, 208] on input "*" at bounding box center [477, 215] width 114 height 27
type input "**"
click at [526, 208] on input "**" at bounding box center [477, 215] width 114 height 27
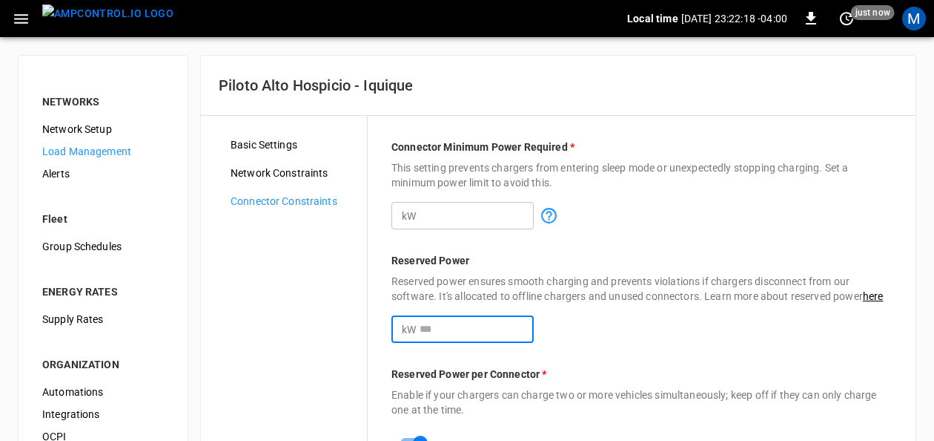
click at [527, 323] on input "**" at bounding box center [477, 328] width 114 height 27
type input "**"
click at [527, 323] on input "**" at bounding box center [477, 328] width 114 height 27
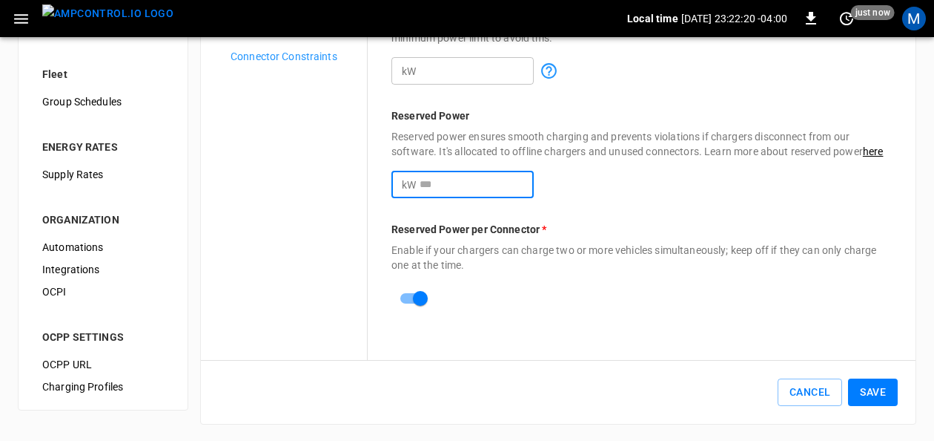
click at [885, 389] on button "Save" at bounding box center [873, 391] width 50 height 27
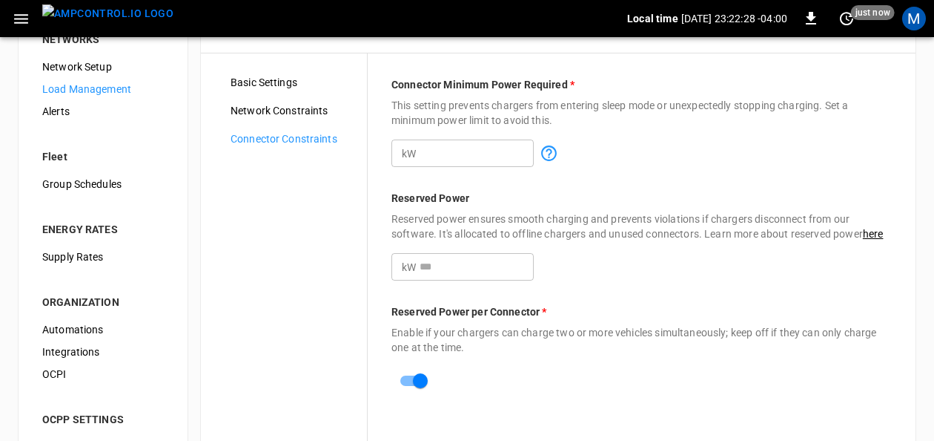
scroll to position [0, 0]
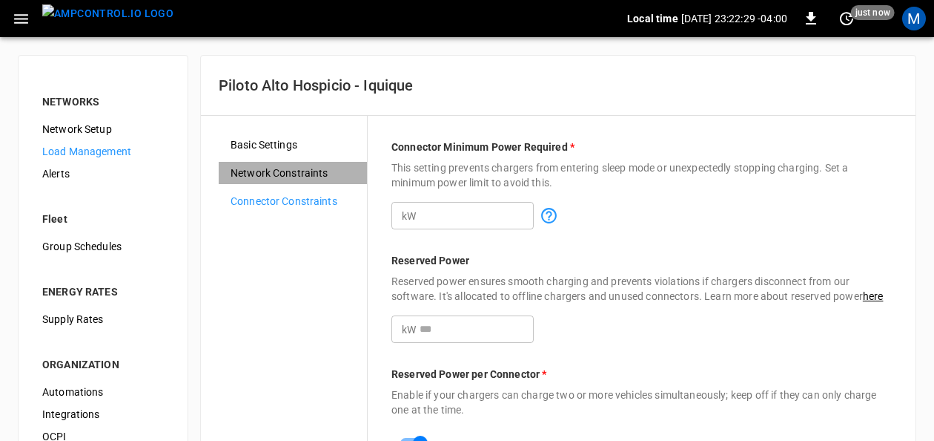
click at [300, 165] on span "Network Constraints" at bounding box center [293, 173] width 125 height 16
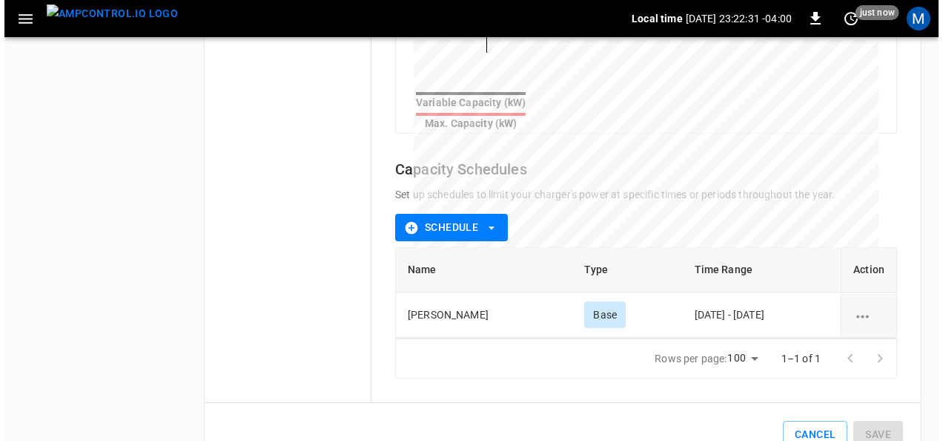
scroll to position [613, 0]
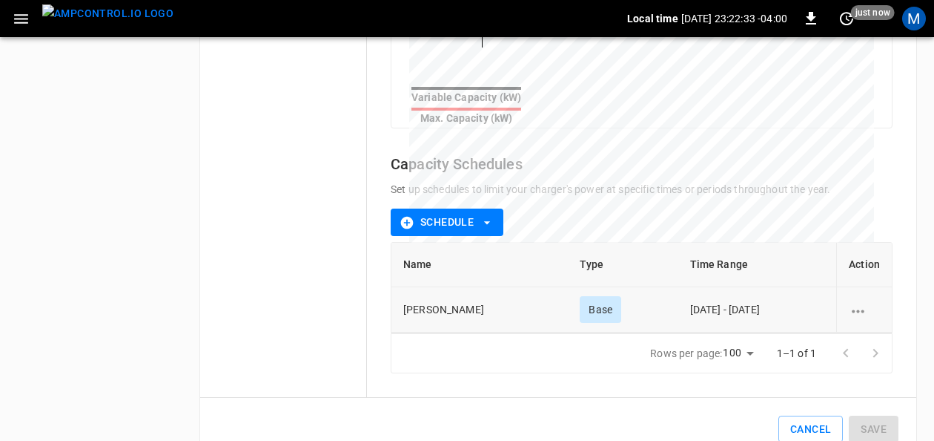
click at [857, 302] on icon "schedule options" at bounding box center [858, 311] width 19 height 19
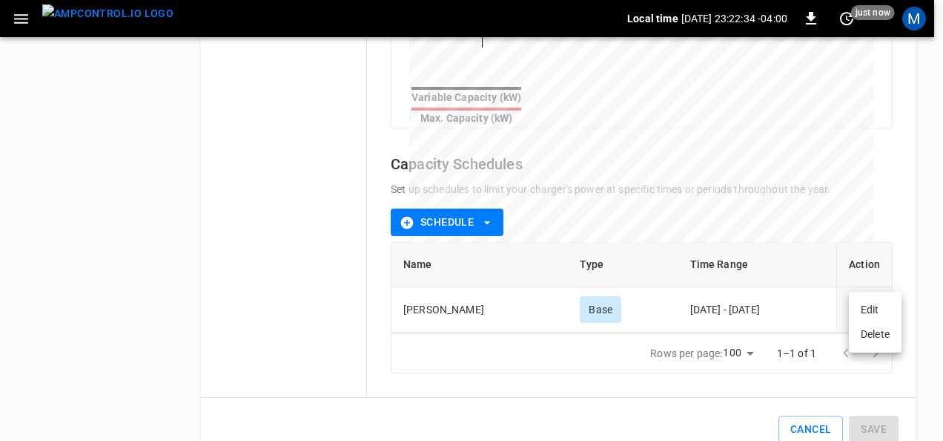
click at [869, 313] on li "Edit" at bounding box center [875, 309] width 53 height 24
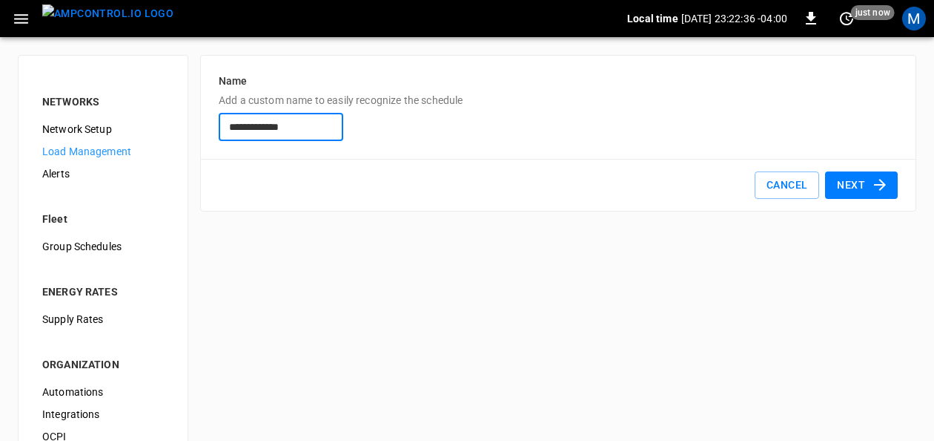
click at [874, 185] on icon "button" at bounding box center [880, 185] width 18 height 18
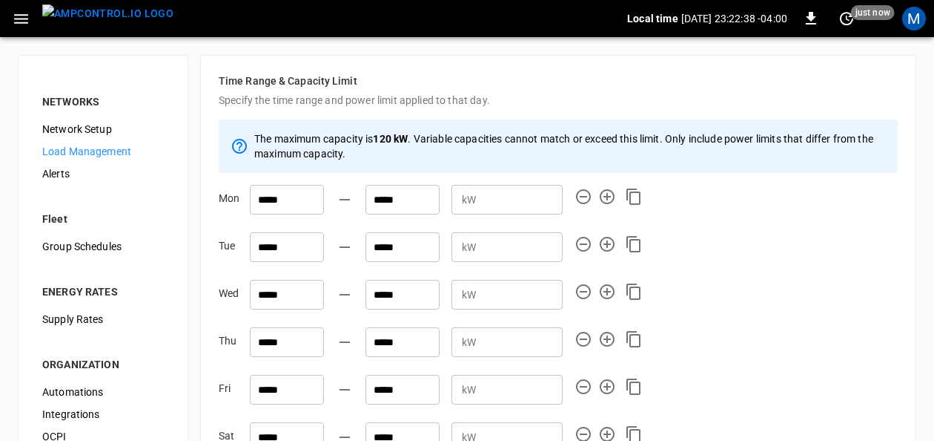
click at [519, 199] on input "**" at bounding box center [522, 198] width 81 height 27
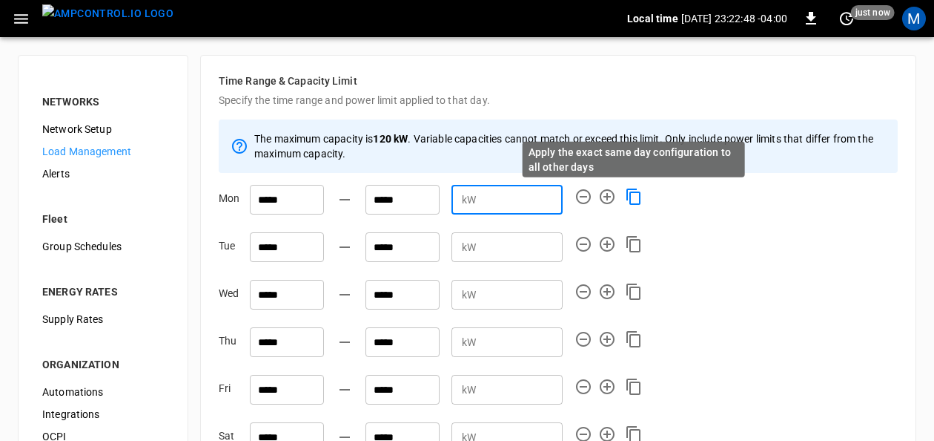
type input "**"
click at [636, 197] on icon "Apply the exact same day configuration to all other days" at bounding box center [634, 197] width 18 height 18
type input "**"
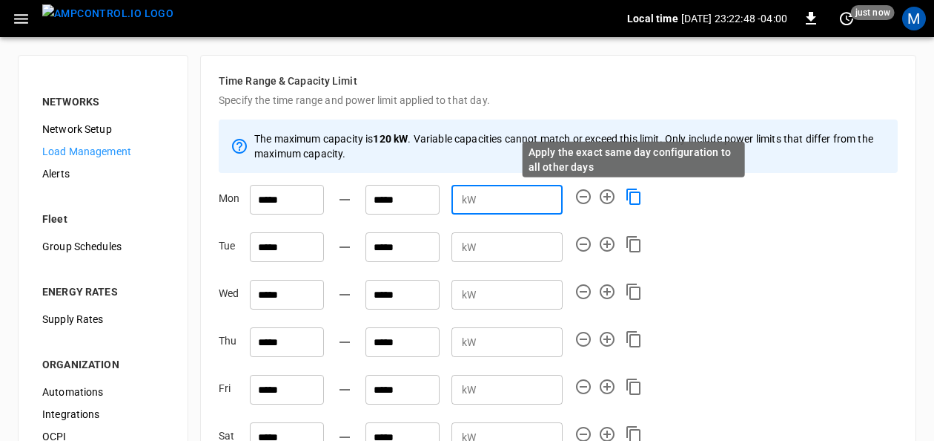
type input "**"
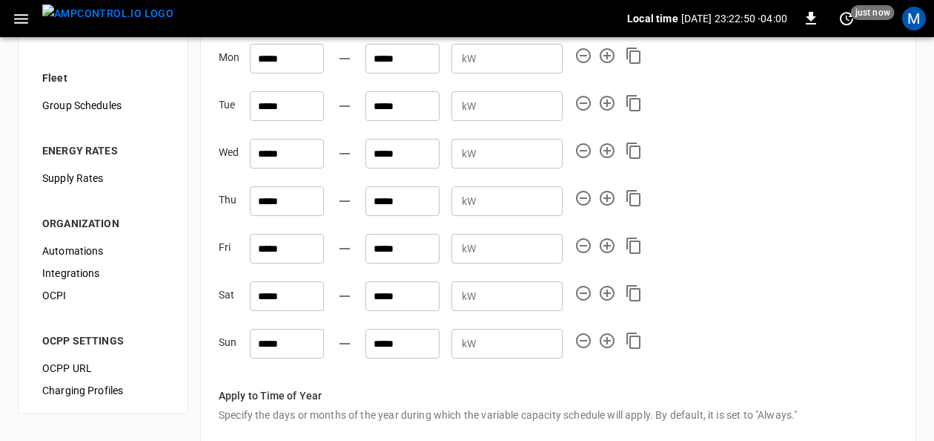
scroll to position [274, 0]
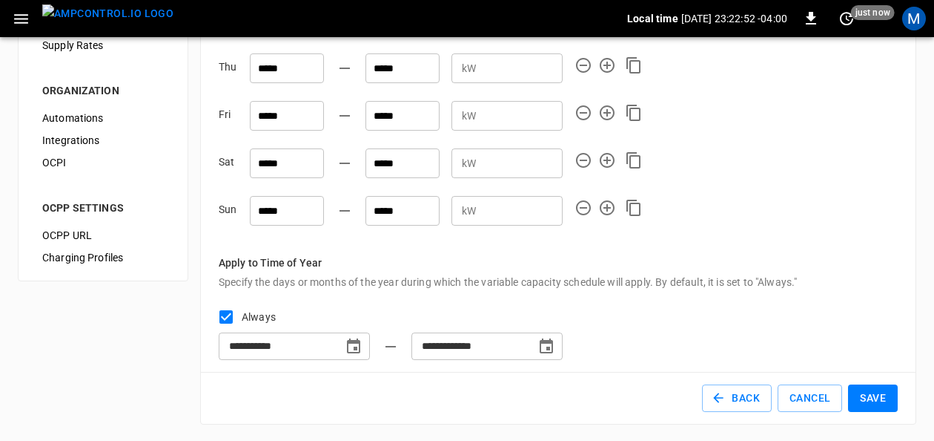
click at [874, 395] on button "Save" at bounding box center [873, 397] width 50 height 27
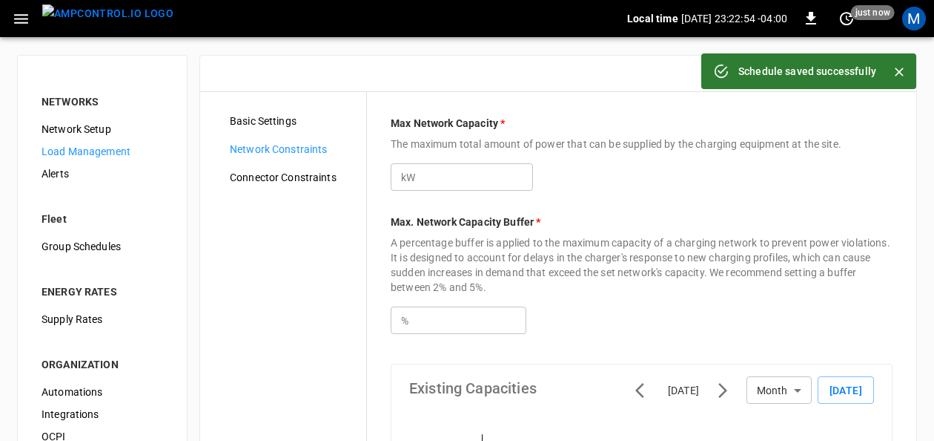
type input "***"
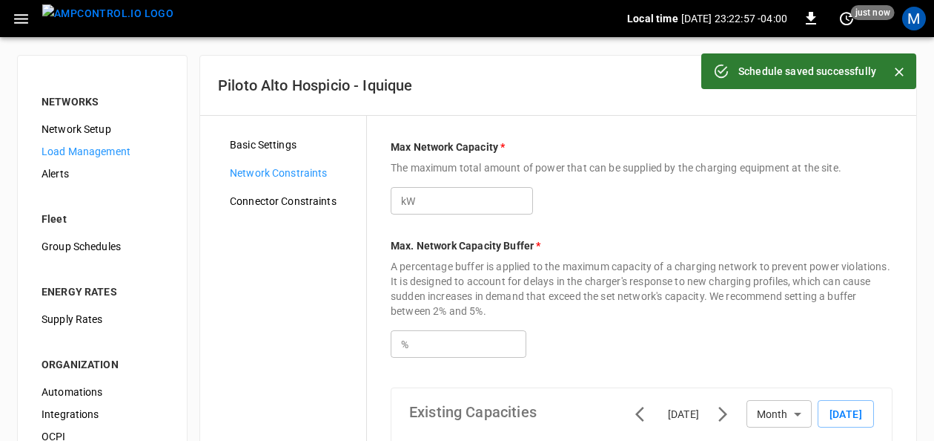
click at [102, 151] on span "Load Management" at bounding box center [103, 152] width 122 height 16
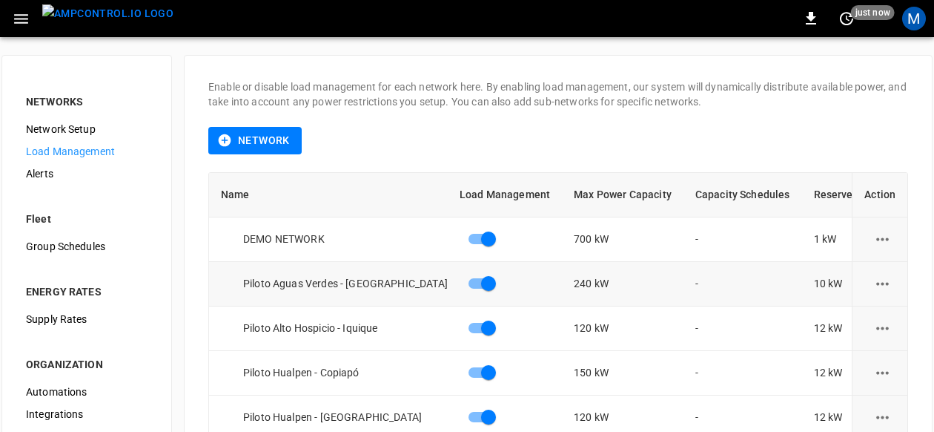
click at [889, 281] on icon "load management options" at bounding box center [883, 283] width 19 height 19
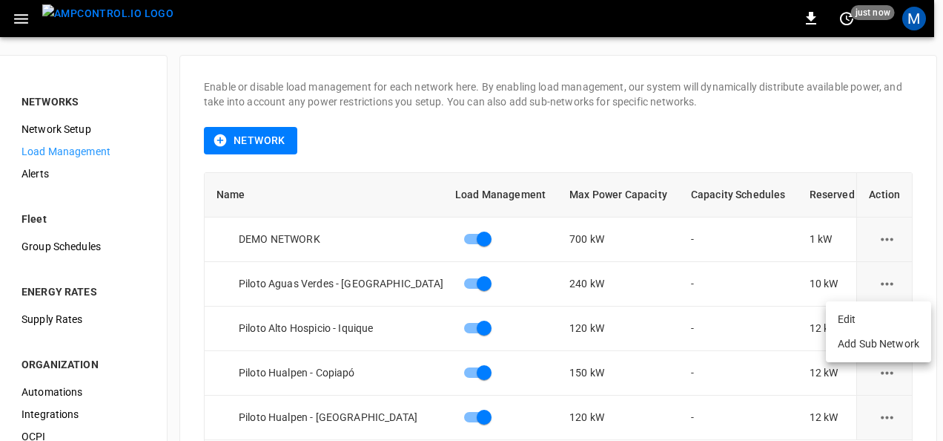
click at [865, 319] on li "Edit" at bounding box center [878, 319] width 105 height 24
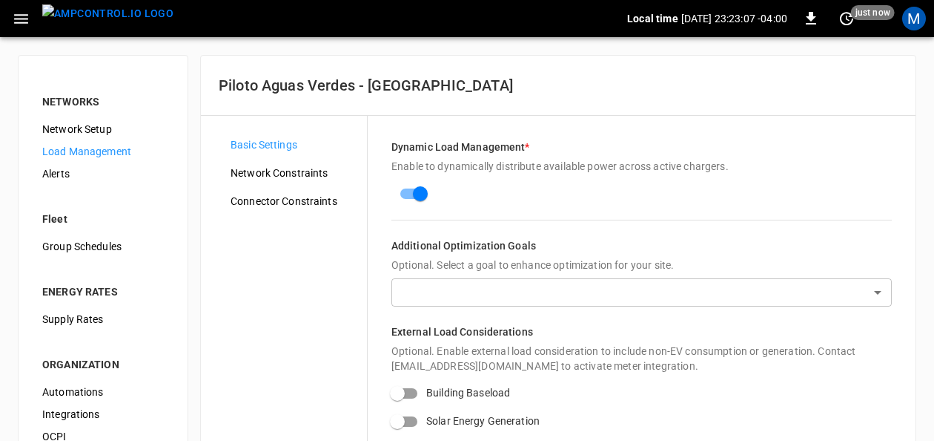
click at [268, 197] on span "Connector Constraints" at bounding box center [293, 202] width 125 height 16
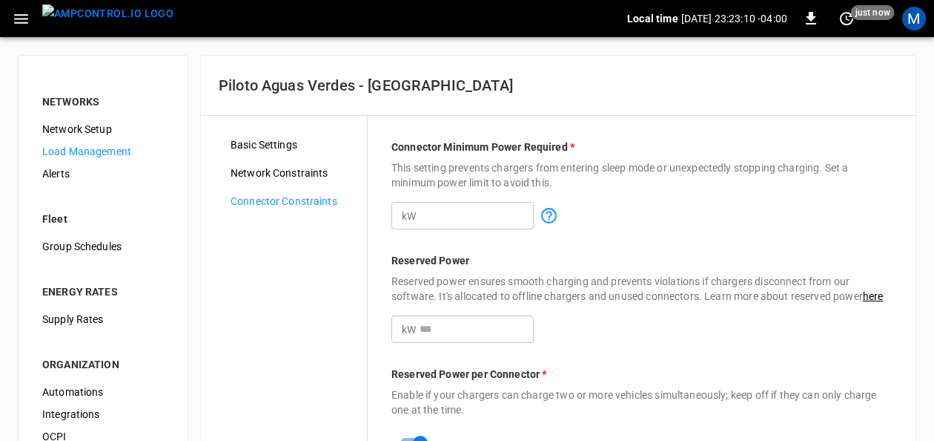
click at [524, 211] on input "*" at bounding box center [477, 215] width 114 height 27
type input "**"
click at [524, 211] on input "**" at bounding box center [477, 215] width 114 height 27
click at [524, 323] on input "**" at bounding box center [477, 328] width 114 height 27
type input "**"
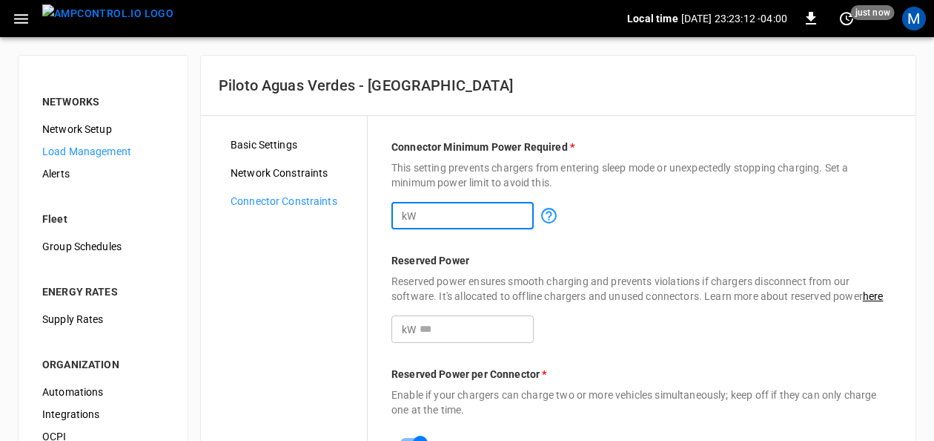
click at [524, 323] on input "**" at bounding box center [477, 328] width 114 height 27
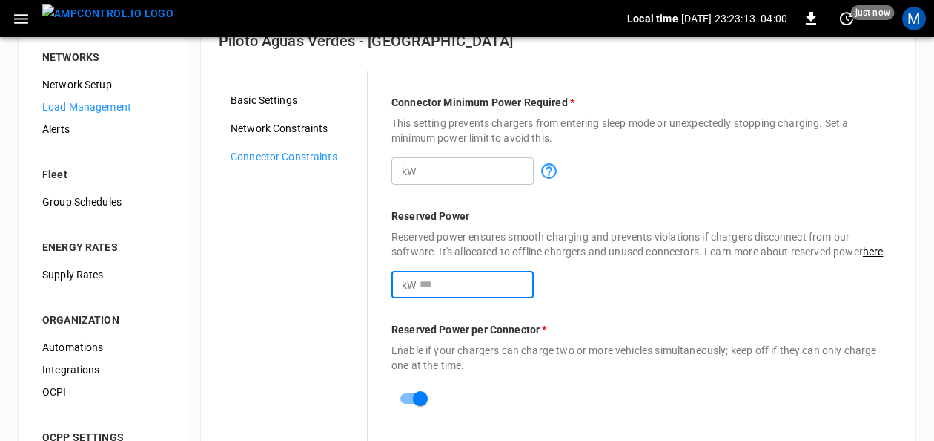
scroll to position [145, 0]
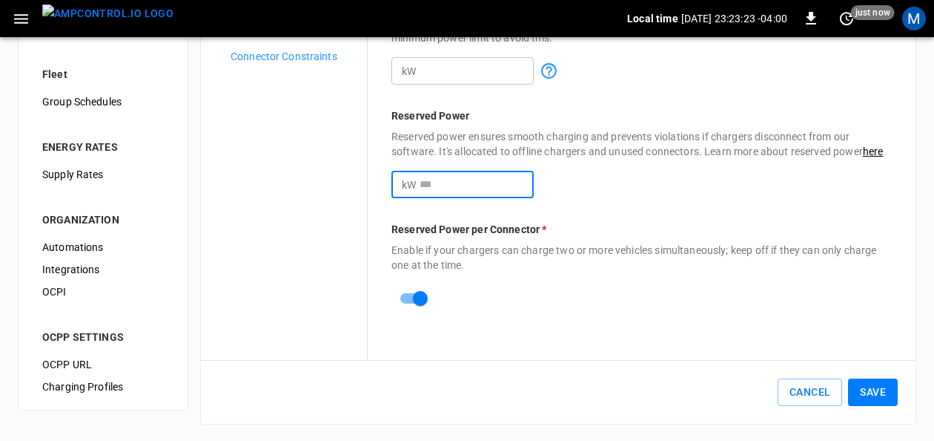
click at [864, 383] on button "Save" at bounding box center [873, 391] width 50 height 27
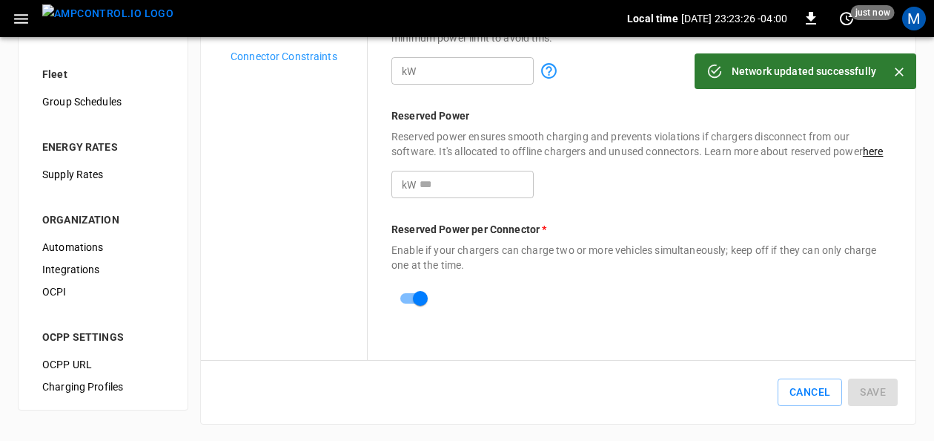
scroll to position [0, 0]
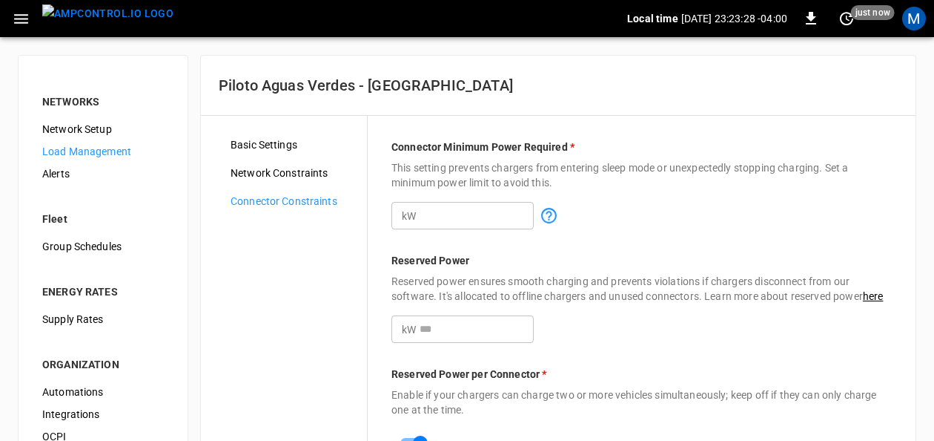
click at [306, 165] on span "Network Constraints" at bounding box center [293, 173] width 125 height 16
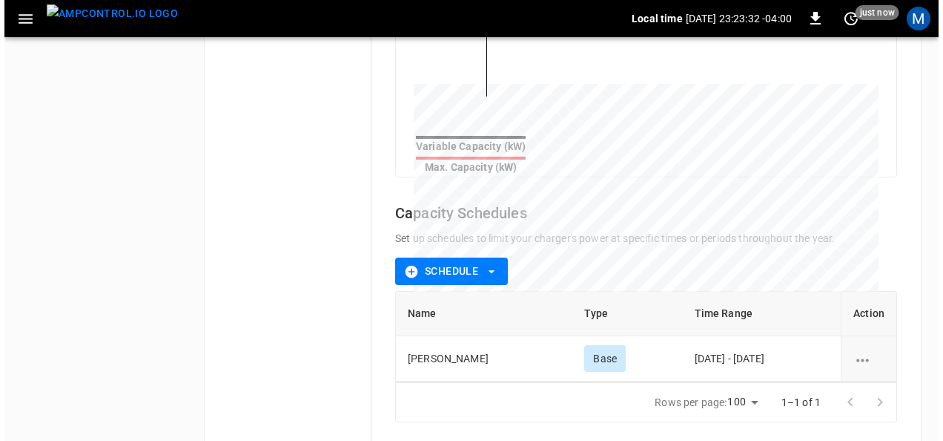
scroll to position [639, 0]
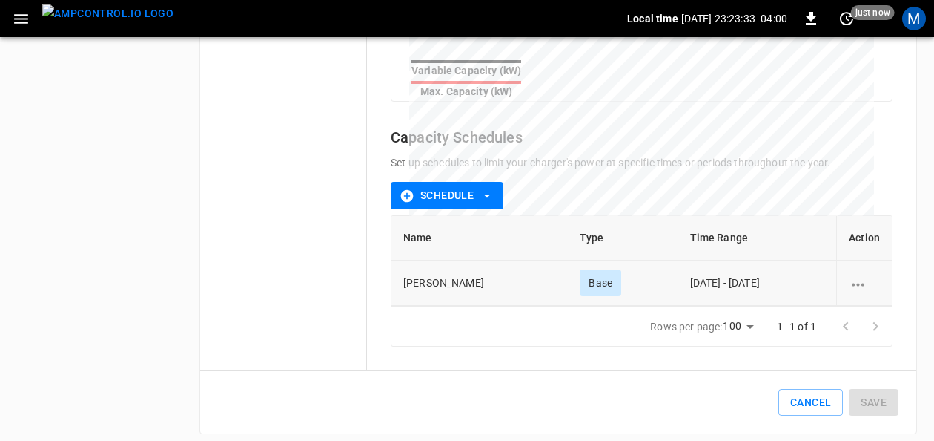
click at [858, 283] on icon "schedule options" at bounding box center [858, 284] width 13 height 3
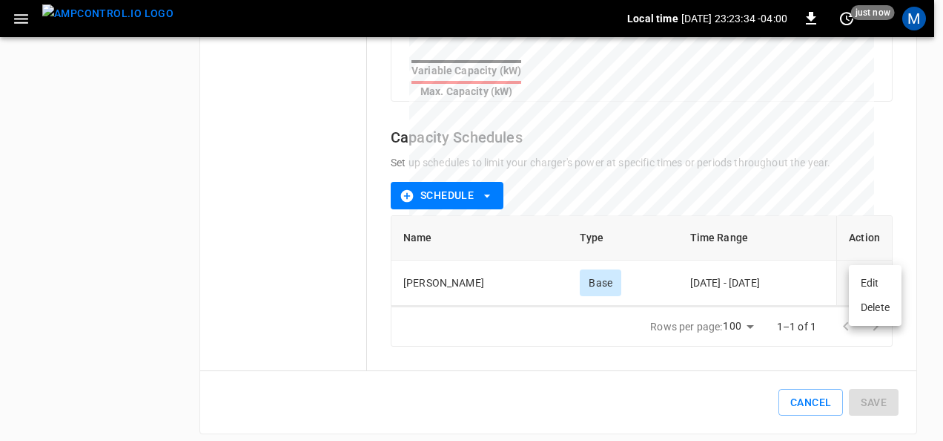
click at [871, 282] on li "Edit" at bounding box center [875, 283] width 53 height 24
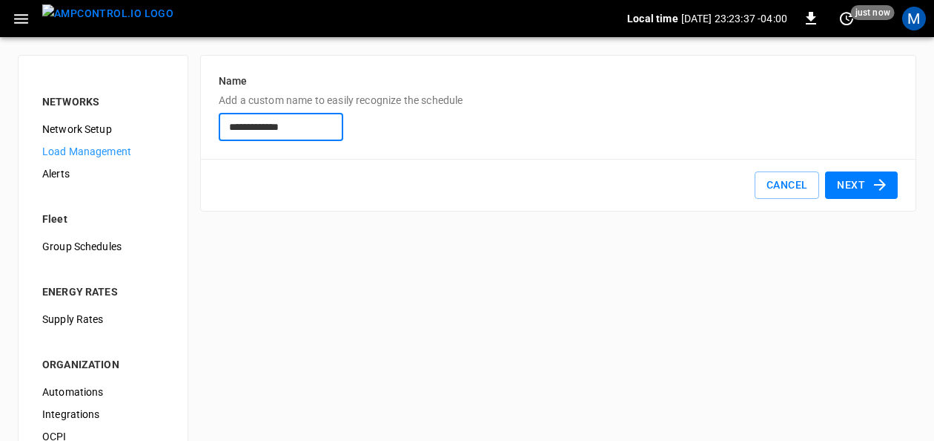
click at [856, 184] on button "Next" at bounding box center [861, 184] width 73 height 27
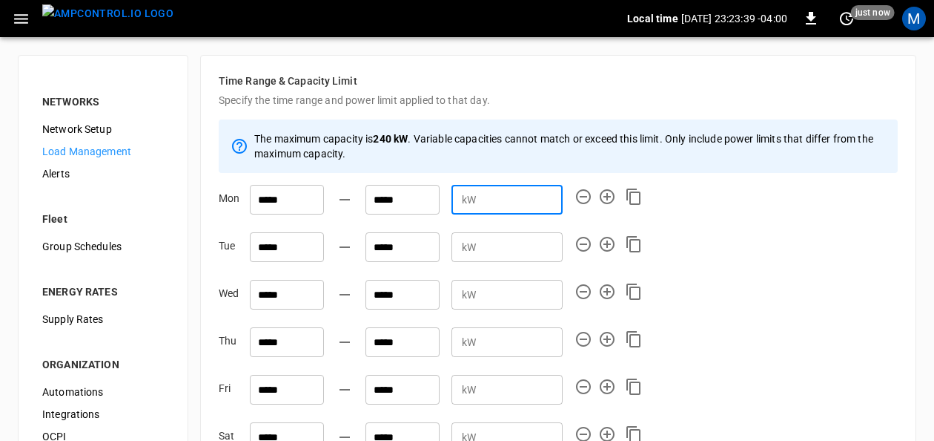
click at [514, 200] on input "**" at bounding box center [522, 198] width 81 height 27
type input "**"
click at [644, 196] on div "Mon ***** ***** kW ** ​" at bounding box center [558, 203] width 679 height 36
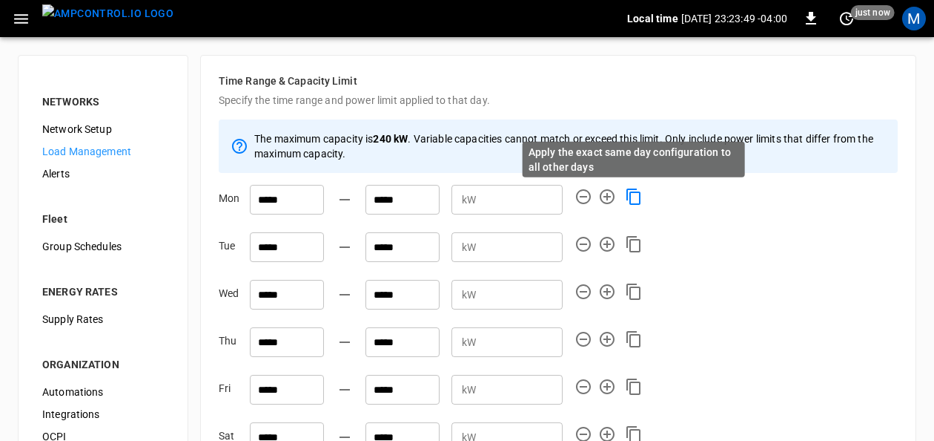
click at [636, 196] on icon "Apply the exact same day configuration to all other days" at bounding box center [634, 197] width 18 height 18
type input "**"
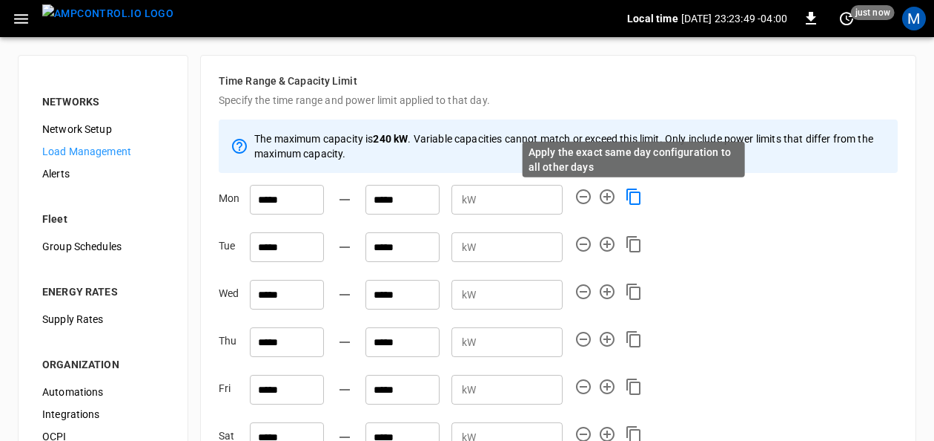
type input "**"
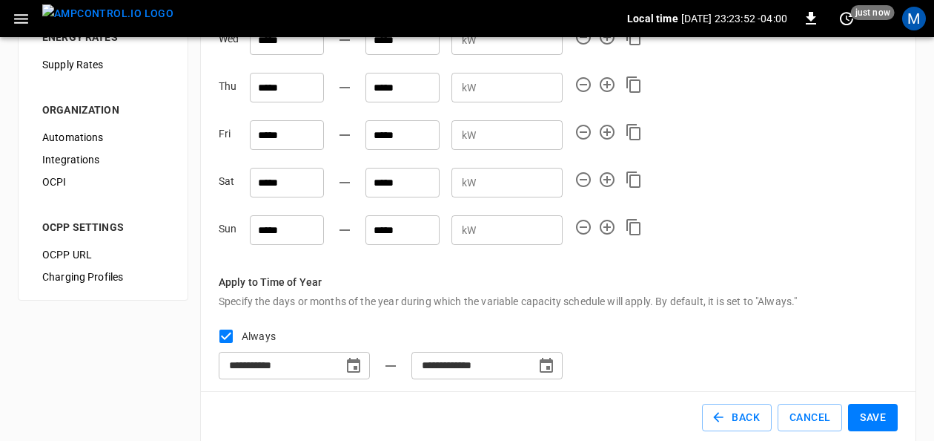
scroll to position [274, 0]
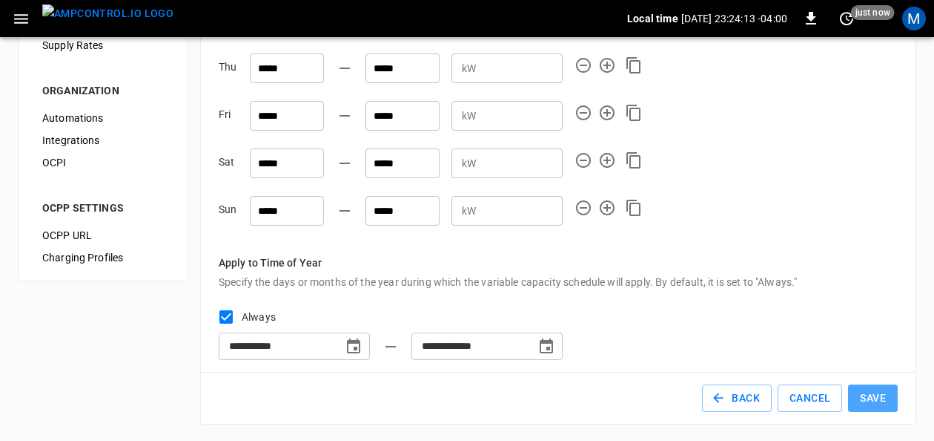
click at [883, 402] on button "Save" at bounding box center [873, 397] width 50 height 27
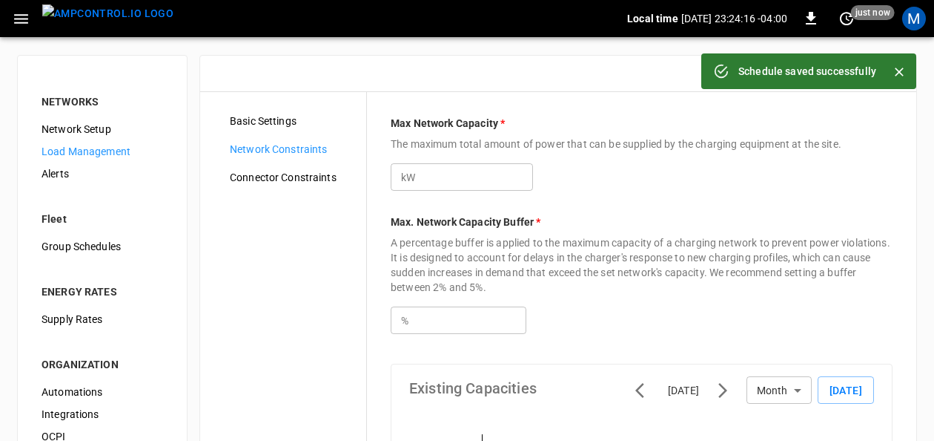
type input "***"
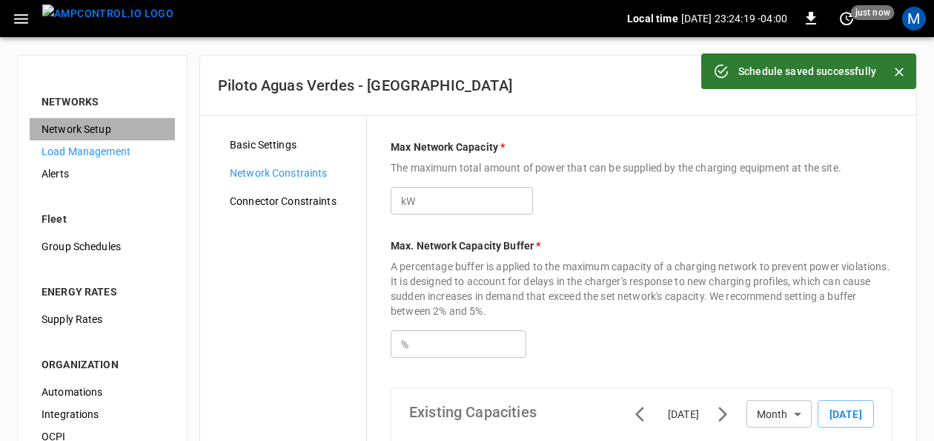
click at [92, 126] on span "Network Setup" at bounding box center [103, 130] width 122 height 16
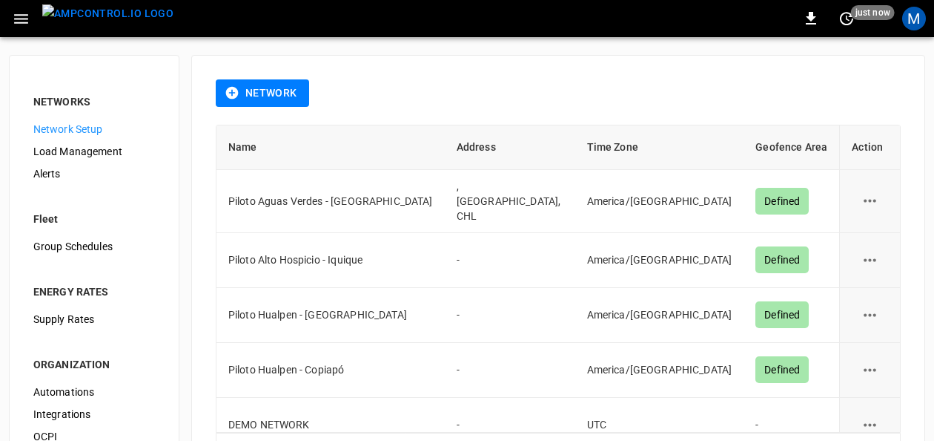
click at [20, 27] on icon "button" at bounding box center [21, 19] width 19 height 19
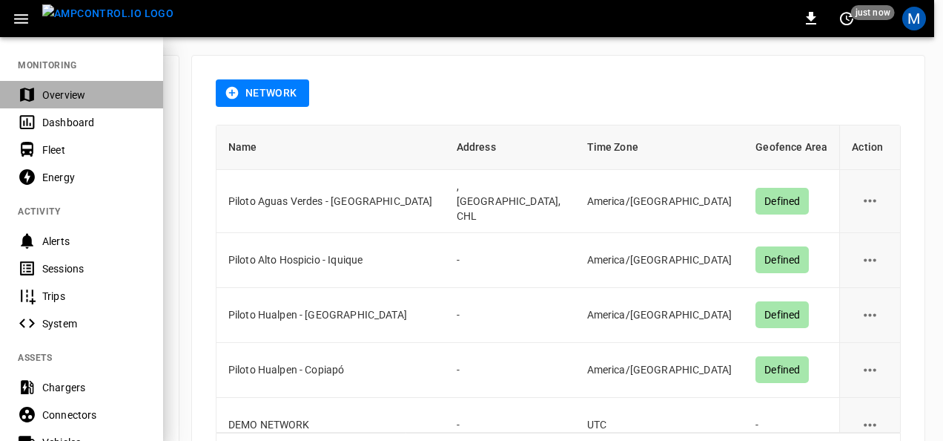
click at [73, 95] on div "Overview" at bounding box center [93, 95] width 103 height 15
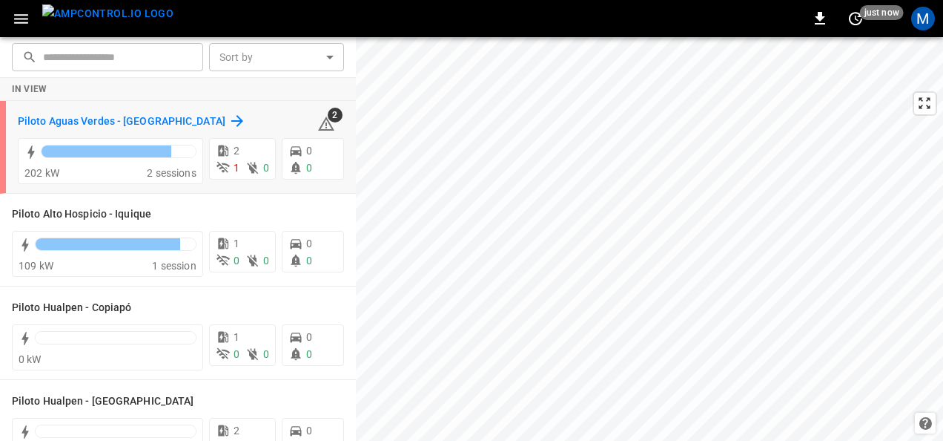
click at [128, 125] on h6 "Piloto Aguas Verdes - [GEOGRAPHIC_DATA]" at bounding box center [122, 121] width 208 height 16
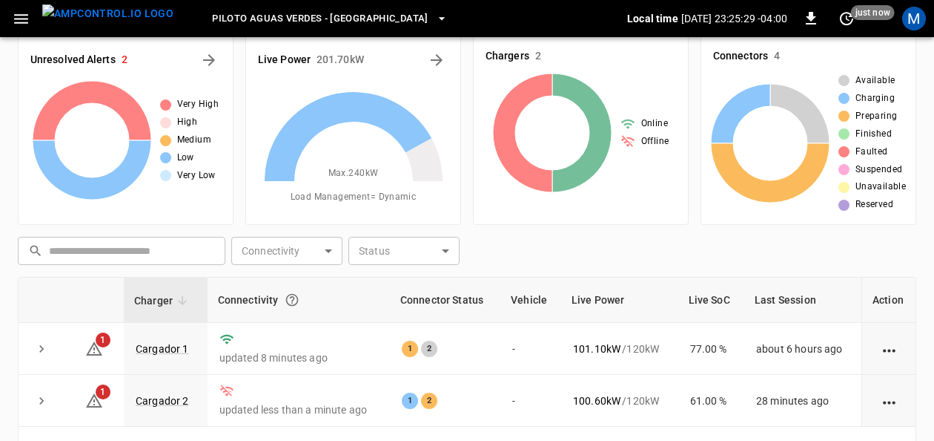
scroll to position [142, 0]
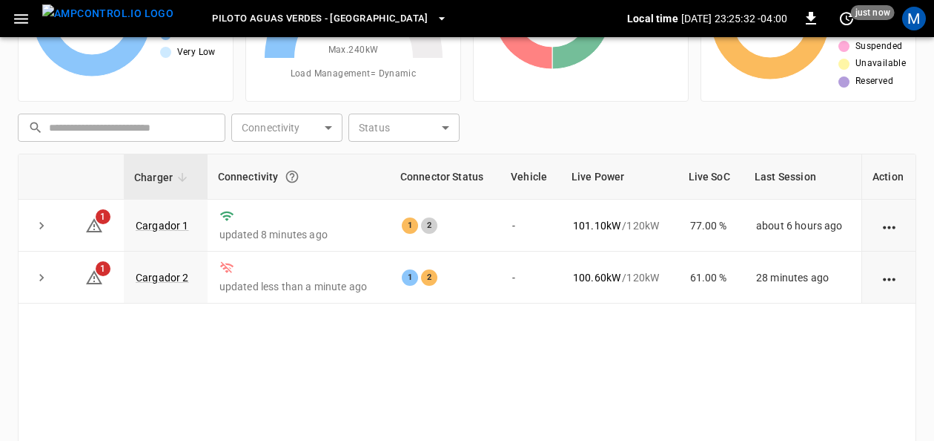
drag, startPoint x: 165, startPoint y: 224, endPoint x: 320, endPoint y: 14, distance: 261.3
click at [165, 224] on link "Cargador 1" at bounding box center [162, 226] width 53 height 12
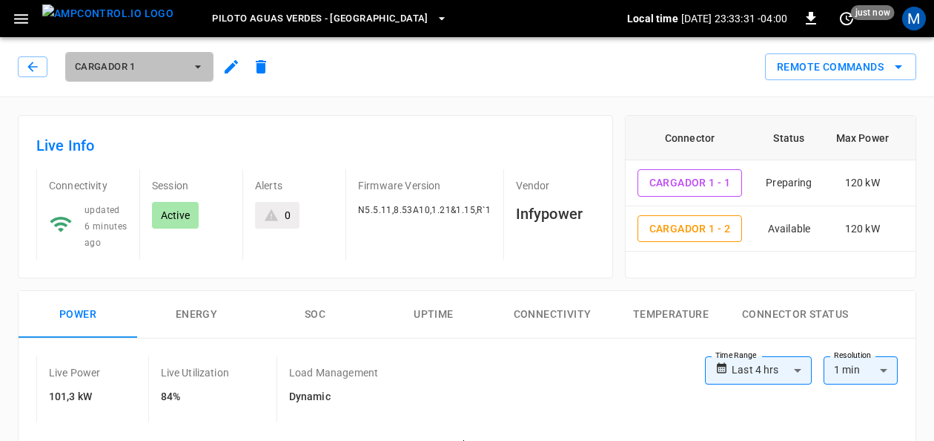
click at [191, 70] on icon "button" at bounding box center [198, 66] width 15 height 15
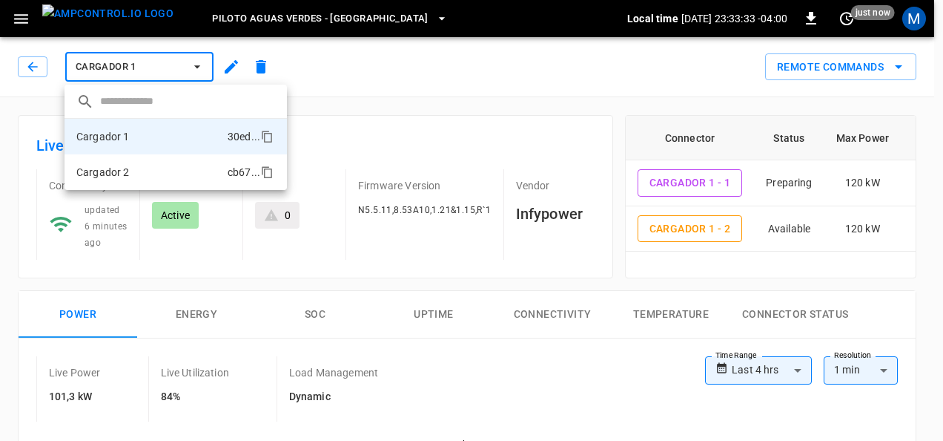
click at [175, 166] on li "Cargador 2 cb67 ..." at bounding box center [176, 172] width 222 height 36
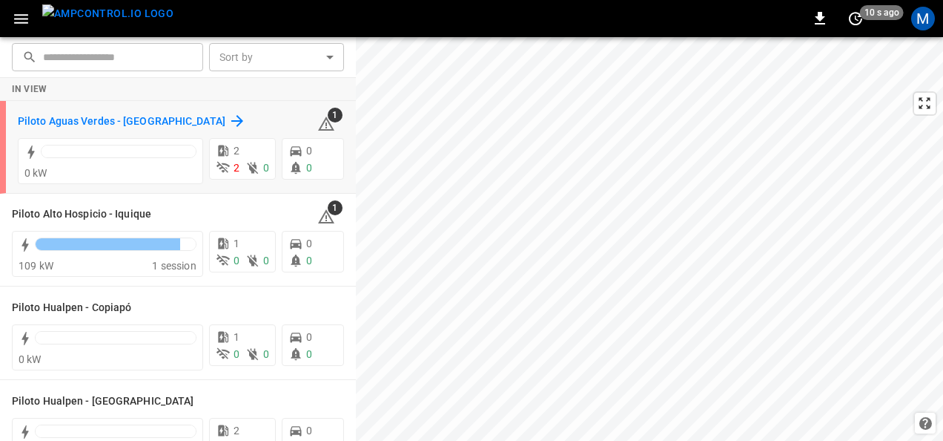
click at [101, 125] on h6 "Piloto Aguas Verdes - [GEOGRAPHIC_DATA]" at bounding box center [122, 121] width 208 height 16
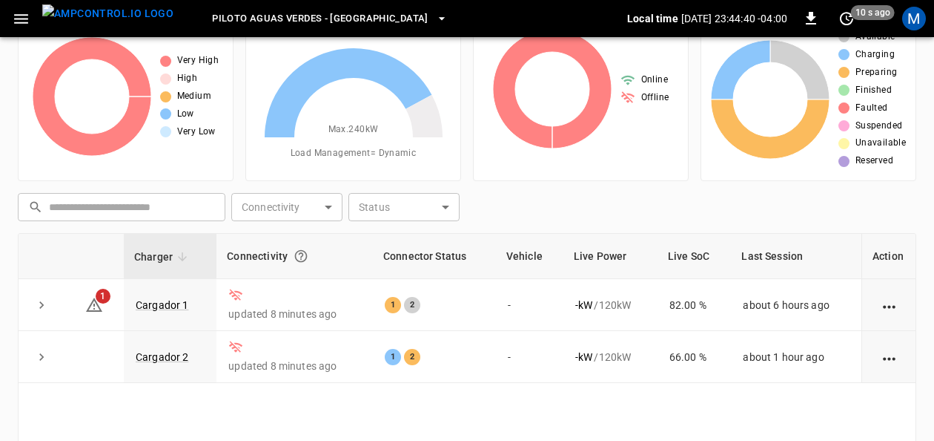
scroll to position [139, 0]
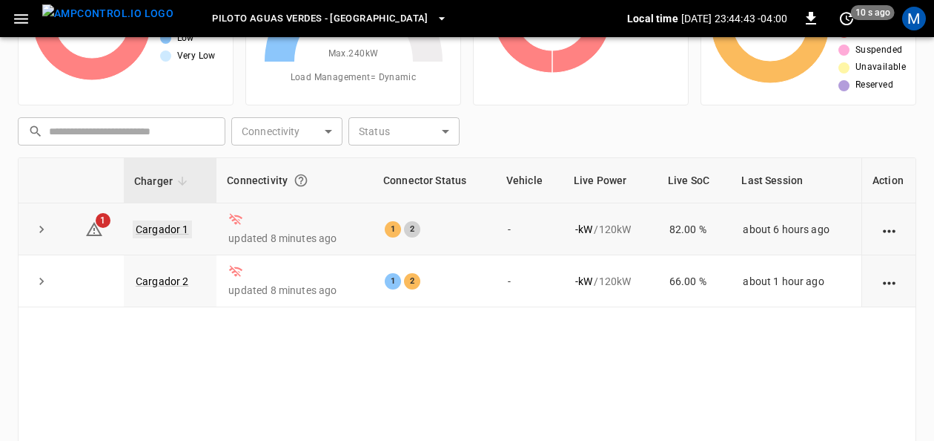
click at [175, 230] on link "Cargador 1" at bounding box center [162, 229] width 59 height 18
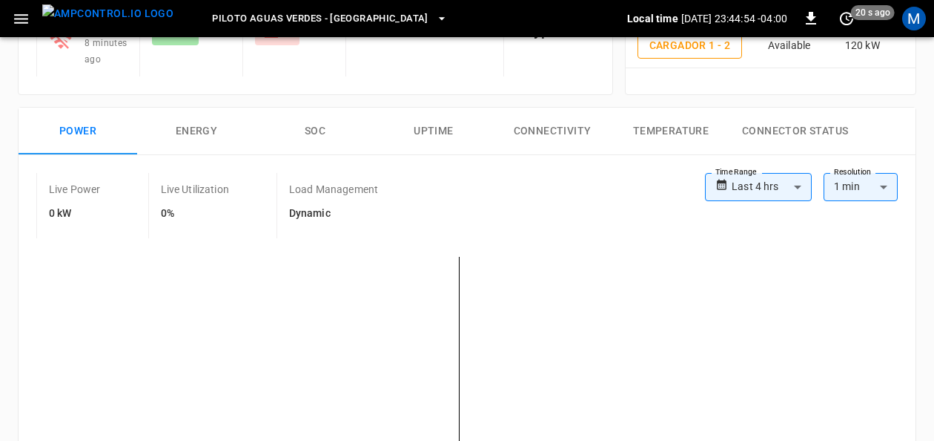
scroll to position [181, 0]
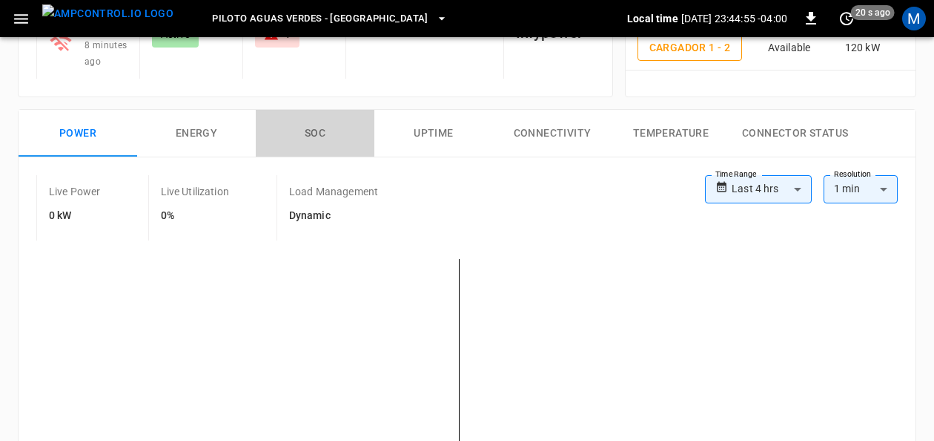
click at [323, 128] on button "SOC" at bounding box center [315, 133] width 119 height 47
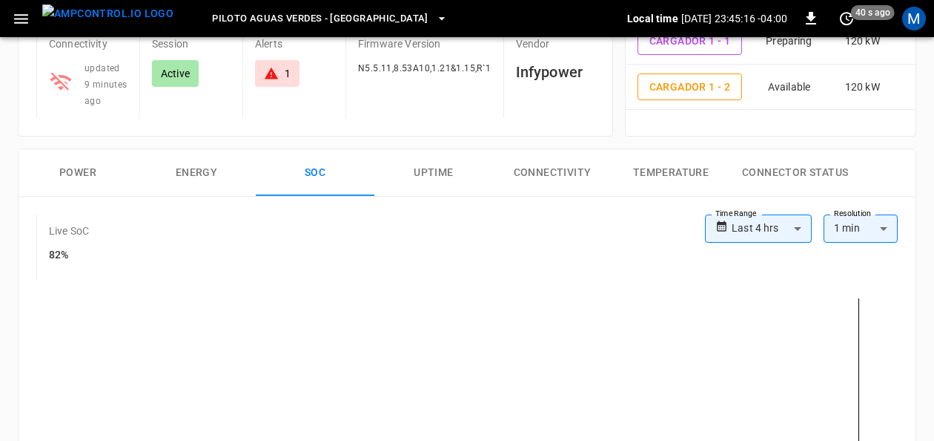
scroll to position [88, 0]
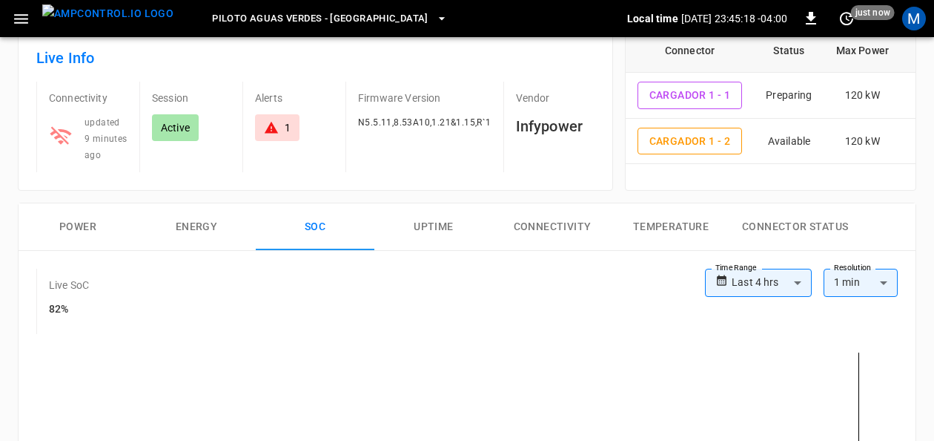
click at [69, 218] on button "Power" at bounding box center [78, 226] width 119 height 47
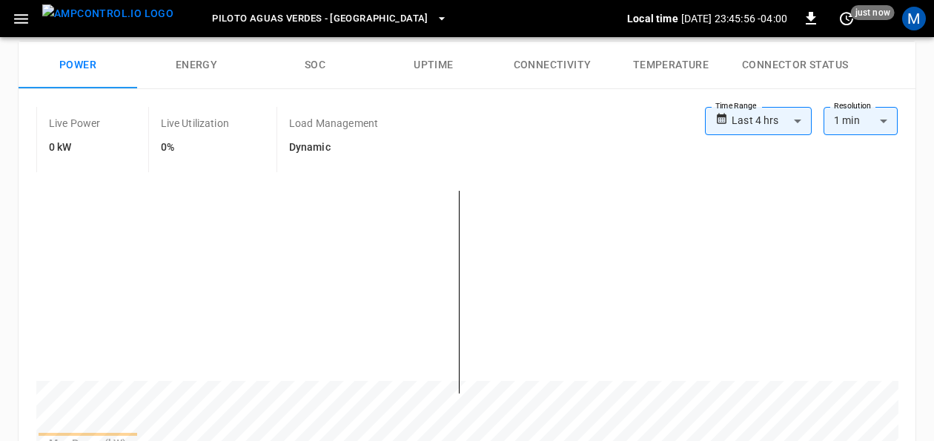
scroll to position [254, 0]
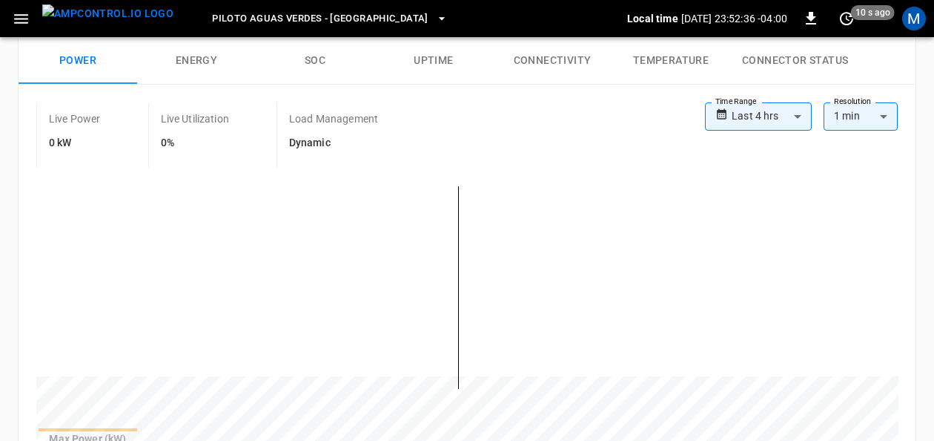
click at [324, 66] on button "SOC" at bounding box center [315, 60] width 119 height 47
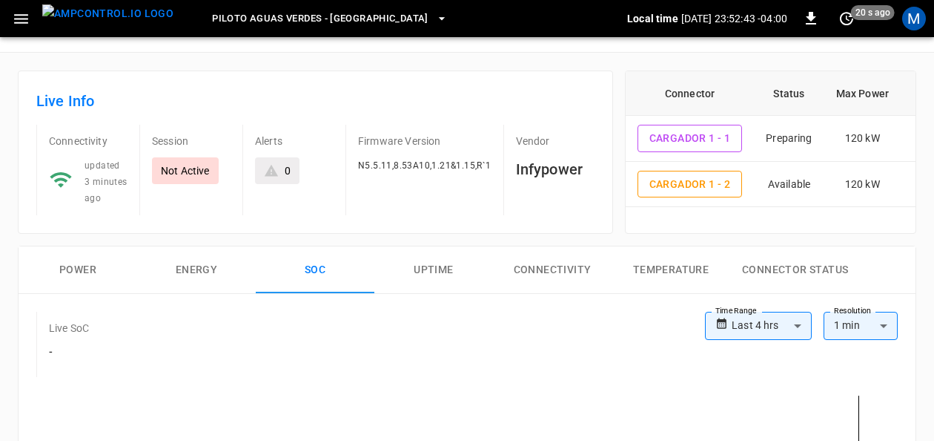
scroll to position [0, 0]
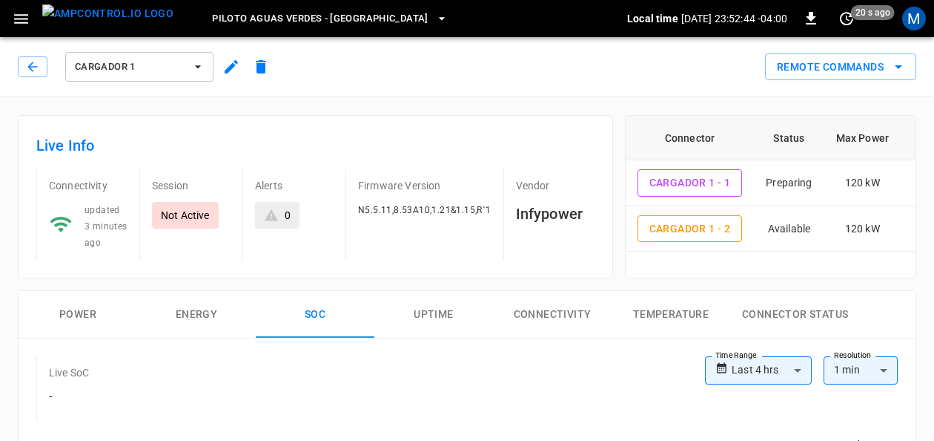
click at [197, 67] on icon "button" at bounding box center [198, 66] width 6 height 3
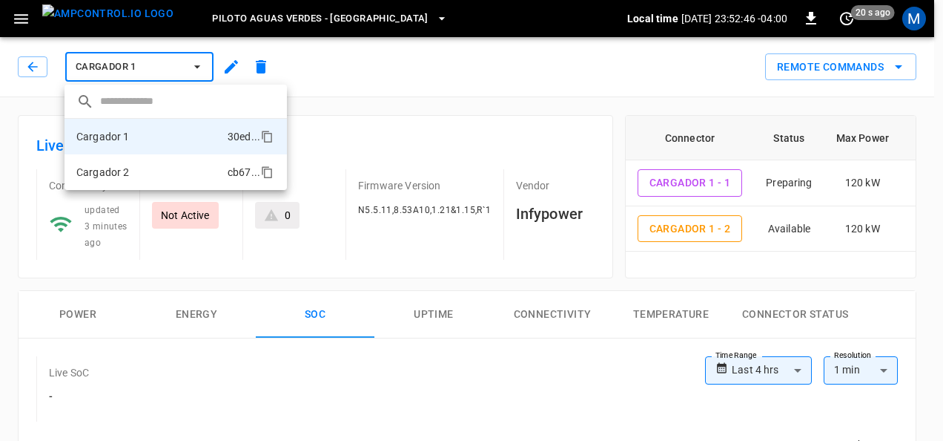
click at [166, 169] on li "Cargador 2 cb67 ..." at bounding box center [176, 172] width 222 height 36
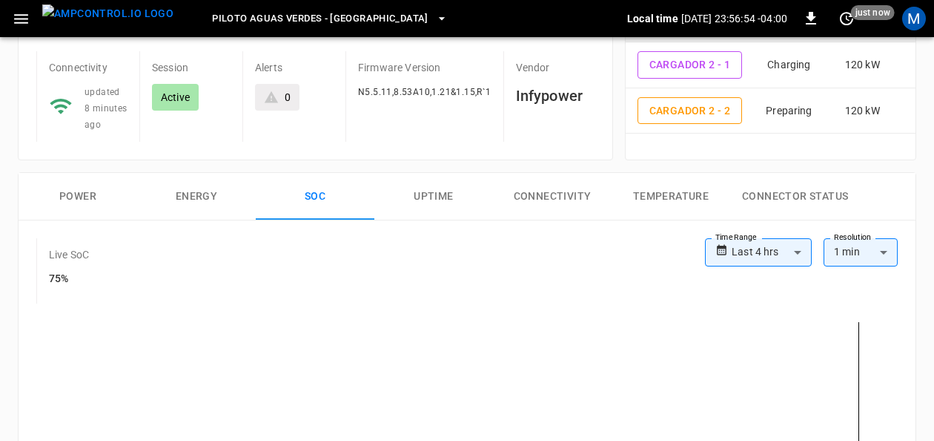
scroll to position [122, 0]
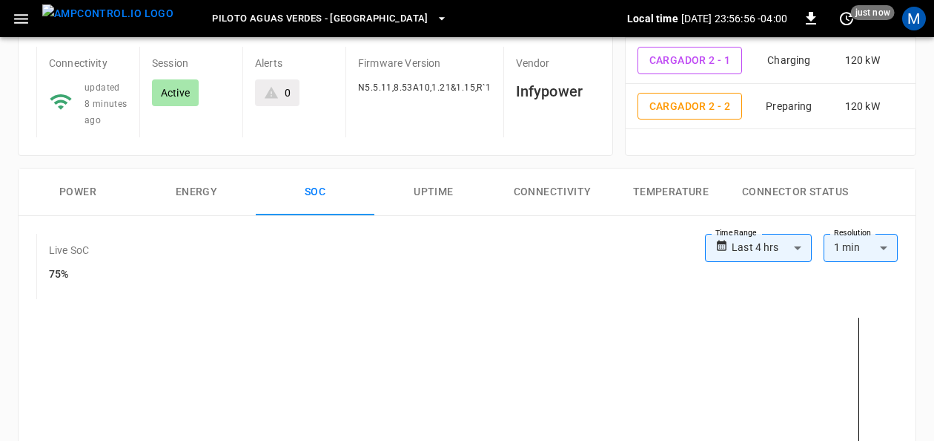
click at [92, 186] on button "Power" at bounding box center [78, 191] width 119 height 47
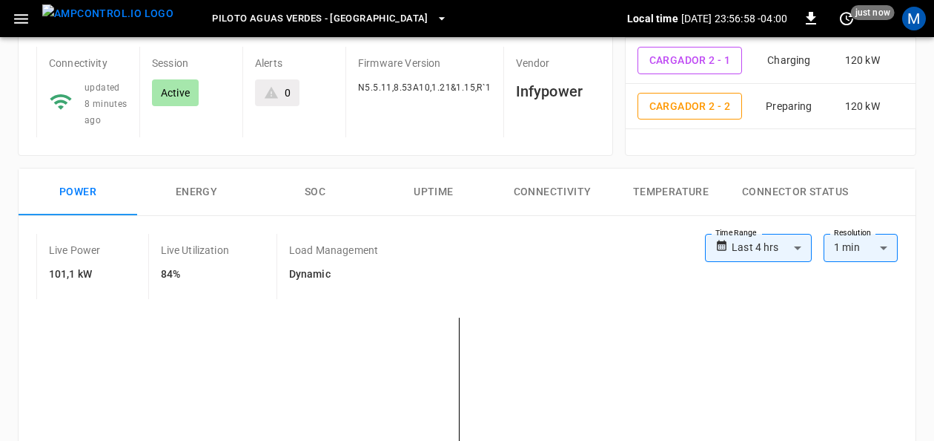
click at [325, 183] on button "SOC" at bounding box center [315, 191] width 119 height 47
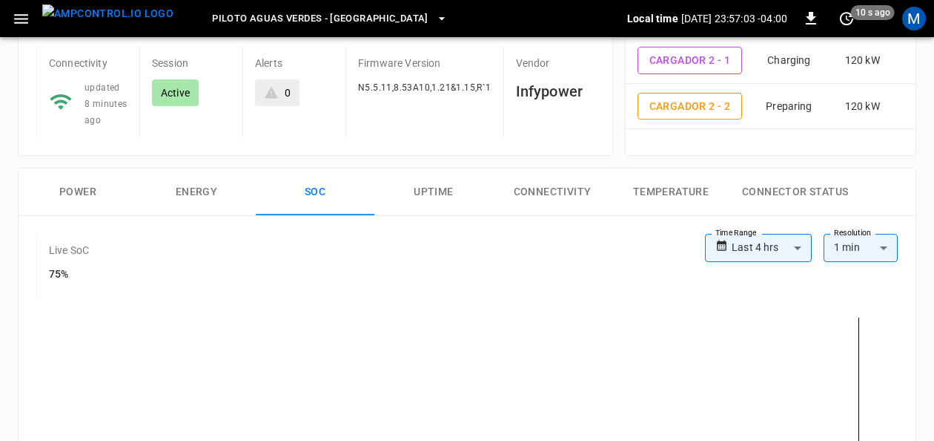
click at [92, 190] on button "Power" at bounding box center [78, 191] width 119 height 47
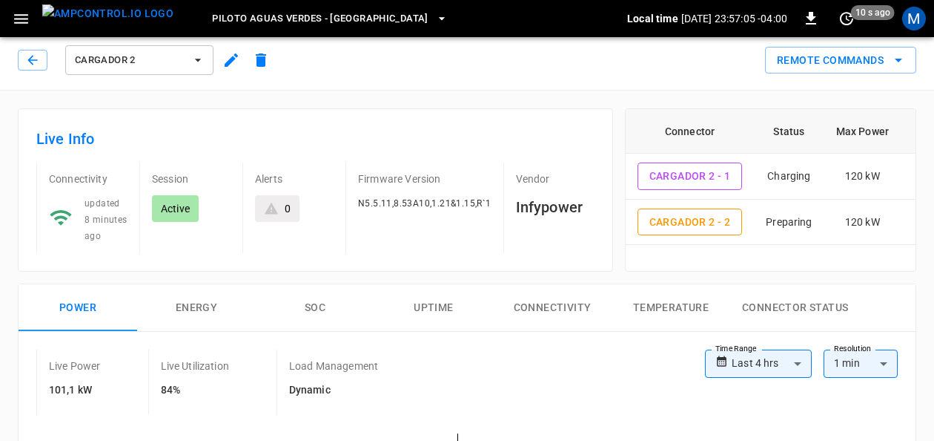
scroll to position [0, 0]
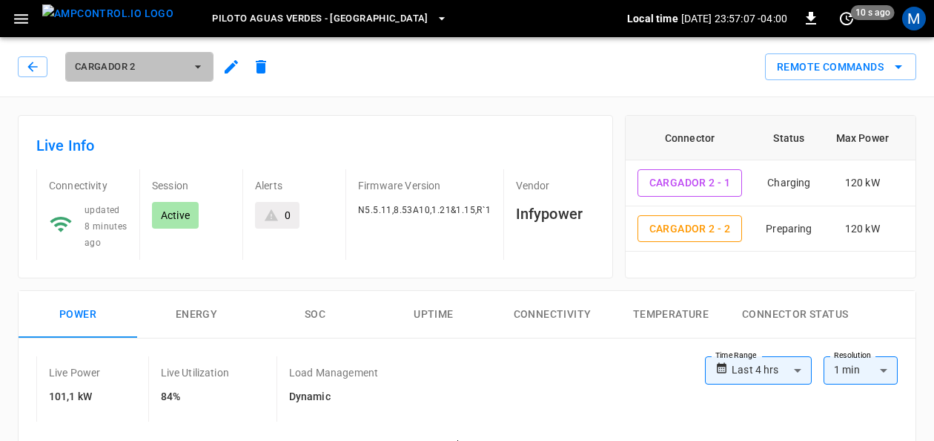
click at [196, 67] on icon "button" at bounding box center [198, 66] width 15 height 15
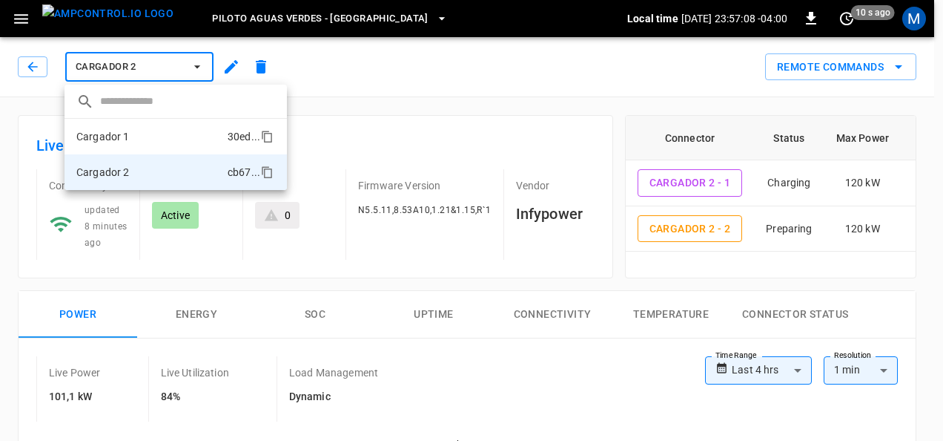
click at [159, 128] on li "Cargador 1 30ed ..." at bounding box center [176, 137] width 222 height 36
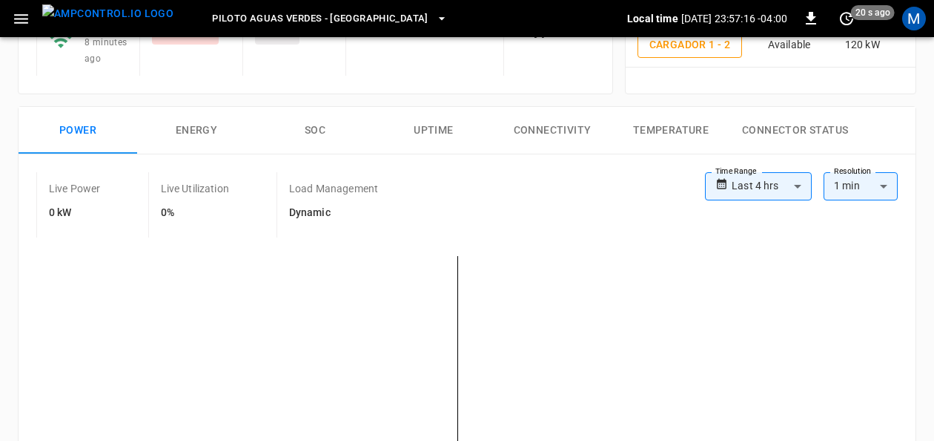
scroll to position [170, 0]
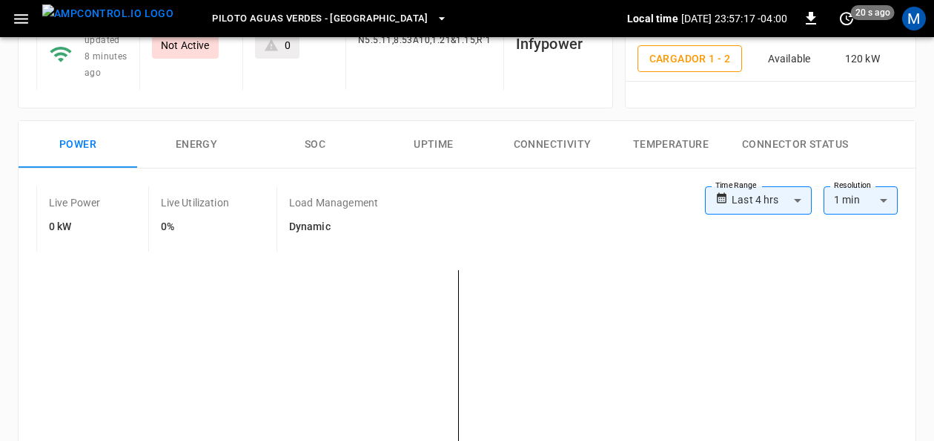
click at [310, 136] on button "SOC" at bounding box center [315, 144] width 119 height 47
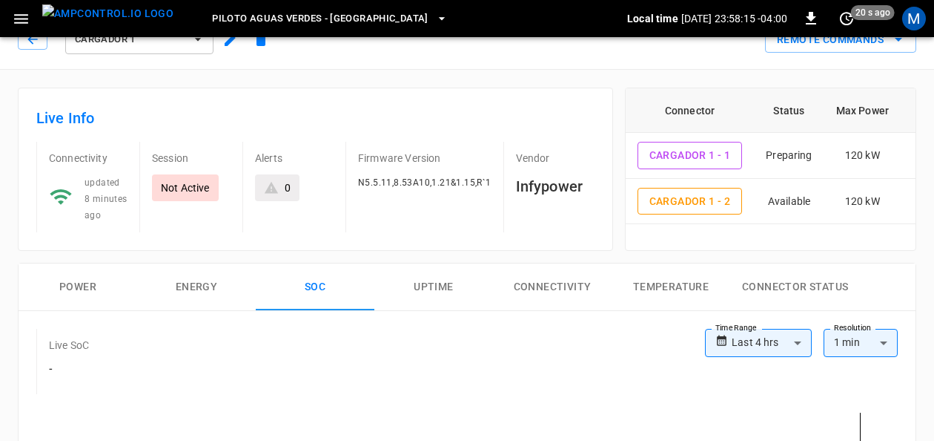
scroll to position [0, 0]
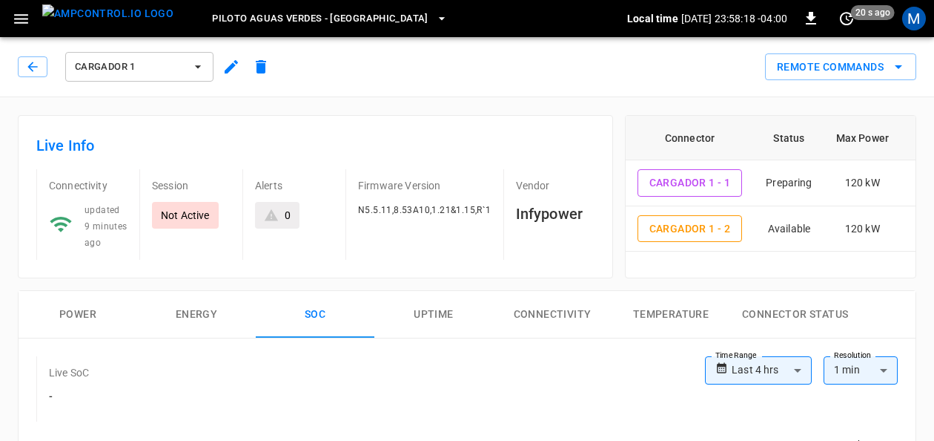
click at [197, 70] on icon "button" at bounding box center [198, 66] width 15 height 15
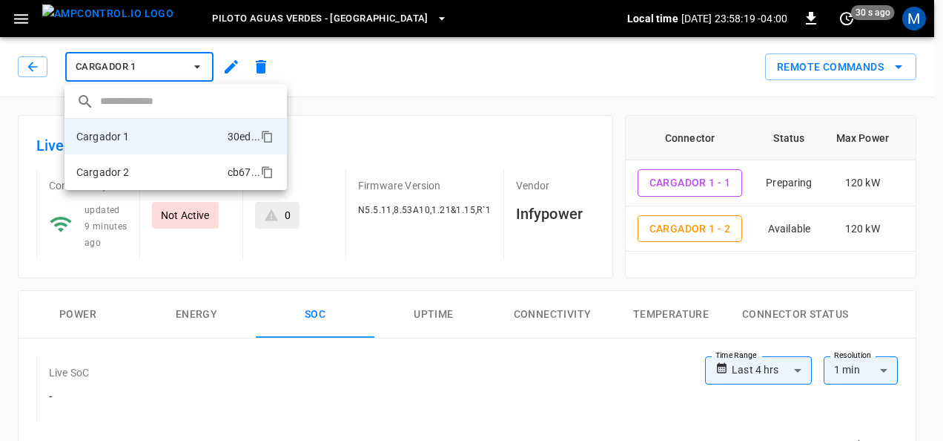
click at [159, 165] on li "Cargador 2 cb67 ..." at bounding box center [176, 172] width 222 height 36
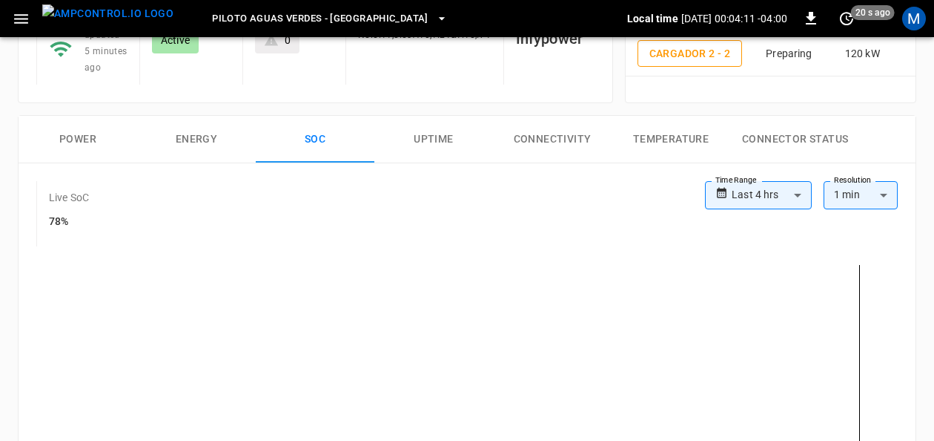
scroll to position [131, 0]
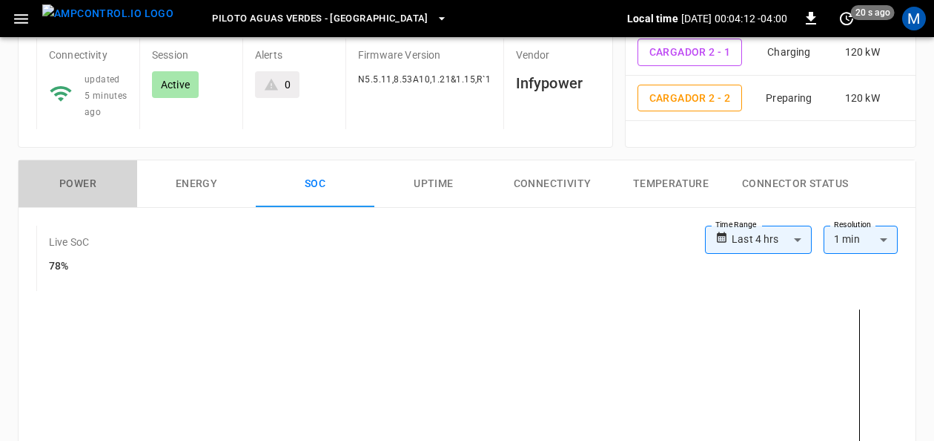
click at [80, 180] on button "Power" at bounding box center [78, 183] width 119 height 47
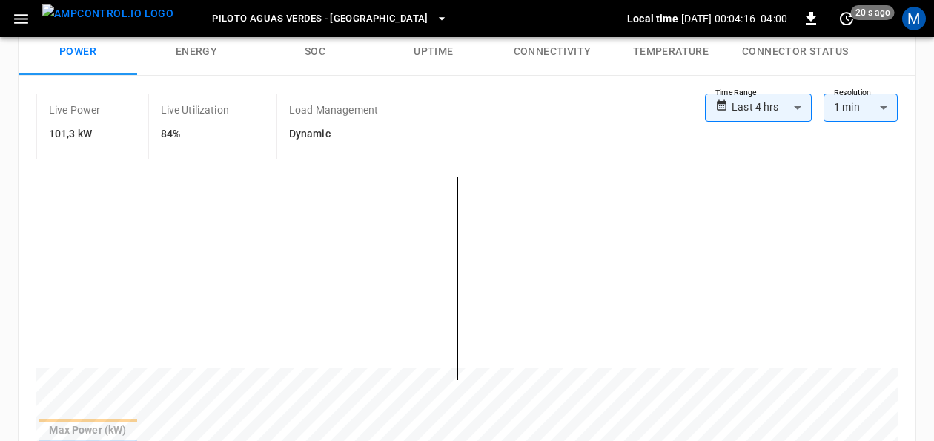
scroll to position [264, 0]
click at [303, 49] on button "SOC" at bounding box center [315, 50] width 119 height 47
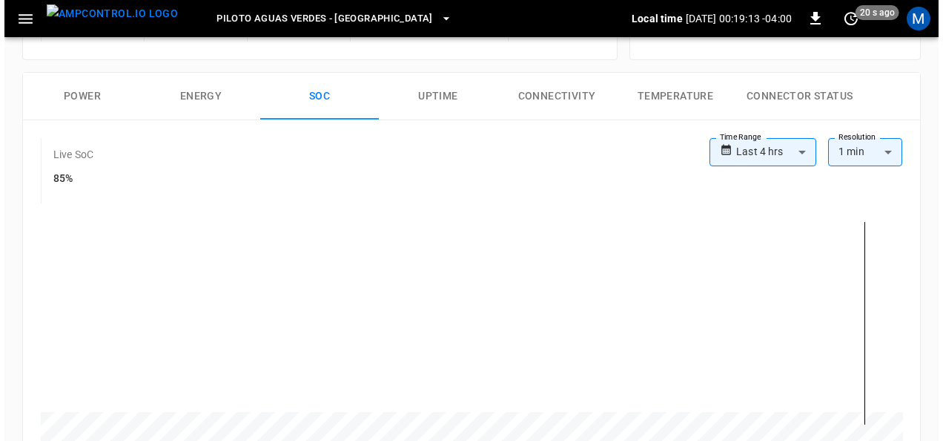
scroll to position [222, 0]
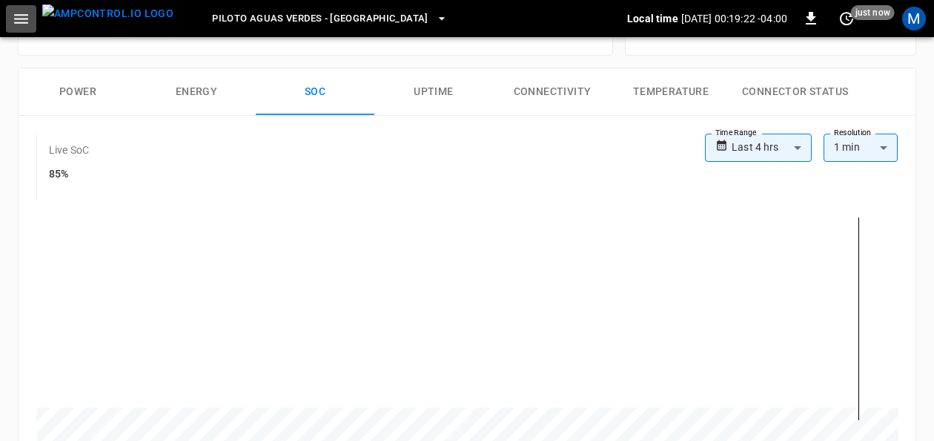
click at [33, 21] on button "button" at bounding box center [21, 18] width 30 height 27
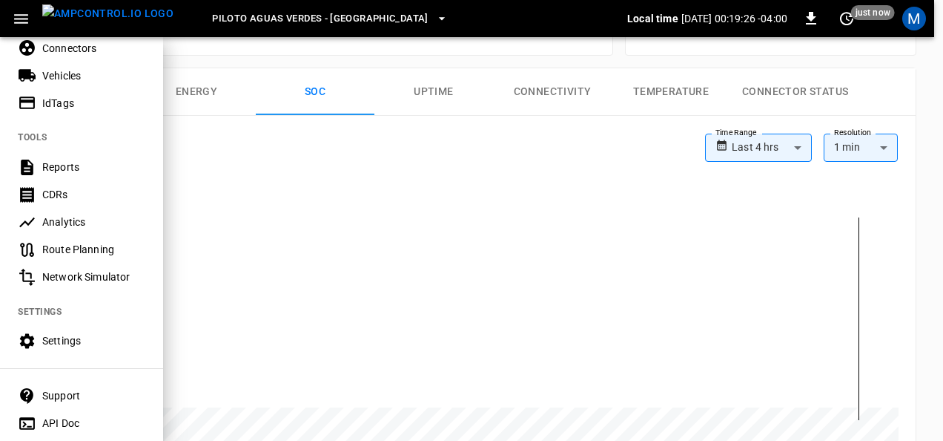
scroll to position [368, 0]
click at [105, 346] on div "Settings" at bounding box center [81, 339] width 163 height 27
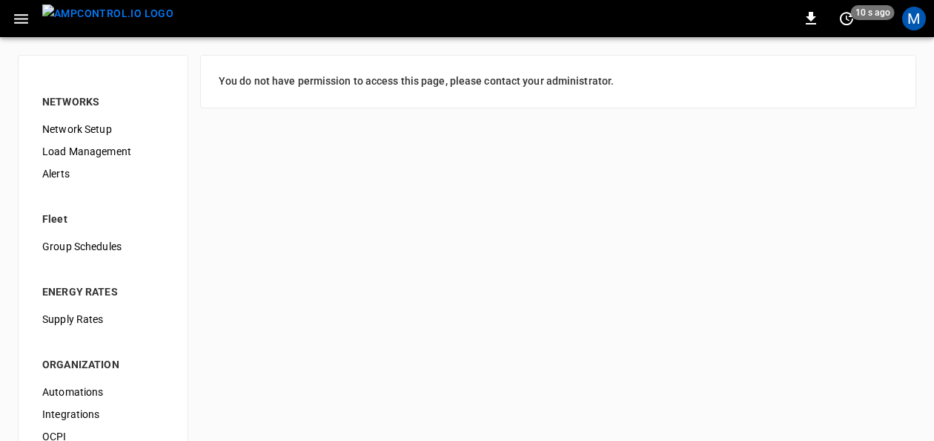
click at [112, 155] on span "Load Management" at bounding box center [103, 152] width 122 height 16
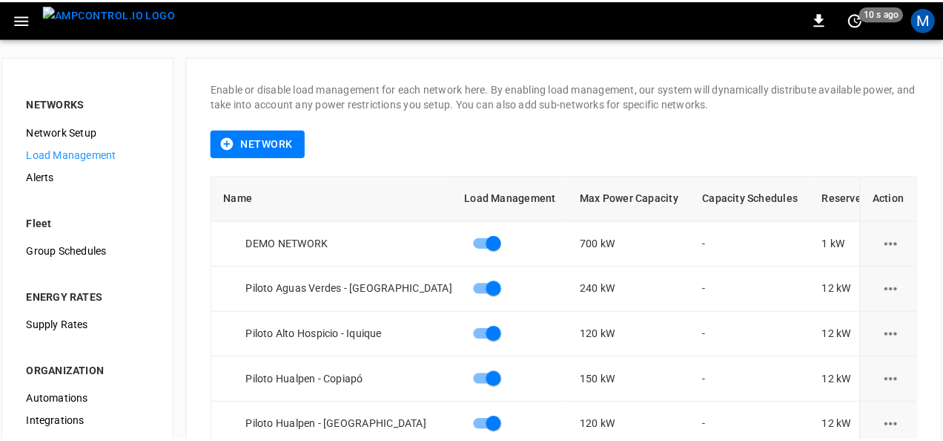
scroll to position [122, 0]
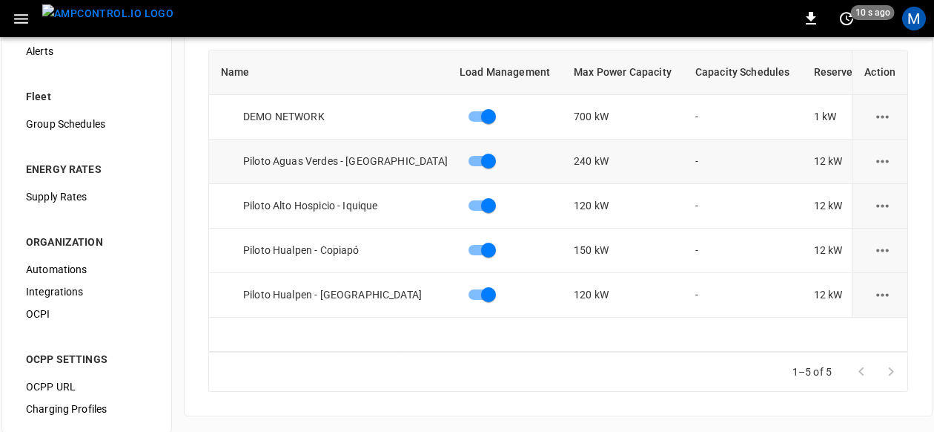
click at [892, 156] on icon "load management options" at bounding box center [883, 161] width 19 height 19
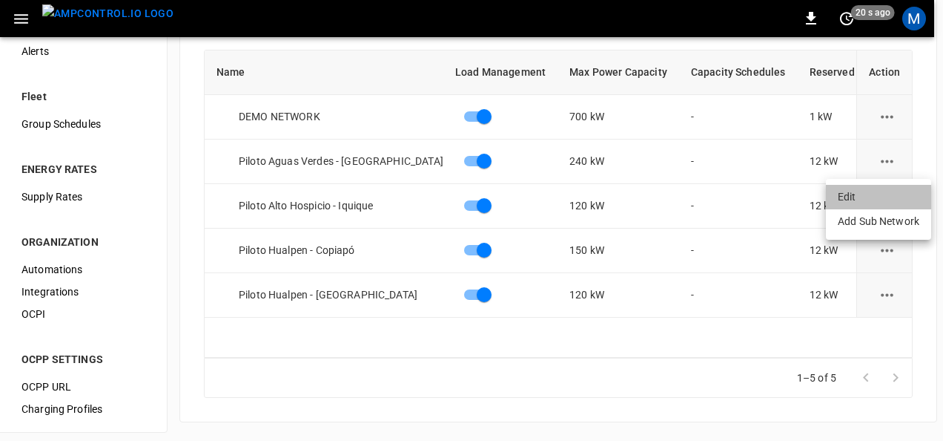
click at [875, 191] on li "Edit" at bounding box center [878, 197] width 105 height 24
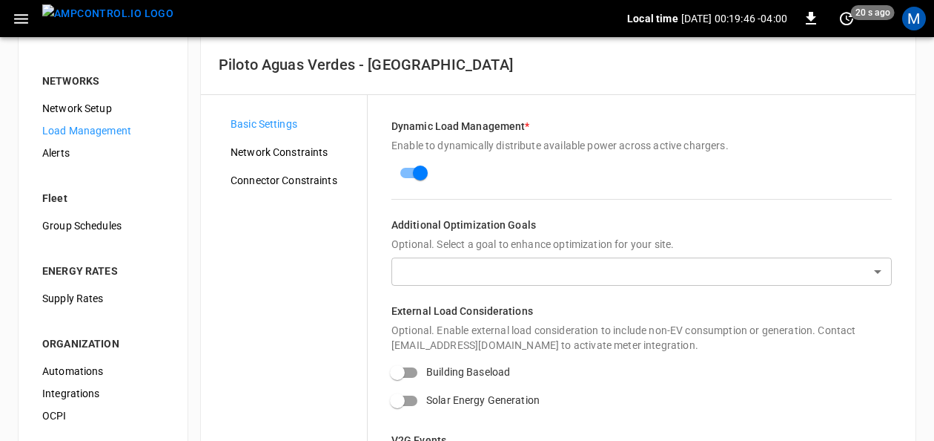
scroll to position [1, 0]
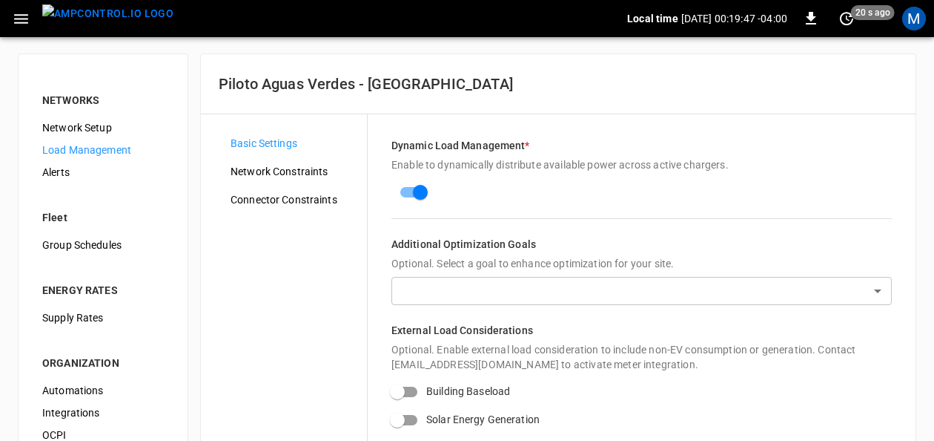
click at [294, 168] on span "Network Constraints" at bounding box center [293, 172] width 125 height 16
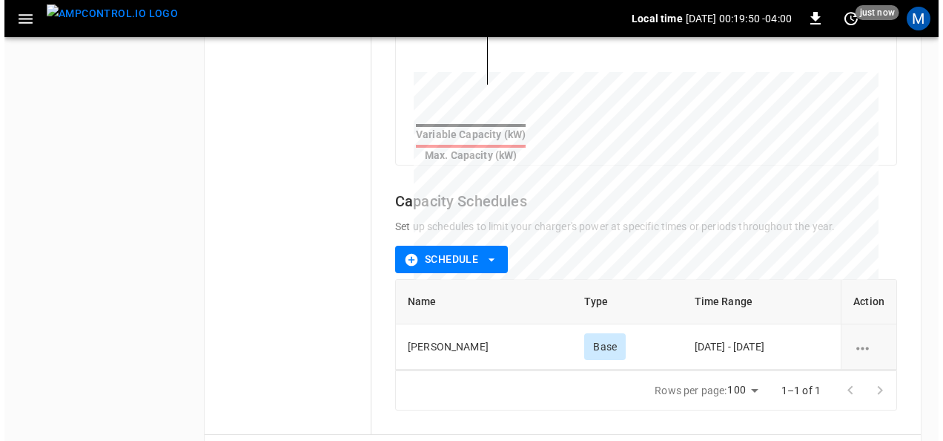
scroll to position [576, 0]
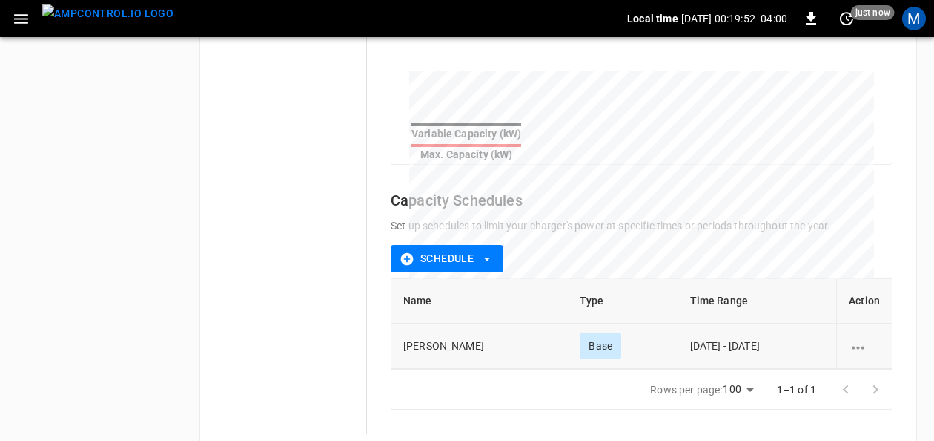
click at [860, 338] on icon "schedule options" at bounding box center [858, 347] width 19 height 19
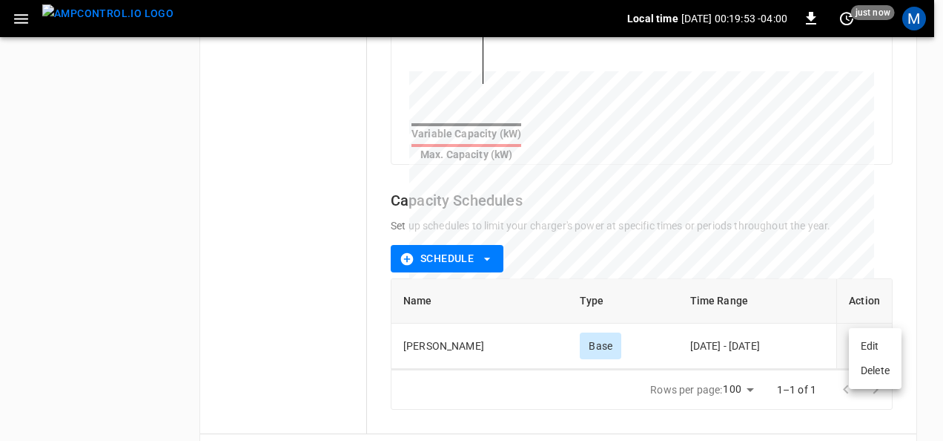
click at [863, 337] on li "Edit" at bounding box center [875, 346] width 53 height 24
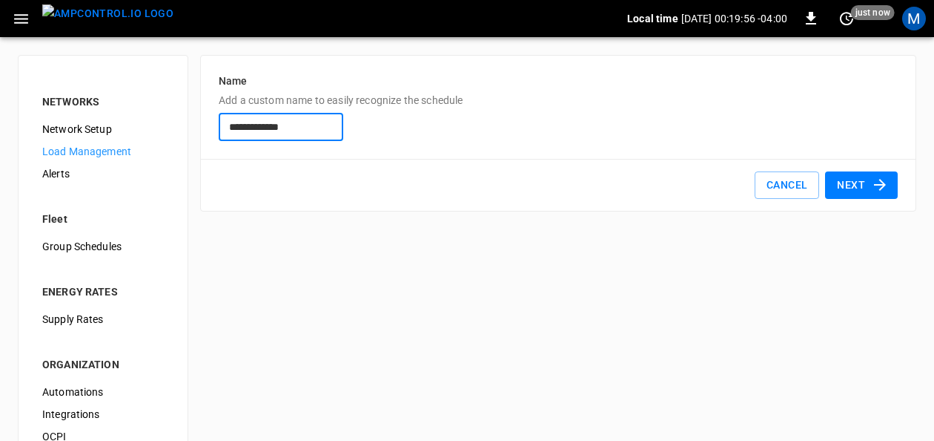
click at [858, 182] on button "Next" at bounding box center [861, 184] width 73 height 27
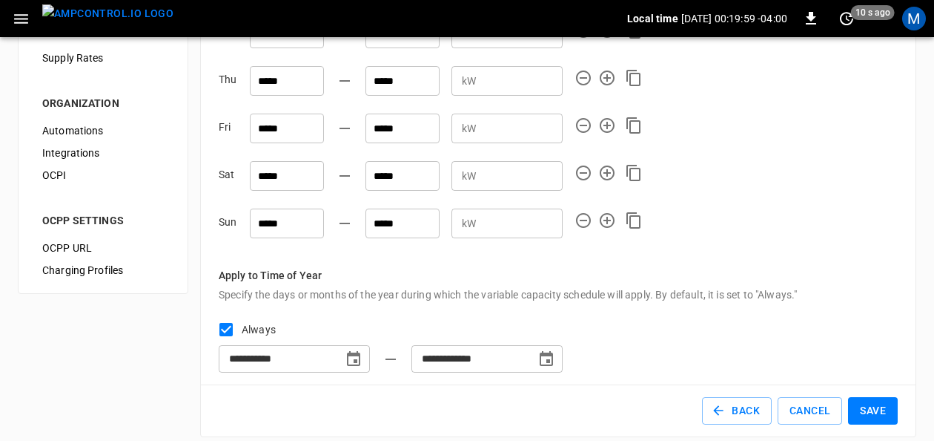
scroll to position [274, 0]
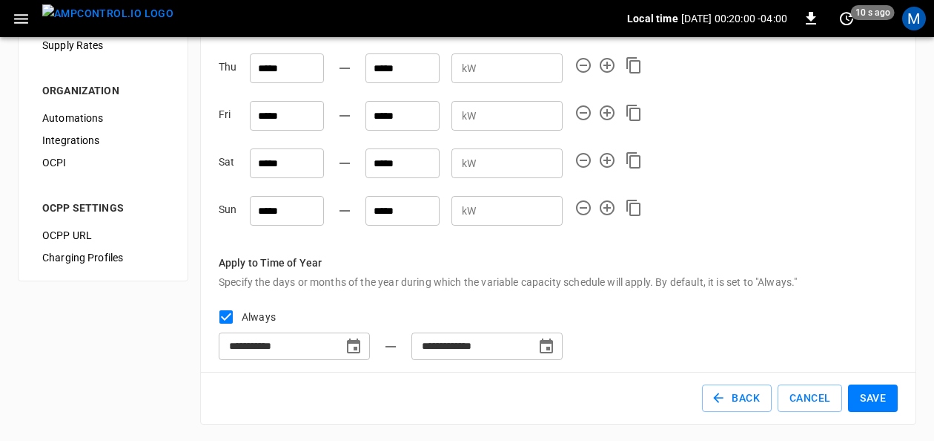
click at [870, 402] on button "Save" at bounding box center [873, 397] width 50 height 27
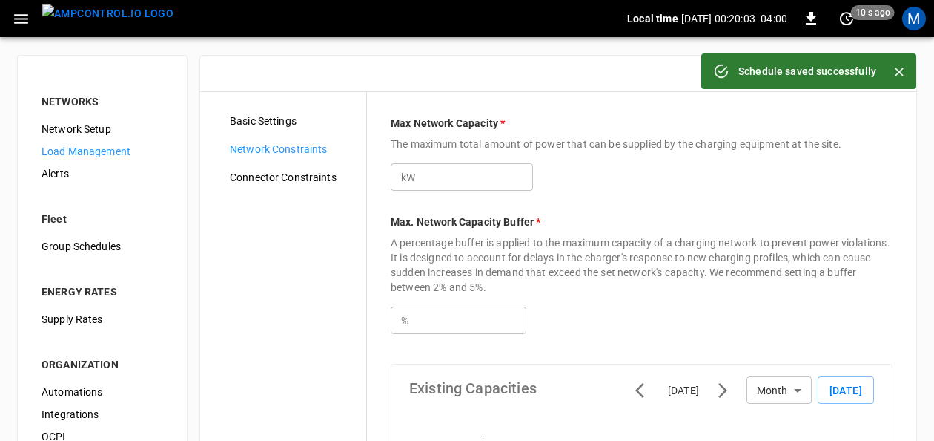
type input "***"
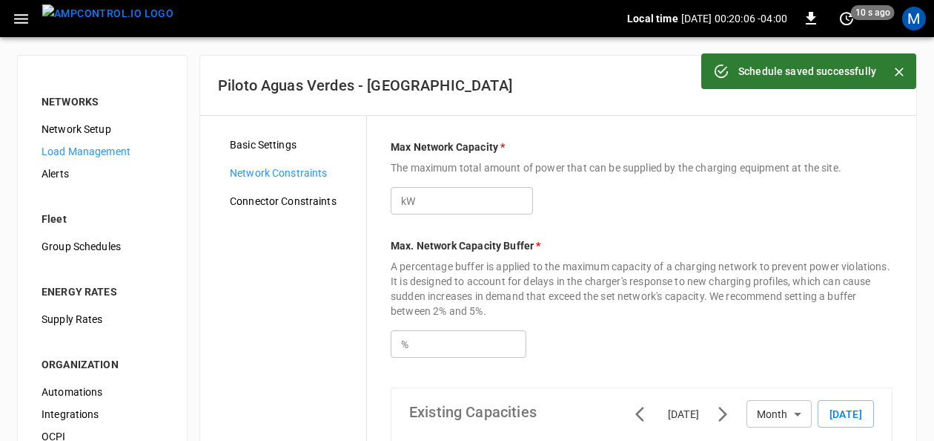
click at [31, 19] on button "button" at bounding box center [21, 18] width 30 height 27
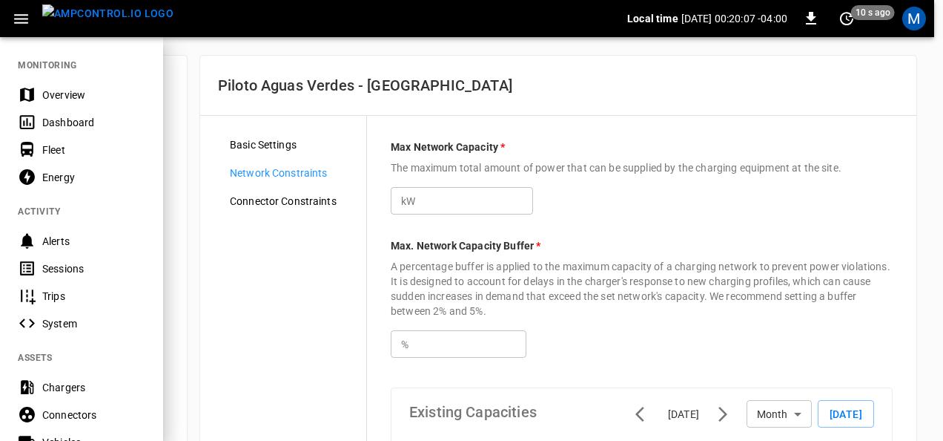
click at [67, 90] on div "Overview" at bounding box center [93, 95] width 103 height 15
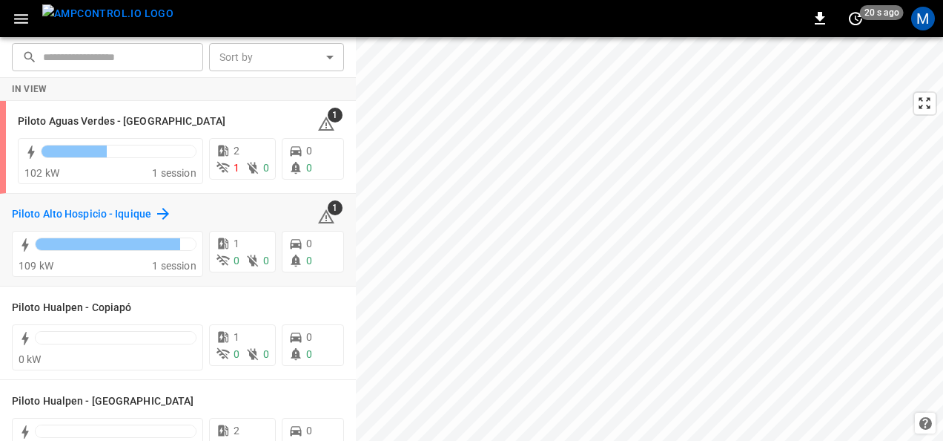
click at [132, 214] on h6 "Piloto Alto Hospicio - Iquique" at bounding box center [81, 214] width 139 height 16
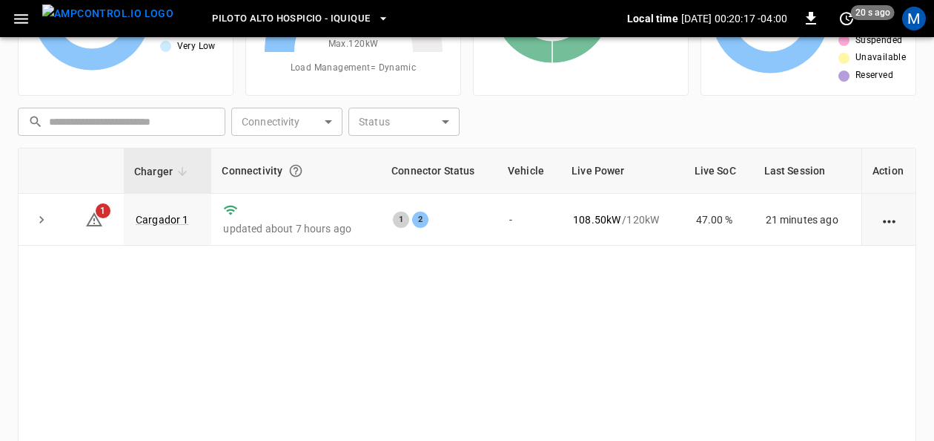
scroll to position [151, 0]
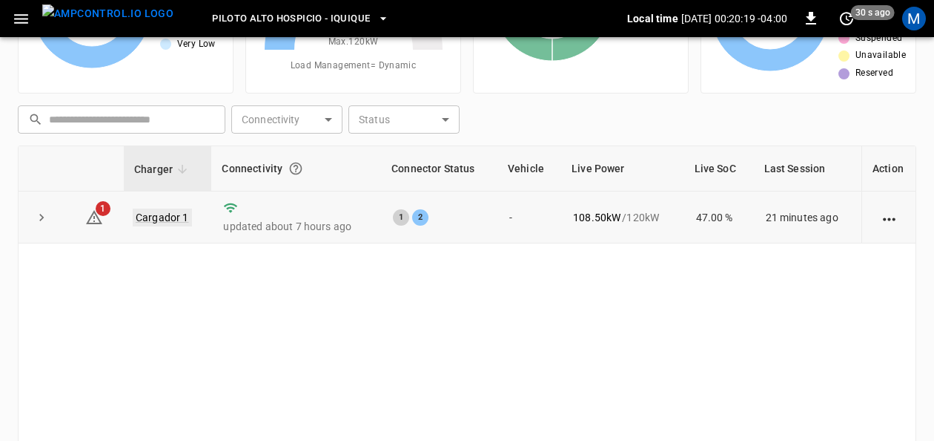
click at [163, 214] on link "Cargador 1" at bounding box center [162, 217] width 59 height 18
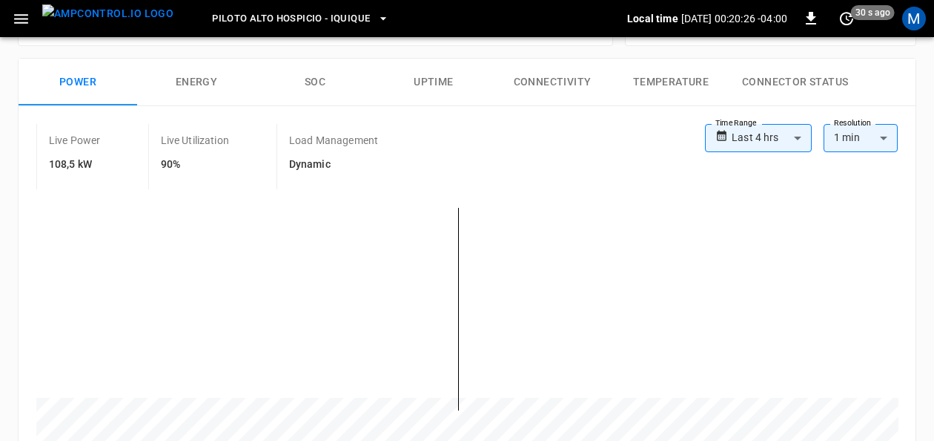
scroll to position [225, 0]
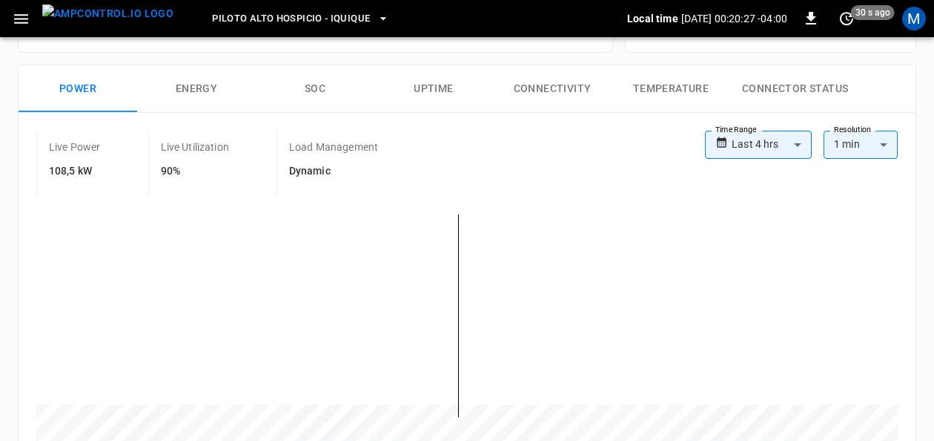
click at [329, 85] on button "SOC" at bounding box center [315, 88] width 119 height 47
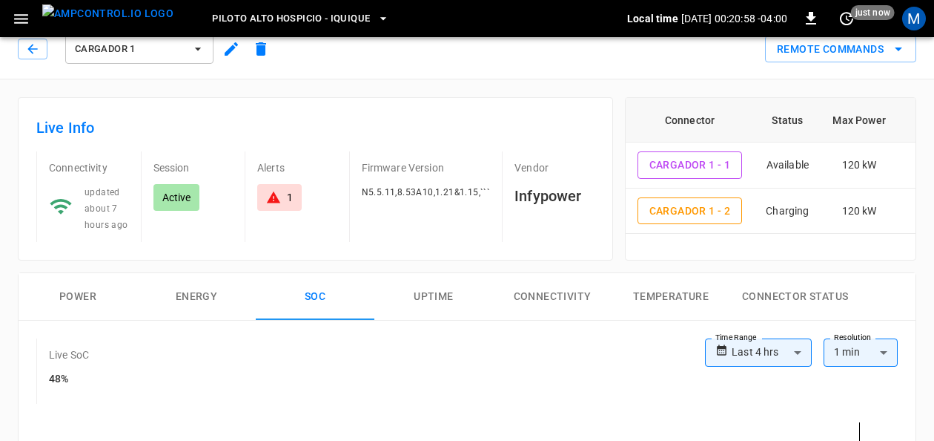
scroll to position [0, 0]
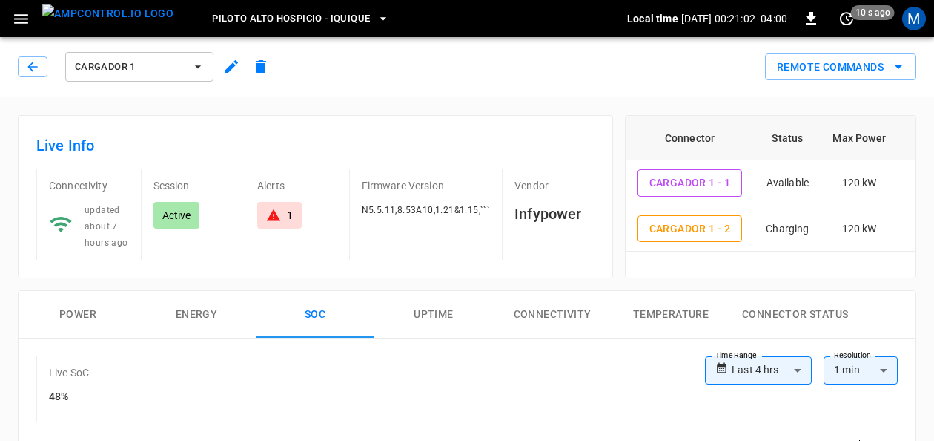
click at [317, 53] on div "Remote Commands" at bounding box center [596, 61] width 641 height 39
click at [906, 73] on icon "remote commands options" at bounding box center [899, 67] width 18 height 18
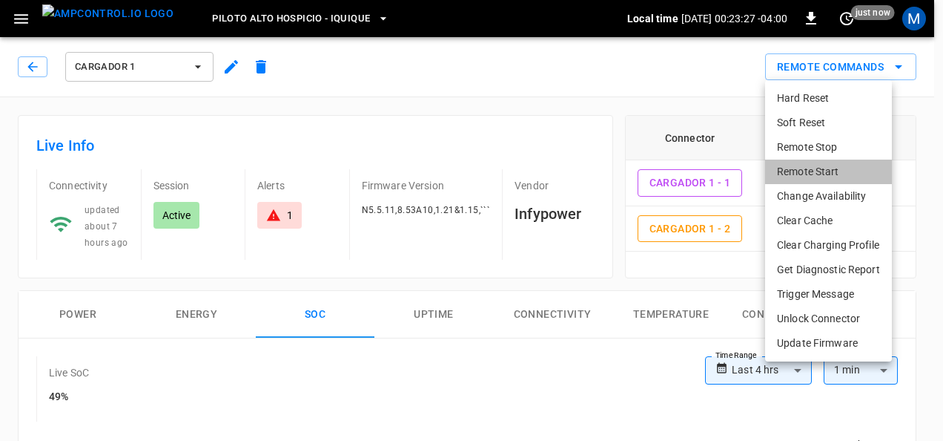
click at [829, 167] on li "Remote Start" at bounding box center [828, 171] width 127 height 24
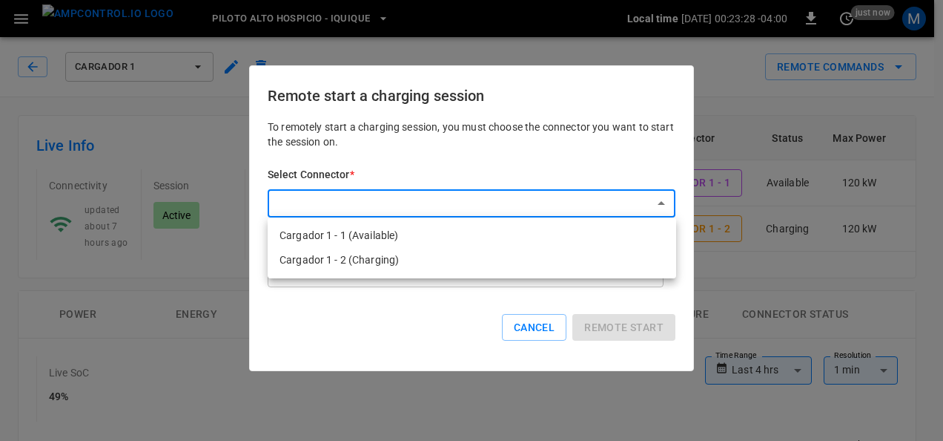
click at [443, 230] on li "Cargador 1 - 1 (Available)" at bounding box center [472, 235] width 409 height 24
type input "**********"
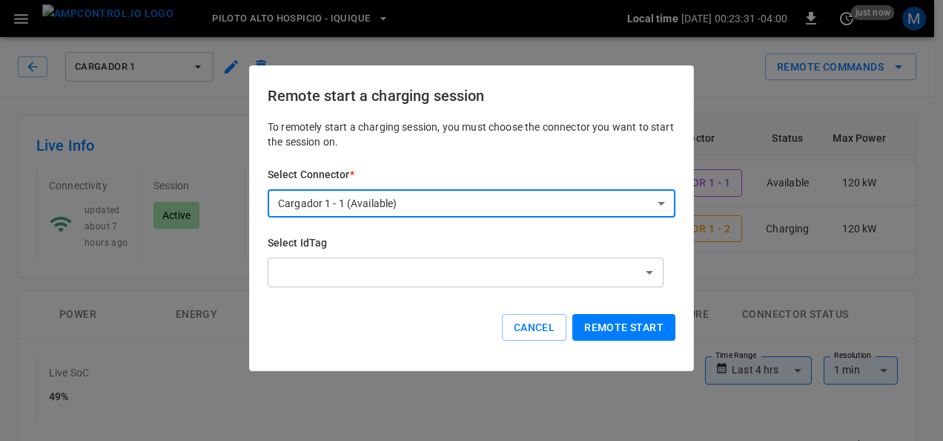
click at [606, 322] on button "Remote start" at bounding box center [624, 327] width 103 height 27
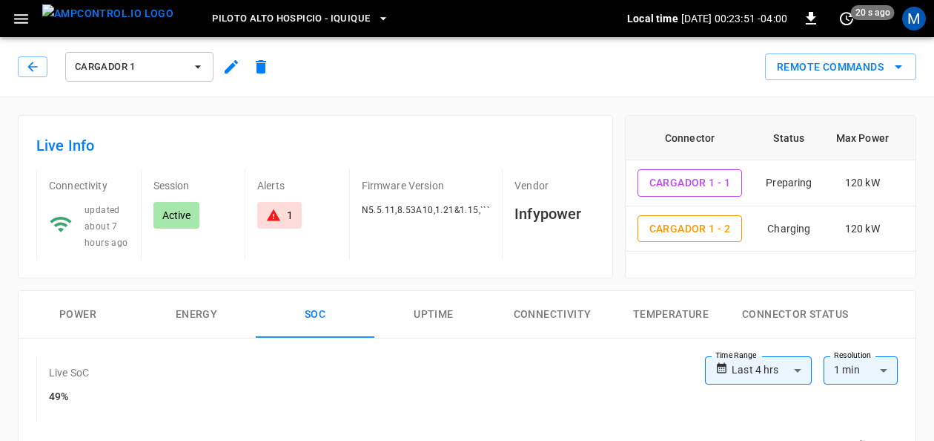
scroll to position [11, 0]
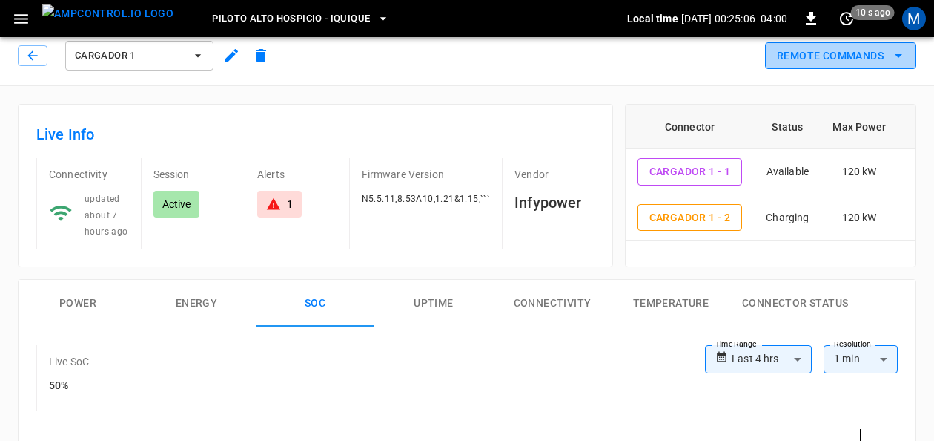
click at [912, 47] on button "Remote Commands" at bounding box center [840, 55] width 151 height 27
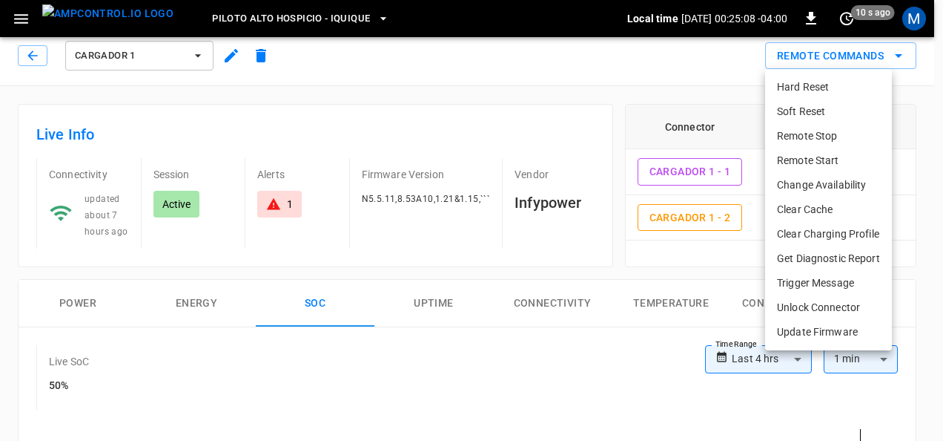
click at [831, 157] on li "Remote Start" at bounding box center [828, 160] width 127 height 24
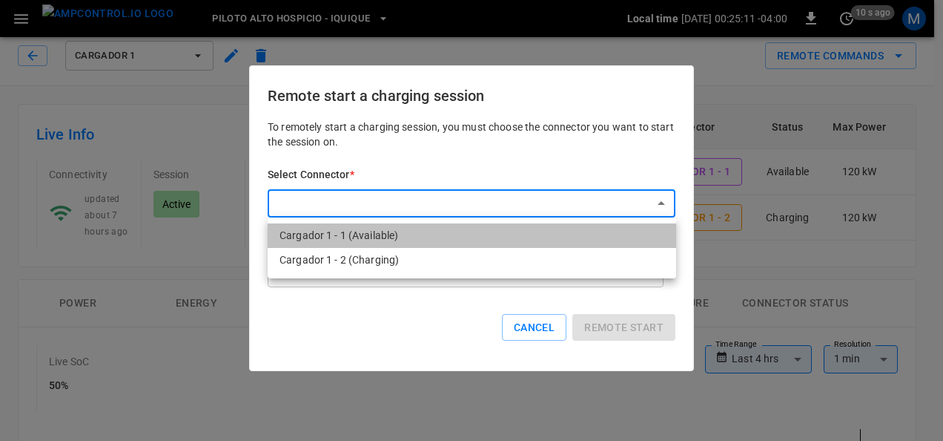
click at [452, 231] on li "Cargador 1 - 1 (Available)" at bounding box center [472, 235] width 409 height 24
type input "**********"
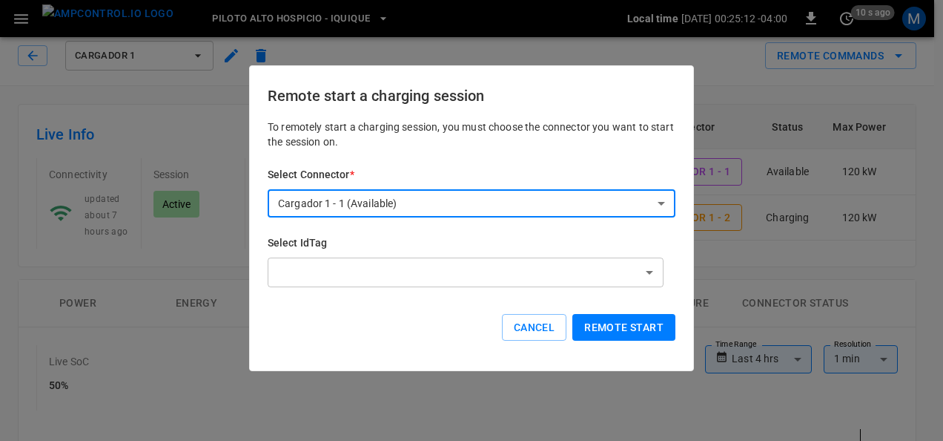
click at [605, 316] on button "Remote start" at bounding box center [624, 327] width 103 height 27
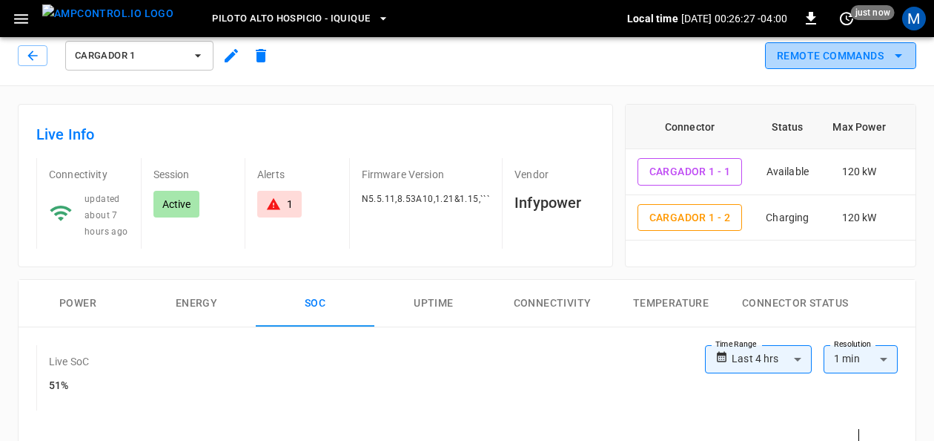
click at [899, 49] on icon "remote commands options" at bounding box center [899, 56] width 18 height 18
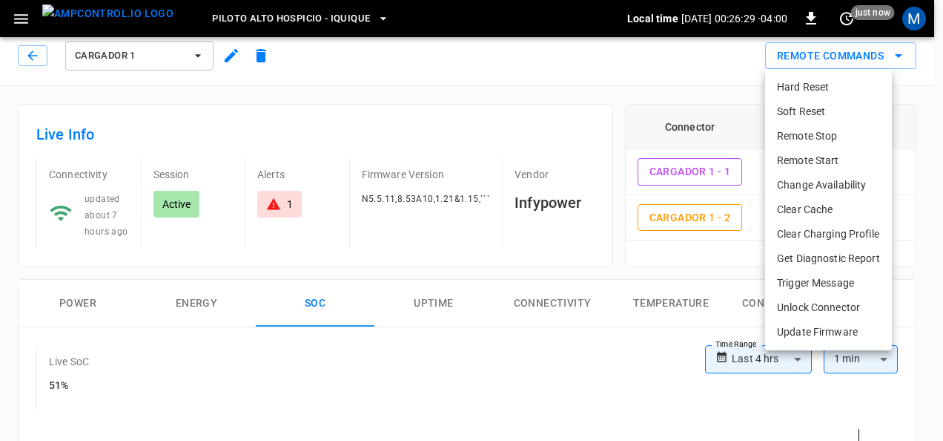
click at [834, 151] on li "Remote Start" at bounding box center [828, 160] width 127 height 24
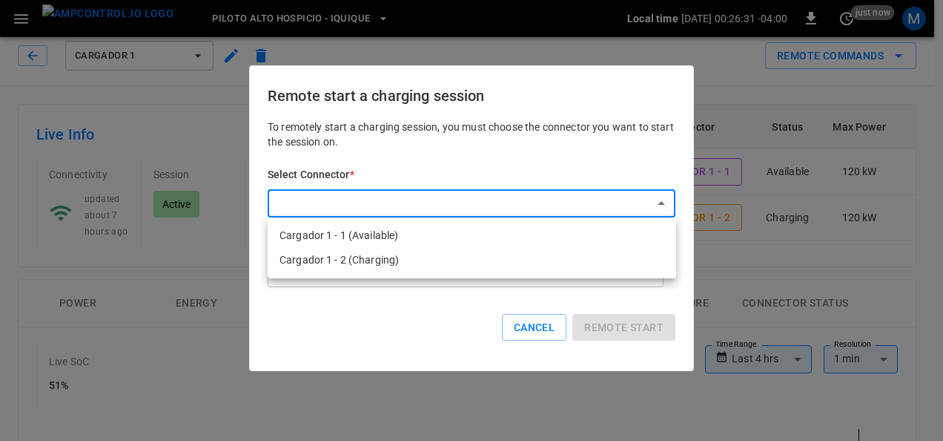
click at [507, 236] on li "Cargador 1 - 1 (Available)" at bounding box center [472, 235] width 409 height 24
type input "**********"
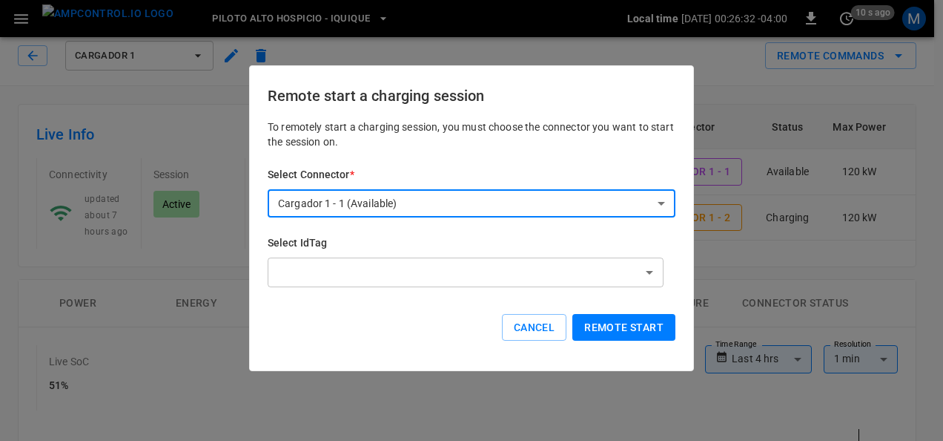
click at [607, 327] on button "Remote start" at bounding box center [624, 327] width 103 height 27
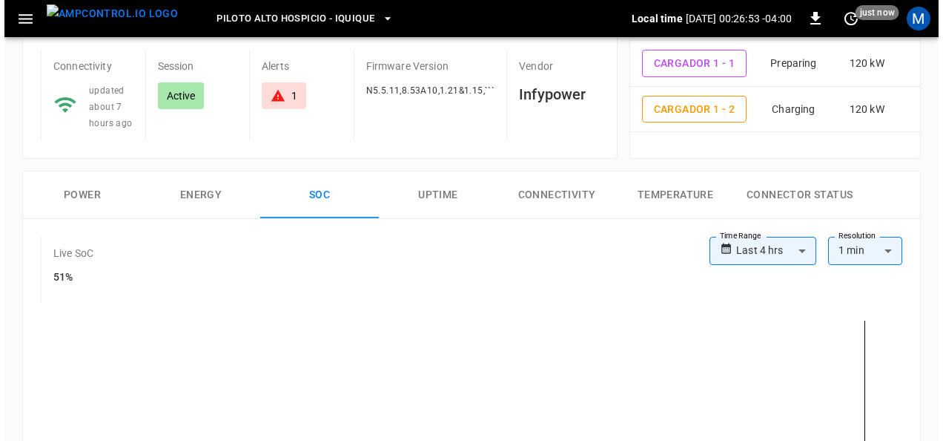
scroll to position [0, 0]
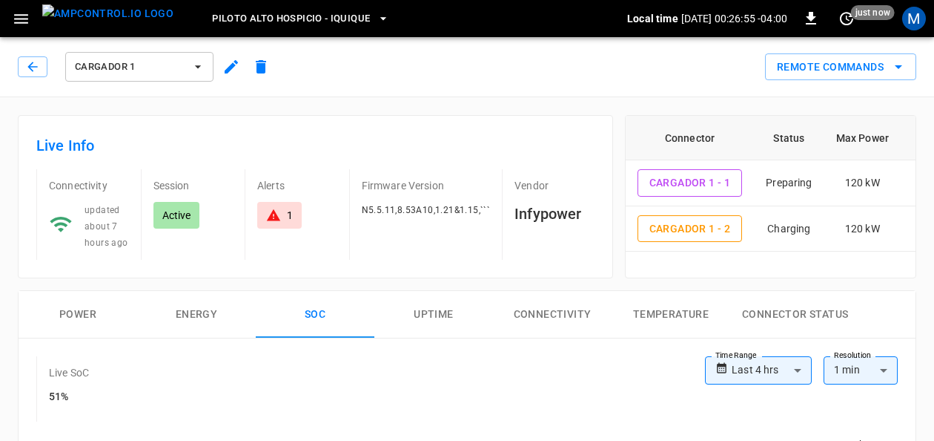
click at [204, 59] on button "Cargador 1" at bounding box center [139, 67] width 148 height 30
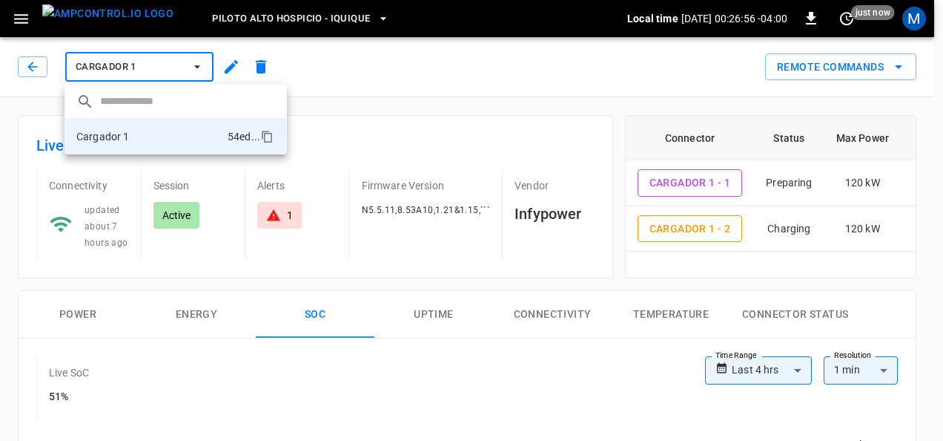
click at [291, 22] on div at bounding box center [471, 220] width 943 height 441
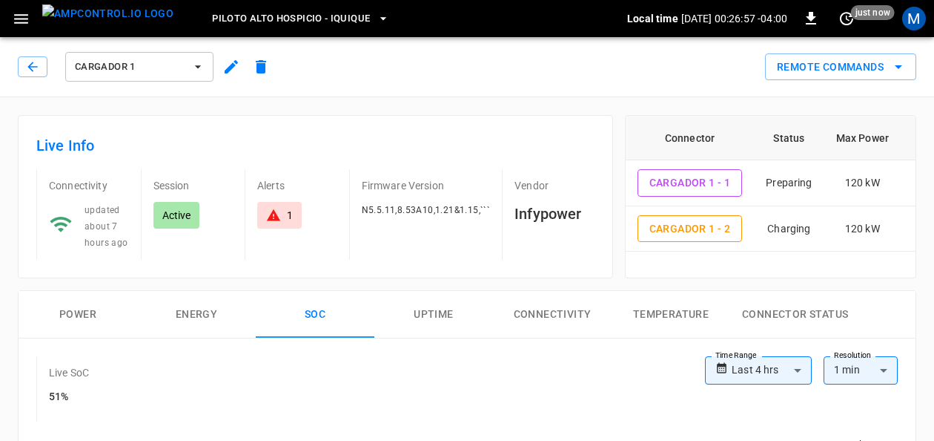
click at [304, 16] on span "Piloto Alto Hospicio - Iquique" at bounding box center [291, 18] width 158 height 17
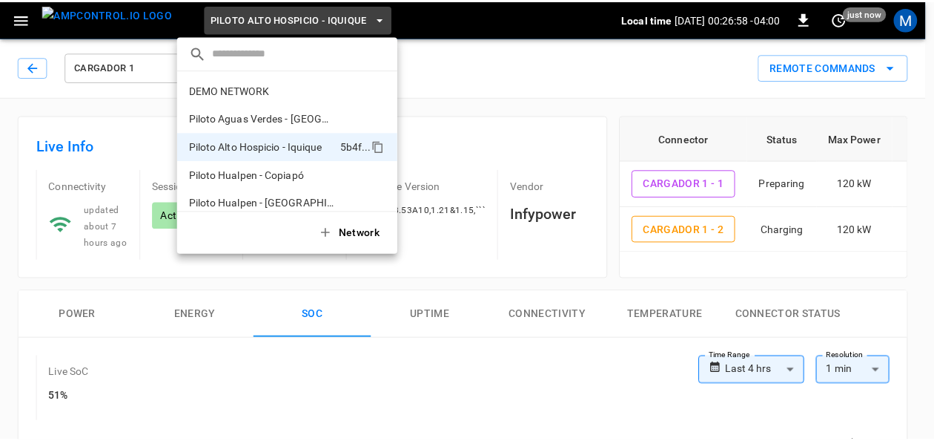
scroll to position [12, 0]
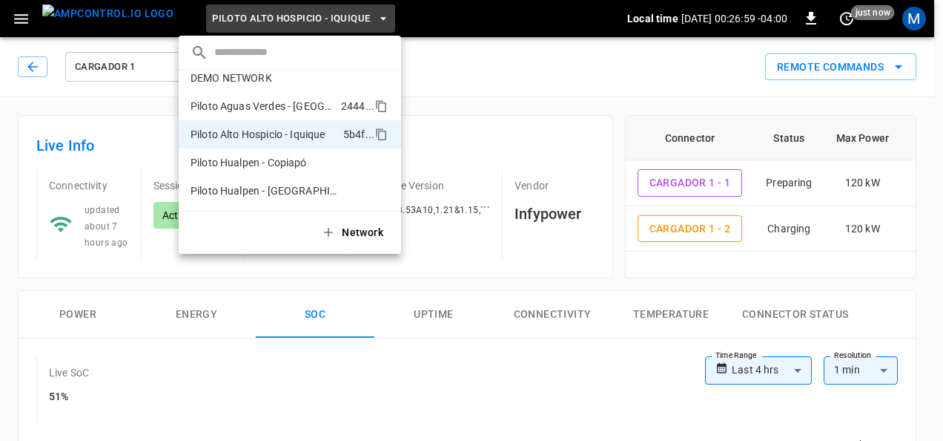
click at [307, 100] on p "Piloto Aguas Verdes - [GEOGRAPHIC_DATA]" at bounding box center [263, 106] width 145 height 15
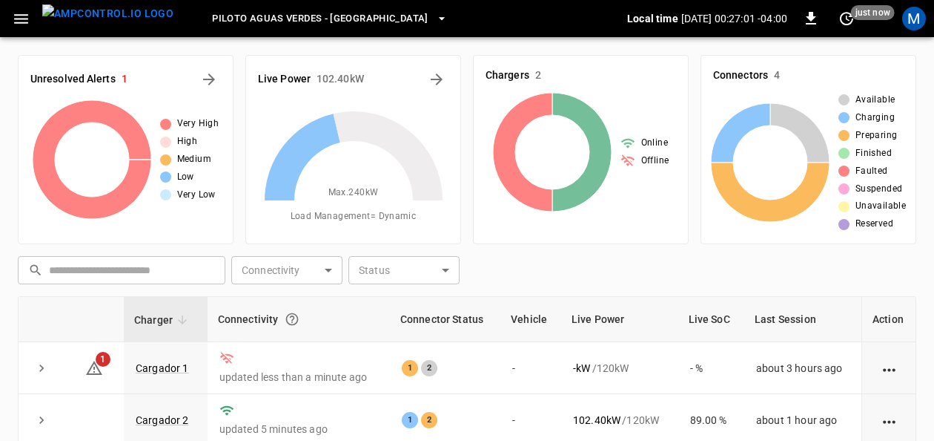
scroll to position [107, 0]
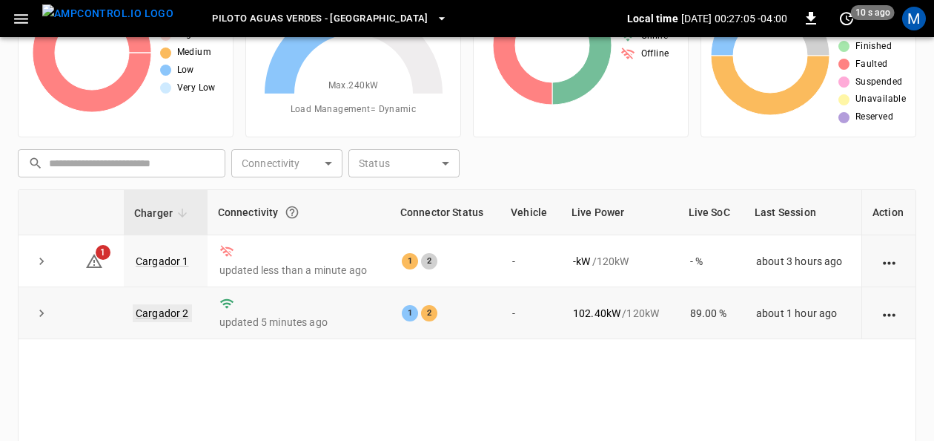
click at [157, 310] on link "Cargador 2" at bounding box center [162, 313] width 59 height 18
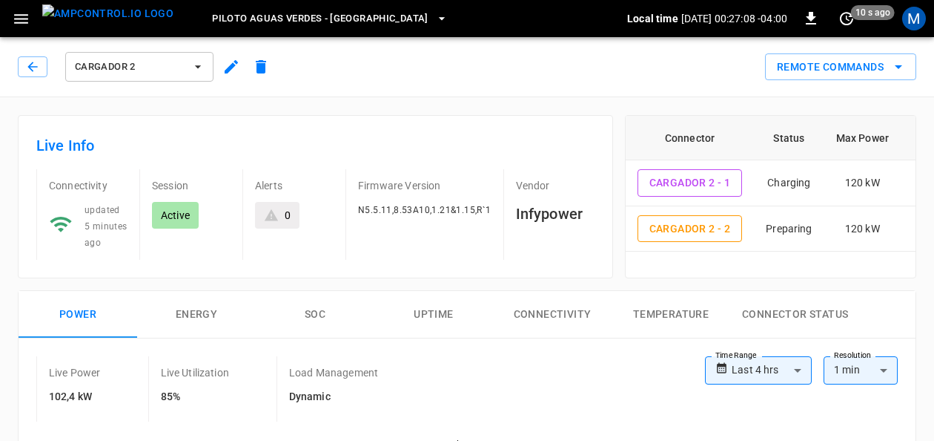
scroll to position [210, 0]
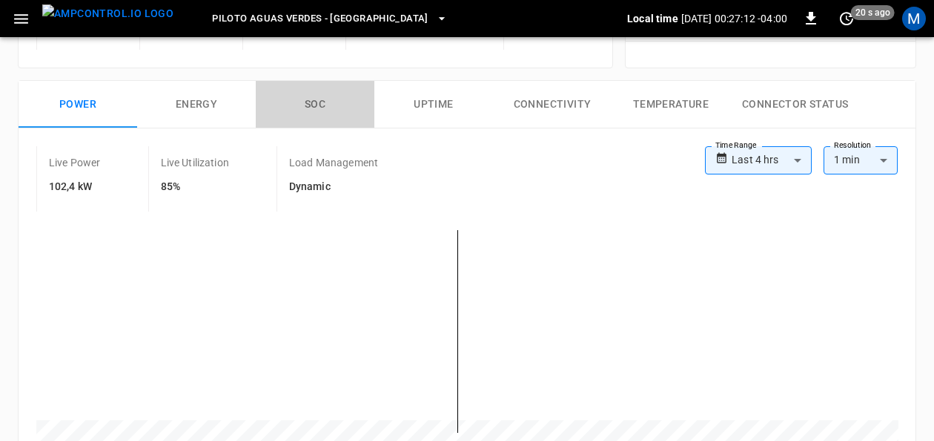
click at [311, 99] on button "SOC" at bounding box center [315, 104] width 119 height 47
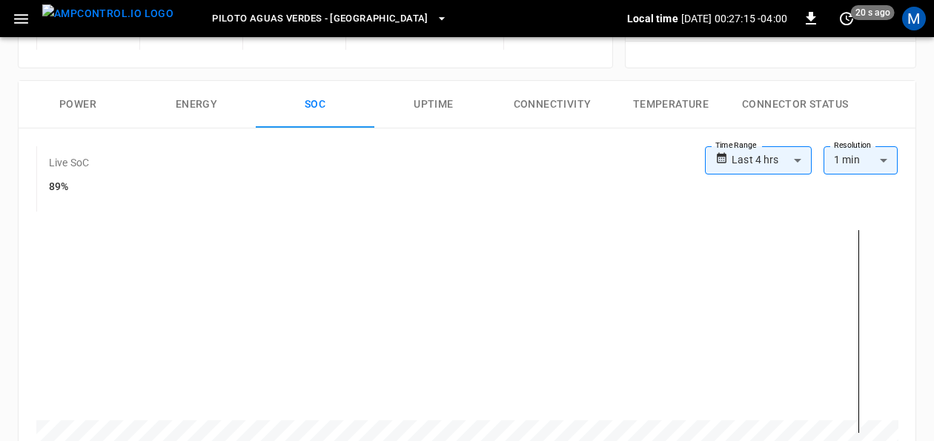
click at [81, 96] on button "Power" at bounding box center [78, 104] width 119 height 47
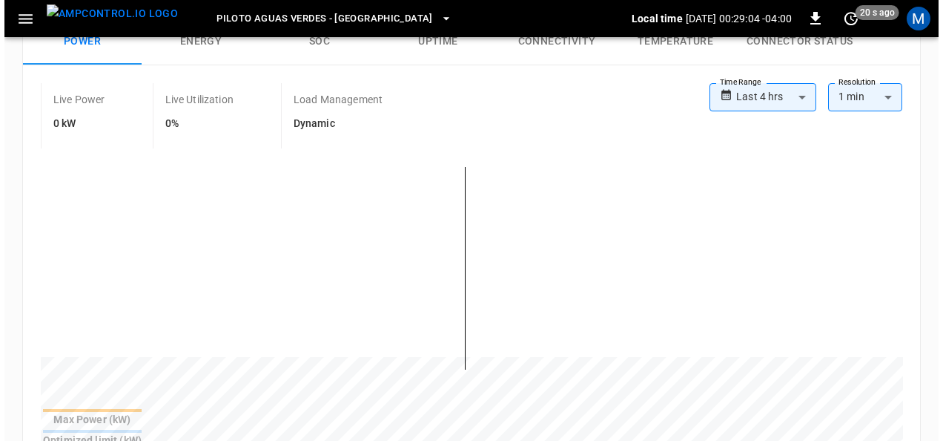
scroll to position [13, 0]
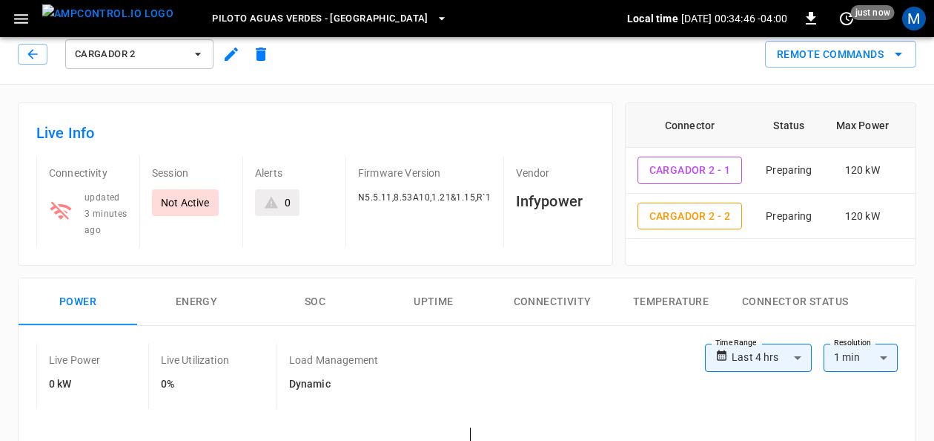
click at [334, 24] on span "Piloto Aguas Verdes - [GEOGRAPHIC_DATA]" at bounding box center [320, 18] width 217 height 17
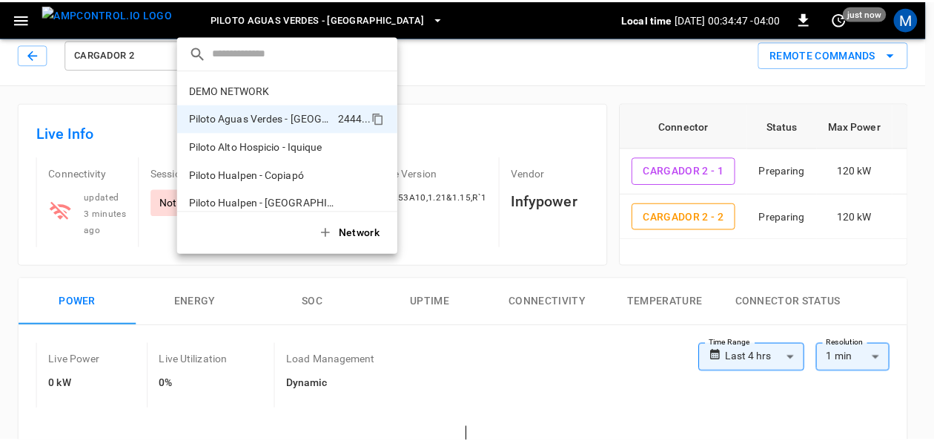
scroll to position [12, 0]
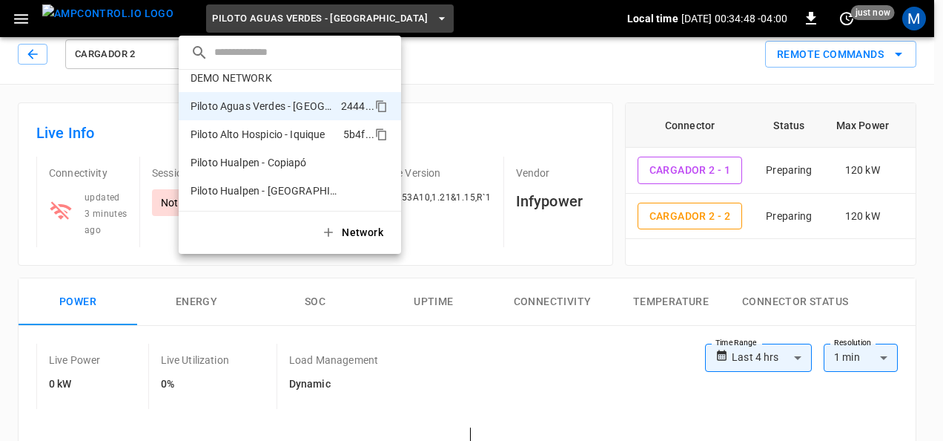
click at [289, 129] on p "Piloto Alto Hospicio - Iquique" at bounding box center [264, 134] width 147 height 15
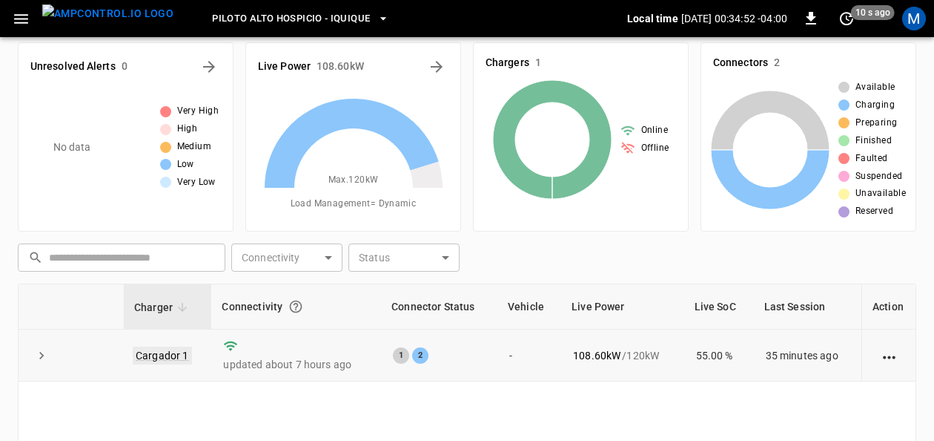
click at [180, 347] on link "Cargador 1" at bounding box center [162, 355] width 59 height 18
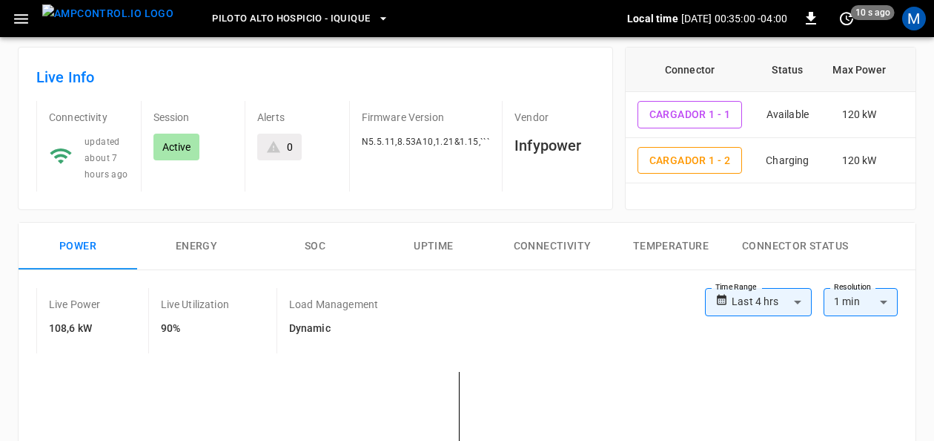
scroll to position [18, 0]
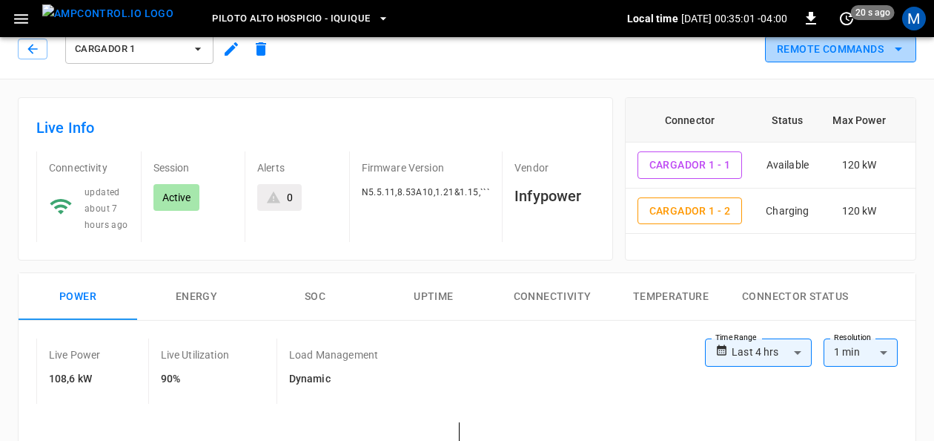
click at [880, 43] on button "Remote Commands" at bounding box center [840, 49] width 151 height 27
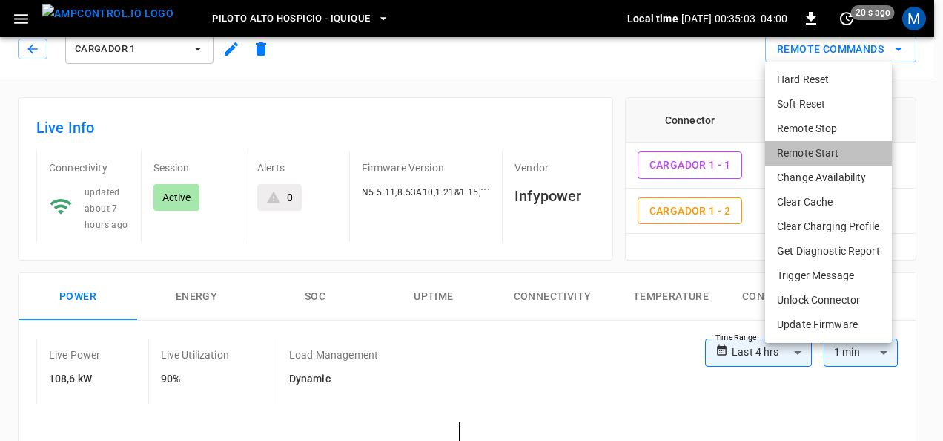
click at [822, 150] on li "Remote Start" at bounding box center [828, 153] width 127 height 24
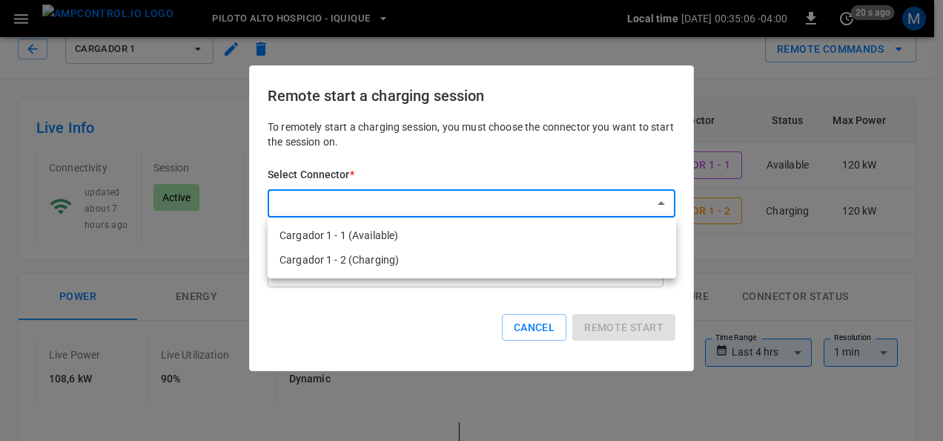
click at [437, 238] on li "Cargador 1 - 1 (Available)" at bounding box center [472, 235] width 409 height 24
type input "**********"
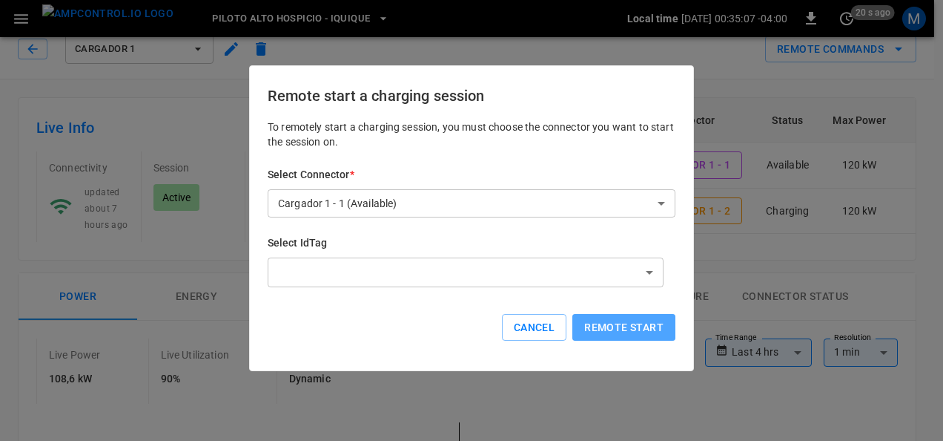
click at [606, 328] on button "Remote start" at bounding box center [624, 327] width 103 height 27
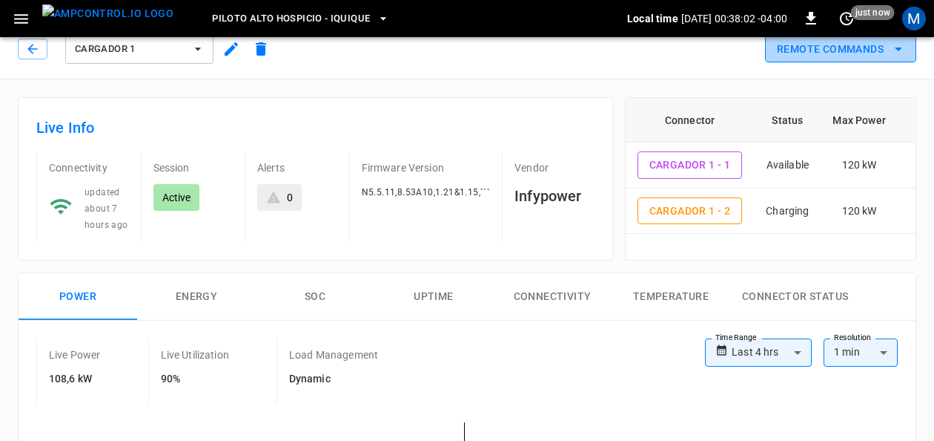
click at [880, 49] on button "Remote Commands" at bounding box center [840, 49] width 151 height 27
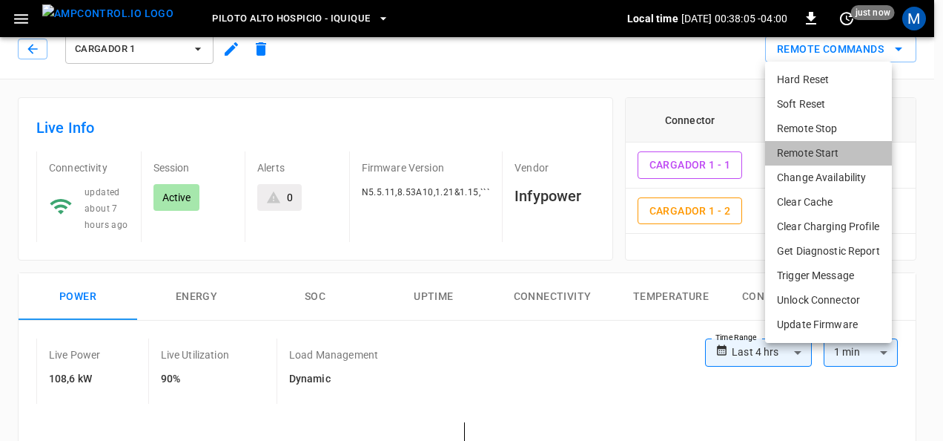
click at [838, 153] on li "Remote Start" at bounding box center [828, 153] width 127 height 24
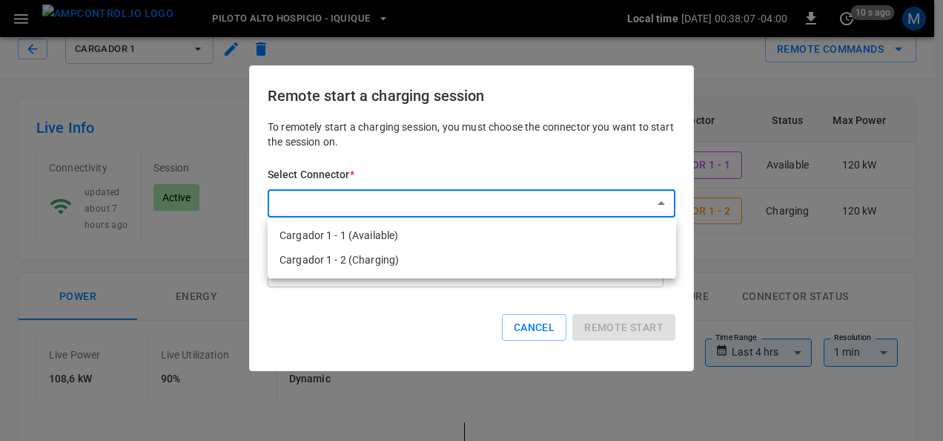
click at [464, 228] on li "Cargador 1 - 1 (Available)" at bounding box center [472, 235] width 409 height 24
type input "**********"
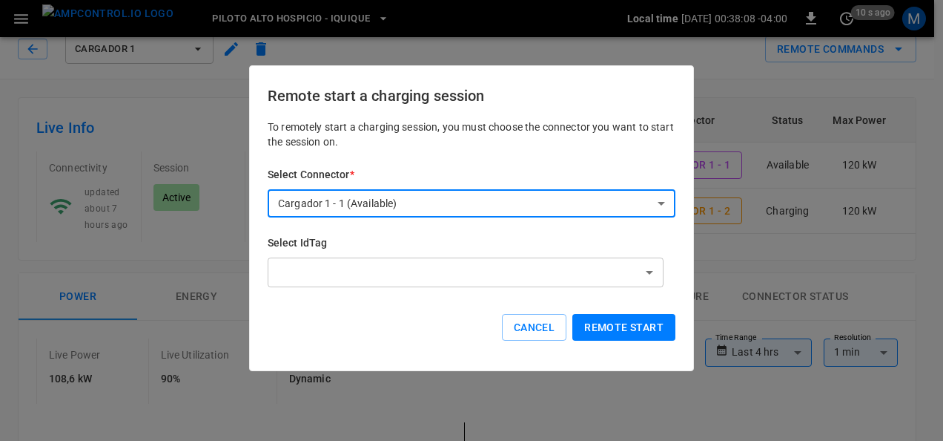
click at [601, 328] on button "Remote start" at bounding box center [624, 327] width 103 height 27
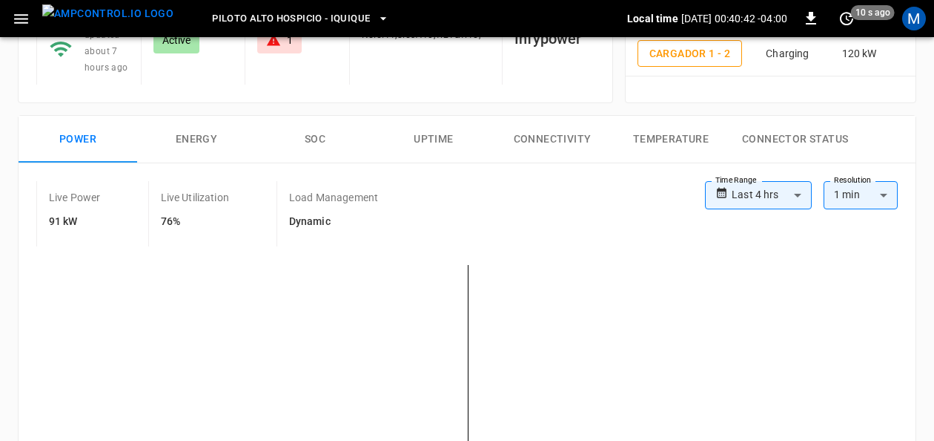
scroll to position [102, 0]
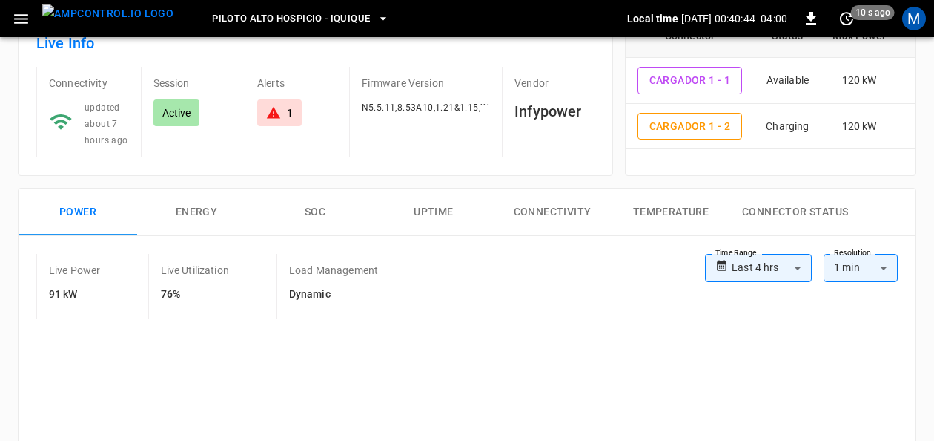
click at [314, 204] on button "SOC" at bounding box center [315, 211] width 119 height 47
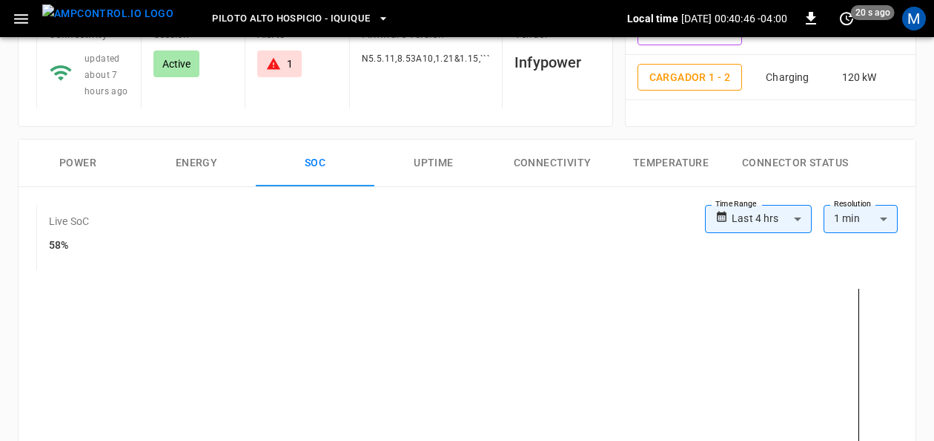
scroll to position [273, 0]
